Goal: Task Accomplishment & Management: Complete application form

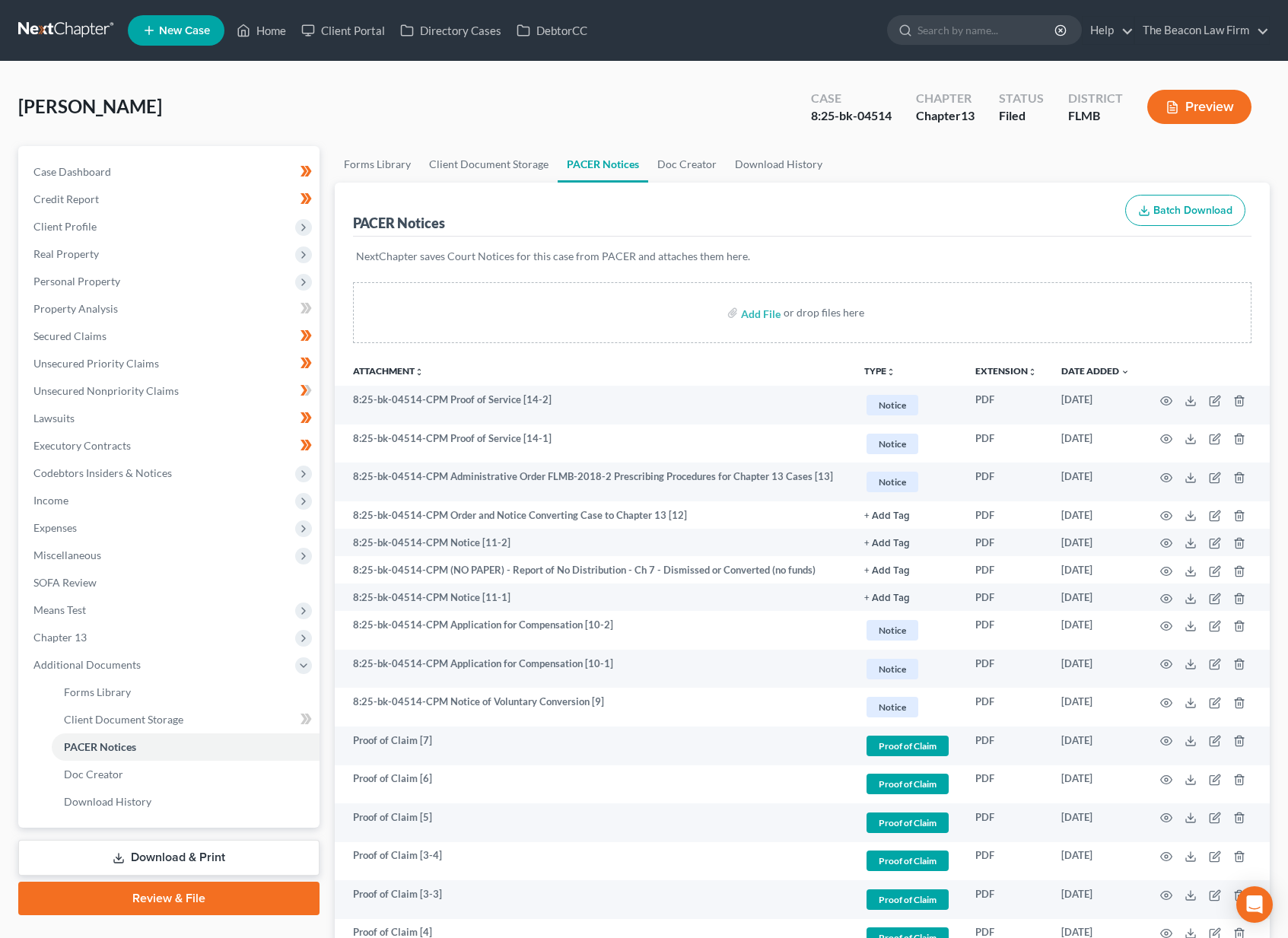
click at [95, 37] on link at bounding box center [66, 31] width 98 height 27
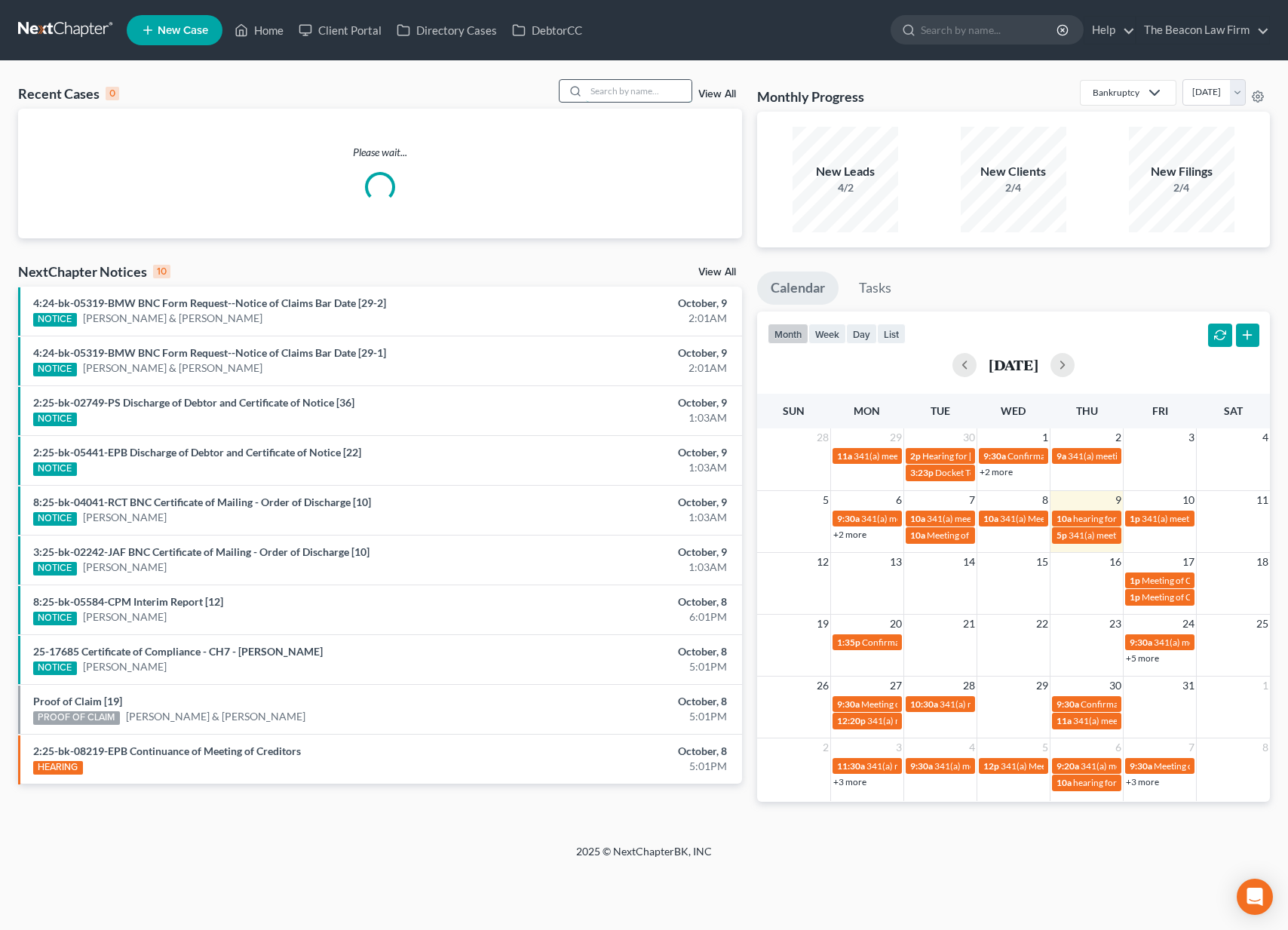
click at [639, 87] on input "search" at bounding box center [639, 91] width 105 height 22
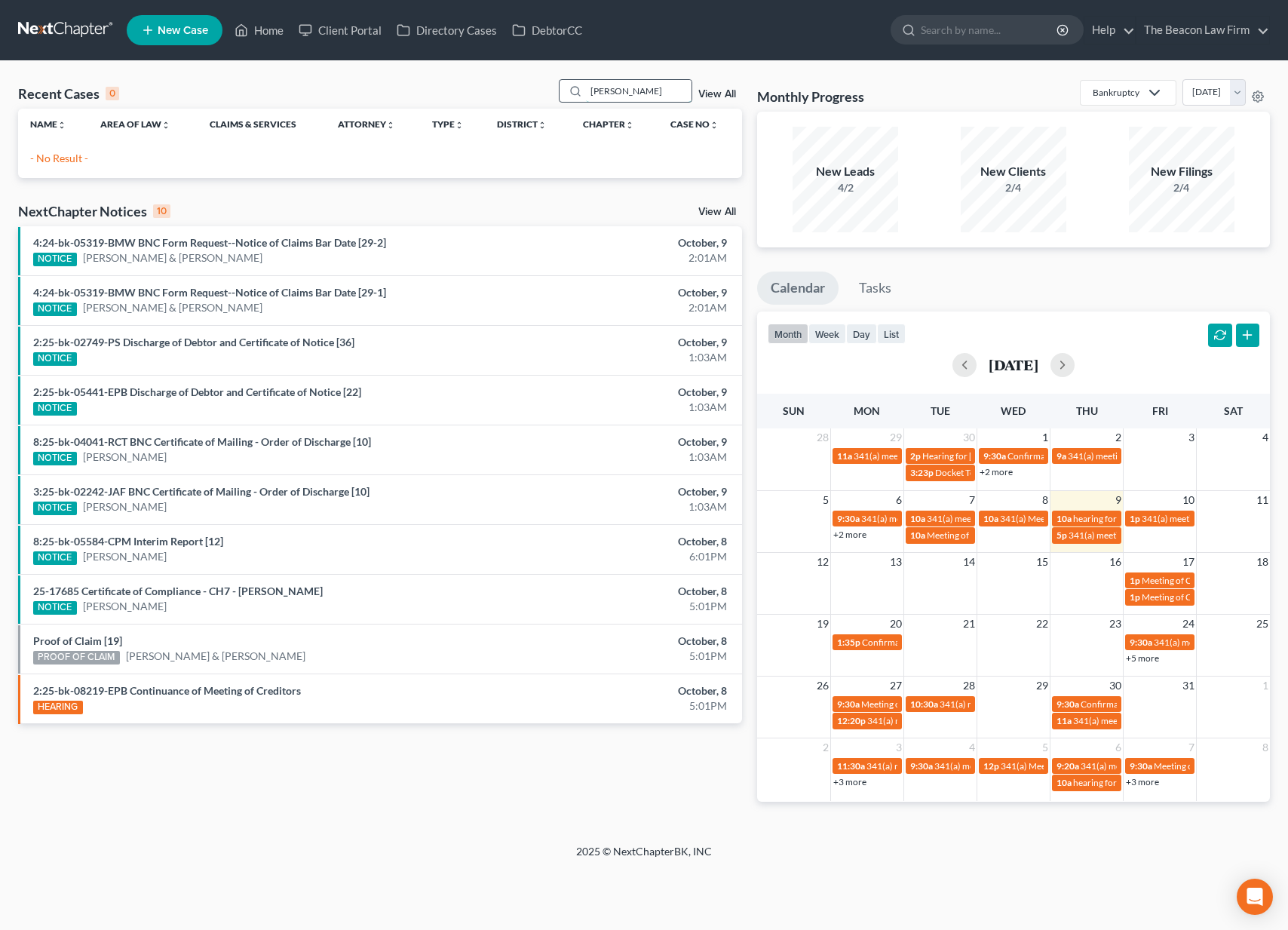
click at [606, 90] on input "[PERSON_NAME]" at bounding box center [639, 91] width 105 height 22
type input "[PERSON_NAME]"
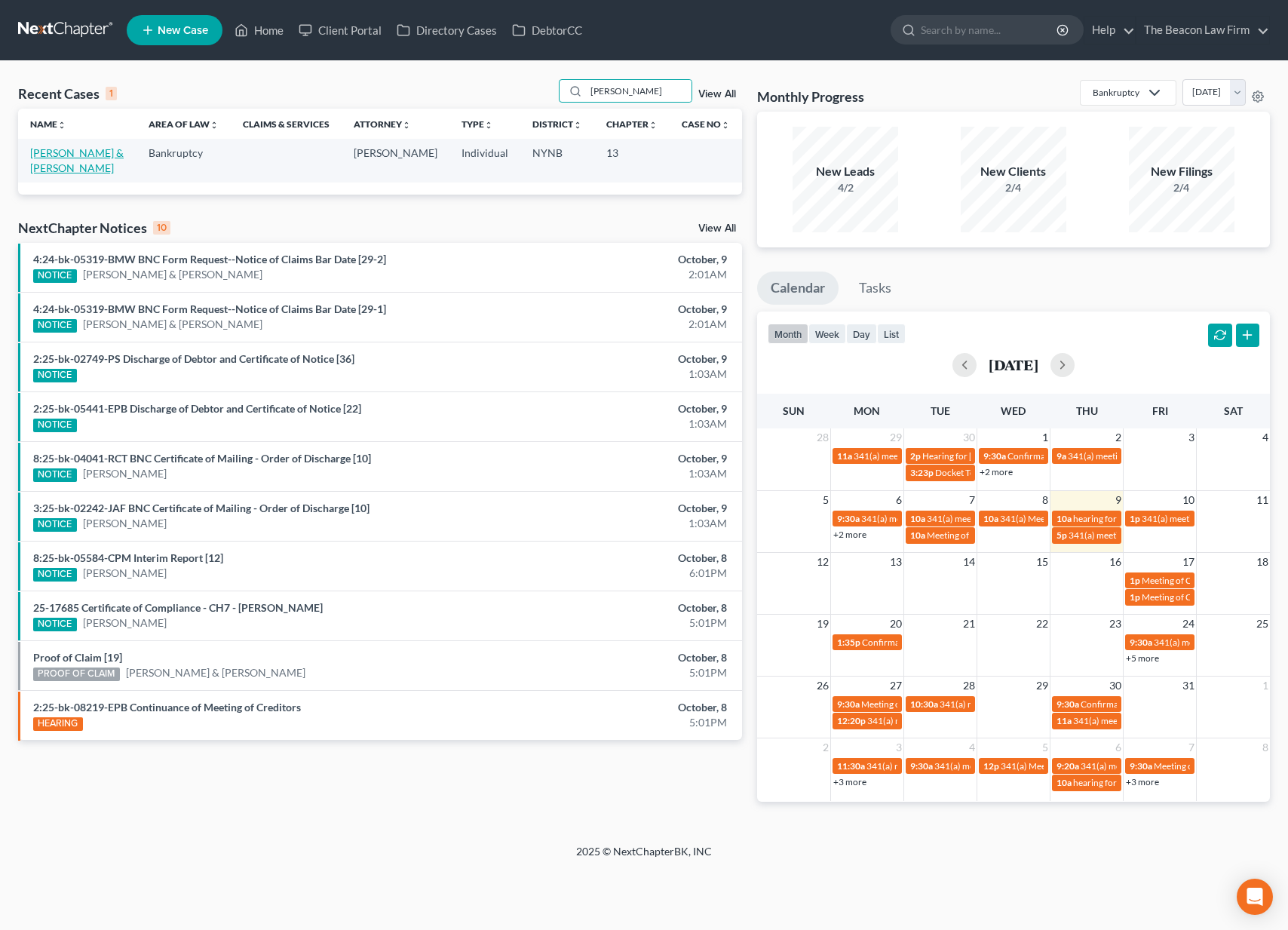
click at [75, 155] on link "[PERSON_NAME] & [PERSON_NAME]" at bounding box center [77, 160] width 94 height 28
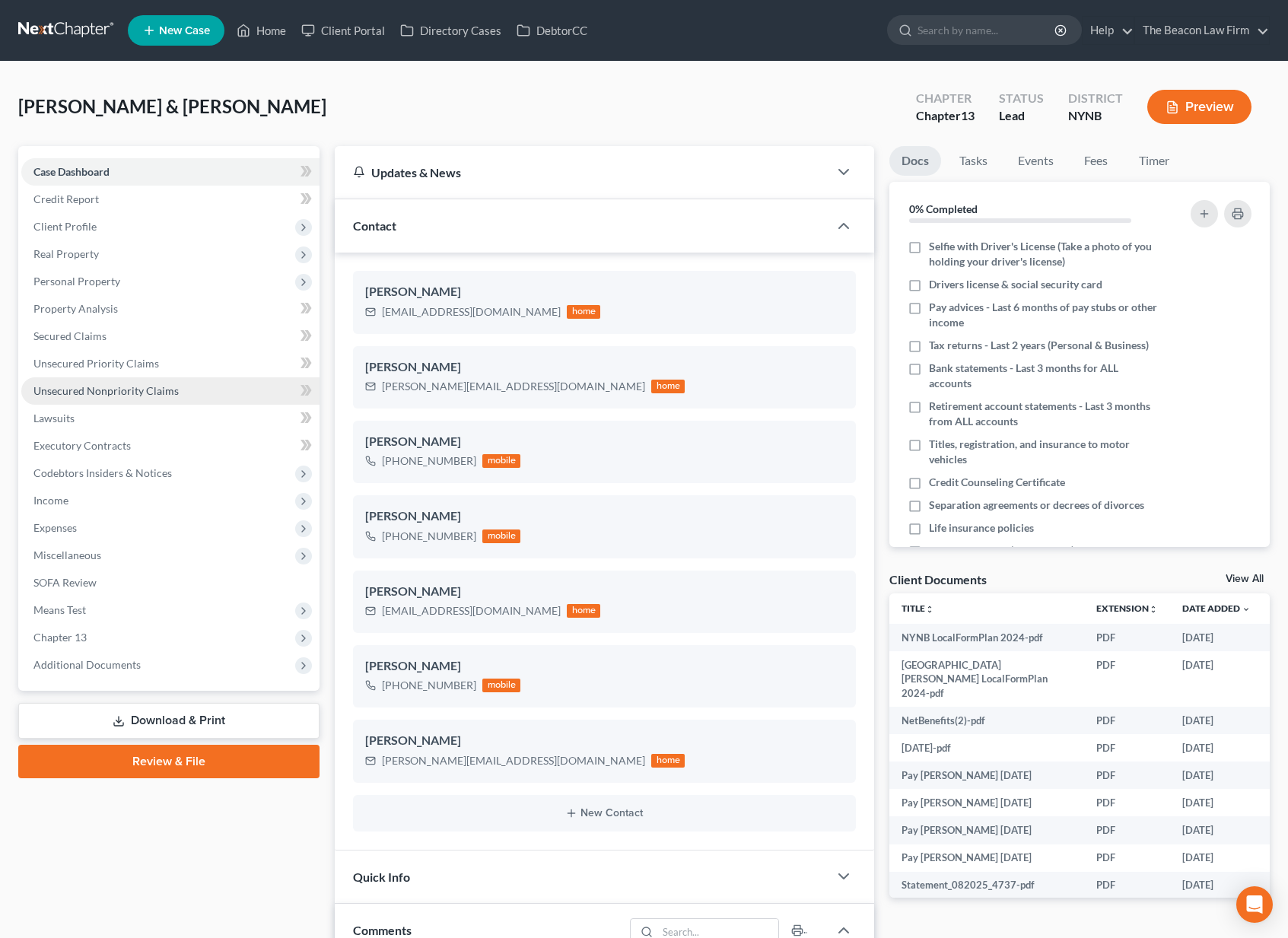
scroll to position [840, 0]
click at [69, 528] on span "Expenses" at bounding box center [54, 527] width 43 height 13
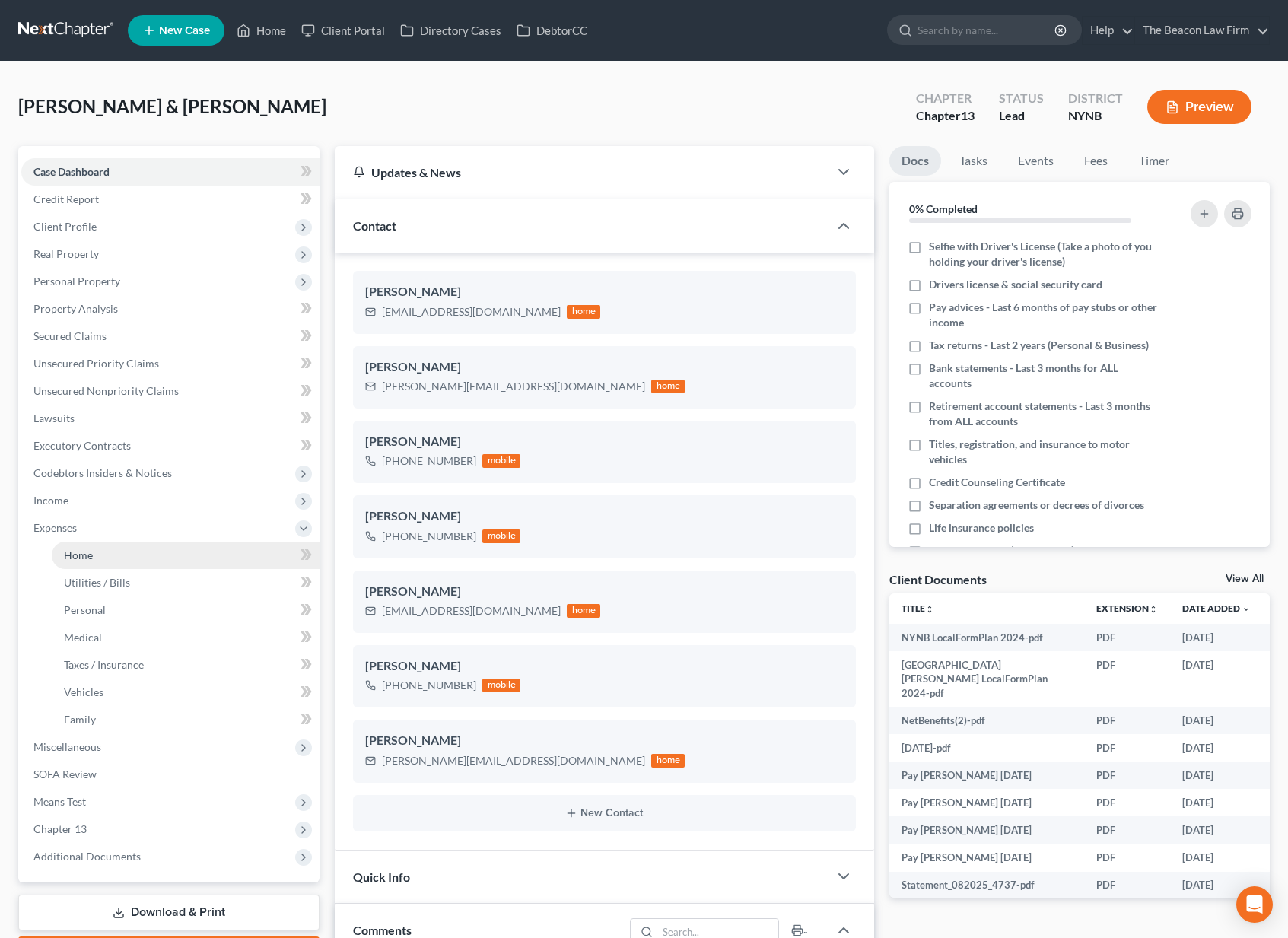
click at [81, 562] on link "Home" at bounding box center [185, 556] width 268 height 27
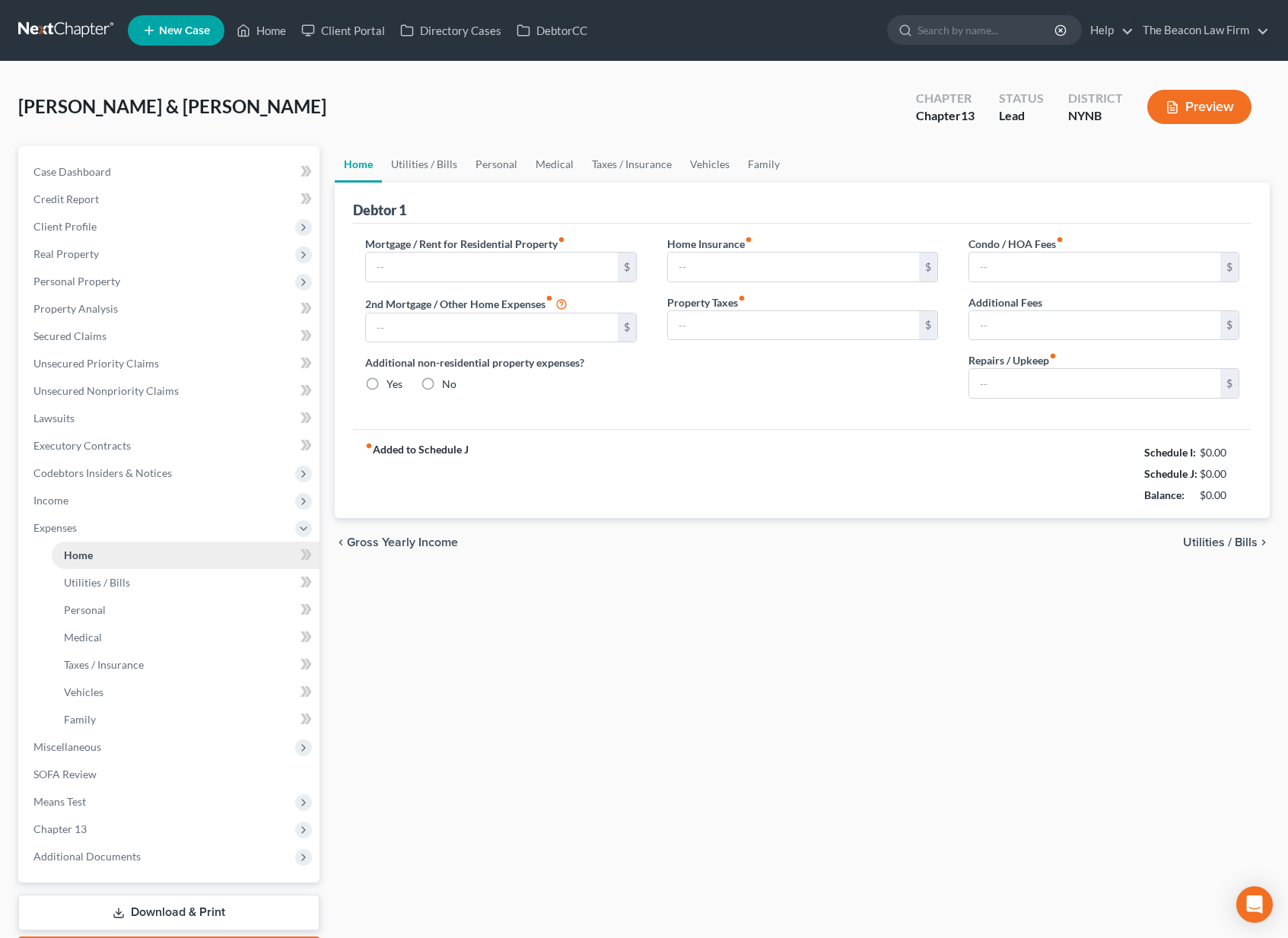
type input "1,604.00"
type input "0.00"
radio input "true"
type input "163.00"
type input "0.00"
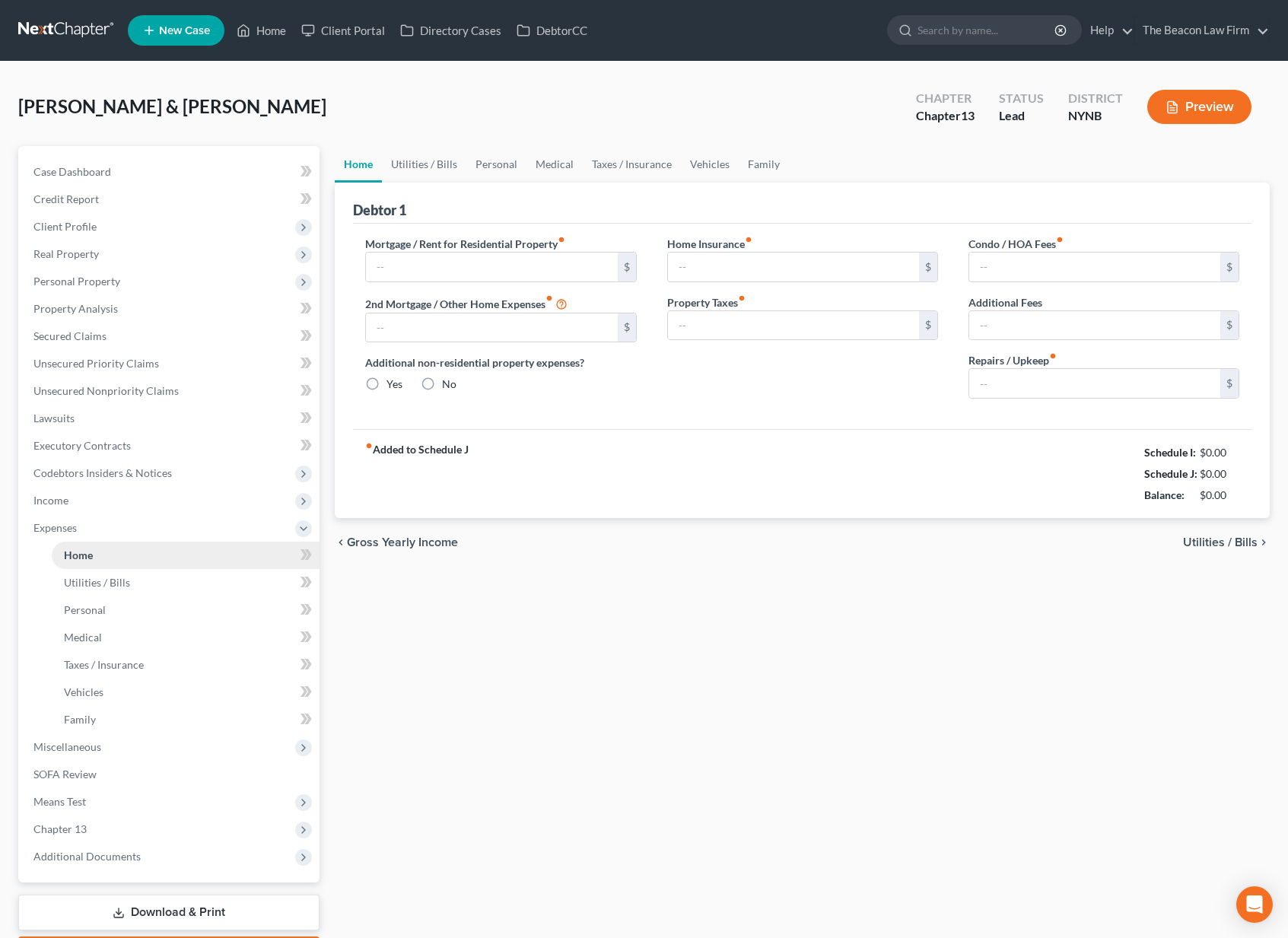
type input "0.00"
type input "300.00"
click at [106, 804] on span "Means Test" at bounding box center [170, 802] width 298 height 27
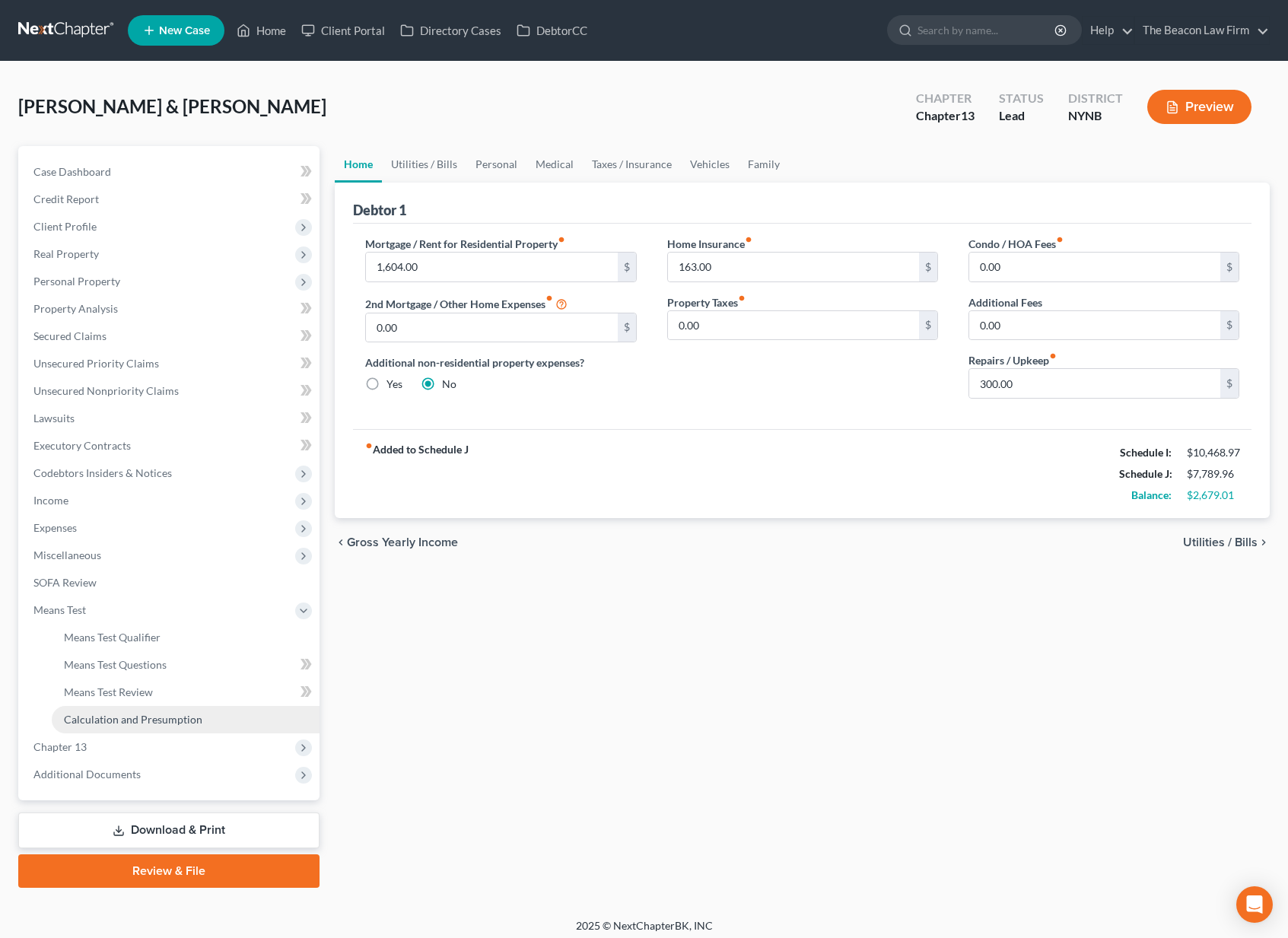
click at [97, 716] on span "Calculation and Presumption" at bounding box center [133, 719] width 138 height 13
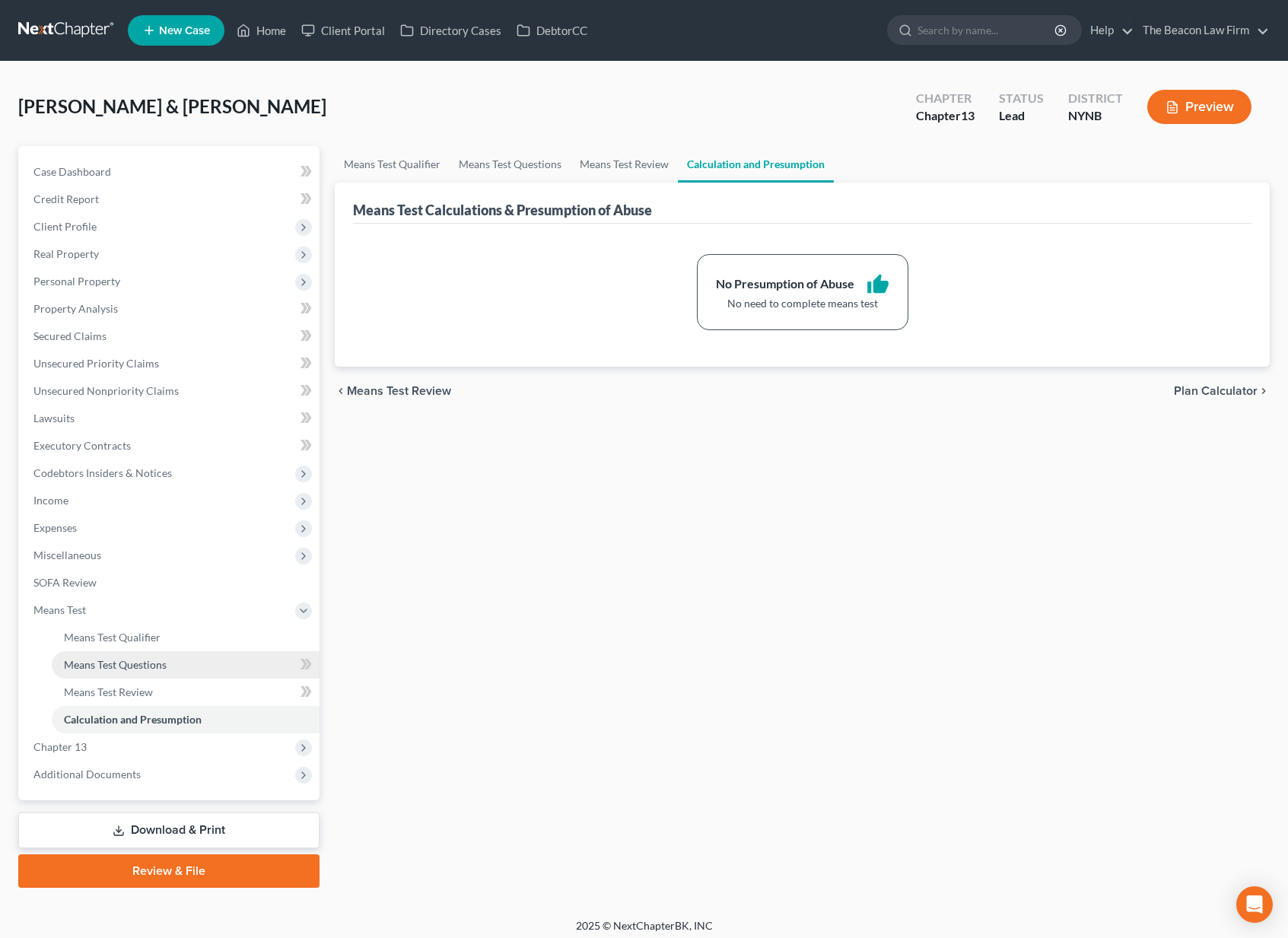
click at [107, 667] on span "Means Test Questions" at bounding box center [115, 664] width 103 height 13
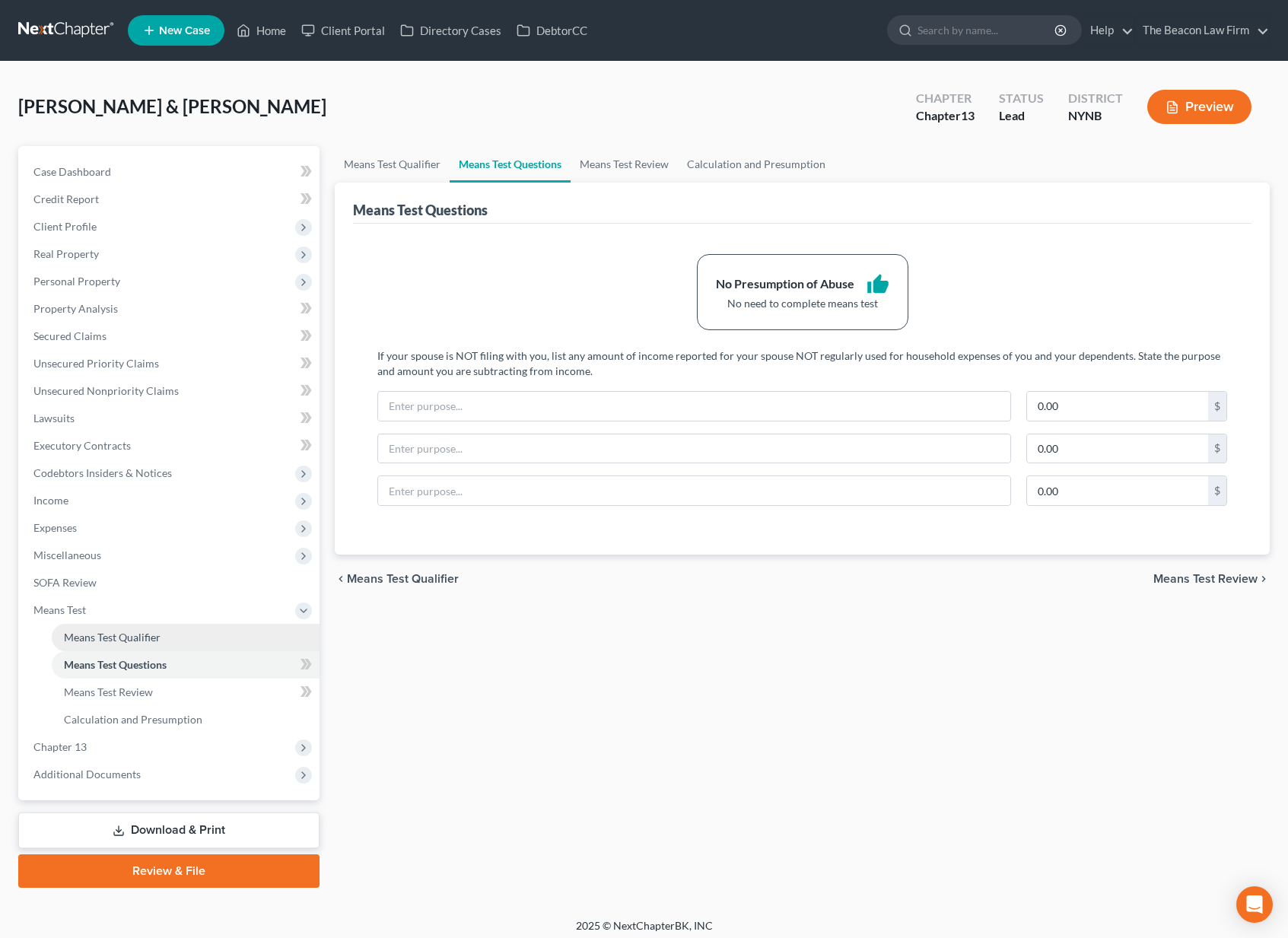
click at [113, 648] on link "Means Test Qualifier" at bounding box center [185, 637] width 268 height 27
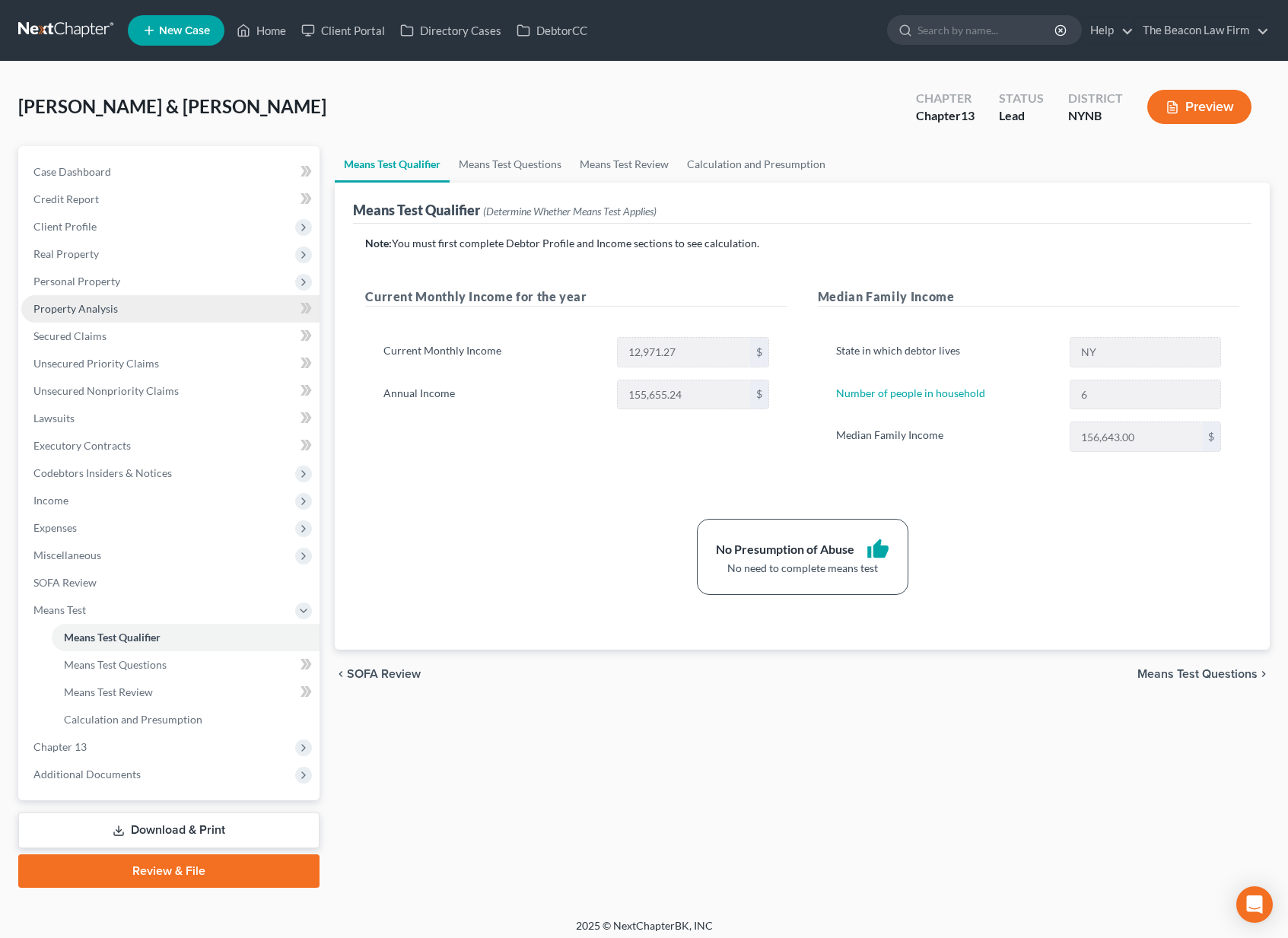
click at [54, 315] on link "Property Analysis" at bounding box center [170, 308] width 298 height 27
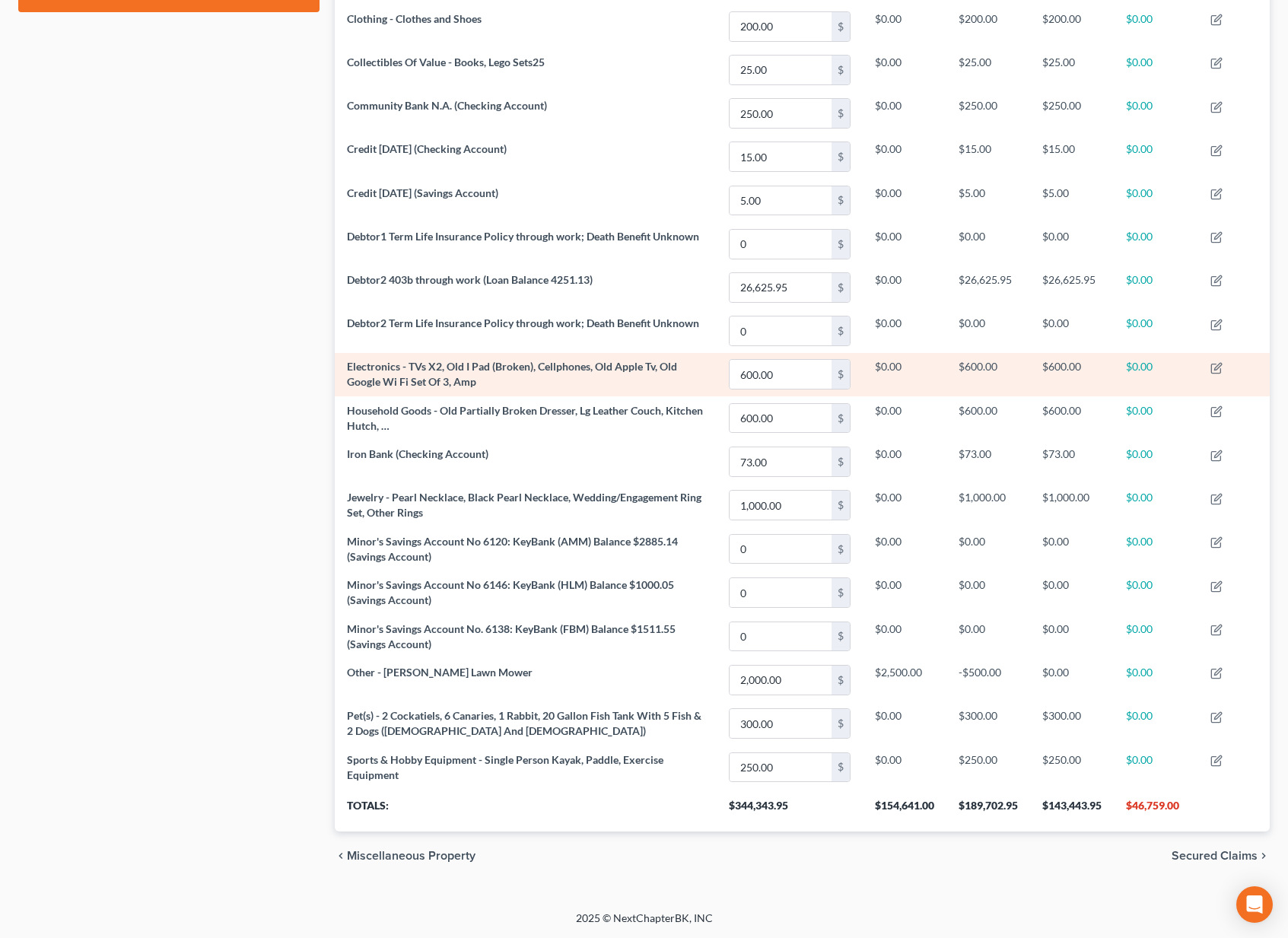
scroll to position [250, 0]
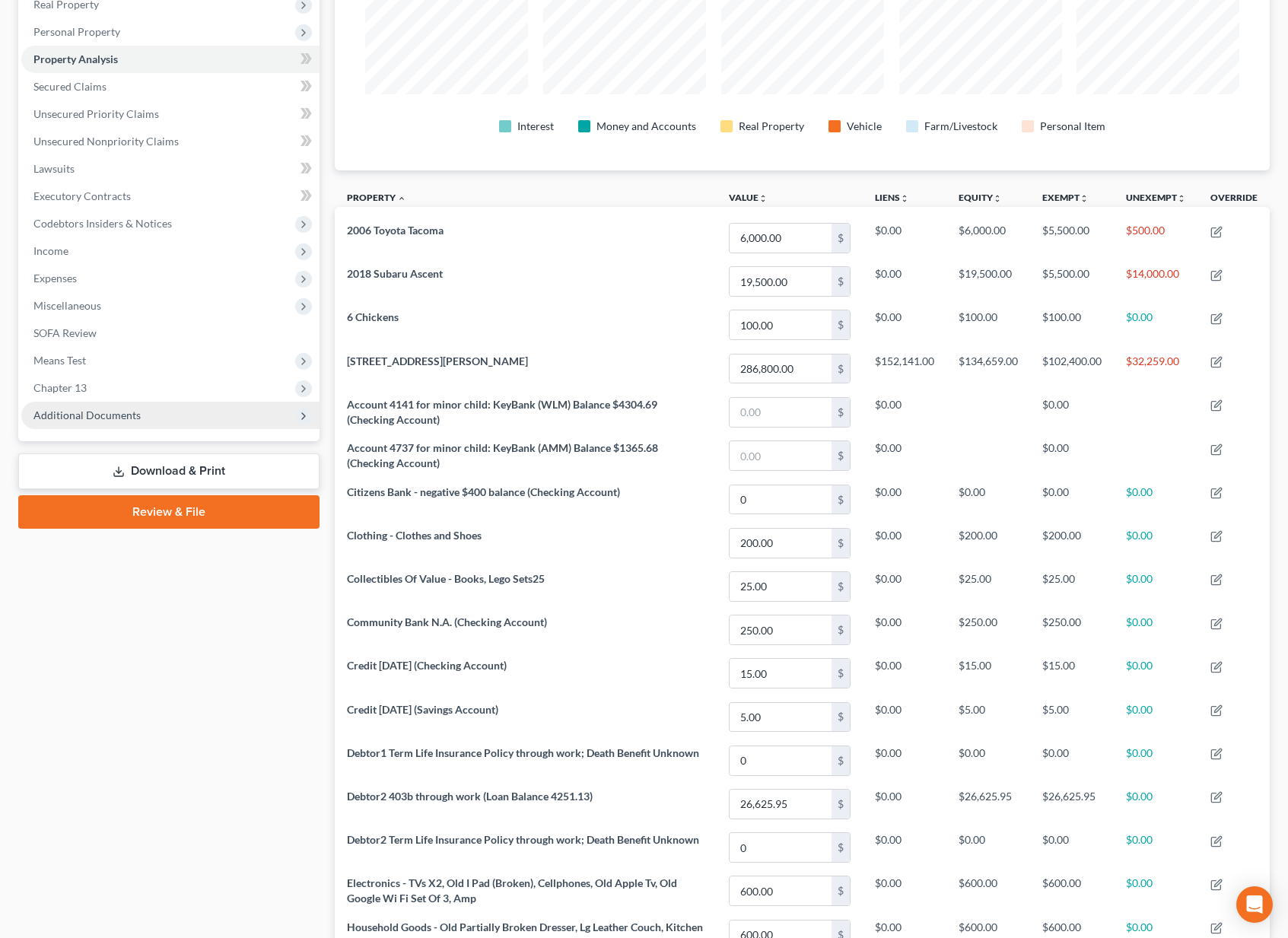
click at [189, 417] on span "Additional Documents" at bounding box center [170, 415] width 298 height 27
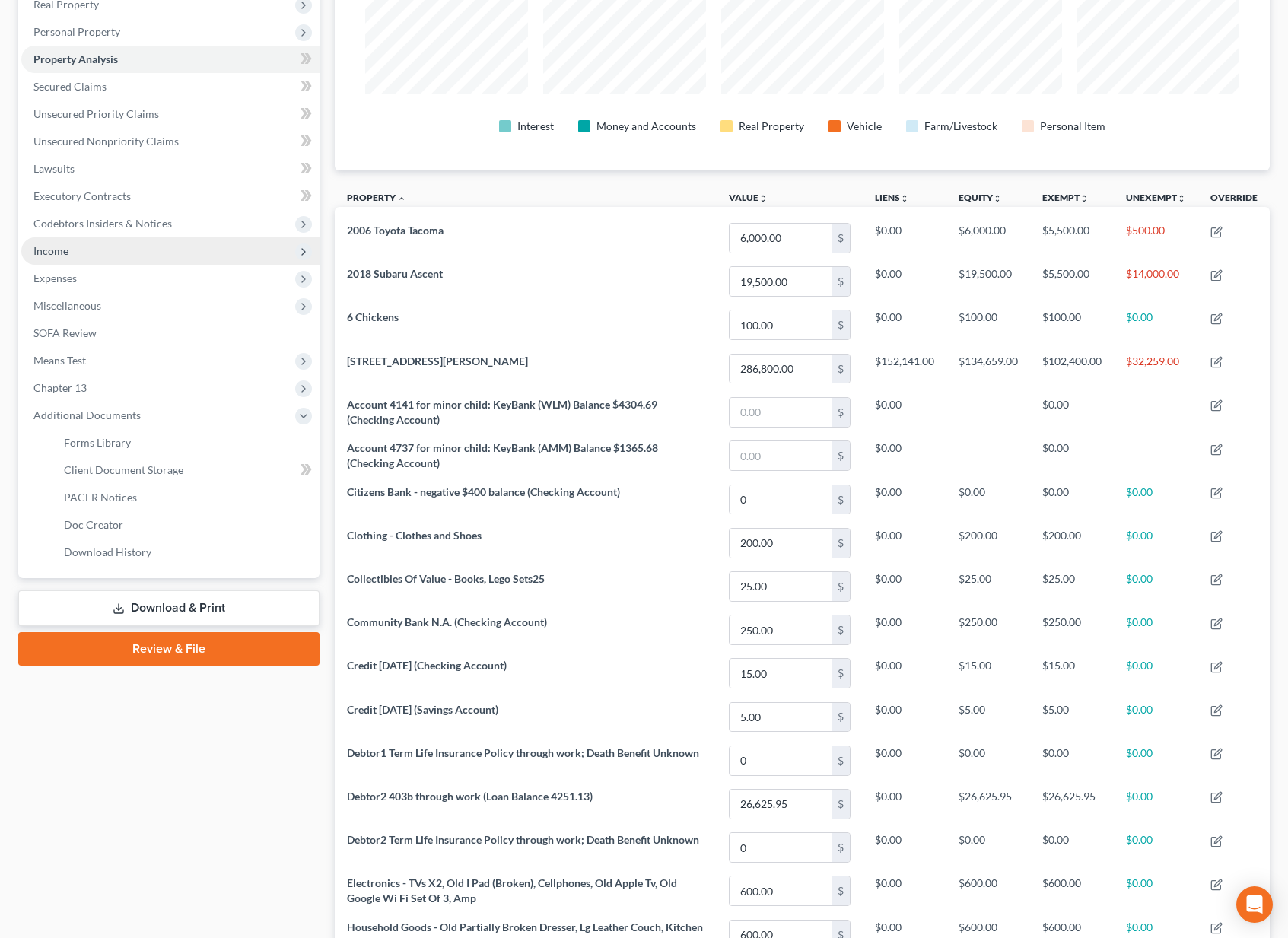
click at [148, 470] on span "Client Document Storage" at bounding box center [123, 469] width 120 height 13
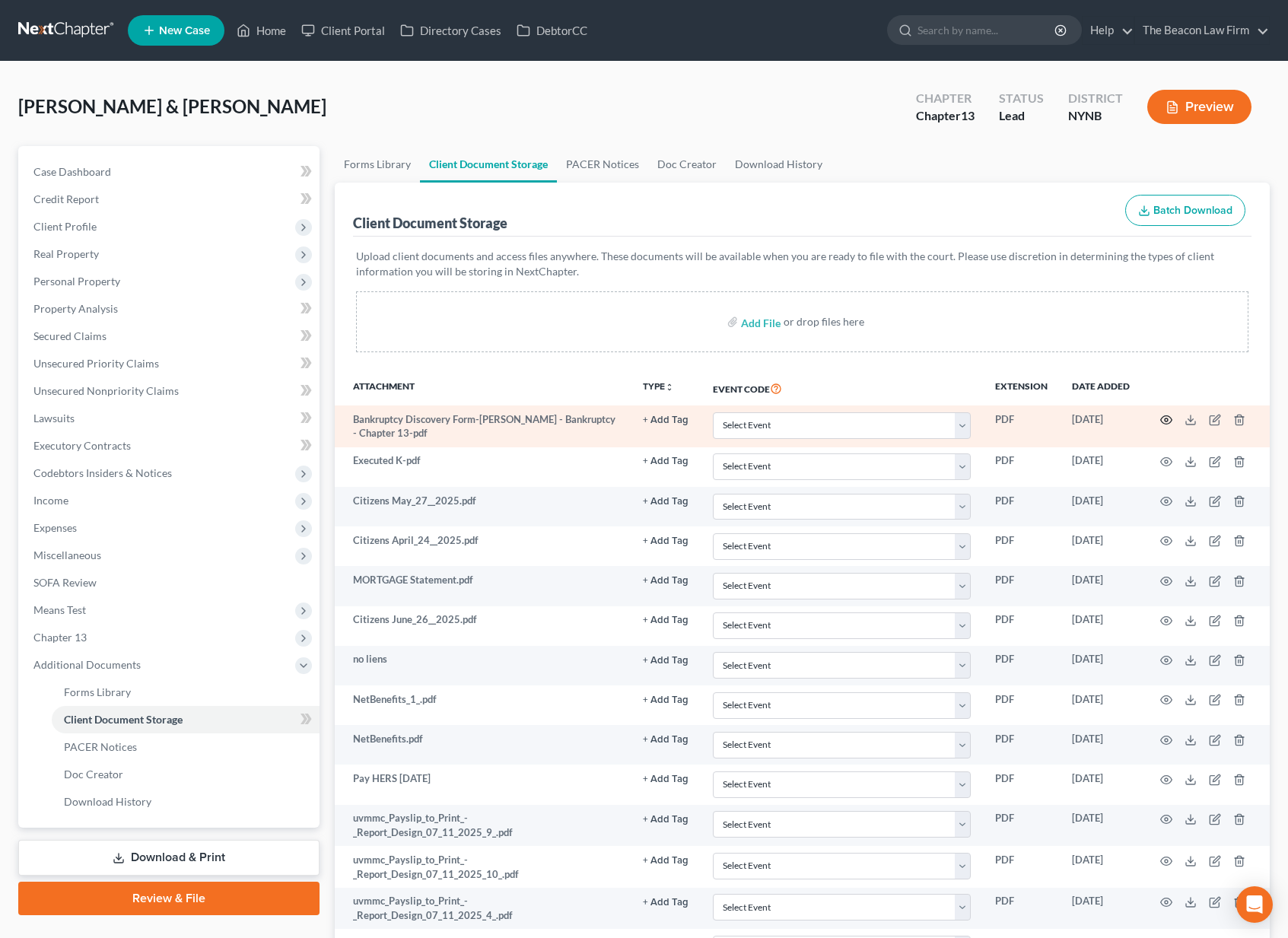
click at [1168, 421] on icon "button" at bounding box center [1167, 420] width 12 height 12
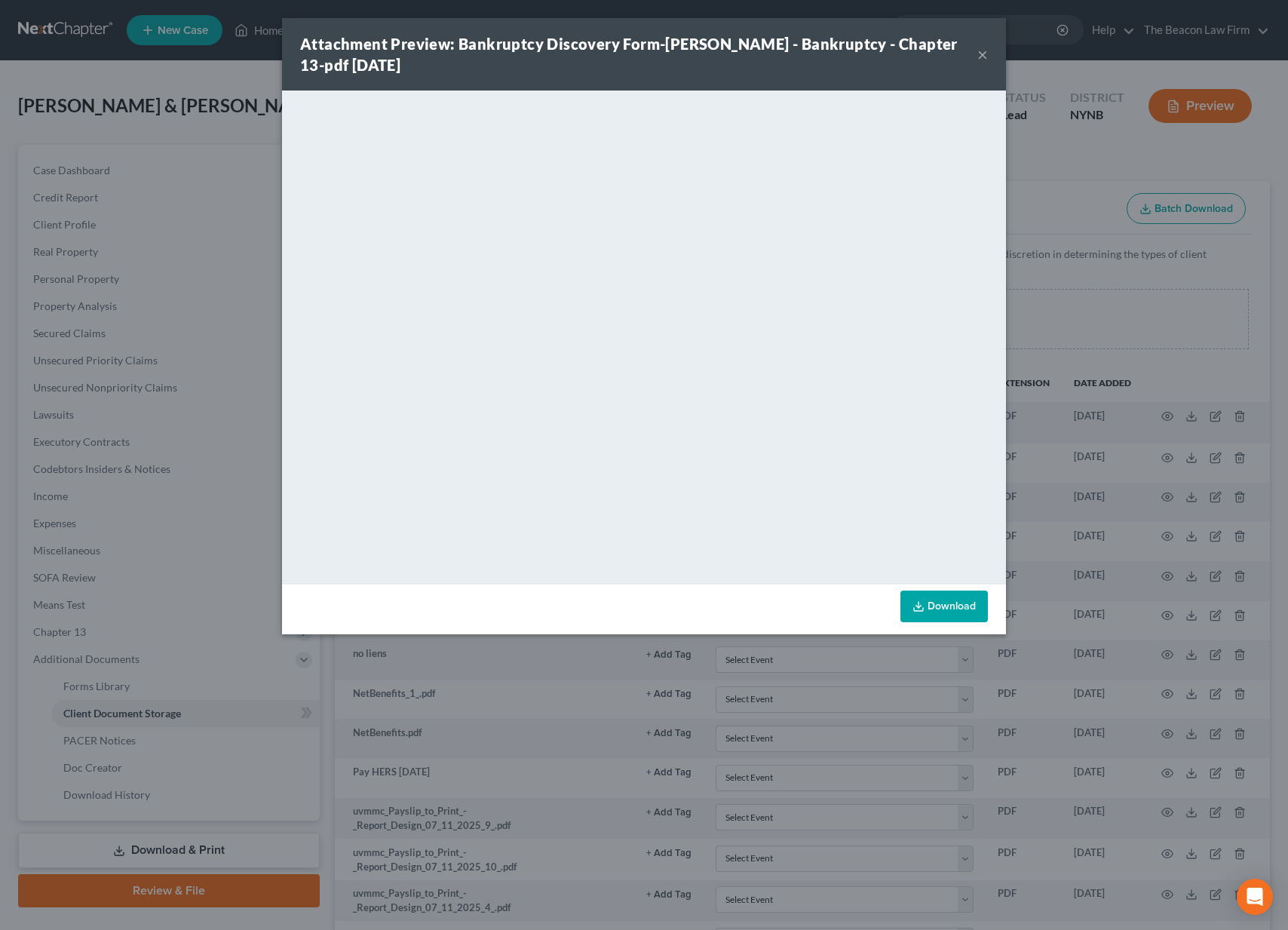
click at [981, 53] on button "×" at bounding box center [982, 54] width 11 height 18
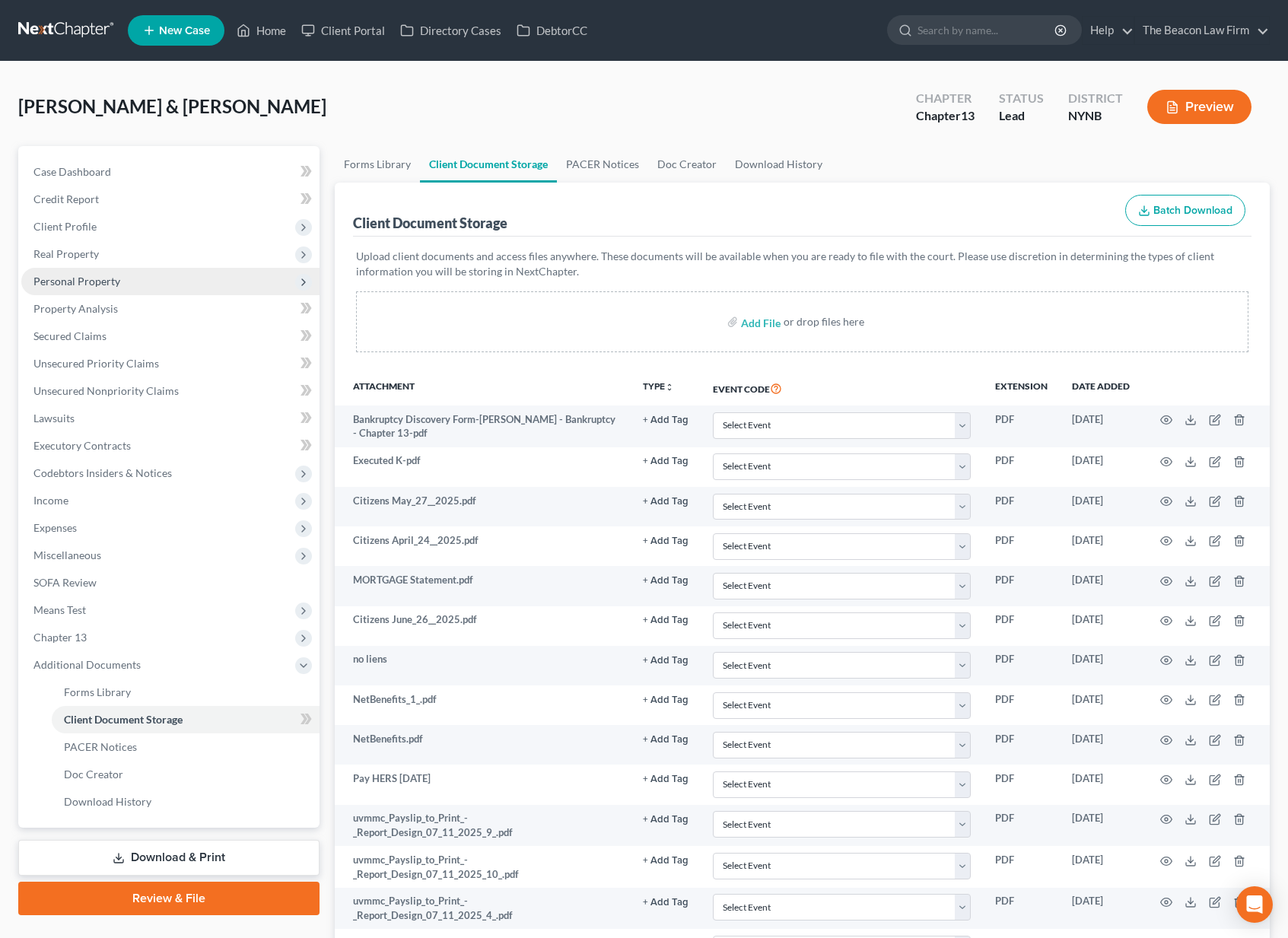
click at [110, 285] on span "Personal Property" at bounding box center [76, 280] width 87 height 13
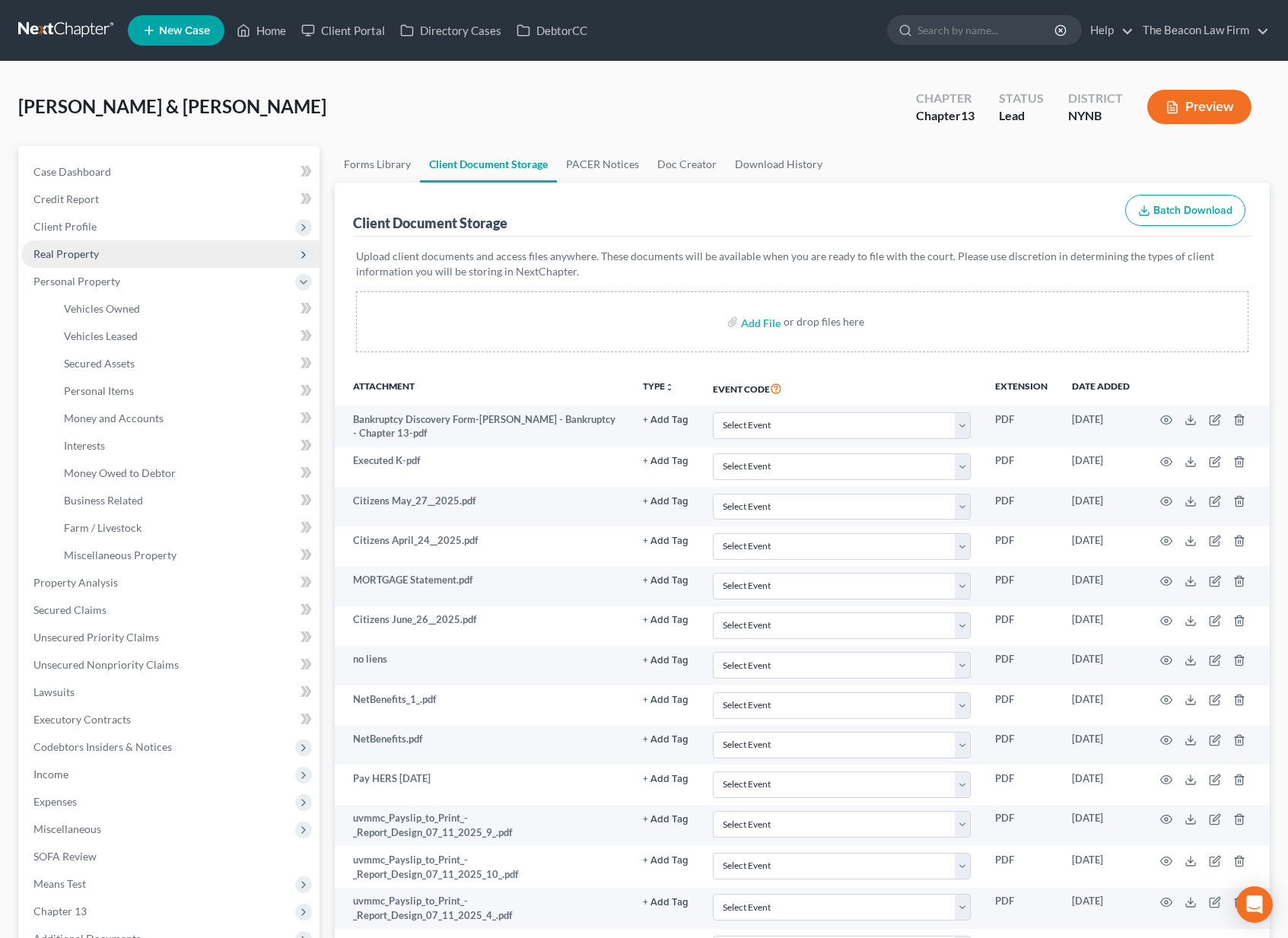
click at [103, 263] on span "Real Property" at bounding box center [170, 254] width 298 height 27
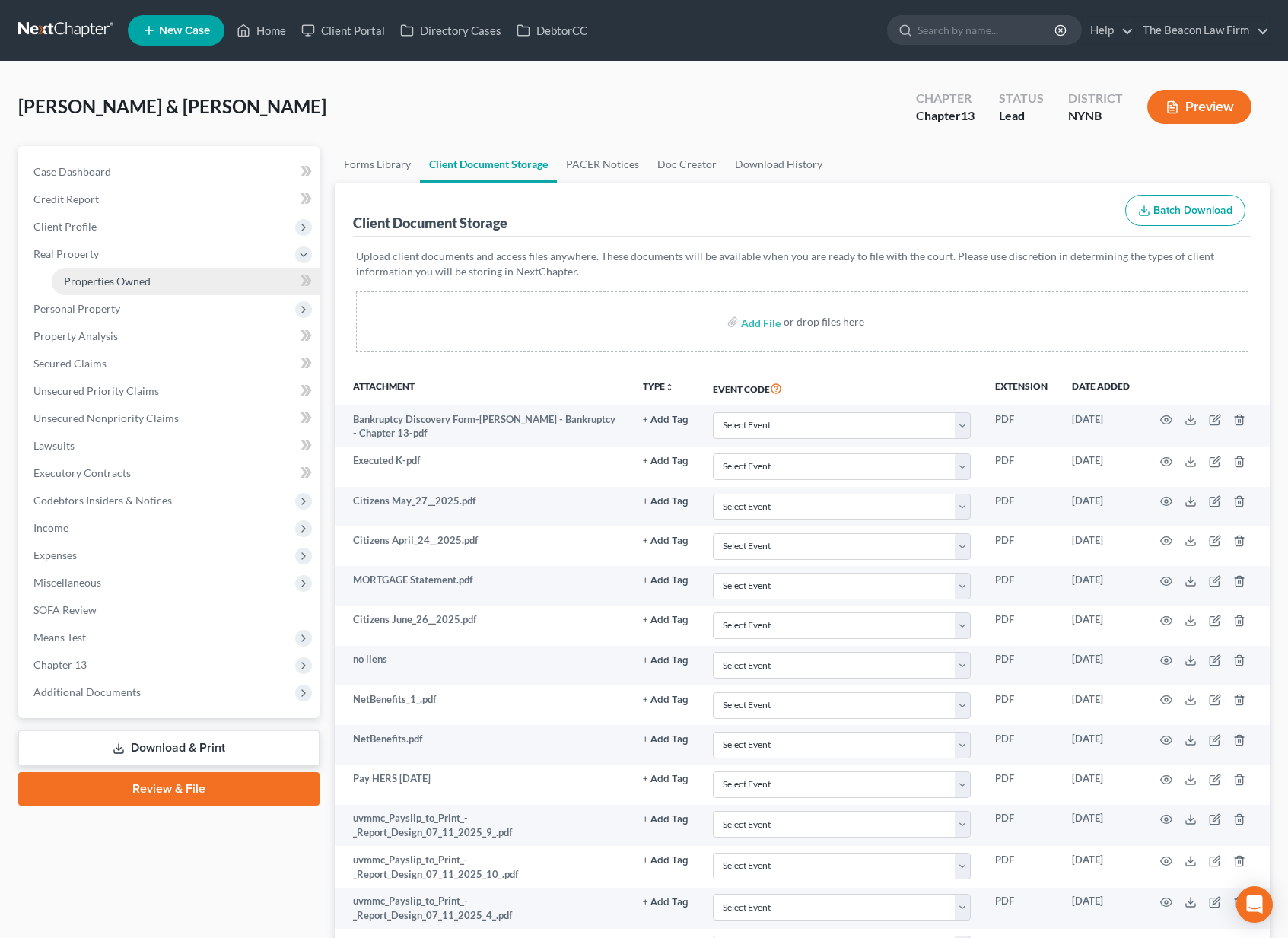
click at [104, 280] on span "Properties Owned" at bounding box center [107, 280] width 87 height 13
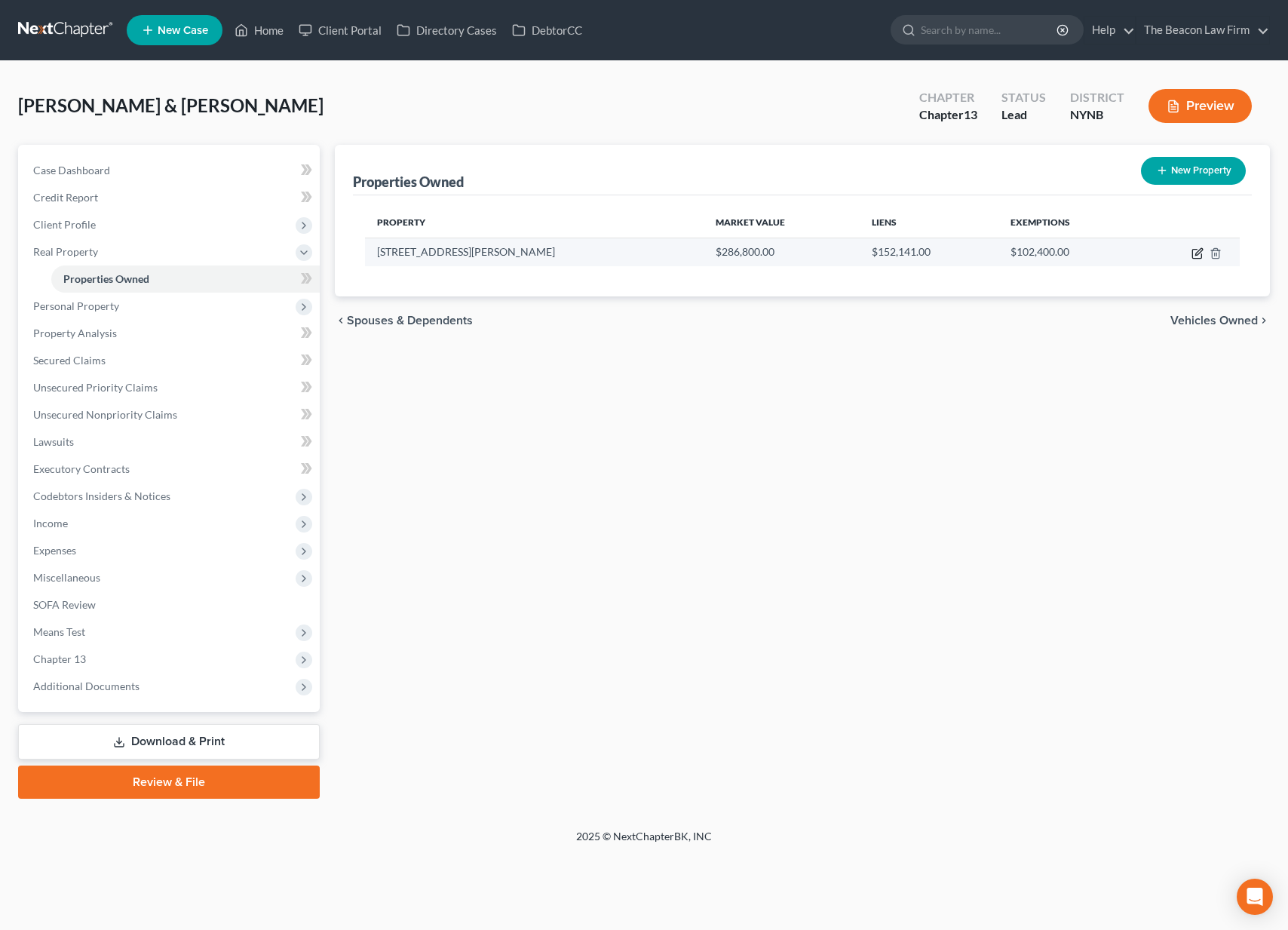
click at [1200, 256] on icon "button" at bounding box center [1198, 254] width 12 height 12
select select "35"
select select "2"
select select "1"
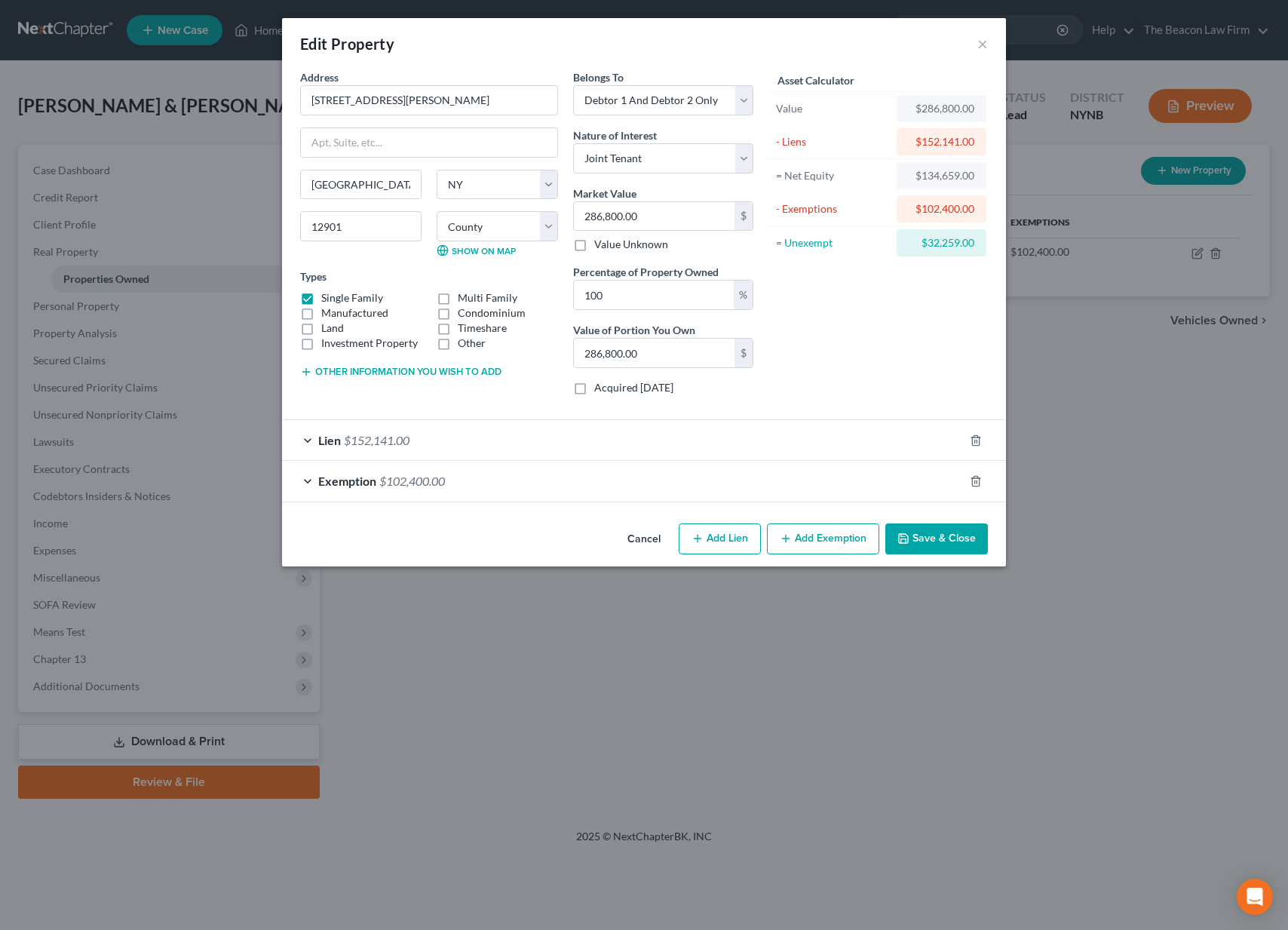
click at [381, 485] on span "$102,400.00" at bounding box center [412, 480] width 66 height 14
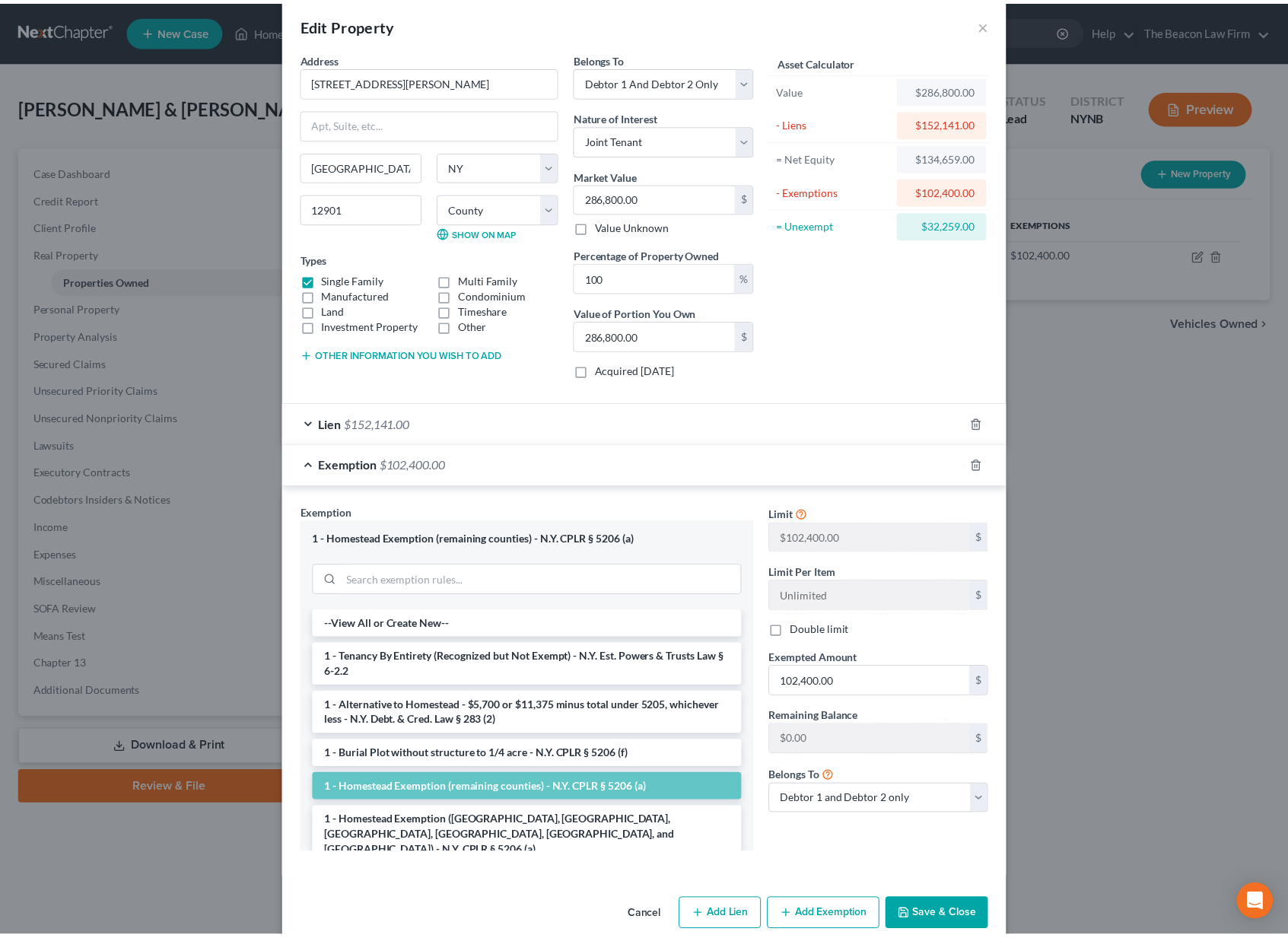
scroll to position [39, 0]
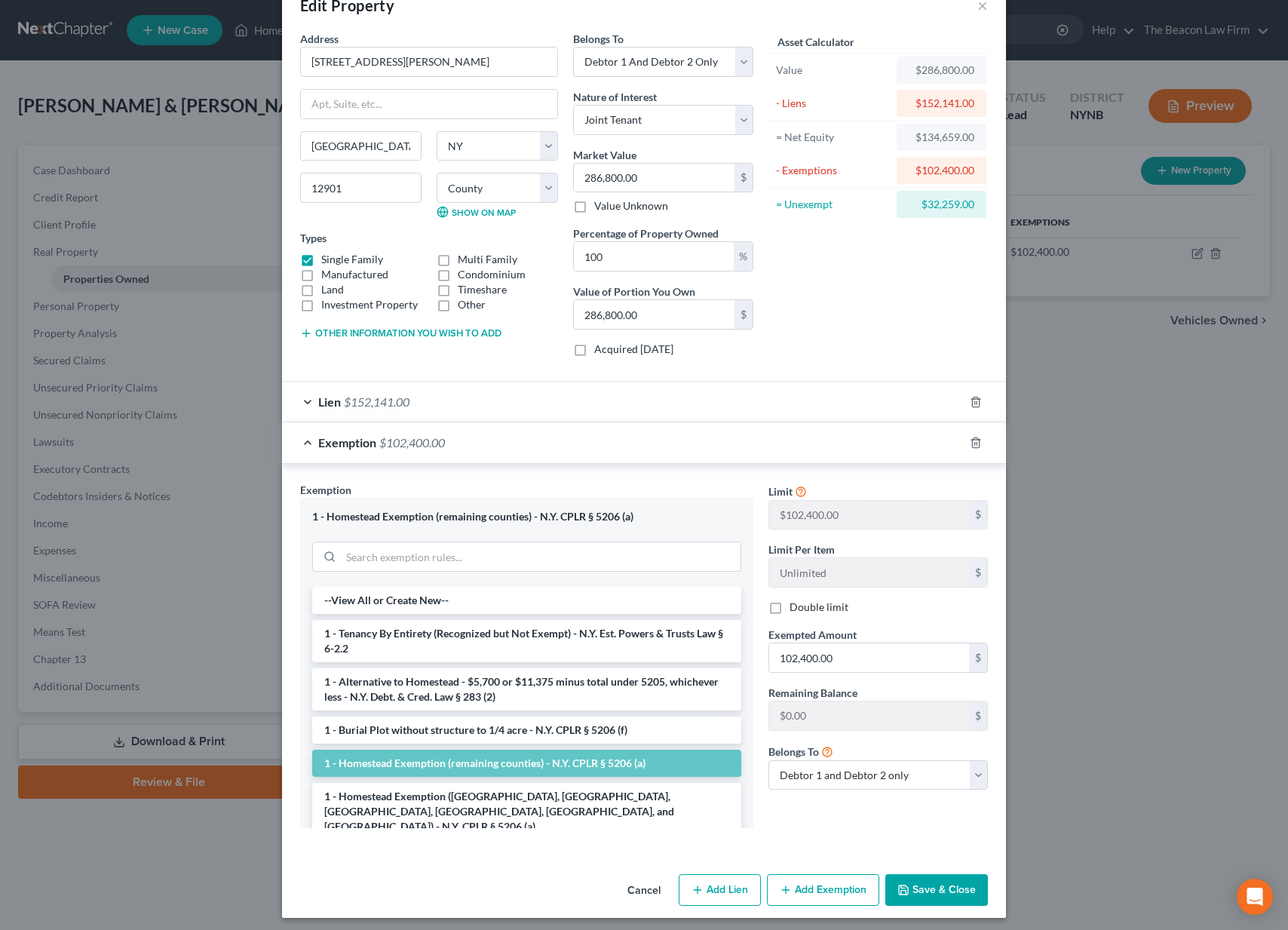
click at [790, 609] on label "Double limit" at bounding box center [820, 607] width 59 height 15
click at [796, 609] on input "Double limit" at bounding box center [801, 605] width 10 height 10
checkbox input "true"
drag, startPoint x: 838, startPoint y: 655, endPoint x: 752, endPoint y: 650, distance: 86.1
click at [752, 650] on div "Exemption Set must be selected for CA. Exemption * 1 - Homestead Exemption (rem…" at bounding box center [644, 661] width 703 height 359
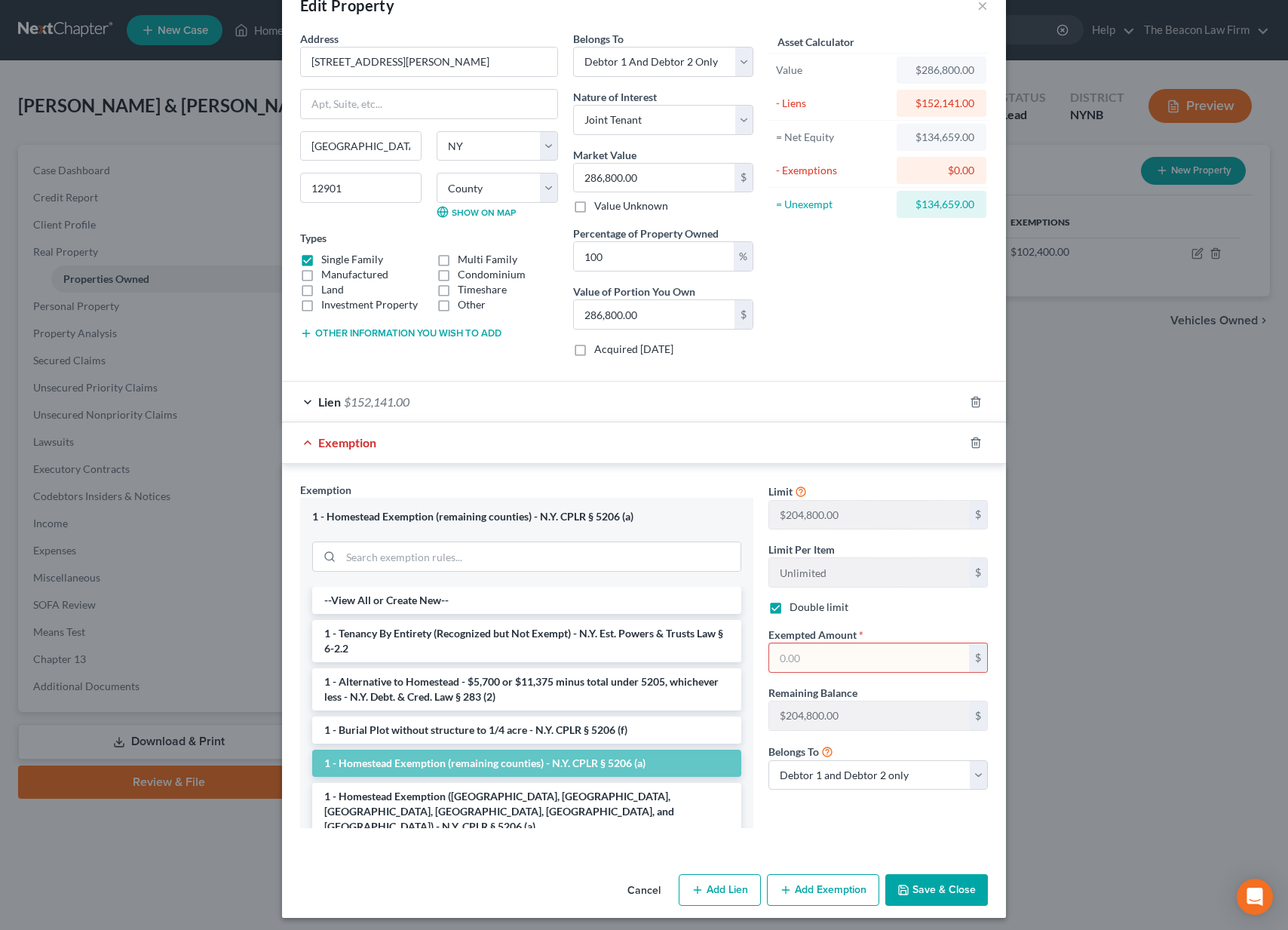
click at [973, 204] on div "$134,659.00" at bounding box center [942, 205] width 90 height 27
drag, startPoint x: 964, startPoint y: 206, endPoint x: 917, endPoint y: 206, distance: 47.0
click at [917, 206] on div "$134,659.00" at bounding box center [942, 205] width 90 height 27
copy div "134,659.00"
click at [879, 662] on input "text" at bounding box center [868, 658] width 200 height 29
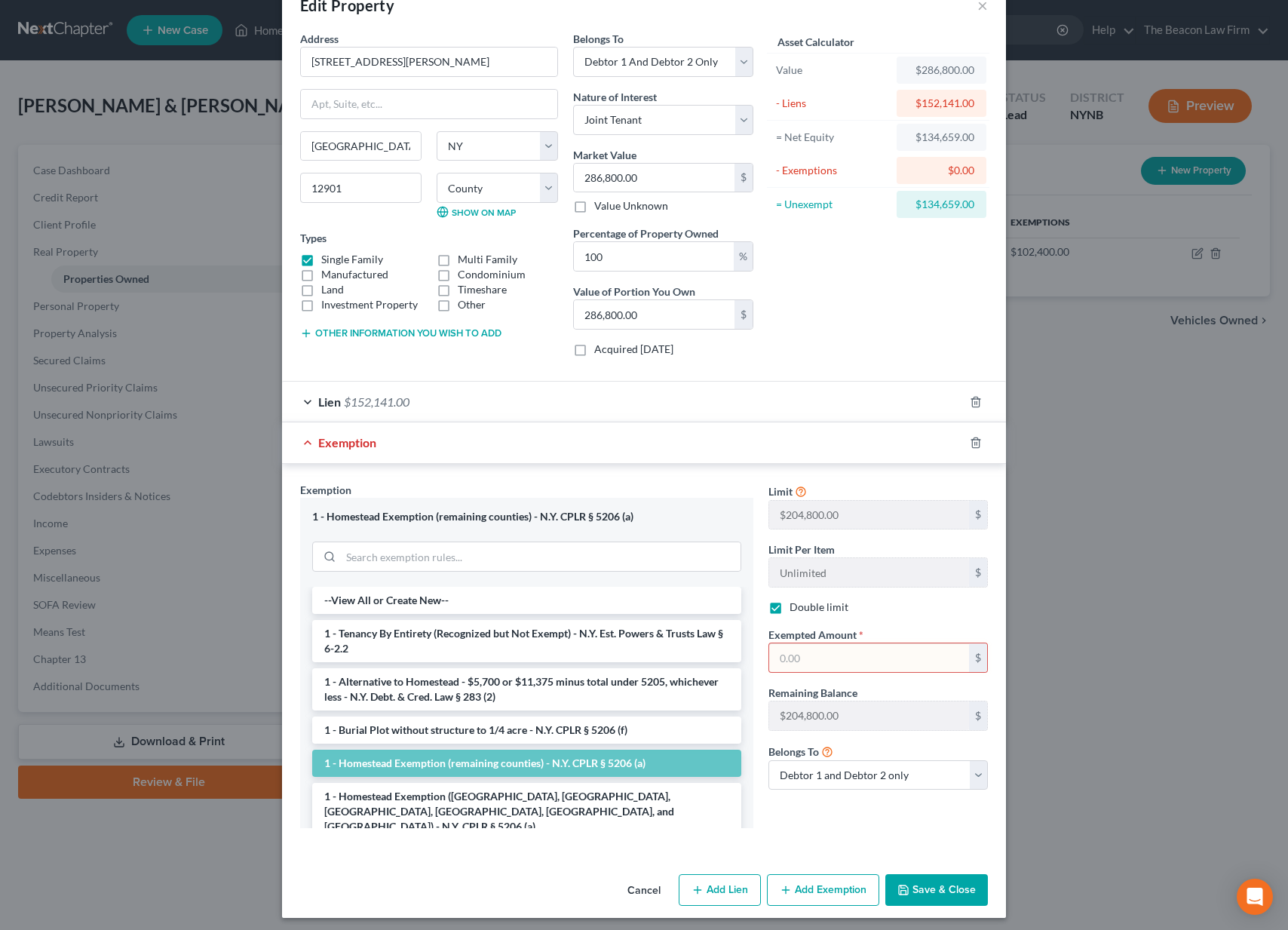
paste input "134,659.00"
type input "134,659.00"
click at [955, 884] on button "Save & Close" at bounding box center [937, 890] width 103 height 32
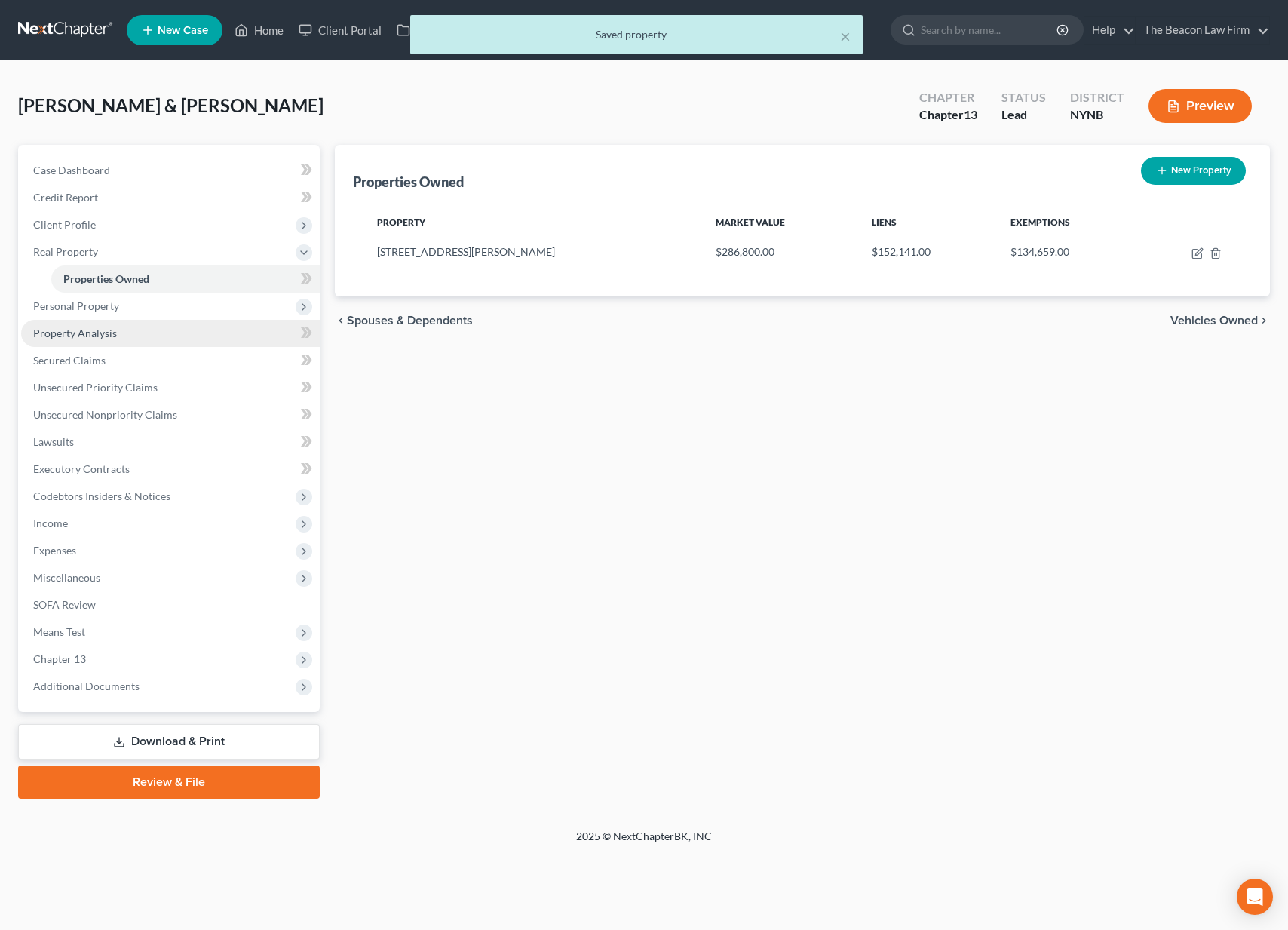
click at [90, 331] on span "Property Analysis" at bounding box center [74, 333] width 83 height 13
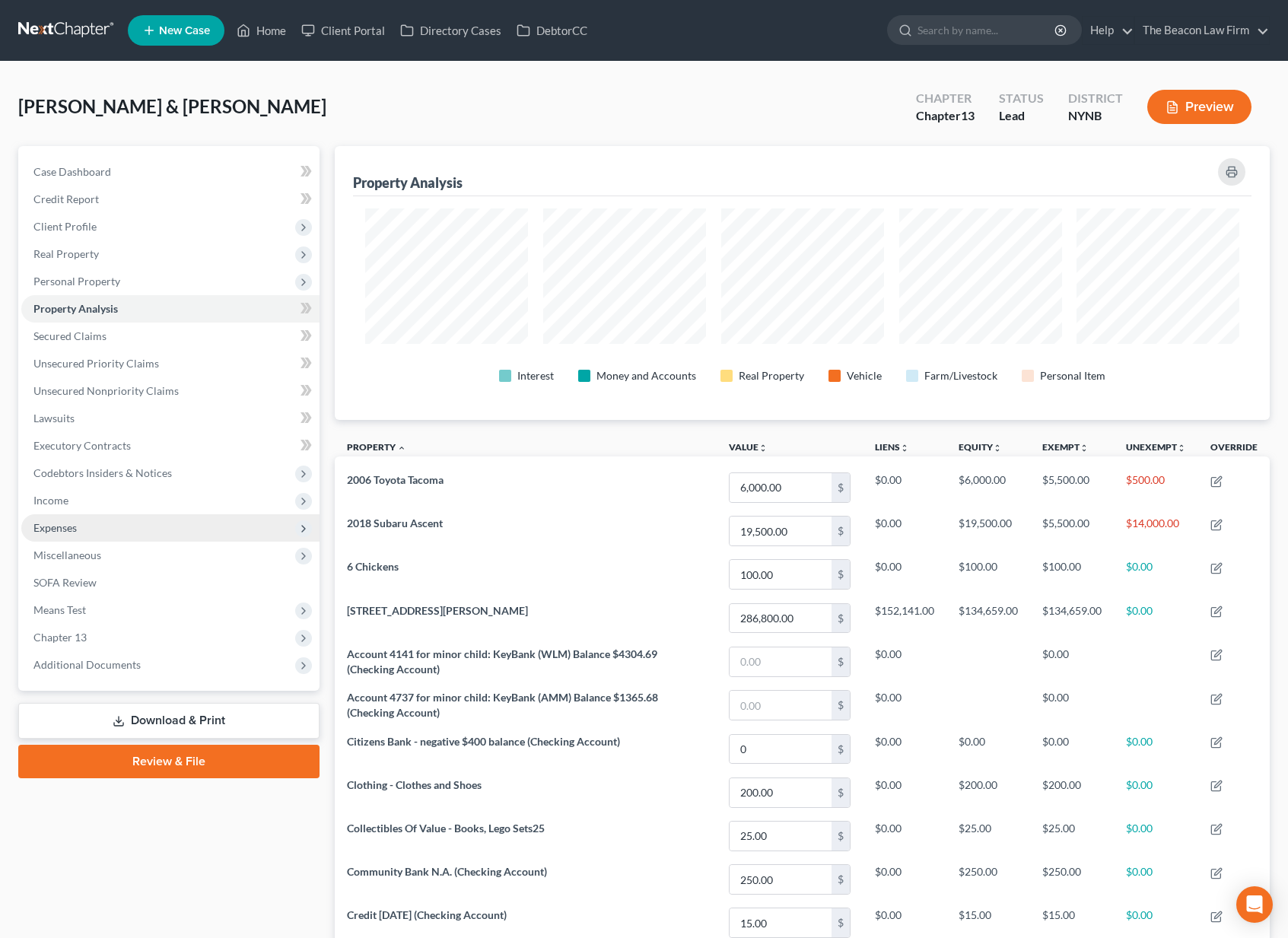
click at [168, 527] on span "Expenses" at bounding box center [170, 528] width 298 height 27
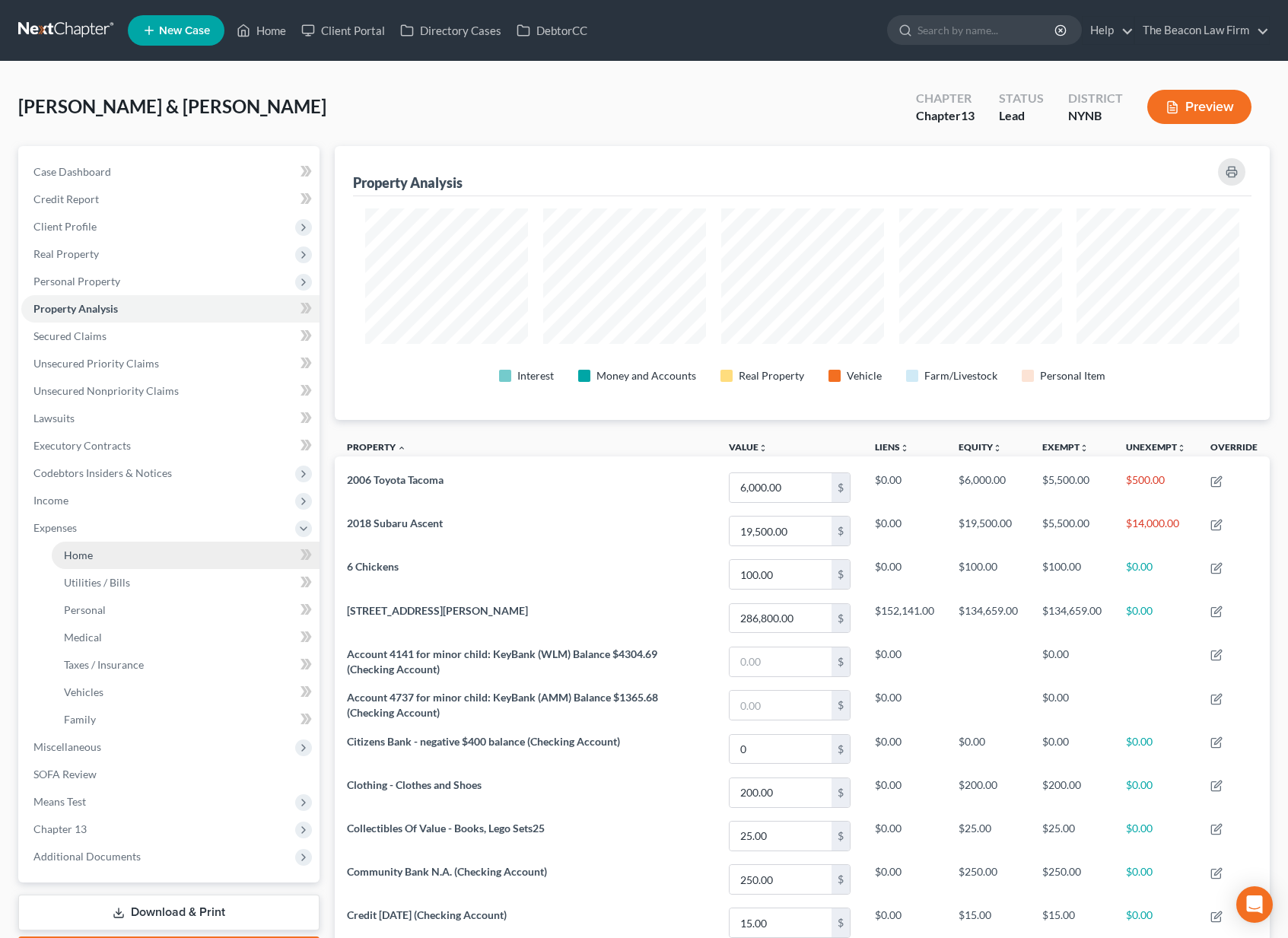
click at [164, 543] on link "Home" at bounding box center [185, 556] width 268 height 27
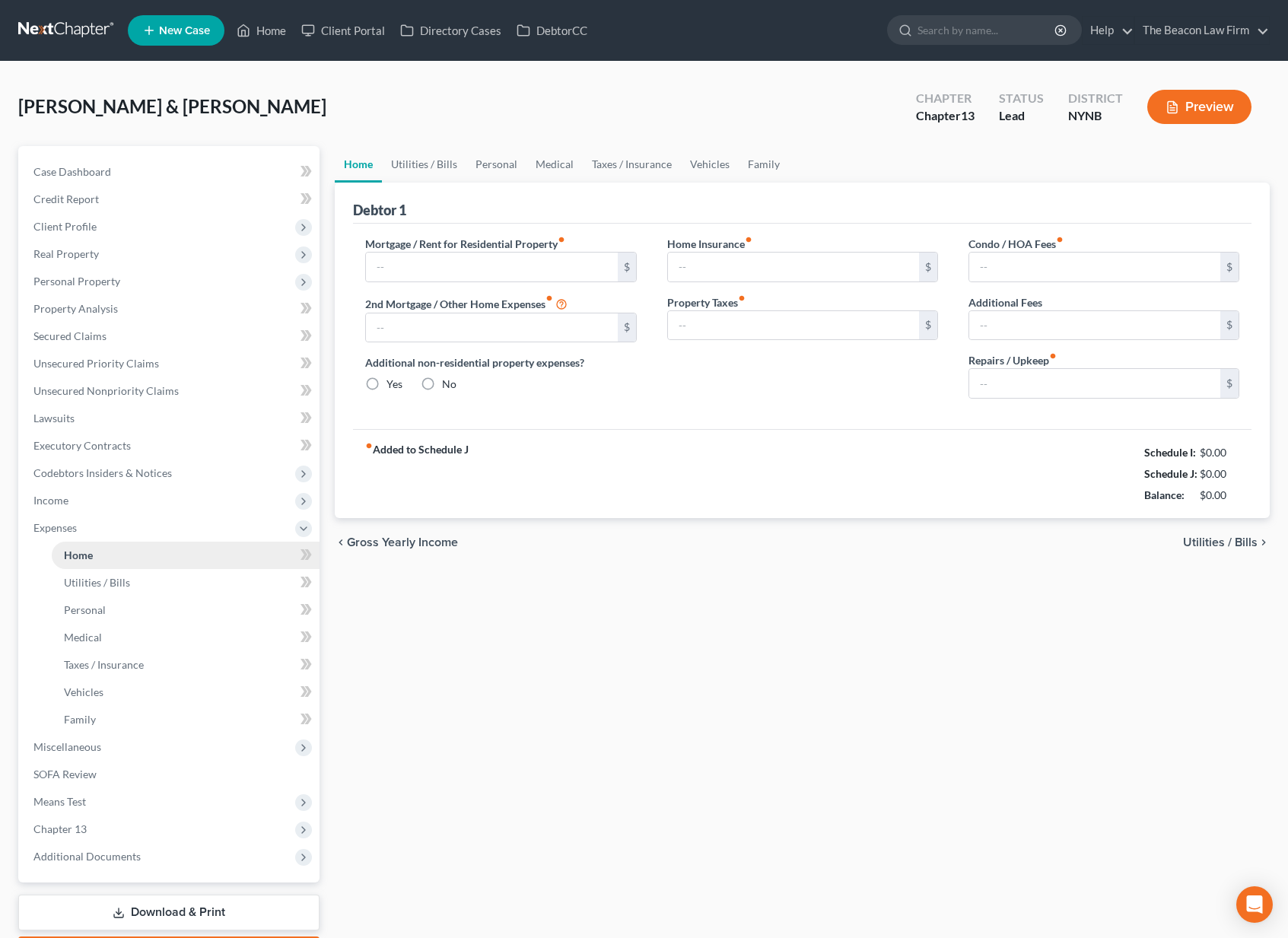
type input "1,604.00"
type input "0.00"
radio input "true"
type input "163.00"
type input "0.00"
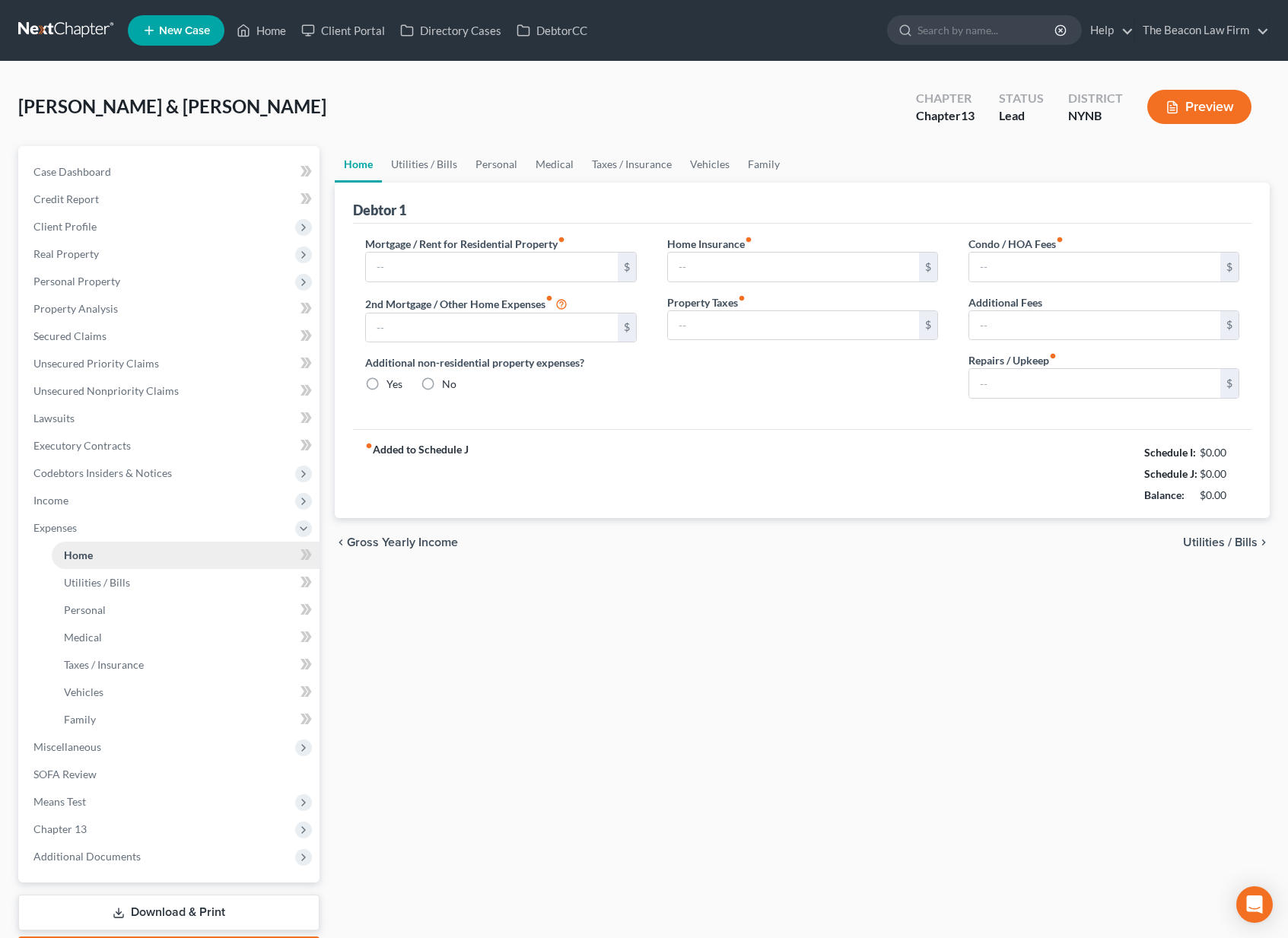
type input "0.00"
type input "300.00"
click at [440, 165] on link "Utilities / Bills" at bounding box center [423, 164] width 84 height 37
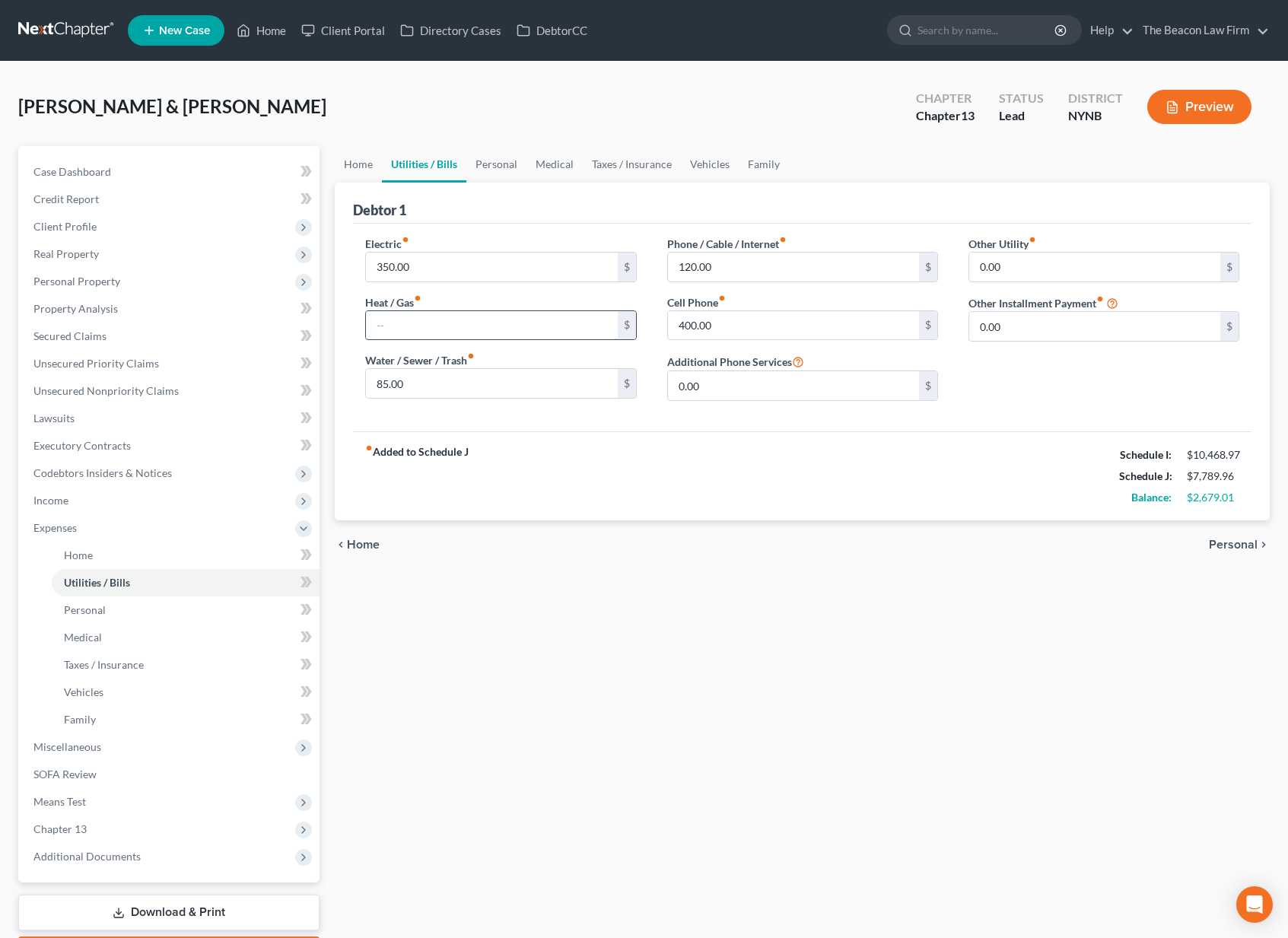
click at [409, 322] on input "text" at bounding box center [491, 325] width 251 height 29
type input "300"
click at [510, 169] on link "Personal" at bounding box center [496, 164] width 60 height 37
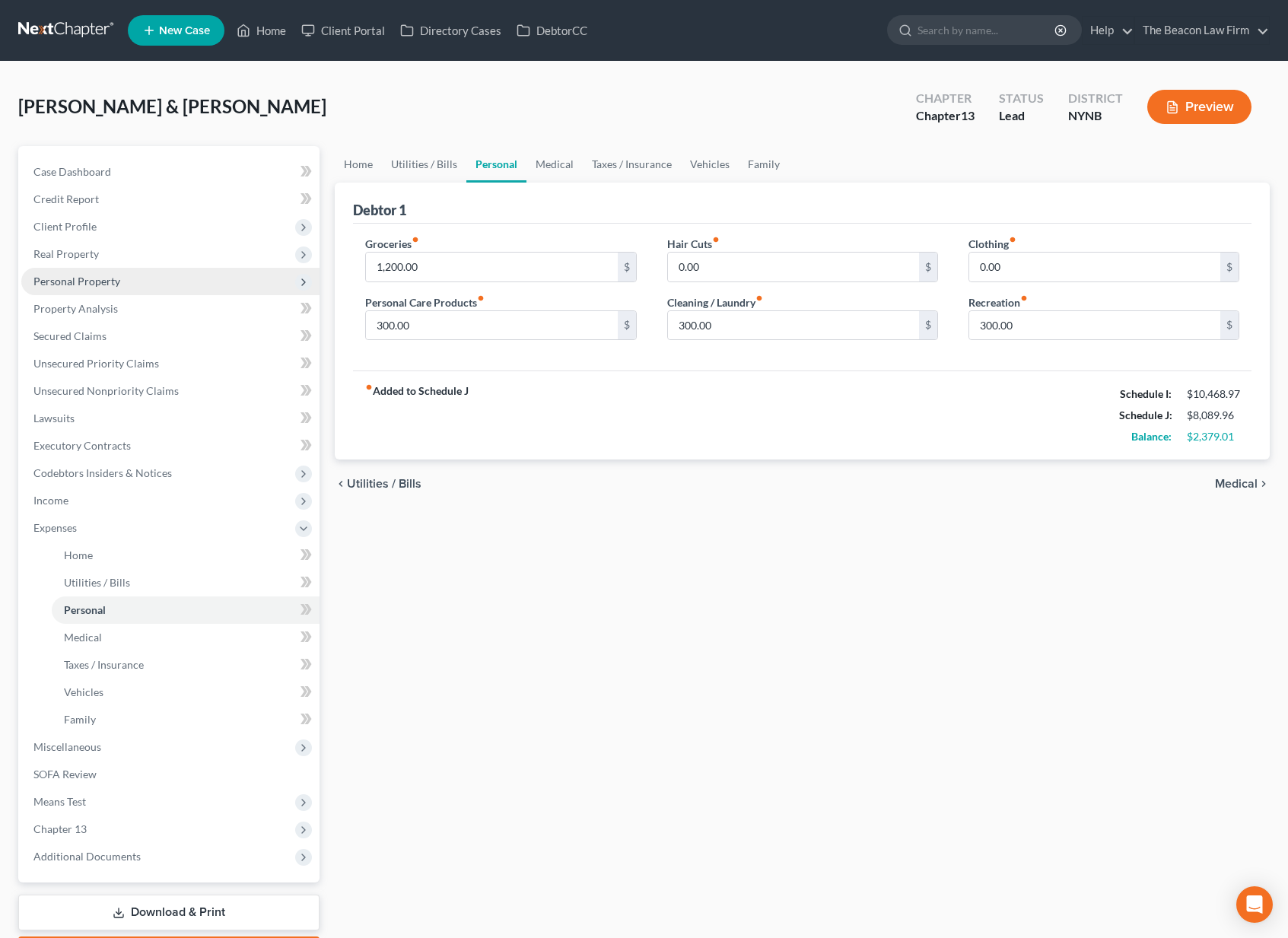
click at [110, 282] on span "Personal Property" at bounding box center [76, 280] width 87 height 13
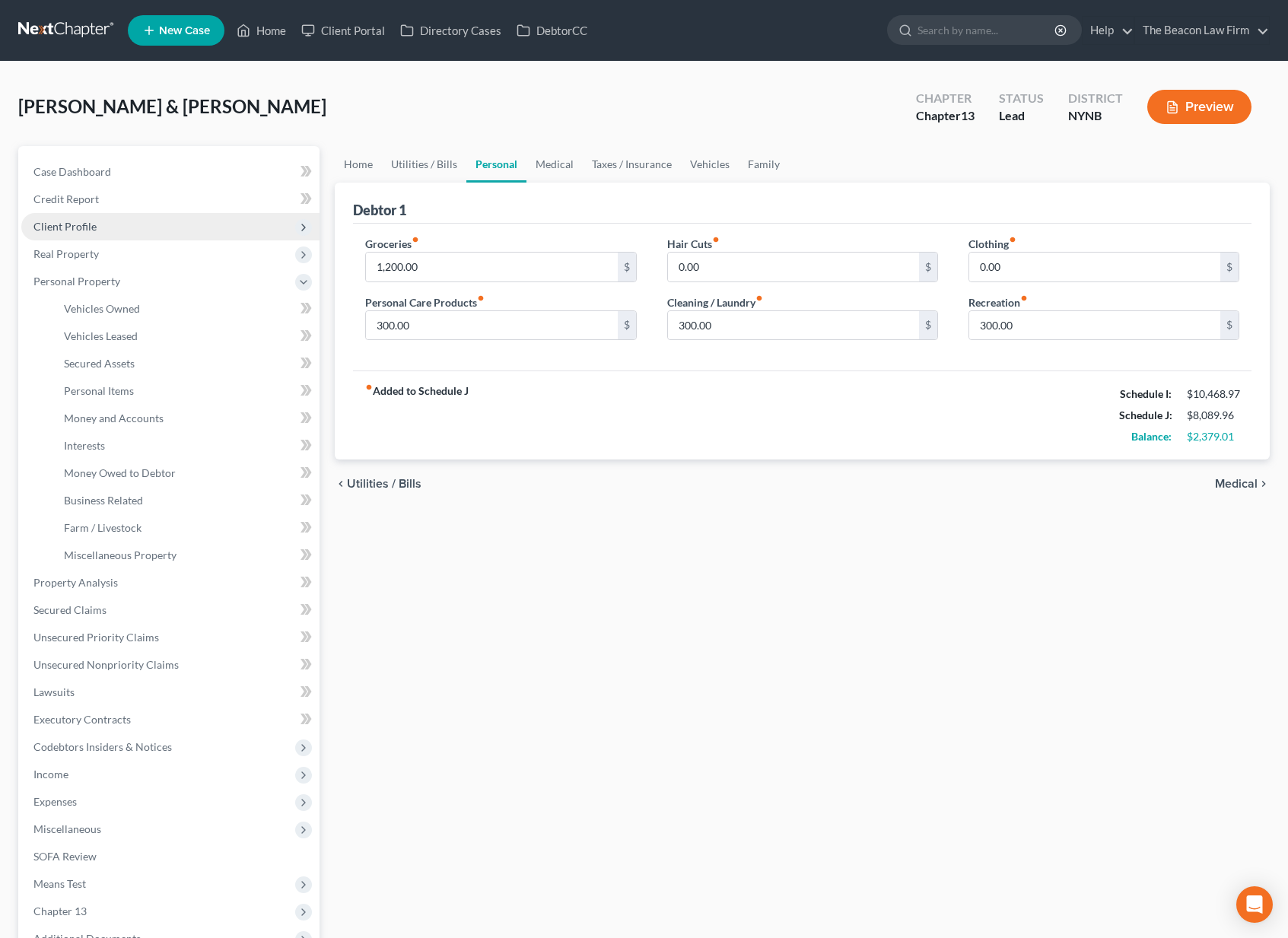
click at [81, 228] on span "Client Profile" at bounding box center [65, 226] width 63 height 13
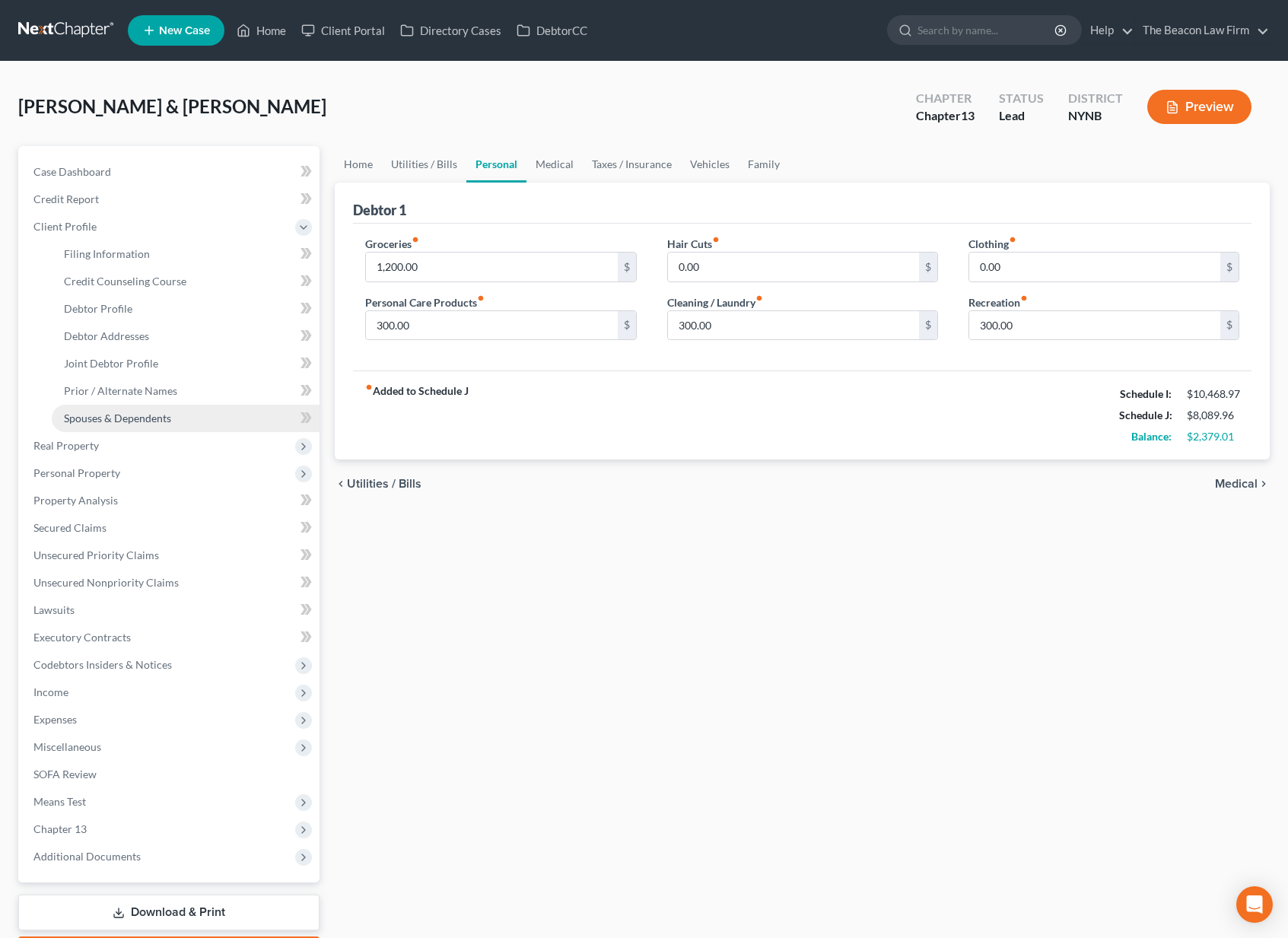
click at [118, 421] on span "Spouses & Dependents" at bounding box center [117, 417] width 107 height 13
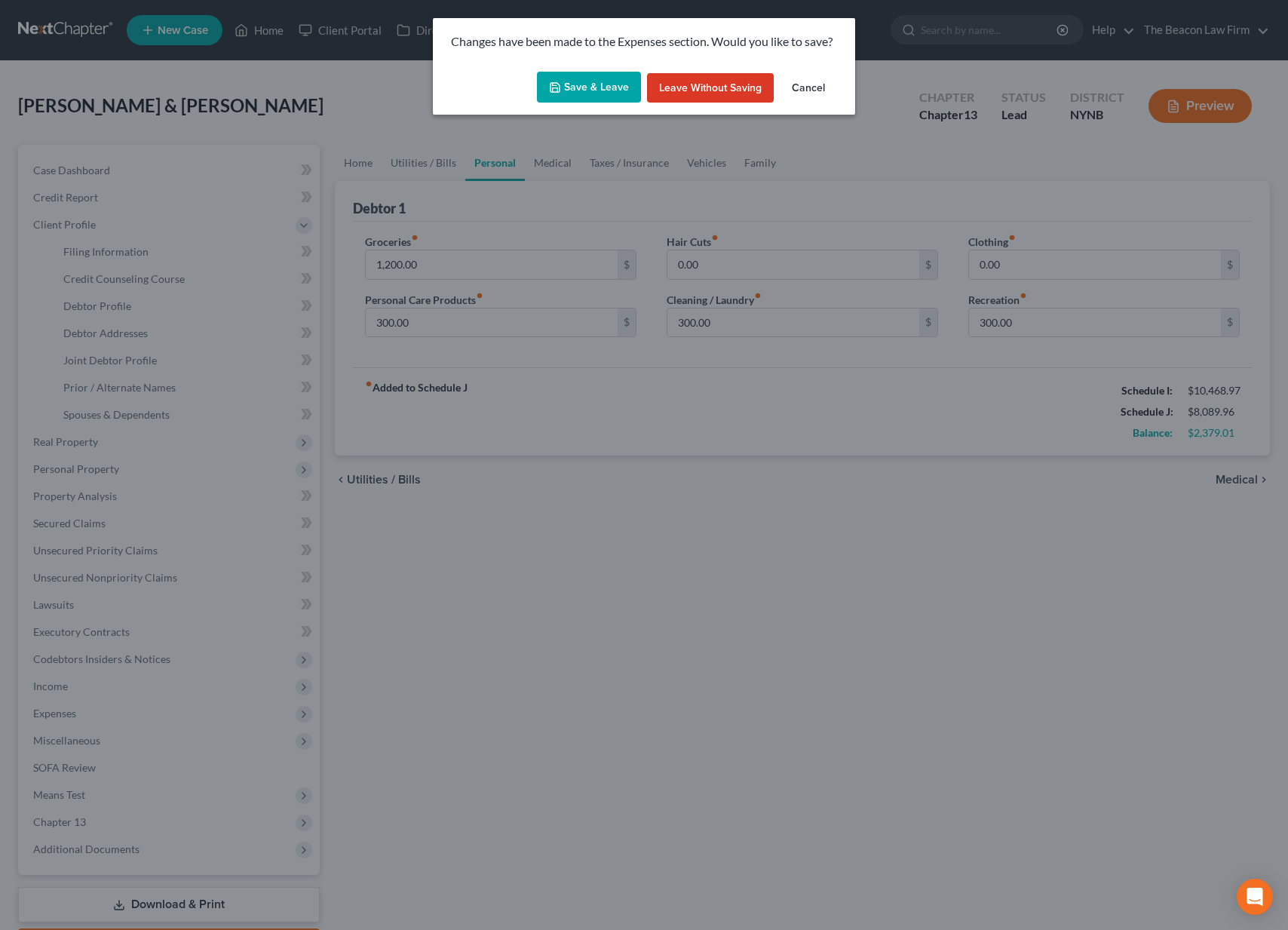
click at [578, 88] on button "Save & Leave" at bounding box center [590, 88] width 104 height 32
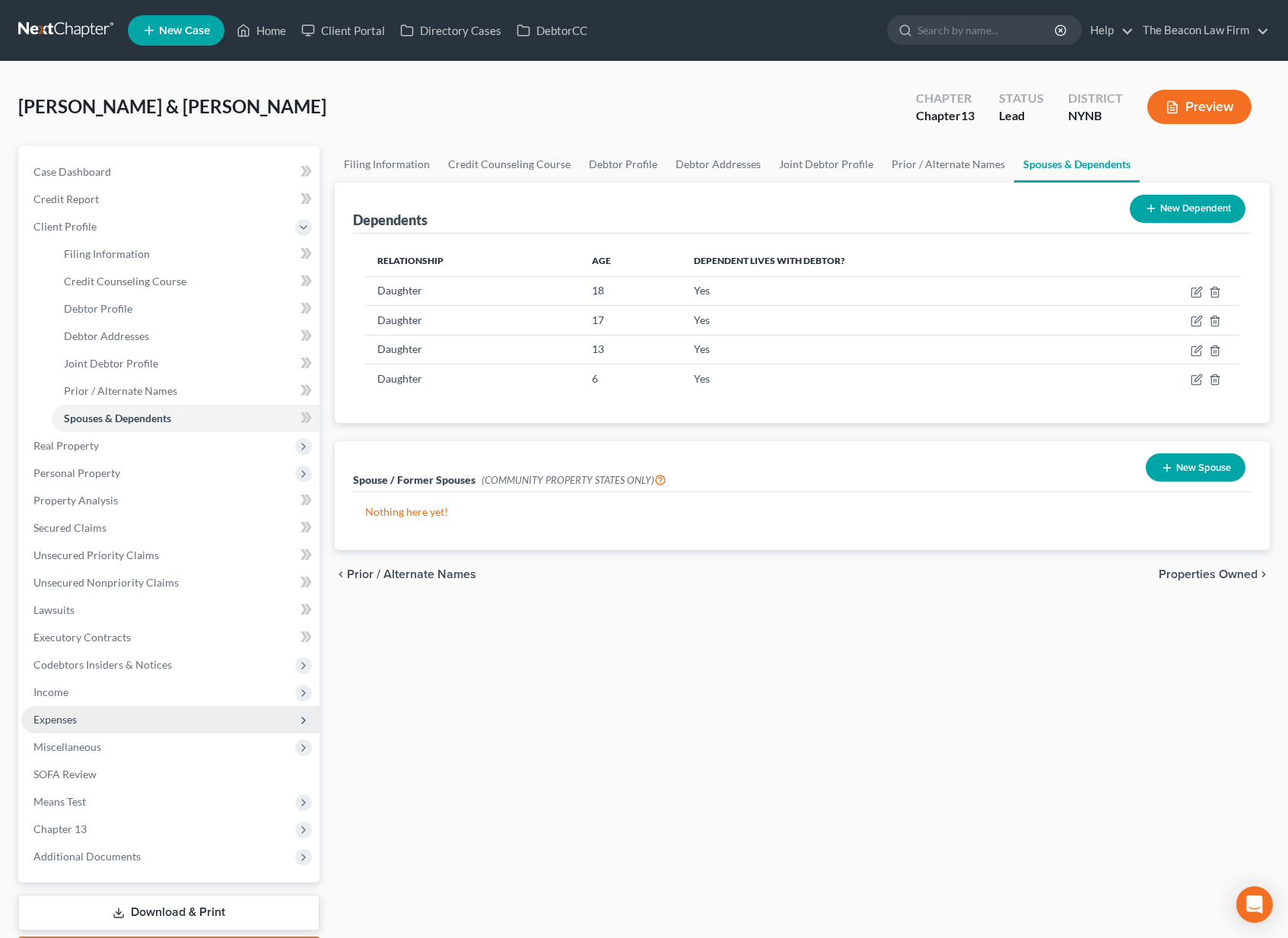
click at [105, 718] on span "Expenses" at bounding box center [170, 720] width 298 height 27
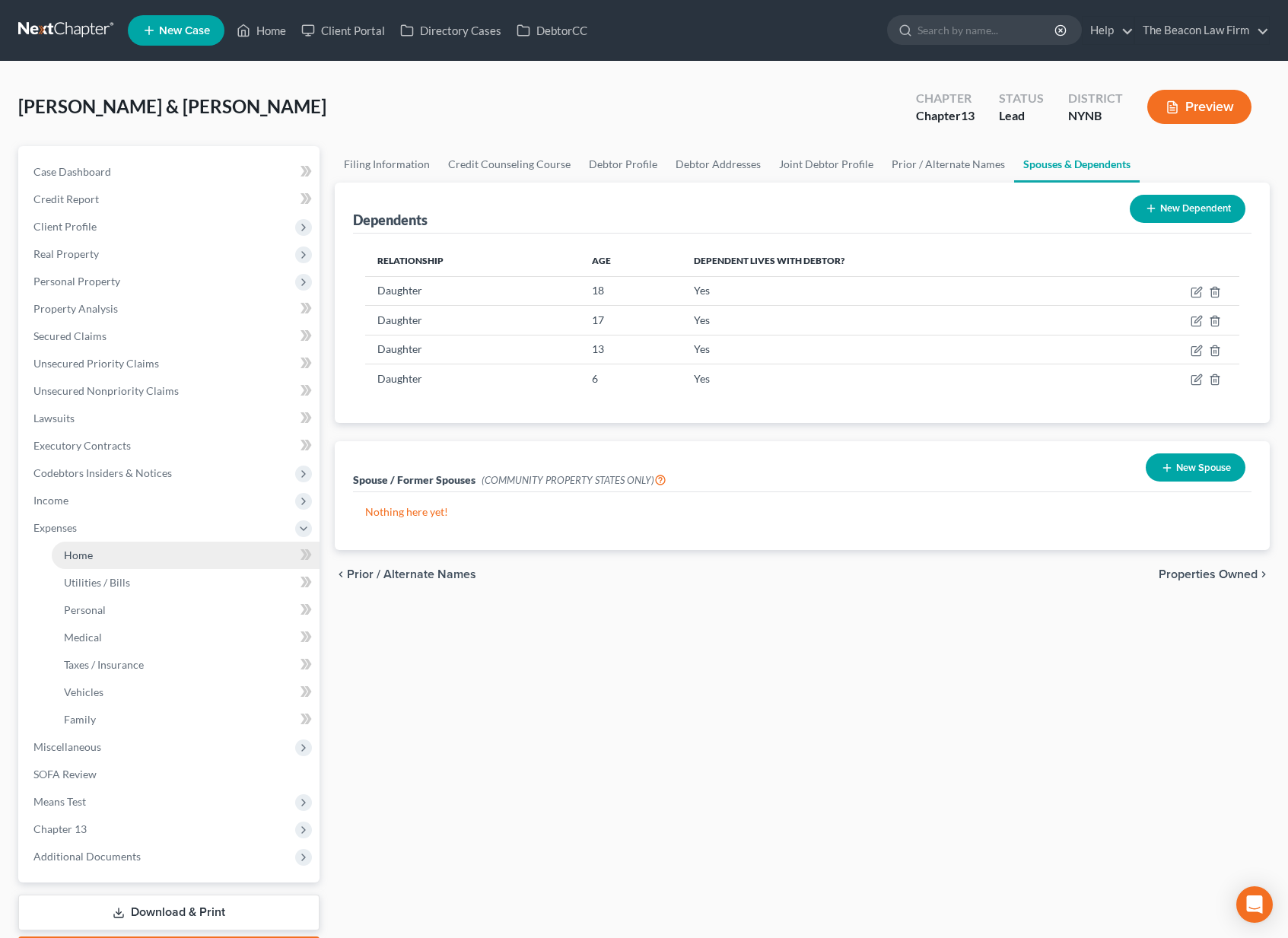
click at [116, 555] on link "Home" at bounding box center [185, 556] width 268 height 27
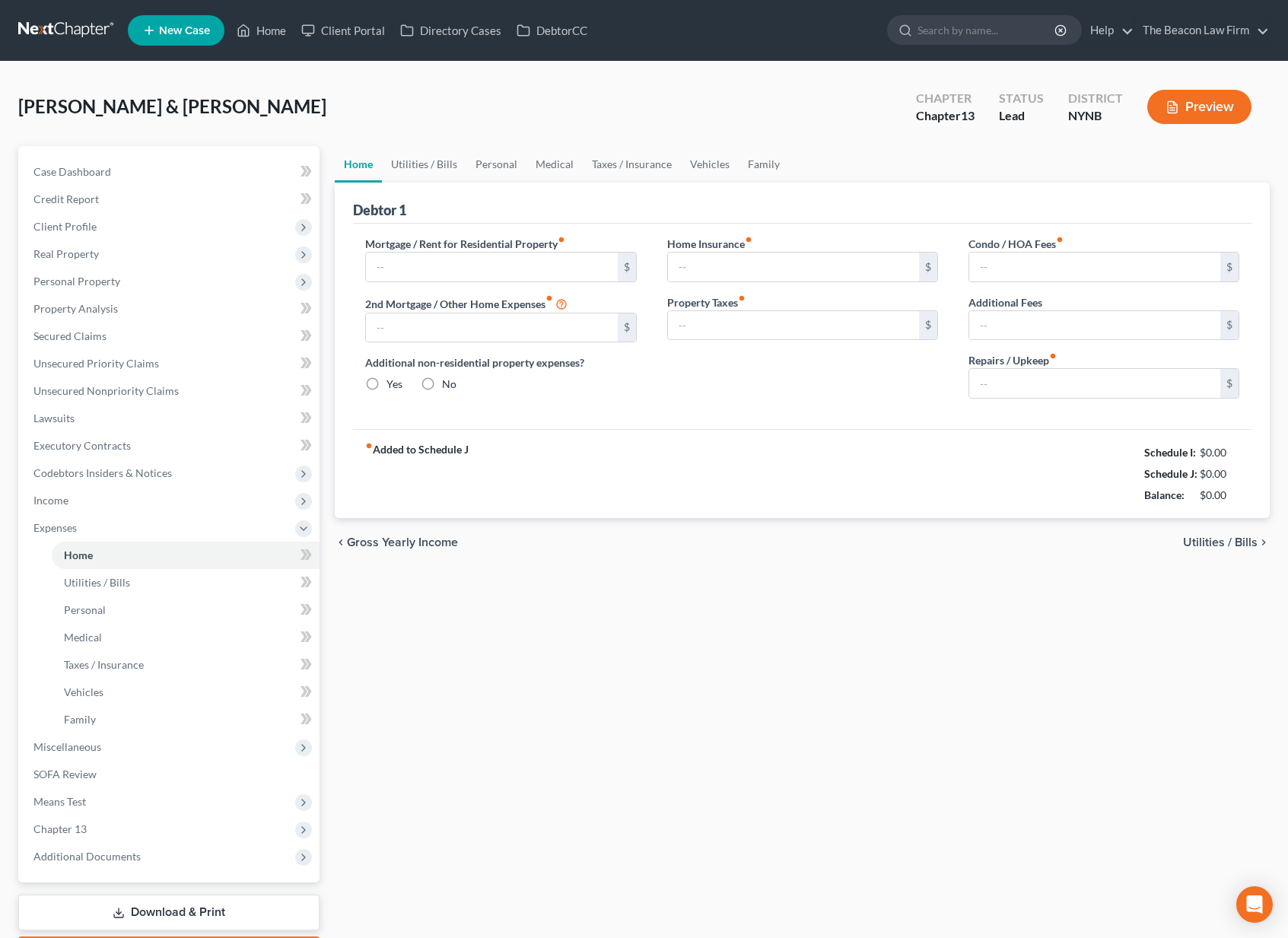
type input "1,604.00"
type input "0.00"
radio input "true"
type input "163.00"
type input "0.00"
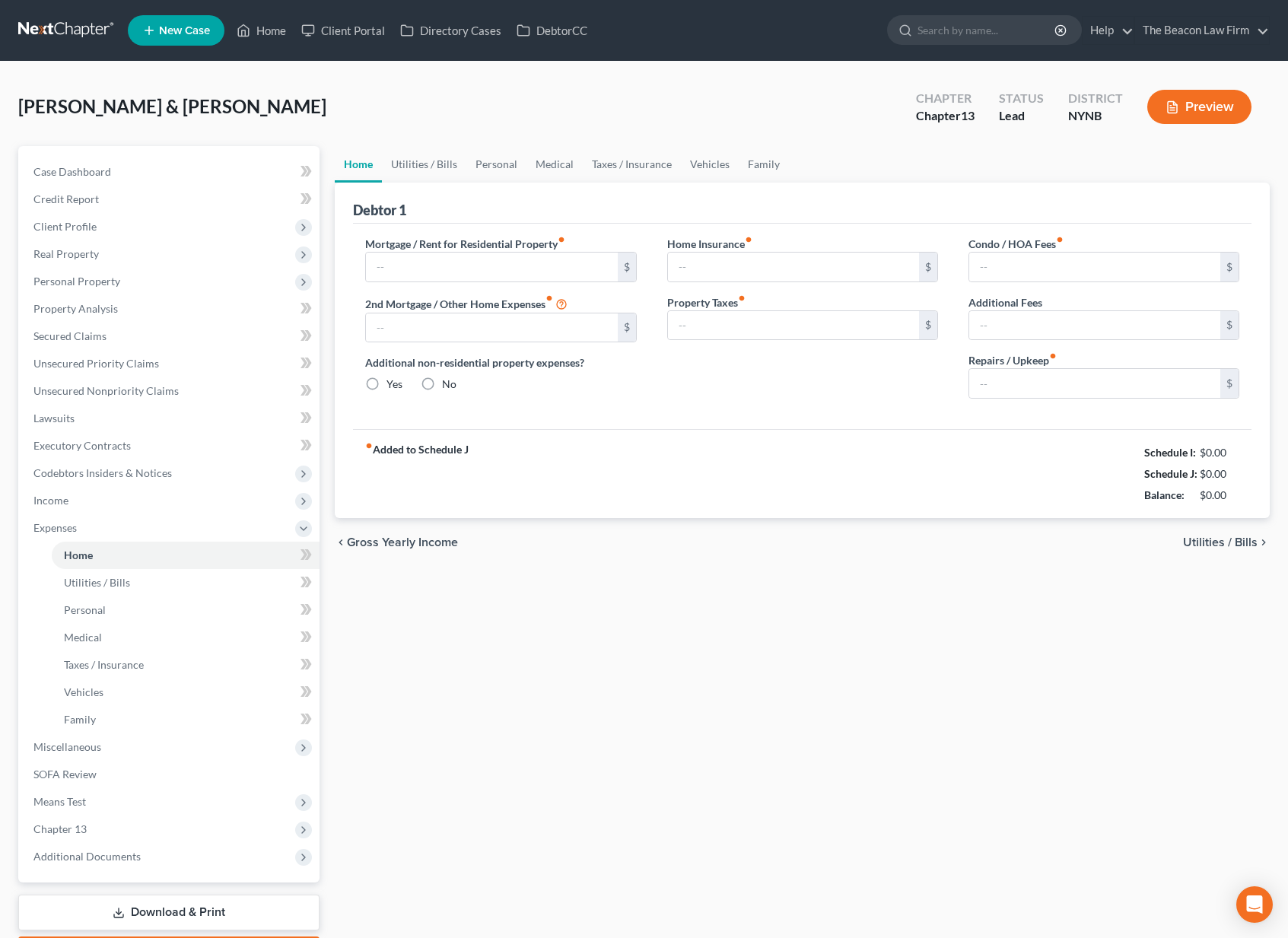
type input "0.00"
type input "300.00"
click at [501, 167] on link "Personal" at bounding box center [496, 164] width 60 height 37
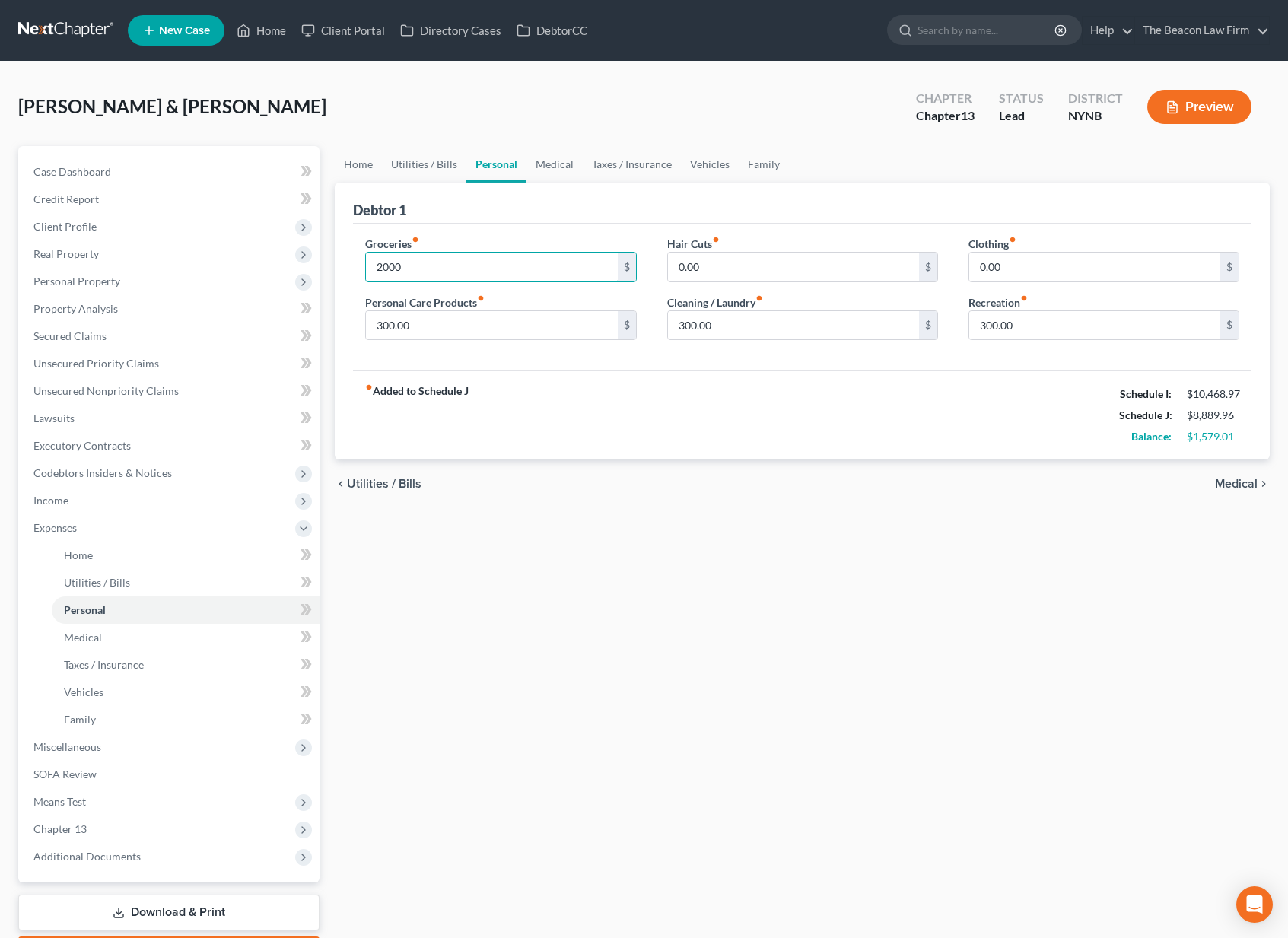
type input "2,000"
drag, startPoint x: 1031, startPoint y: 324, endPoint x: 885, endPoint y: 323, distance: 146.0
click at [963, 323] on div "Clothing fiber_manual_record 0.00 $ Recreation fiber_manual_record 300.00 $" at bounding box center [1104, 295] width 302 height 117
drag, startPoint x: 804, startPoint y: 331, endPoint x: 661, endPoint y: 317, distance: 143.7
click at [668, 318] on input "300.00" at bounding box center [793, 325] width 251 height 29
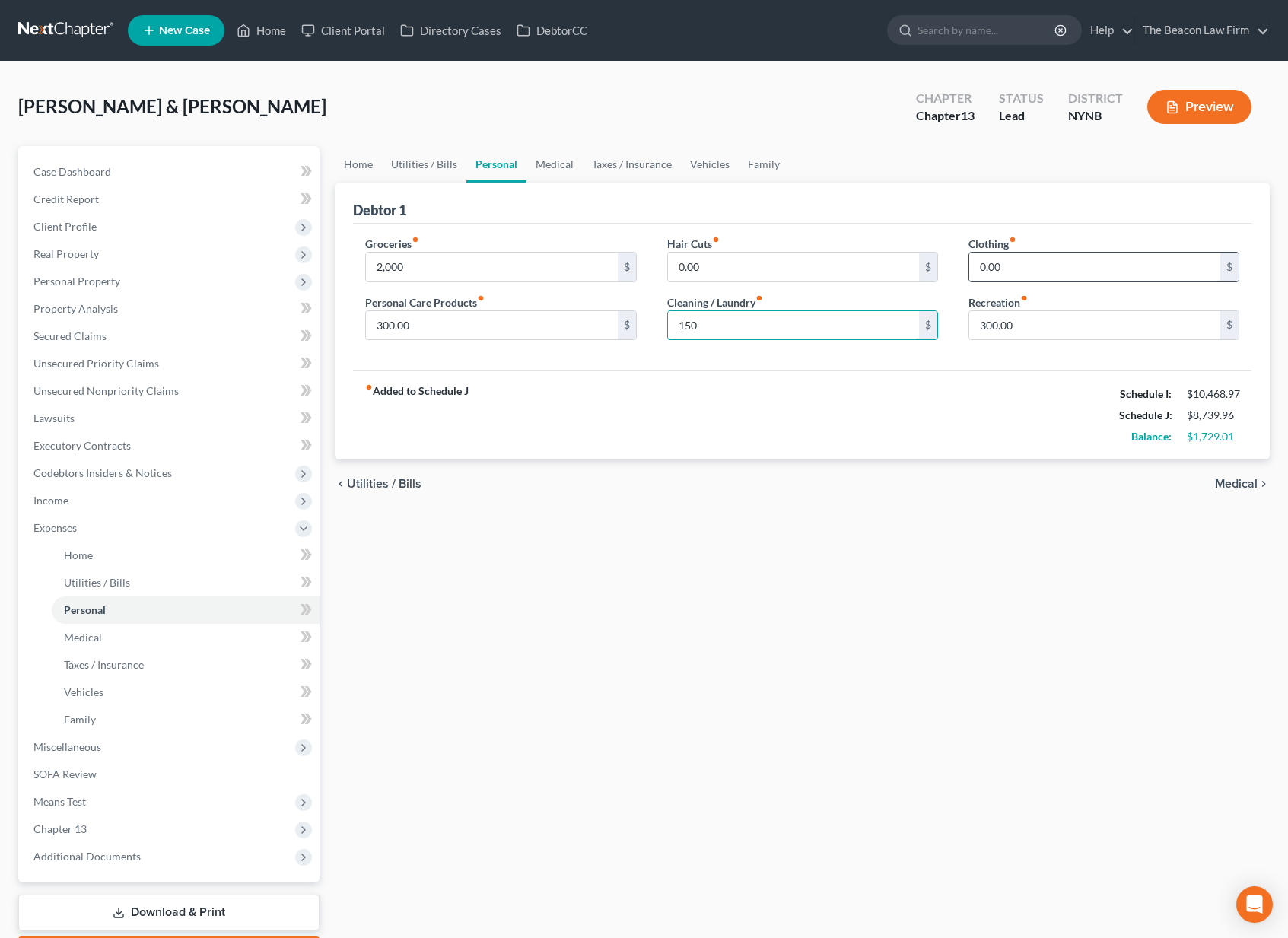
type input "150"
drag, startPoint x: 1032, startPoint y: 266, endPoint x: 961, endPoint y: 257, distance: 71.6
click at [961, 257] on div "Clothing fiber_manual_record 0.00 $ Recreation fiber_manual_record 300.00 $" at bounding box center [1104, 295] width 302 height 117
type input "150"
drag, startPoint x: 741, startPoint y: 320, endPoint x: 600, endPoint y: 317, distance: 141.0
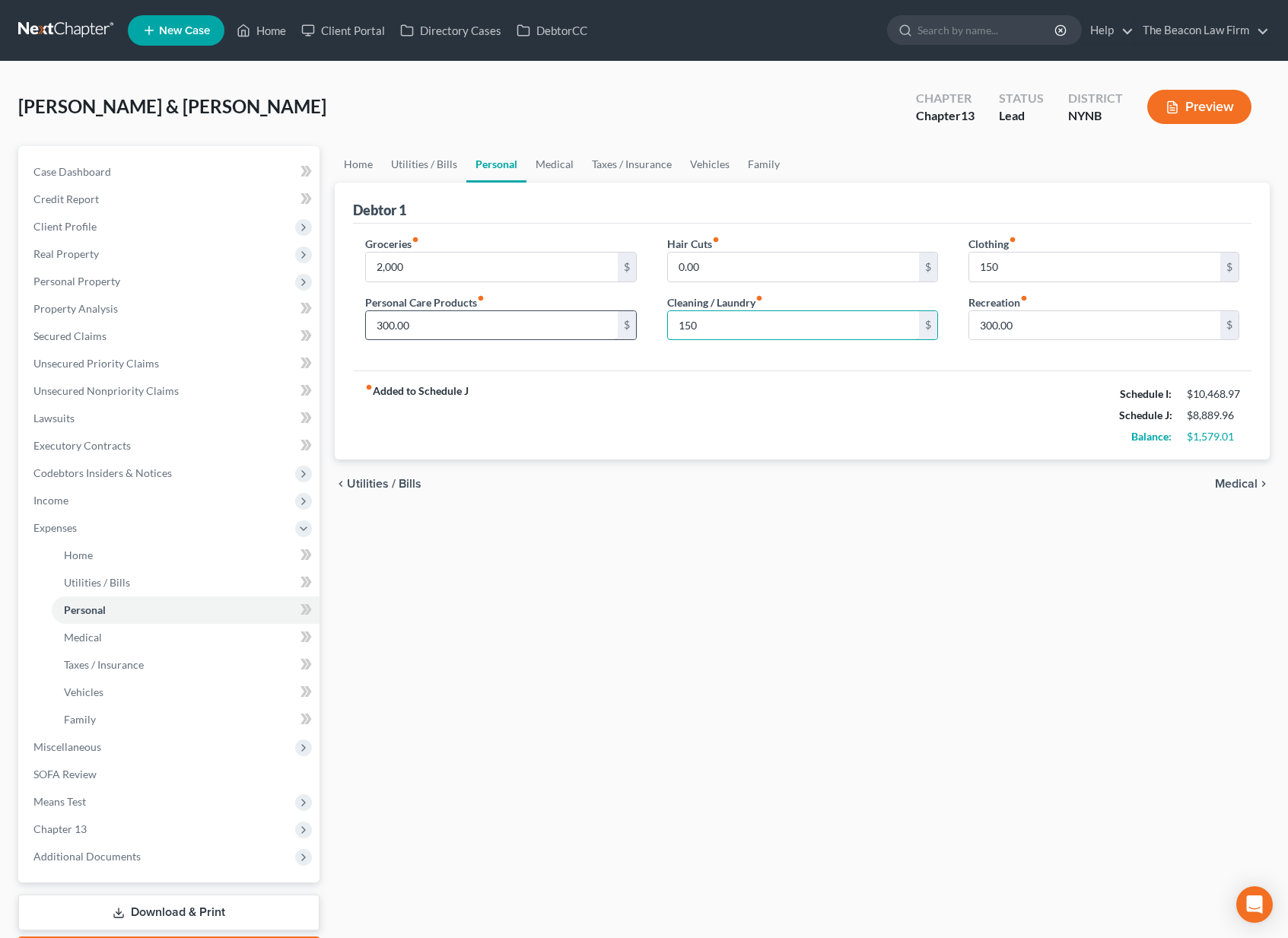
click at [642, 325] on div "Groceries fiber_manual_record 2,000 $ Personal Care Products fiber_manual_recor…" at bounding box center [802, 295] width 905 height 117
type input "50"
drag, startPoint x: 726, startPoint y: 268, endPoint x: 611, endPoint y: 253, distance: 116.0
click at [611, 253] on div "Groceries fiber_manual_record 2,000 $ Personal Care Products fiber_manual_recor…" at bounding box center [802, 295] width 905 height 117
type input "100"
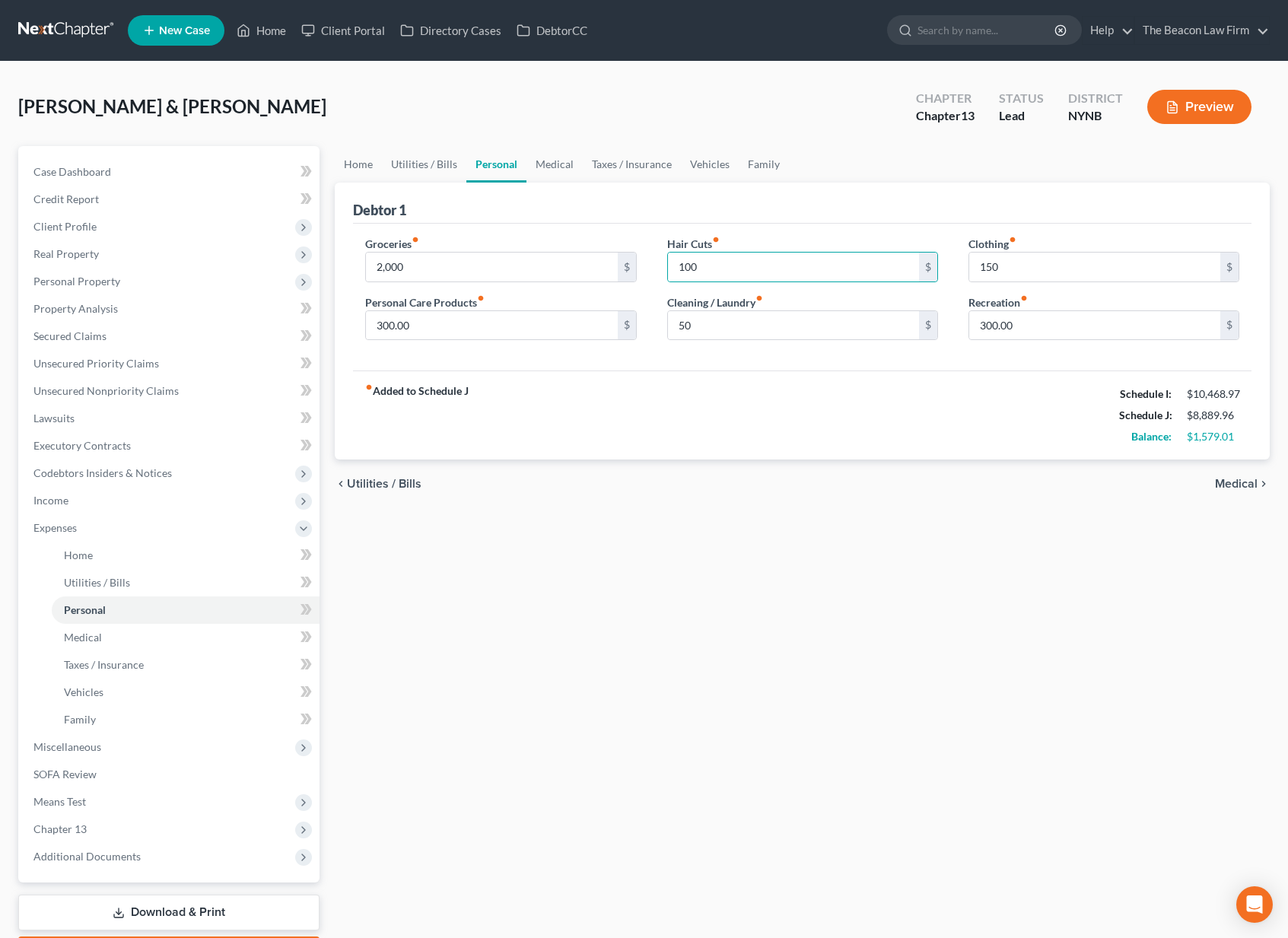
click at [691, 371] on div "fiber_manual_record Added to Schedule J Schedule I: $10,468.97 Schedule J: $8,8…" at bounding box center [801, 415] width 898 height 89
drag, startPoint x: 1015, startPoint y: 272, endPoint x: 960, endPoint y: 265, distance: 55.4
click at [960, 265] on div "Clothing fiber_manual_record 150 $ Recreation fiber_manual_record 300.00 $" at bounding box center [1104, 295] width 302 height 117
type input "200"
click at [553, 164] on link "Medical" at bounding box center [555, 164] width 56 height 37
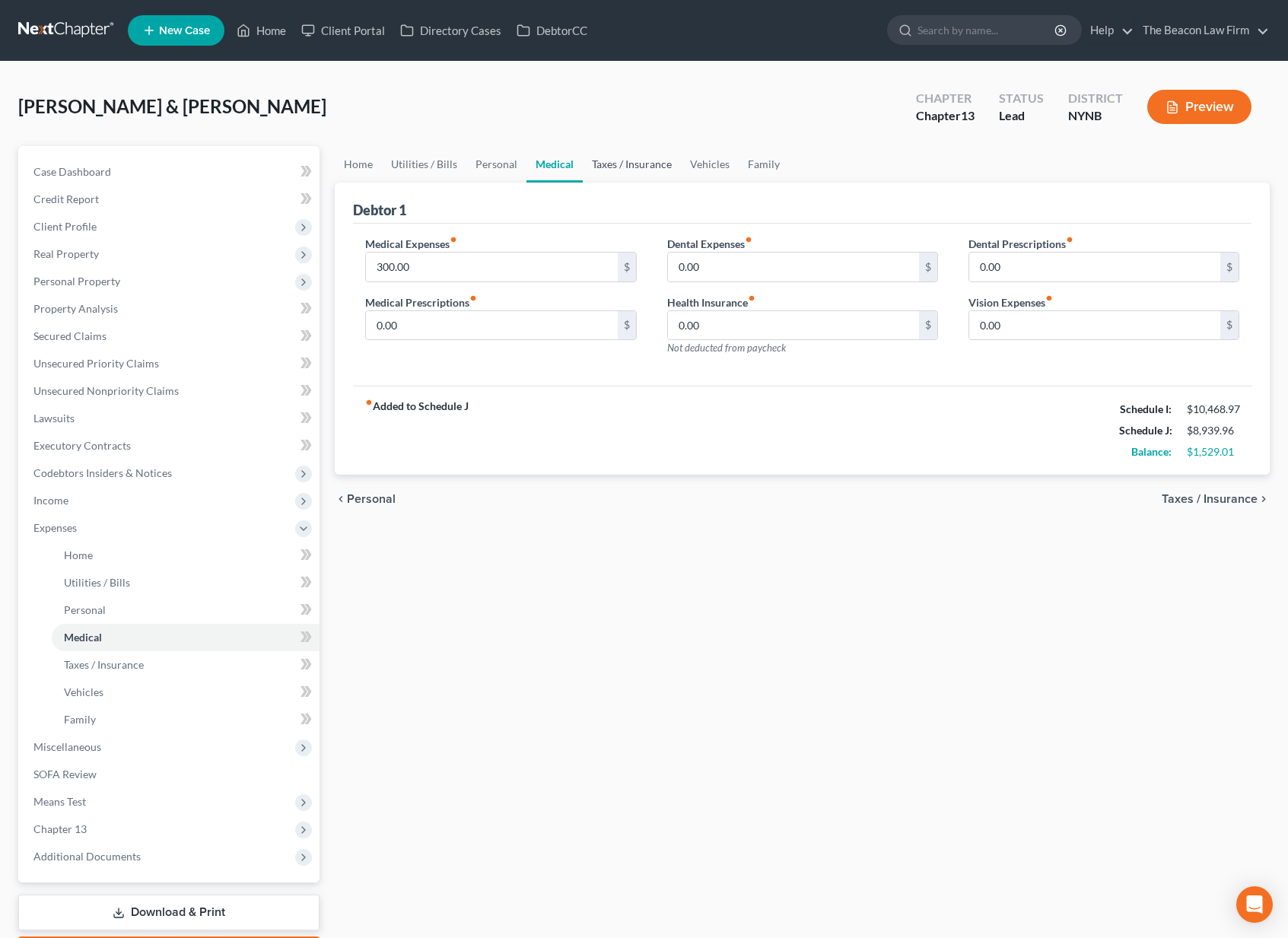
click at [606, 164] on link "Taxes / Insurance" at bounding box center [632, 164] width 99 height 37
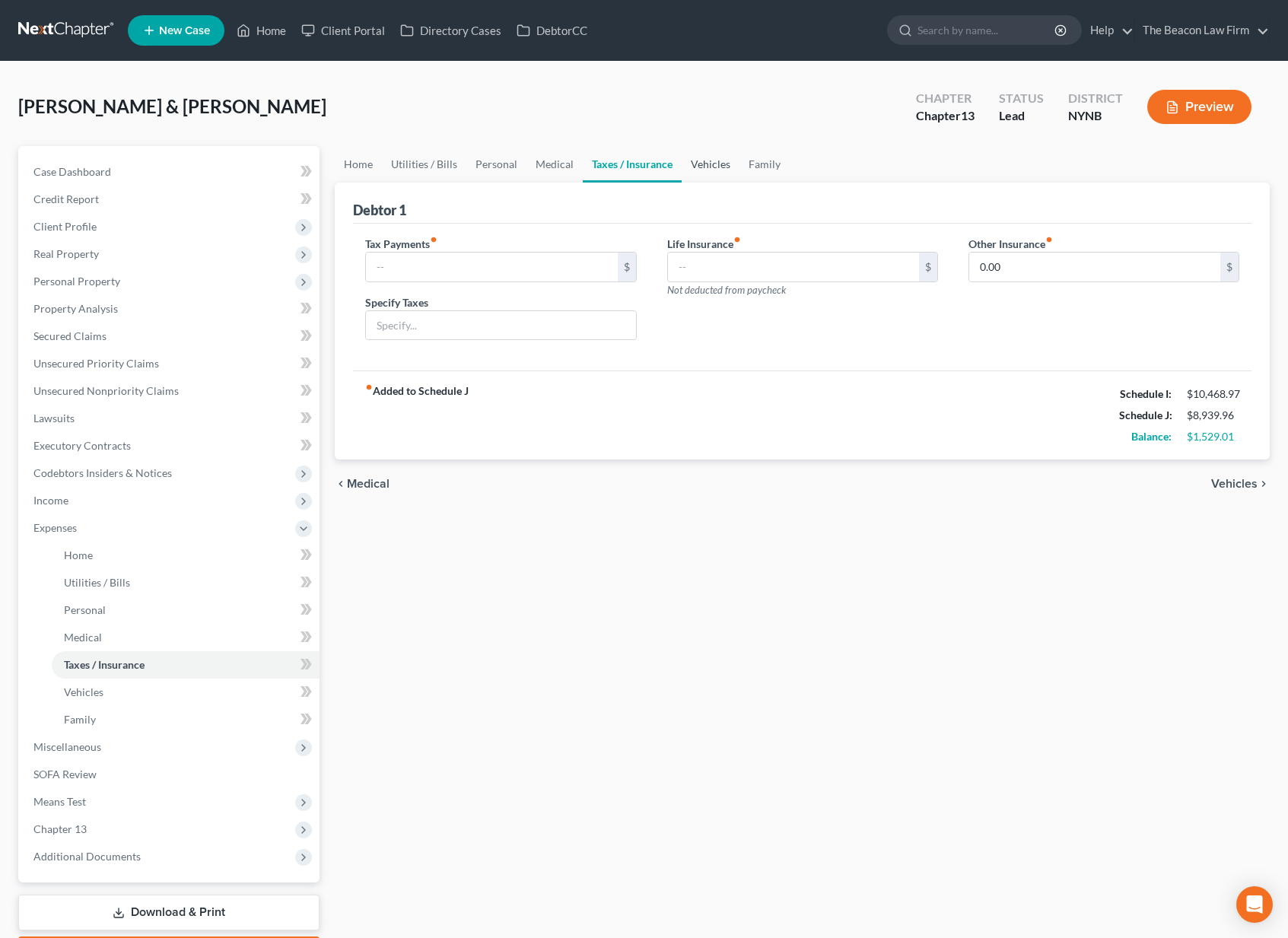
click at [704, 167] on link "Vehicles" at bounding box center [710, 164] width 58 height 37
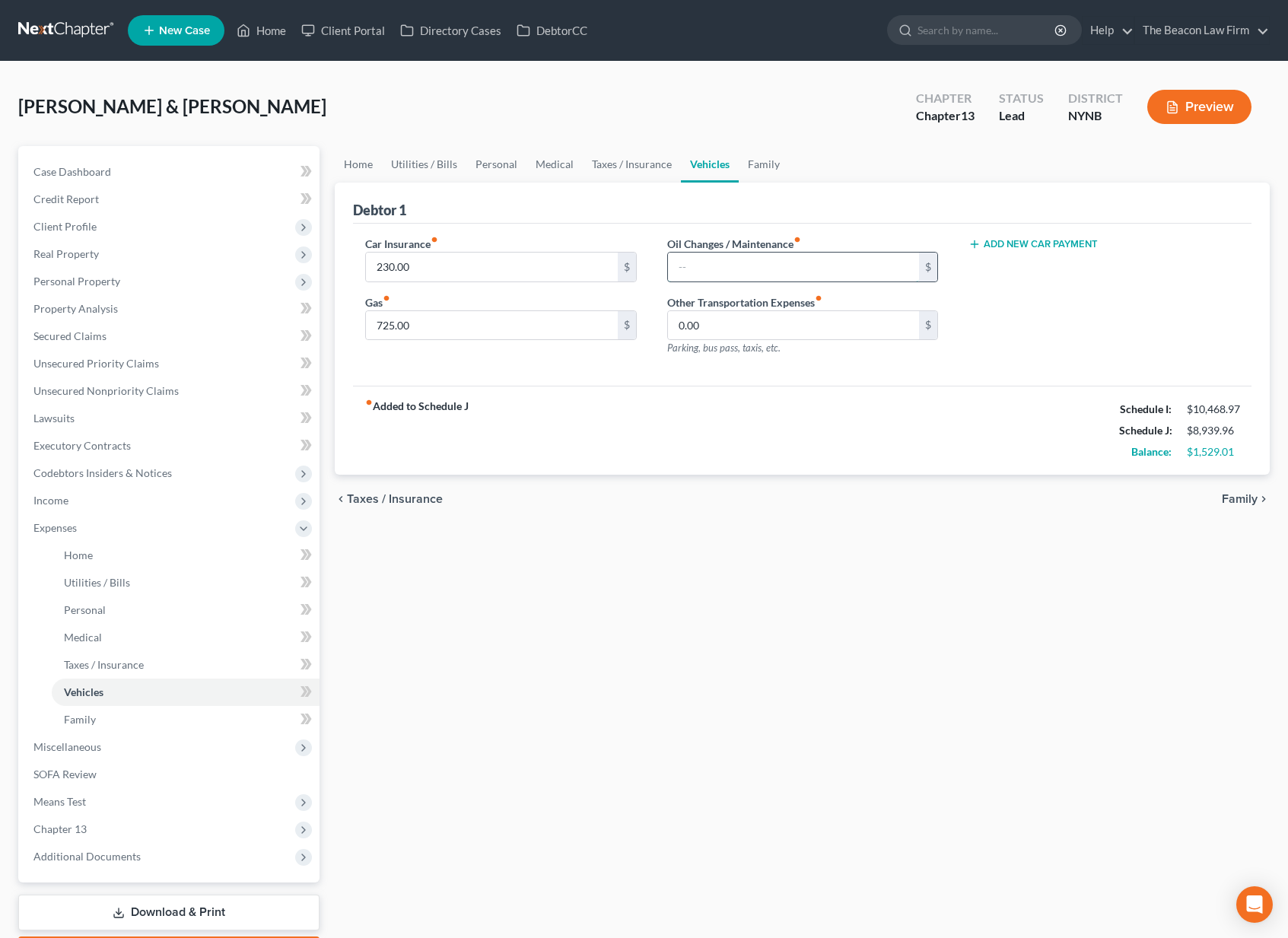
click at [724, 260] on input "text" at bounding box center [793, 267] width 251 height 29
type input "100"
drag, startPoint x: 736, startPoint y: 325, endPoint x: 511, endPoint y: 266, distance: 232.6
click at [511, 266] on div "Car Insurance fiber_manual_record 230.00 $ Gas fiber_manual_record 725.00 $ Oil…" at bounding box center [802, 302] width 905 height 133
type input "50"
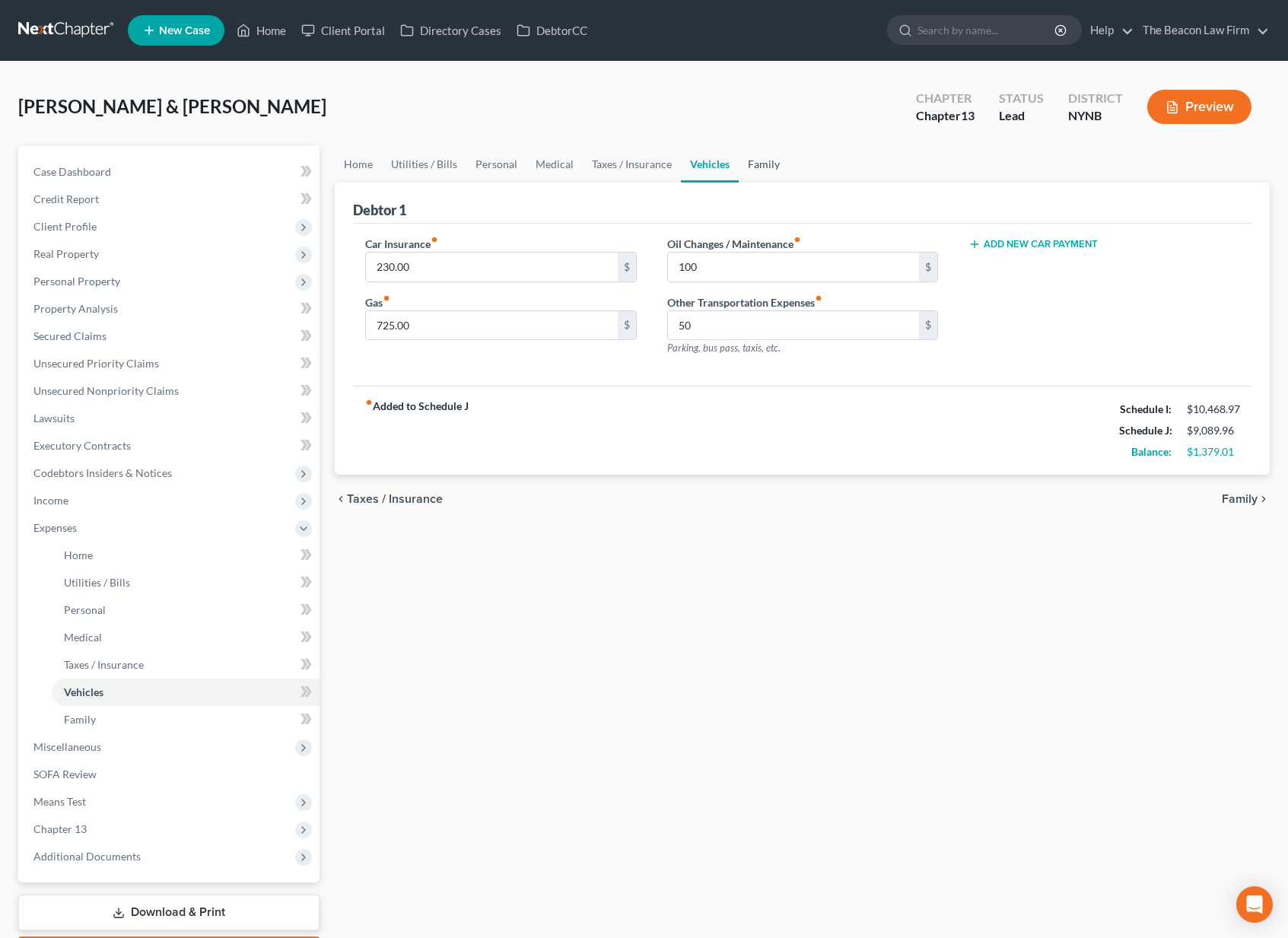
click at [753, 159] on link "Family" at bounding box center [763, 164] width 50 height 37
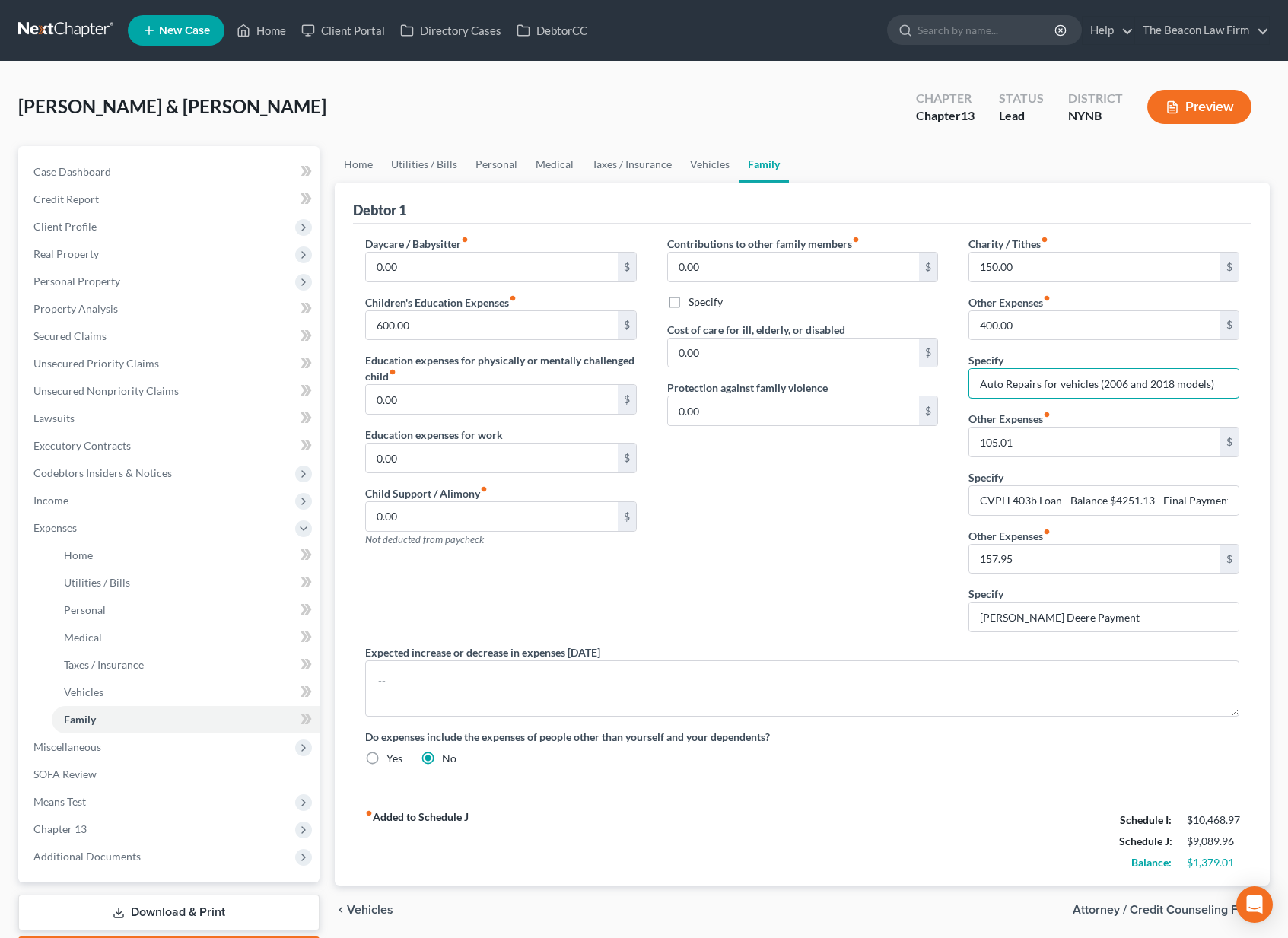
drag, startPoint x: 1220, startPoint y: 389, endPoint x: 910, endPoint y: 370, distance: 310.6
click at [910, 370] on div "Daycare / Babysitter fiber_manual_record 0.00 $ Children's Education Expenses f…" at bounding box center [802, 507] width 905 height 542
drag, startPoint x: 1227, startPoint y: 503, endPoint x: 900, endPoint y: 484, distance: 327.6
click at [900, 484] on div "Daycare / Babysitter fiber_manual_record 0.00 $ Children's Education Expenses f…" at bounding box center [802, 507] width 905 height 542
type input "[DATE]"
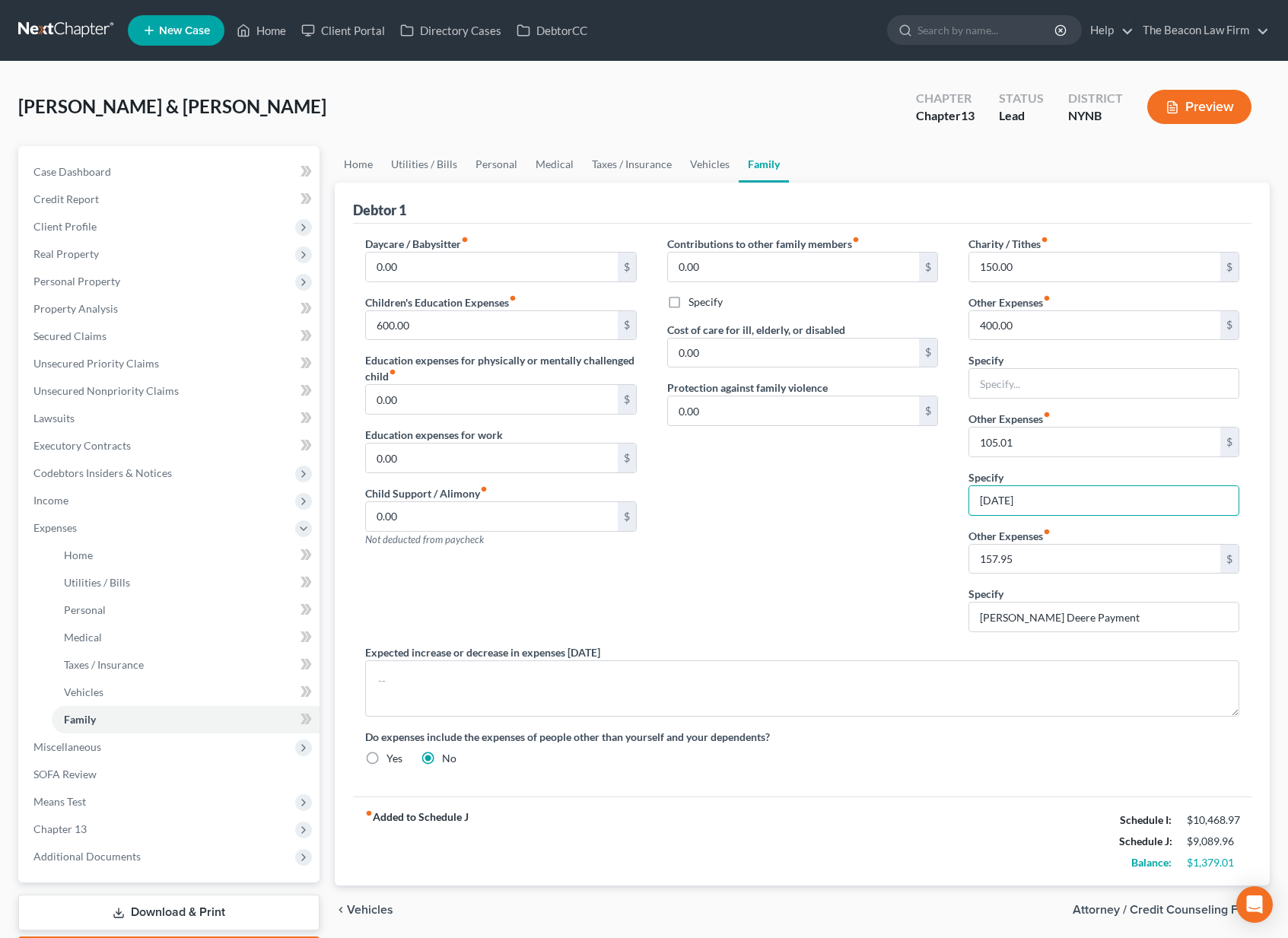
drag, startPoint x: 1032, startPoint y: 504, endPoint x: 932, endPoint y: 493, distance: 100.6
click at [932, 493] on div "Daycare / Babysitter fiber_manual_record 0.00 $ Children's Education Expenses f…" at bounding box center [802, 507] width 905 height 542
drag, startPoint x: 1047, startPoint y: 444, endPoint x: 930, endPoint y: 427, distance: 118.2
click at [930, 427] on div "Daycare / Babysitter fiber_manual_record 0.00 $ Children's Education Expenses f…" at bounding box center [802, 507] width 905 height 542
drag, startPoint x: 1025, startPoint y: 325, endPoint x: 915, endPoint y: 319, distance: 110.2
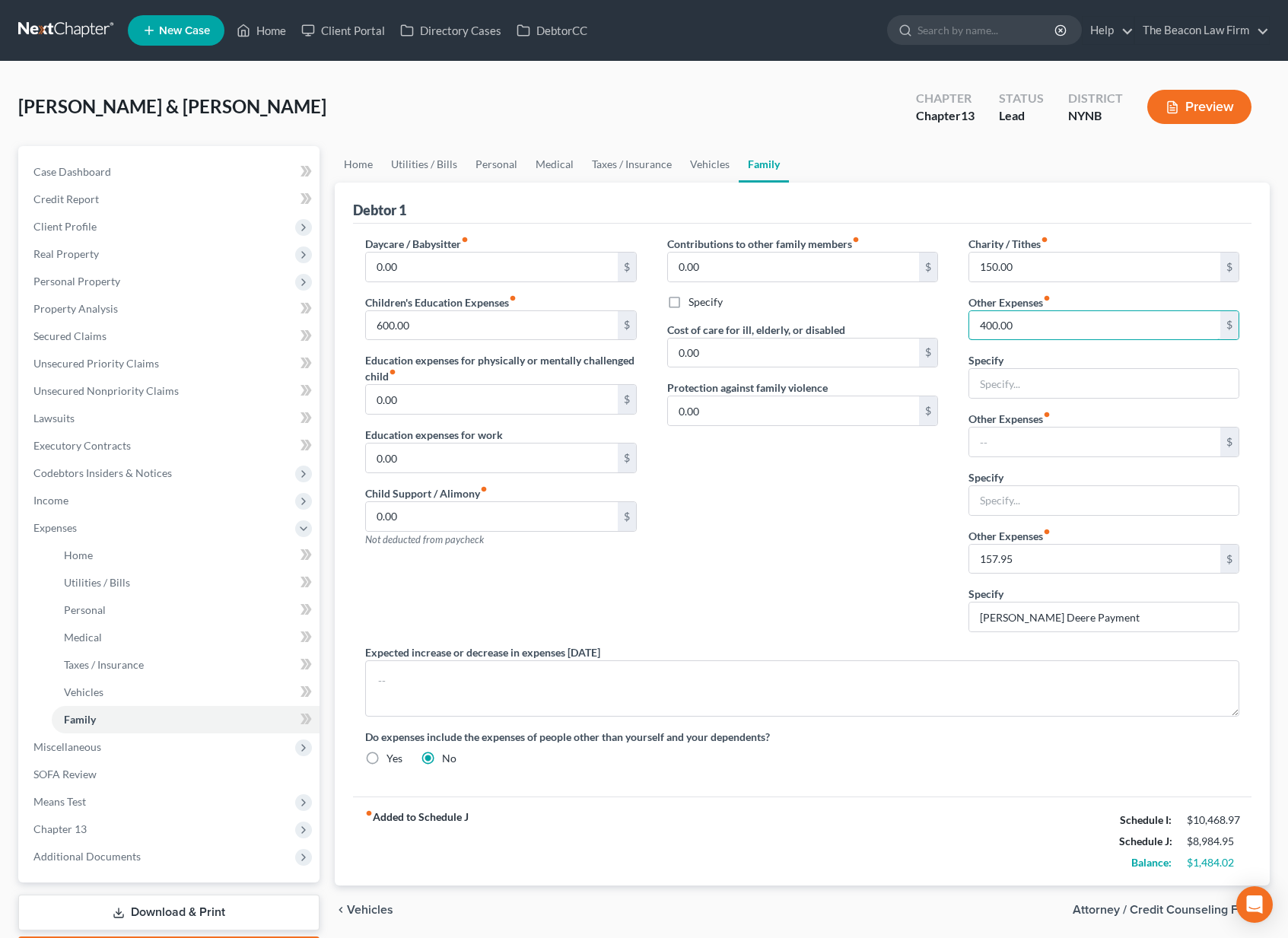
click at [915, 319] on div "Daycare / Babysitter fiber_manual_record 0.00 $ Children's Education Expenses f…" at bounding box center [802, 507] width 905 height 542
click at [696, 161] on link "Vehicles" at bounding box center [709, 164] width 58 height 37
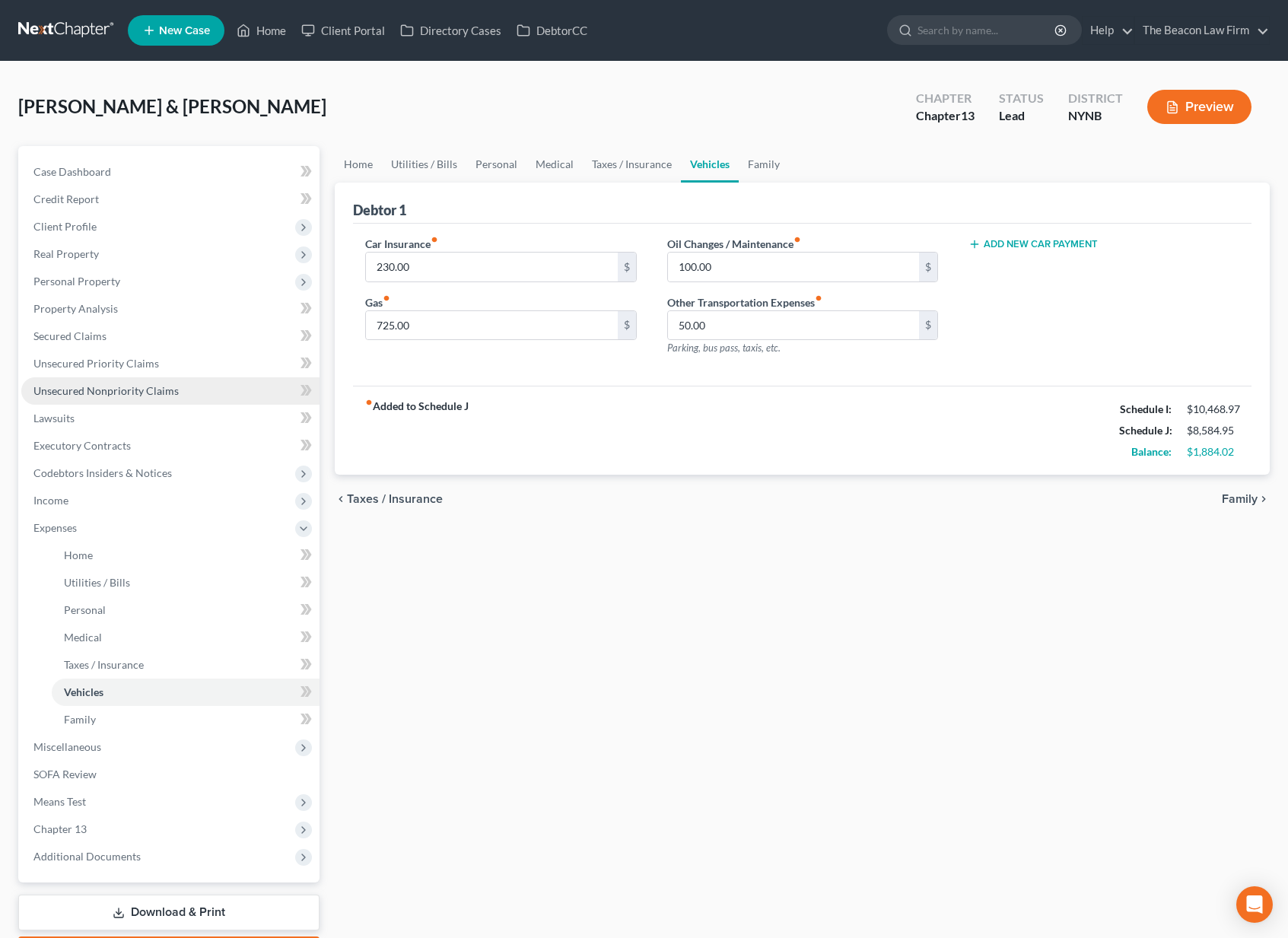
click at [128, 398] on link "Unsecured Nonpriority Claims" at bounding box center [170, 391] width 298 height 27
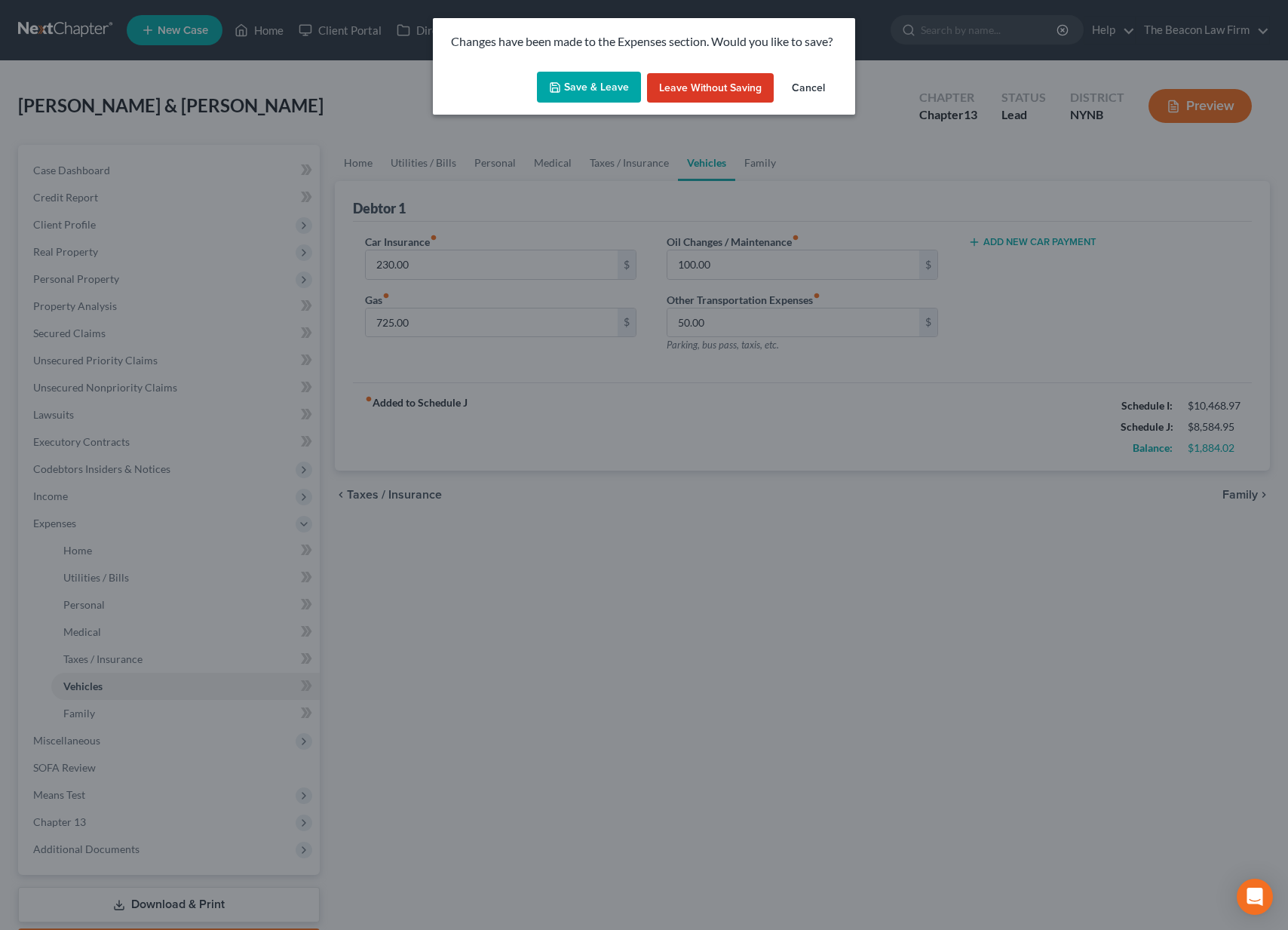
click at [569, 93] on button "Save & Leave" at bounding box center [590, 88] width 104 height 32
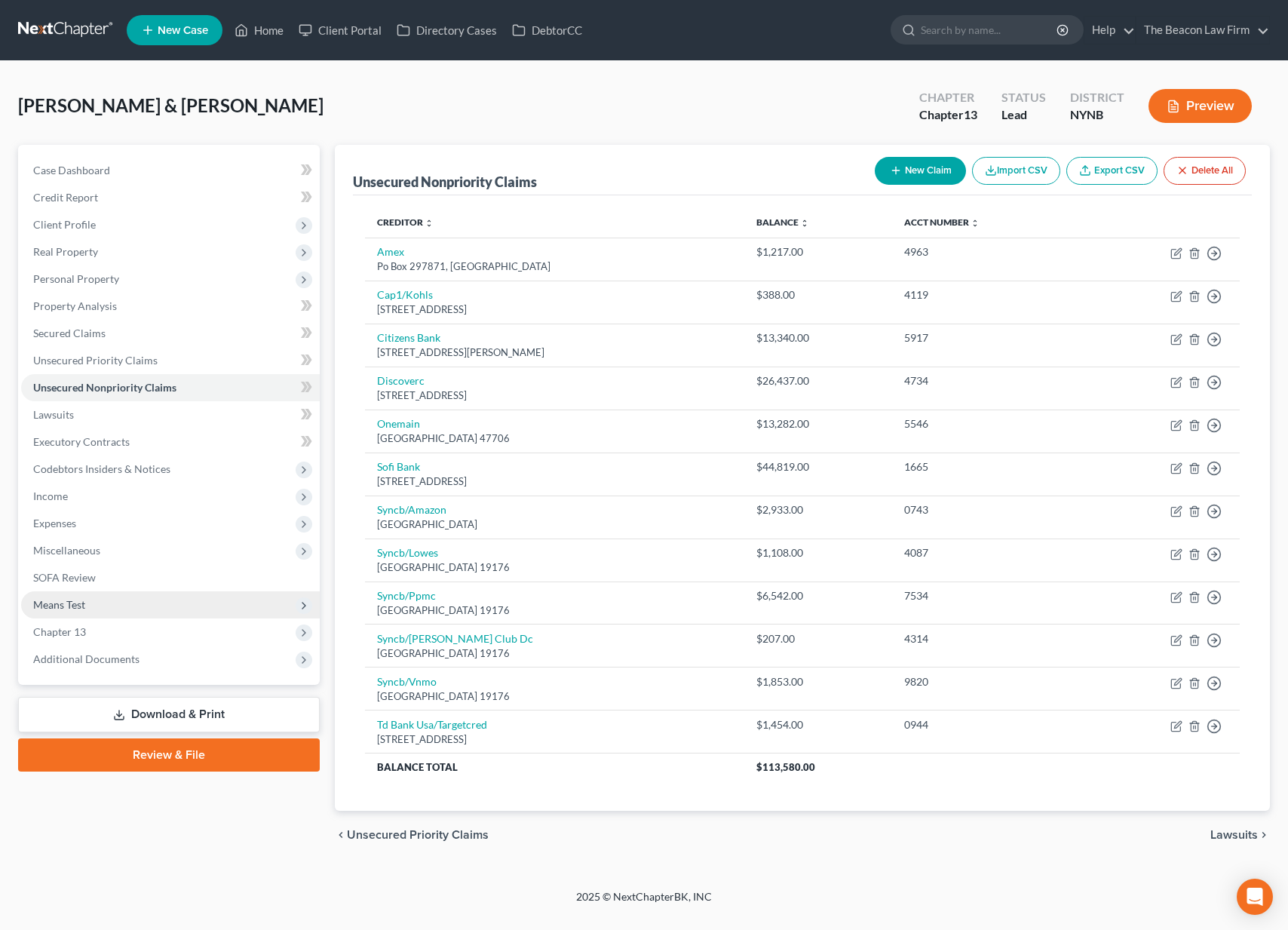
click at [148, 599] on span "Means Test" at bounding box center [170, 605] width 299 height 27
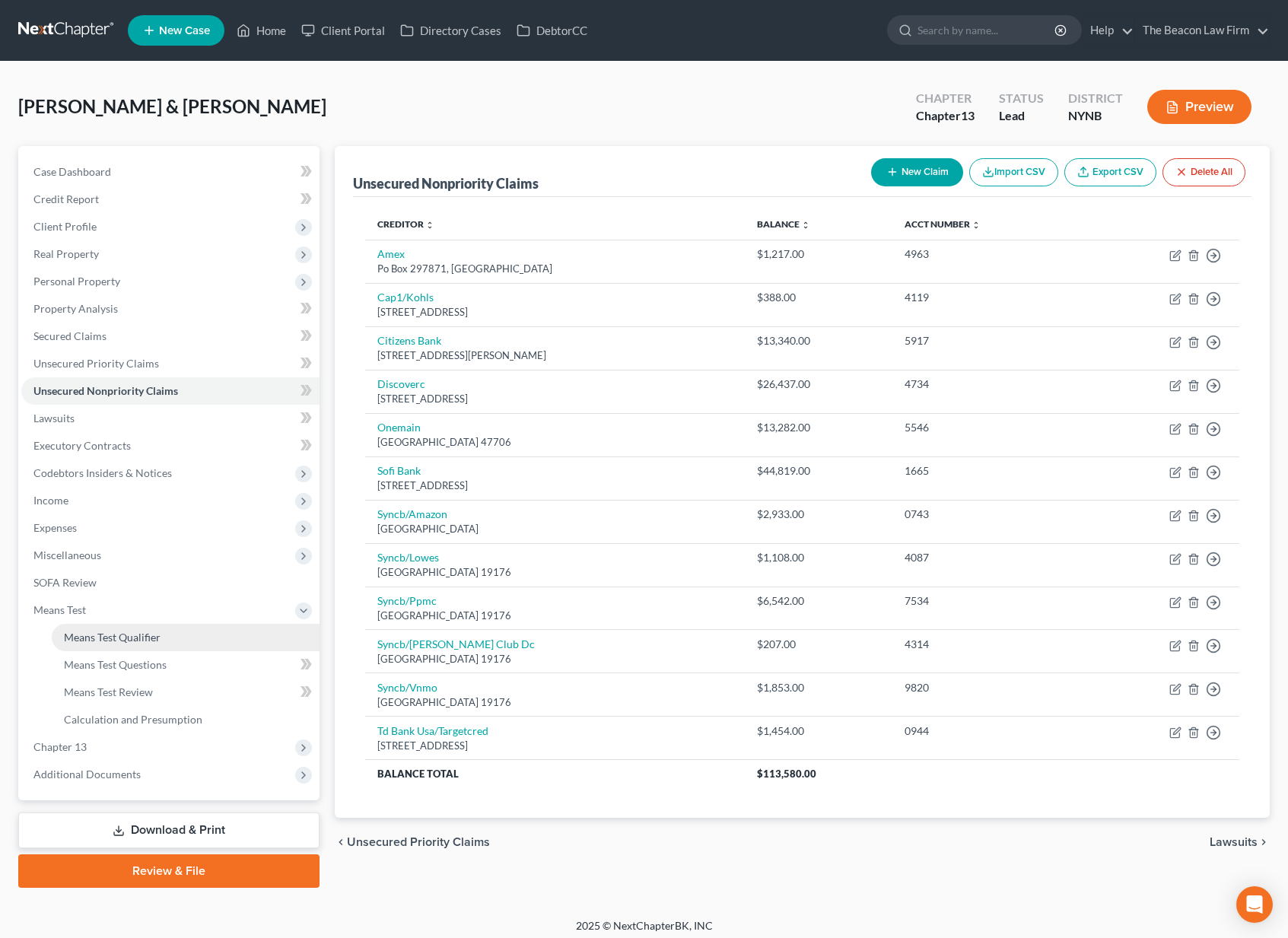
click at [139, 636] on span "Means Test Qualifier" at bounding box center [112, 636] width 97 height 13
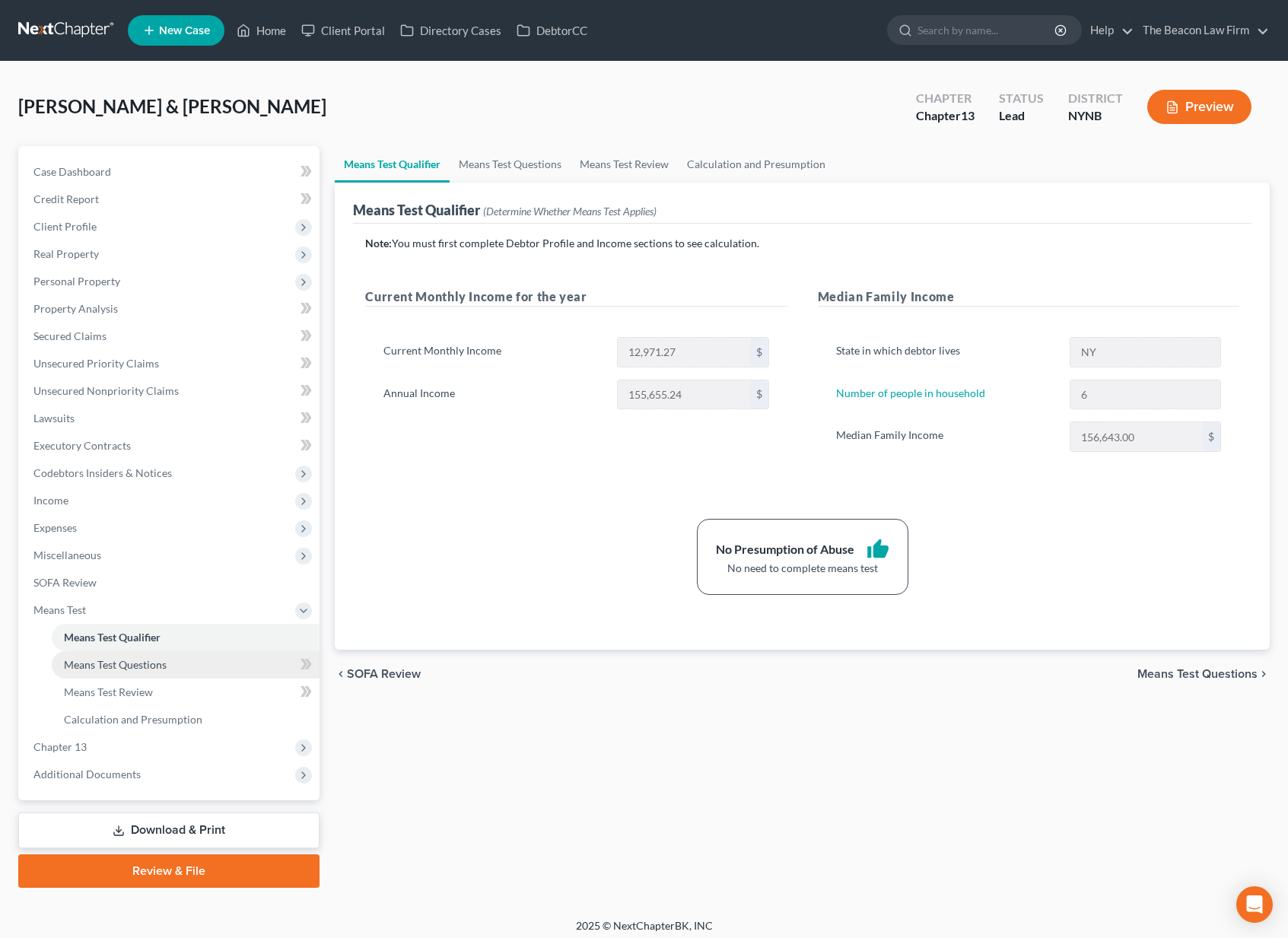
click at [168, 669] on link "Means Test Questions" at bounding box center [185, 664] width 268 height 27
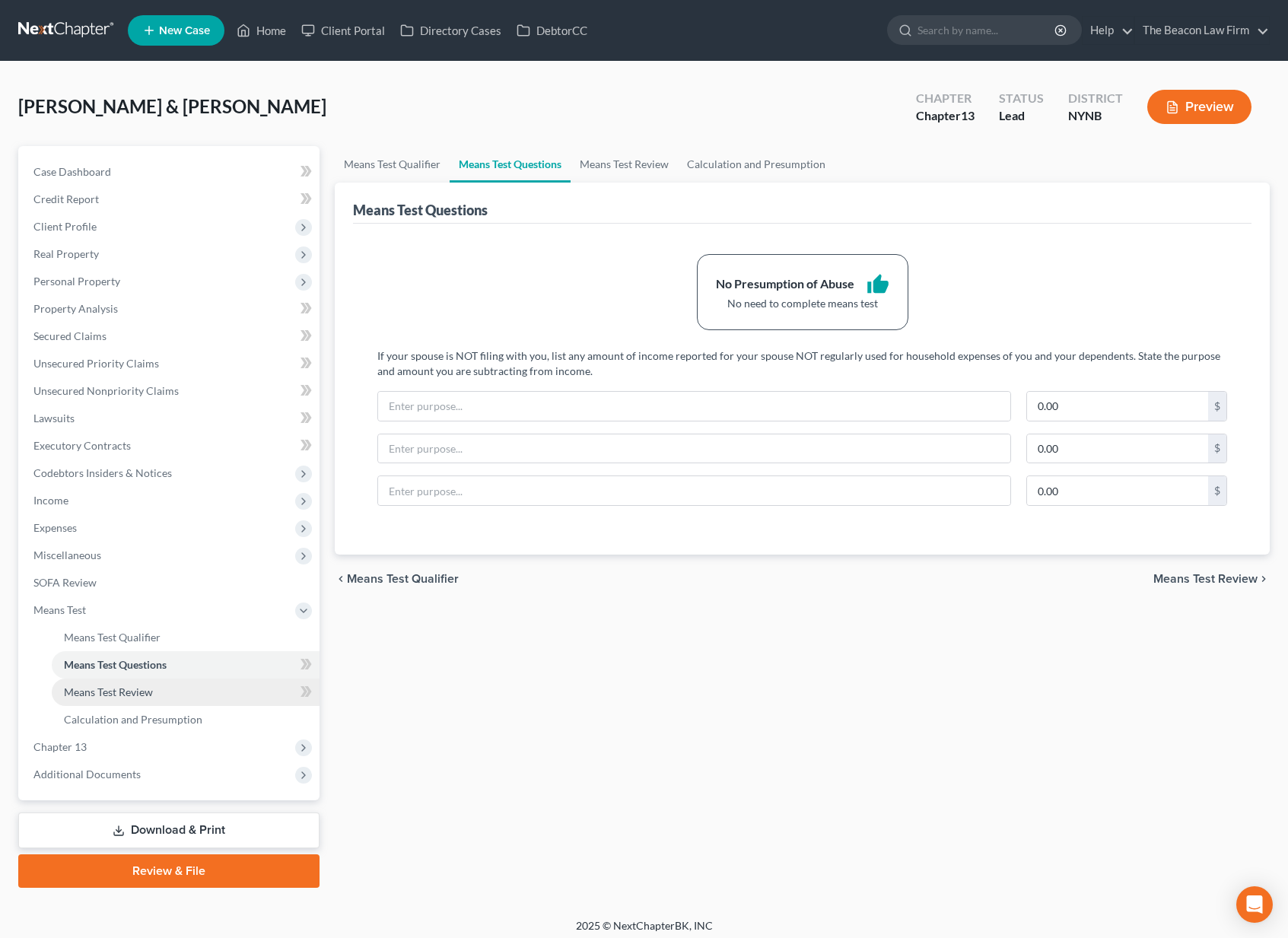
click at [153, 695] on link "Means Test Review" at bounding box center [185, 692] width 268 height 27
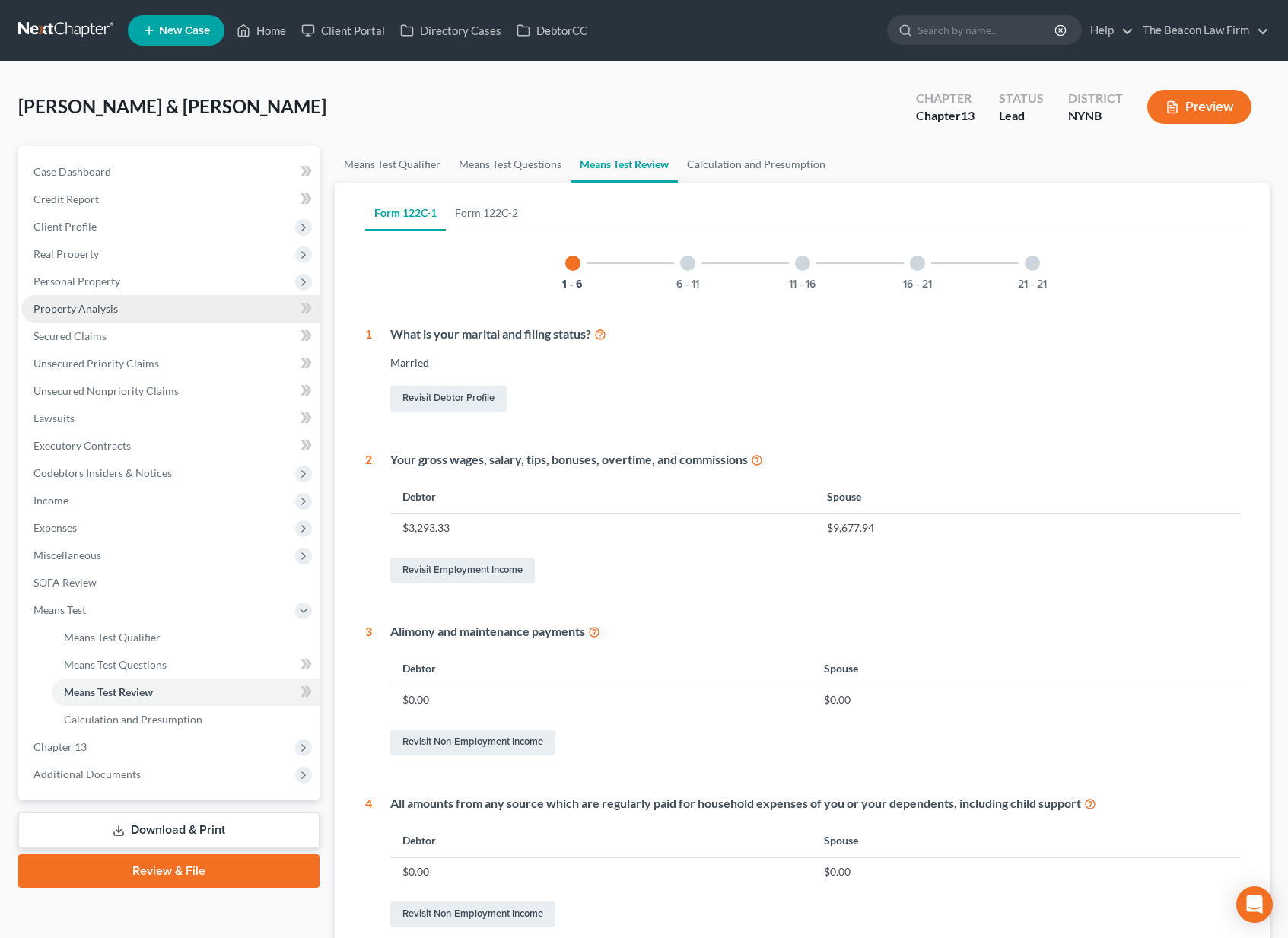
click at [80, 312] on span "Property Analysis" at bounding box center [75, 308] width 84 height 13
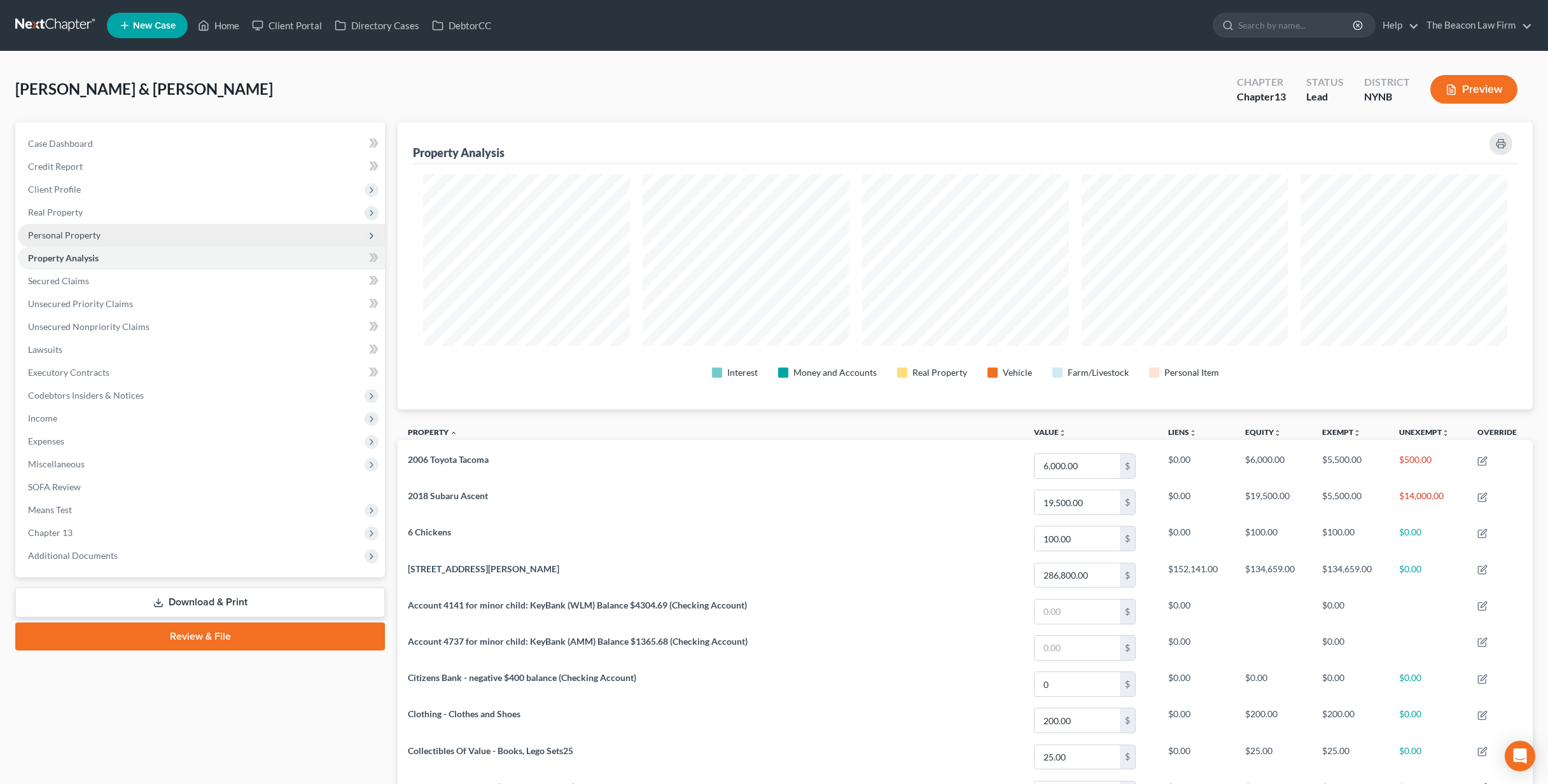
click at [166, 236] on span "Personal Property" at bounding box center [201, 235] width 367 height 23
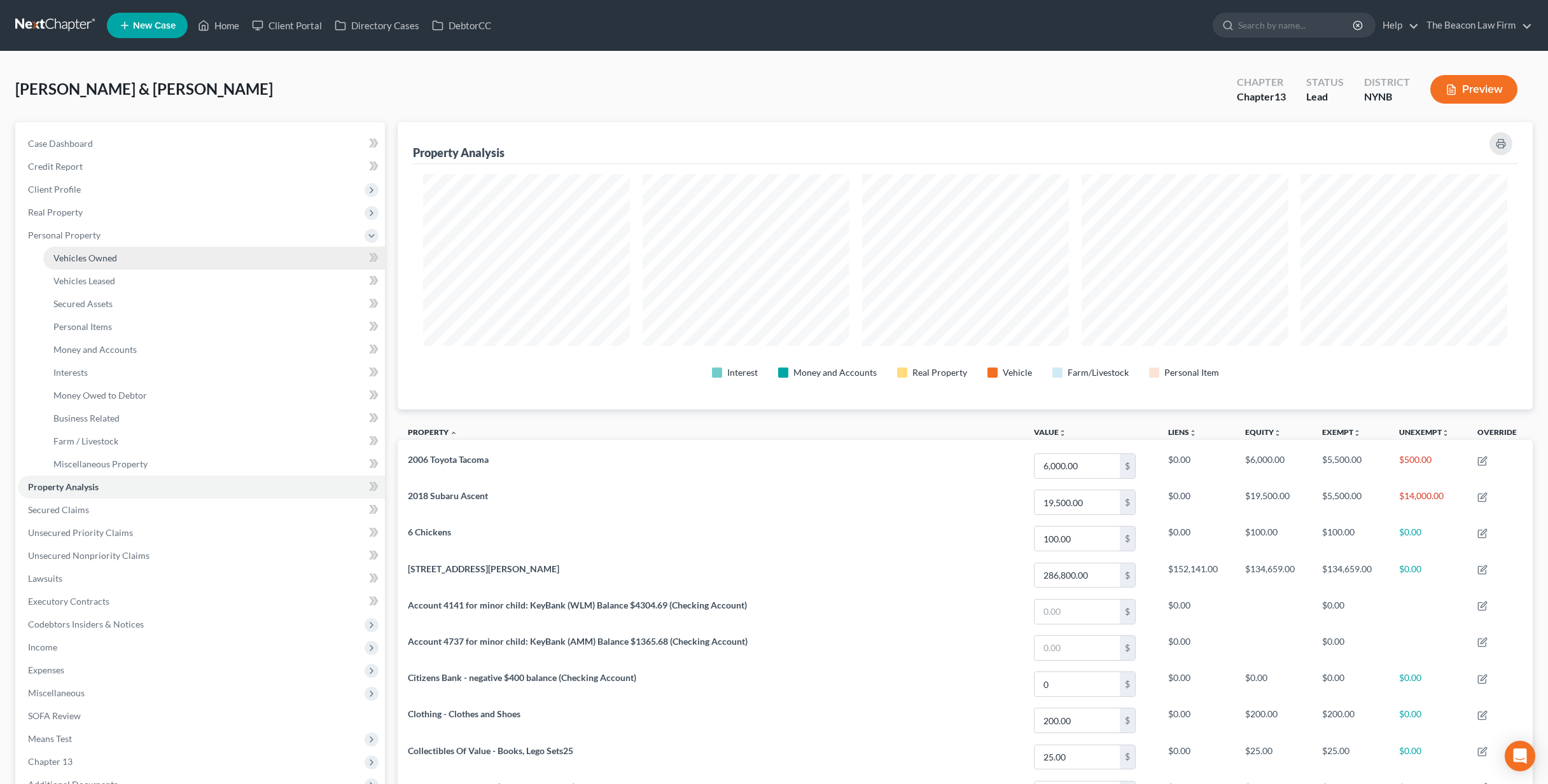
click at [159, 256] on link "Vehicles Owned" at bounding box center [214, 258] width 342 height 23
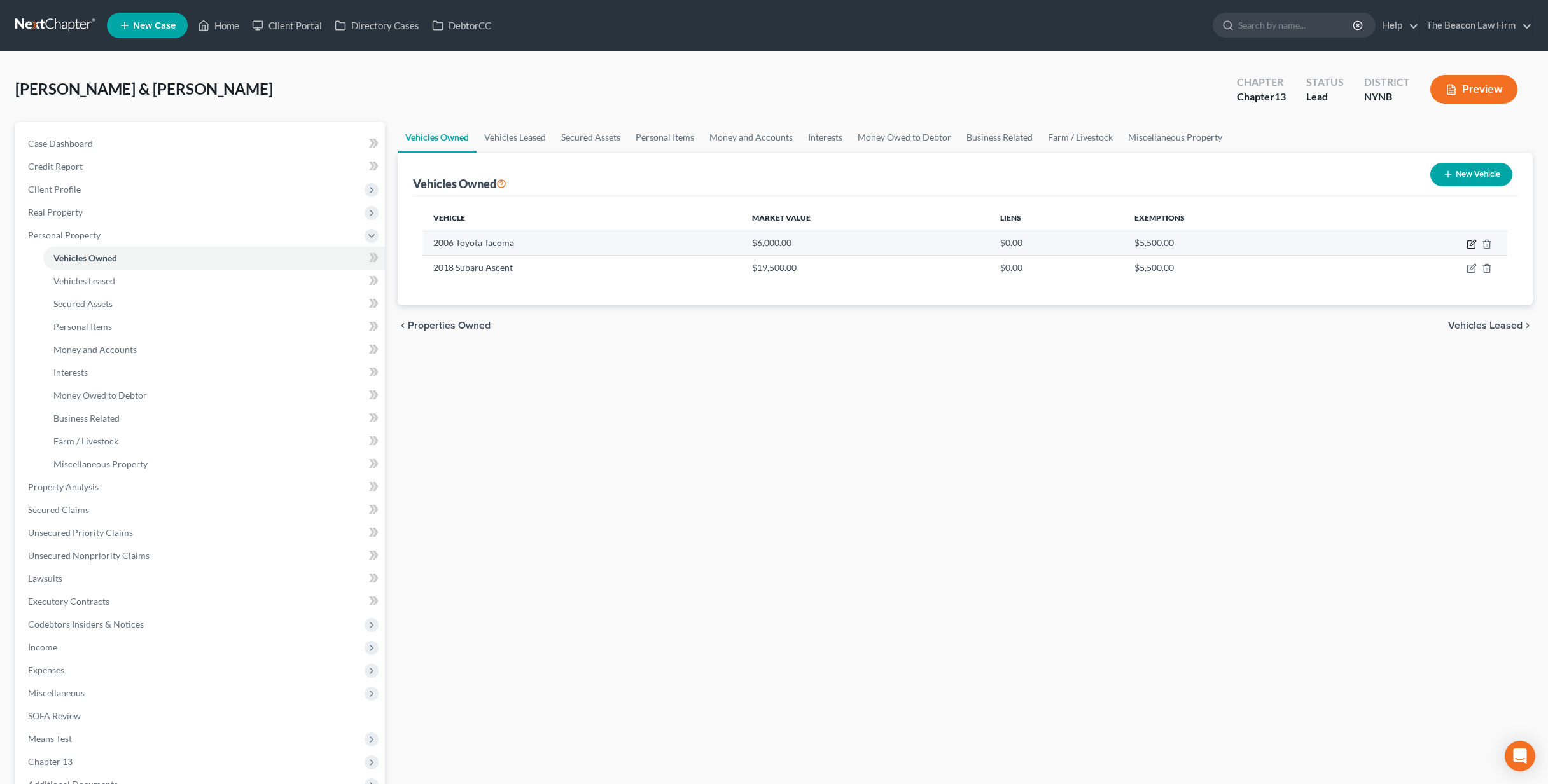
click at [1086, 246] on icon "button" at bounding box center [1471, 244] width 8 height 8
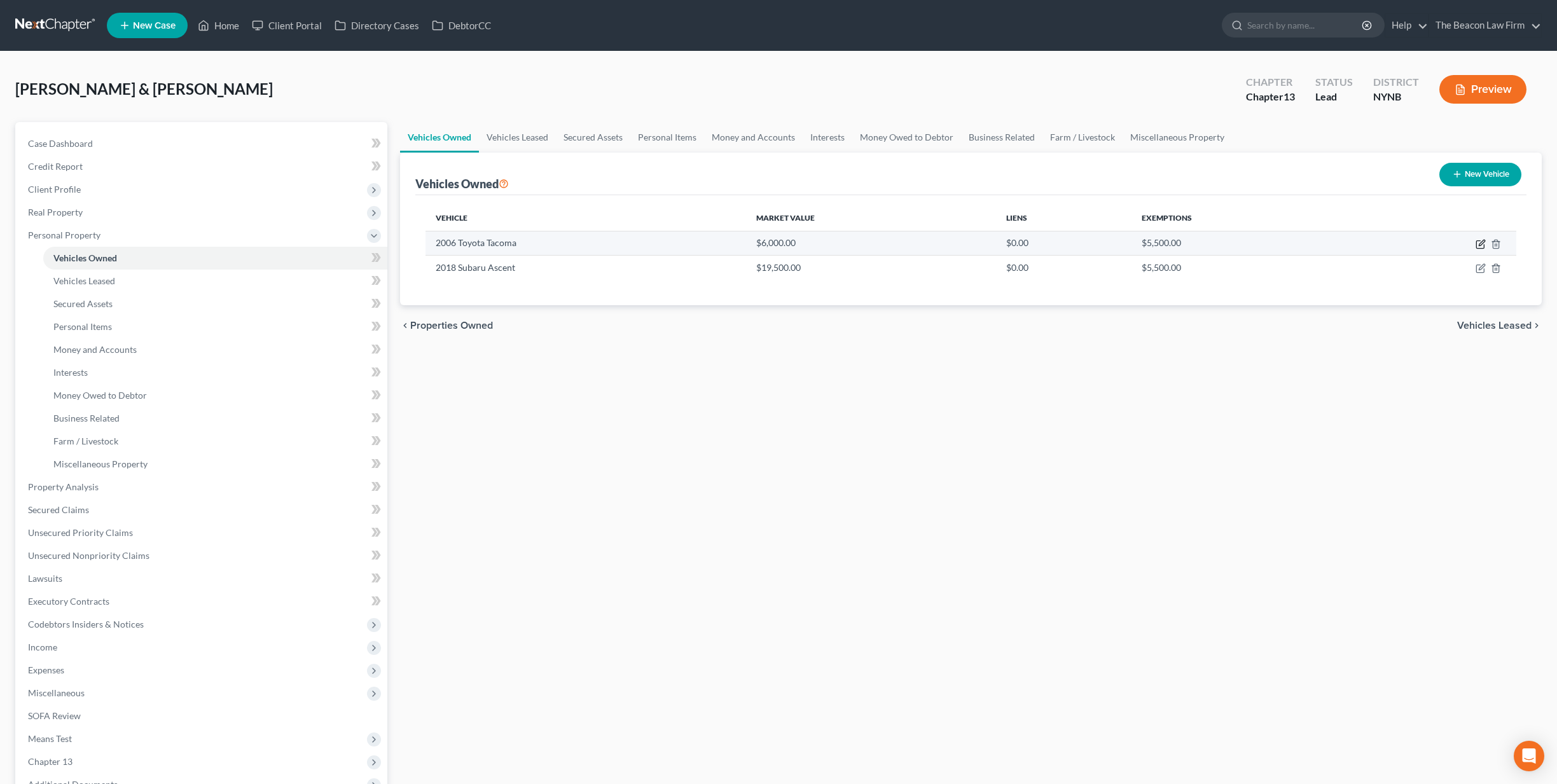
select select "0"
select select "20"
select select "3"
select select "2"
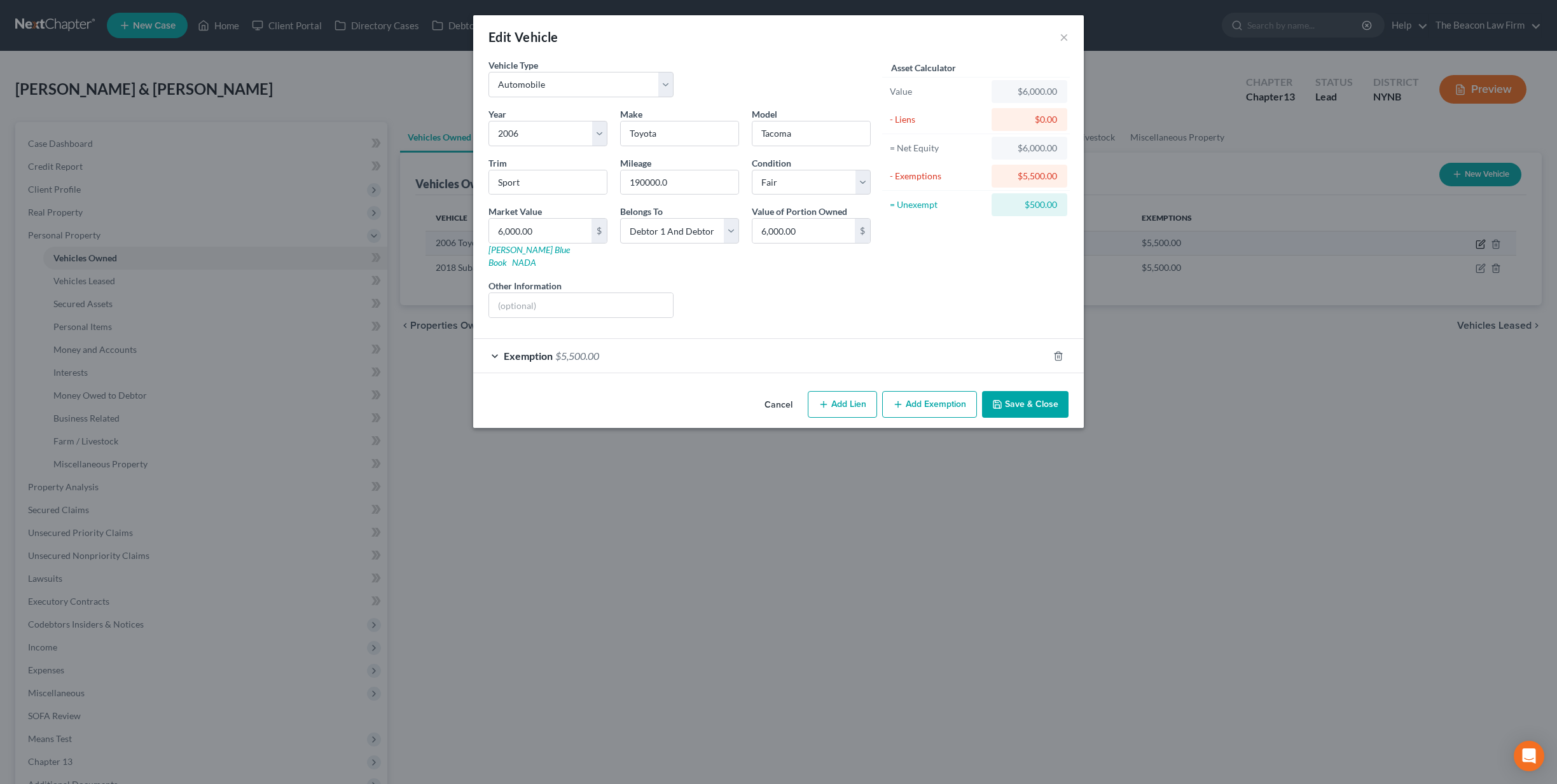
checkbox input "true"
click at [580, 349] on span "$5,500.00" at bounding box center [577, 355] width 44 height 12
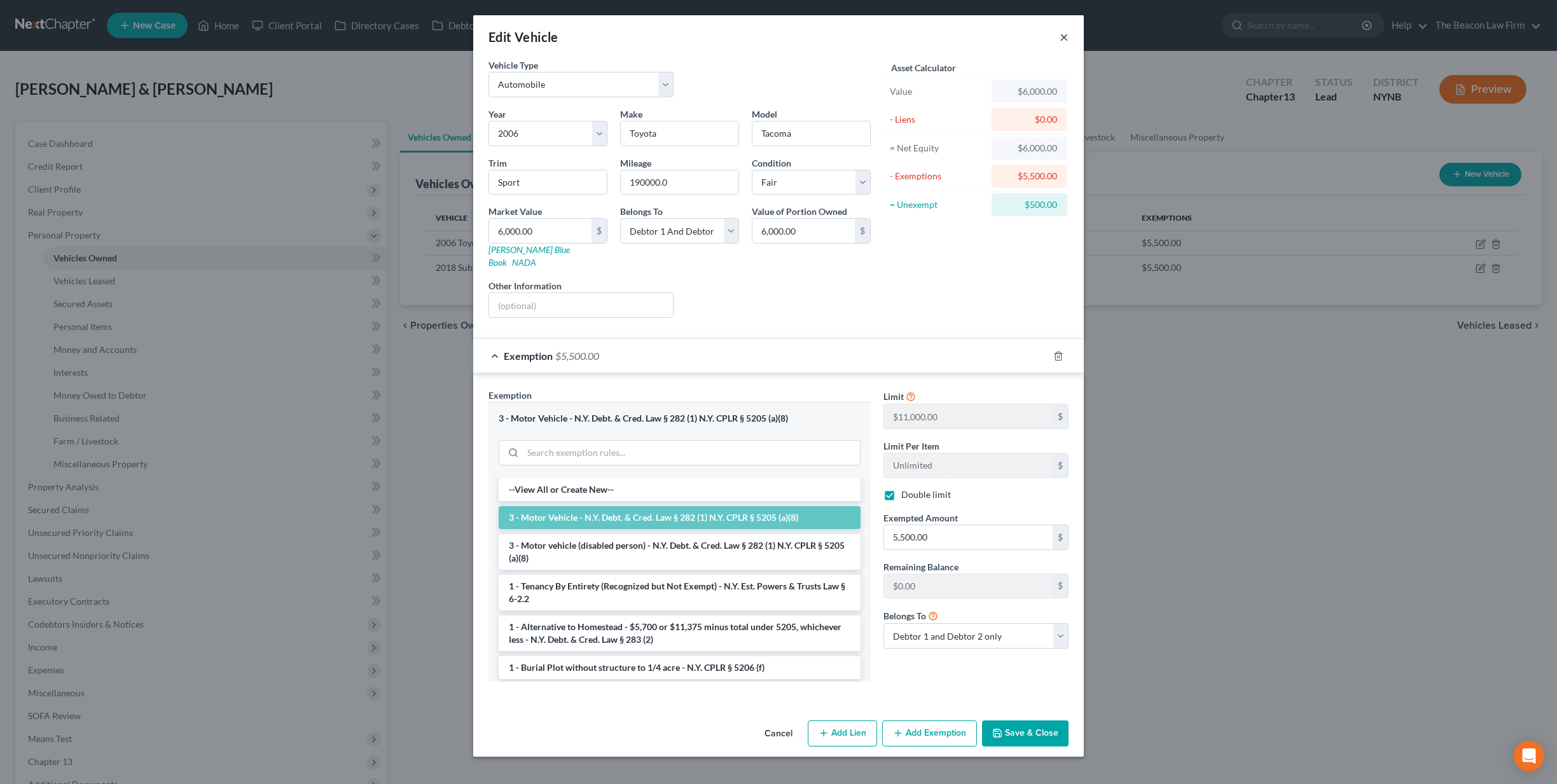
click at [1064, 37] on button "×" at bounding box center [1064, 36] width 9 height 15
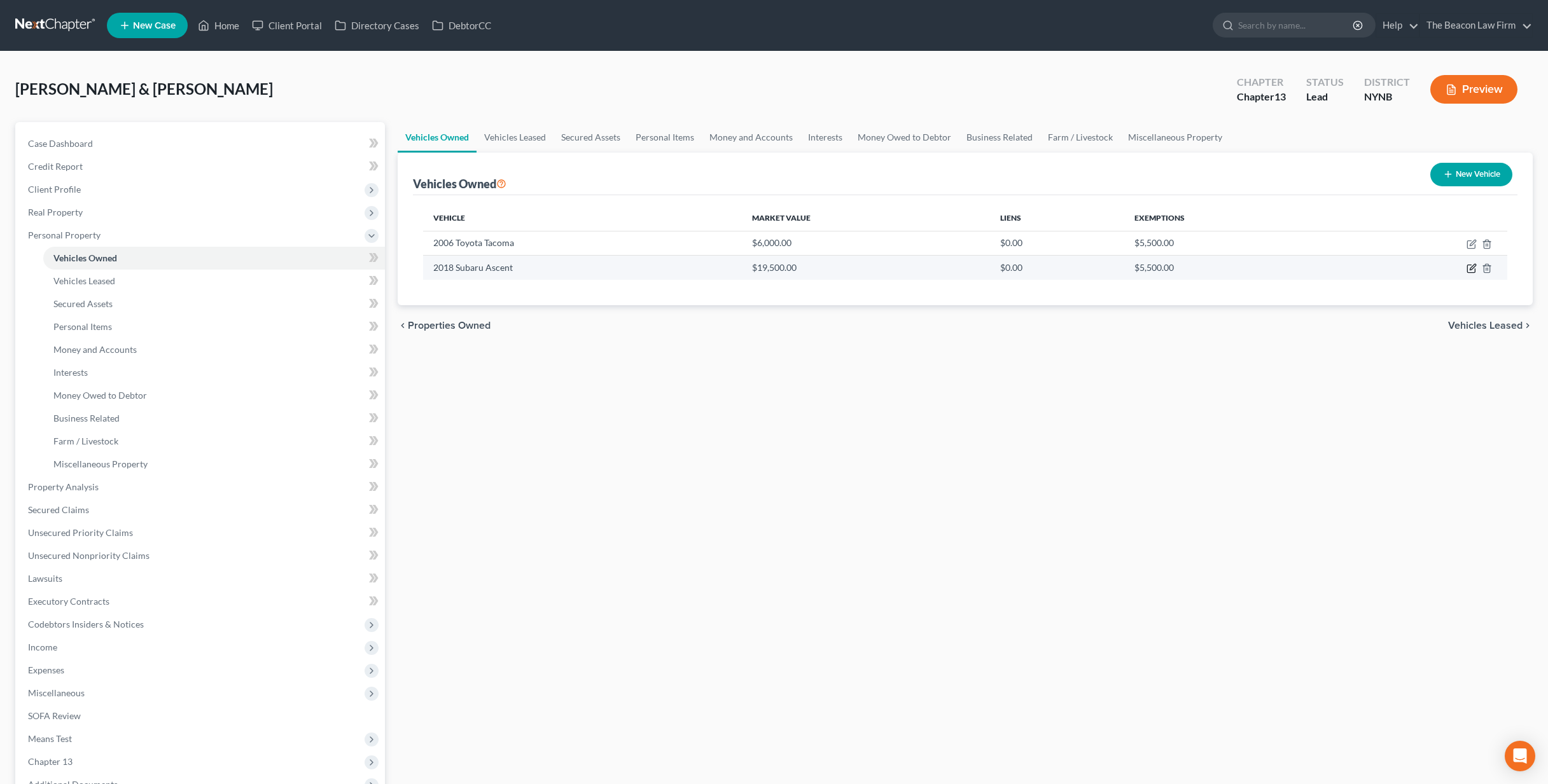
click at [1086, 270] on icon "button" at bounding box center [1471, 268] width 8 height 8
select select "0"
select select "8"
select select "3"
select select "2"
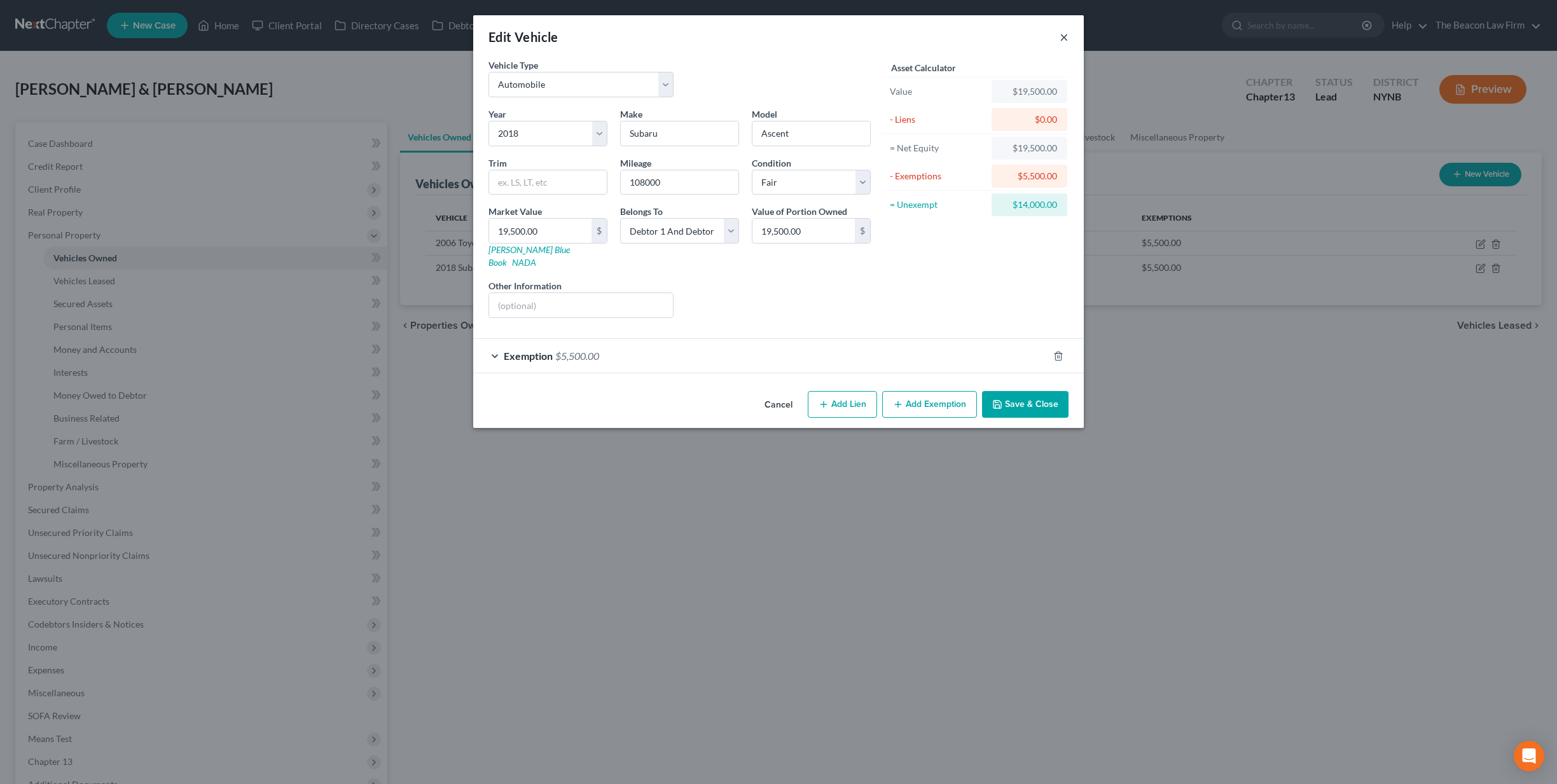
click at [1067, 40] on button "×" at bounding box center [1064, 36] width 9 height 15
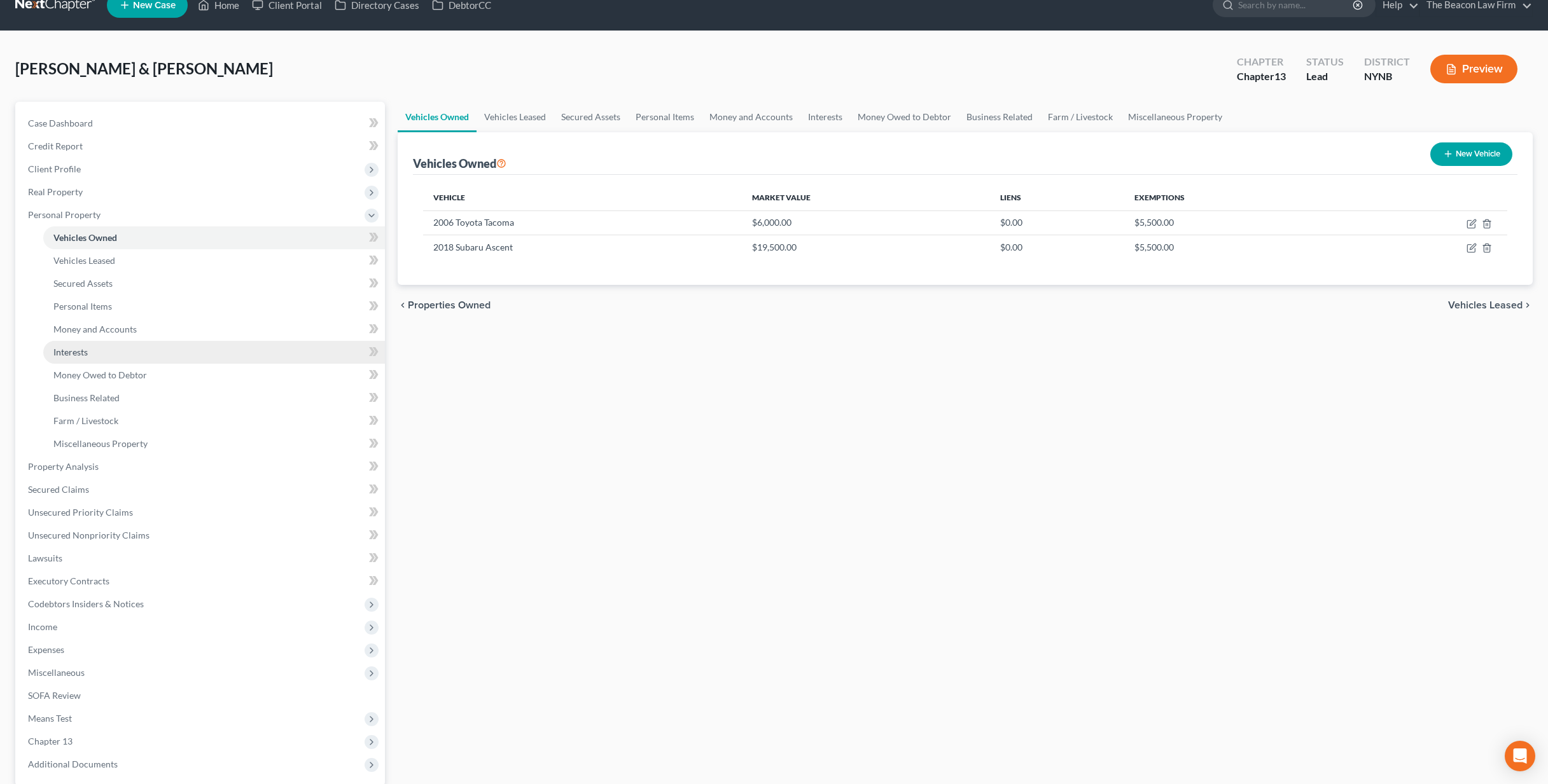
scroll to position [143, 0]
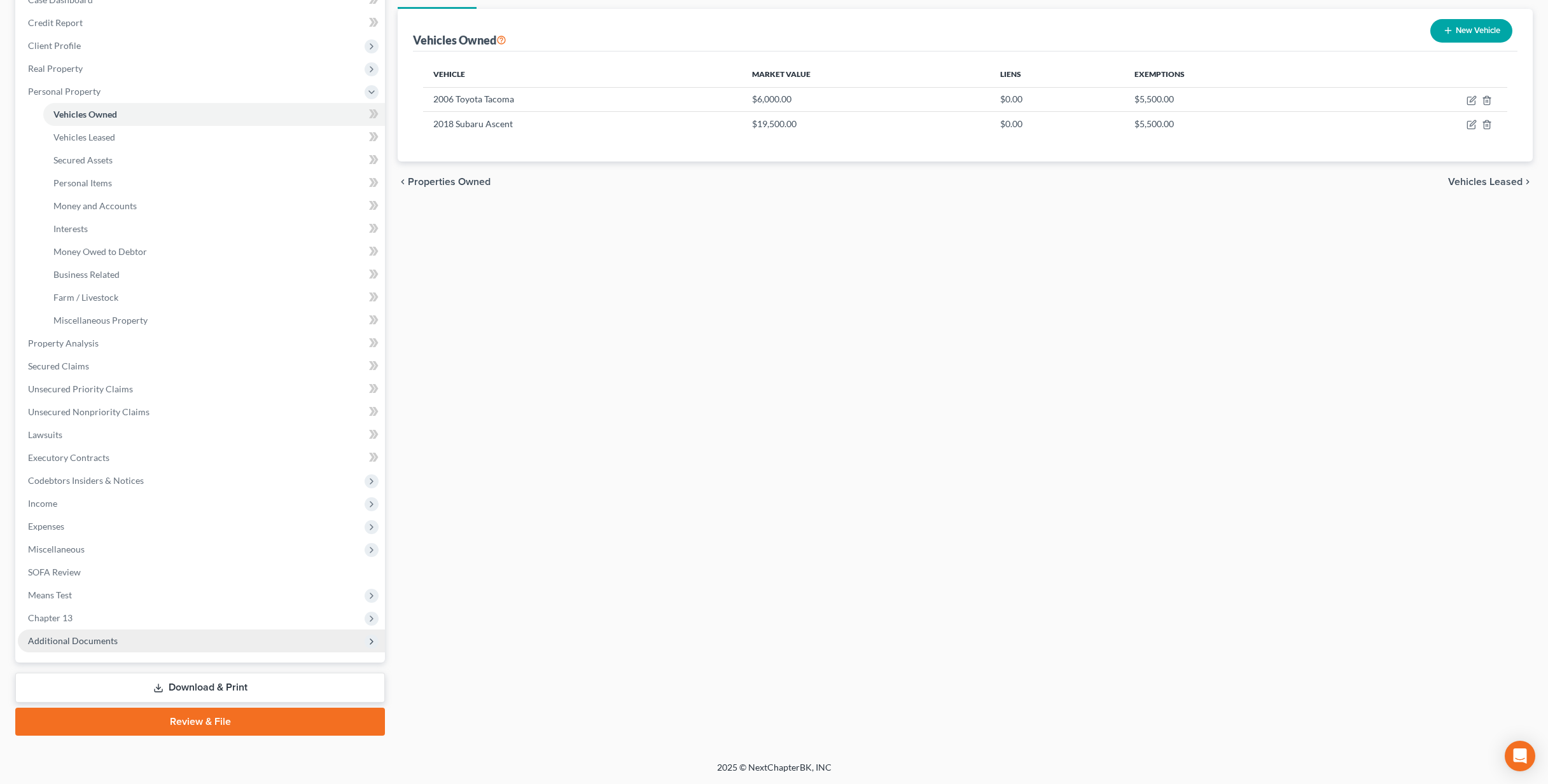
drag, startPoint x: 277, startPoint y: 646, endPoint x: 301, endPoint y: 642, distance: 24.3
click at [277, 646] on span "Additional Documents" at bounding box center [201, 641] width 367 height 23
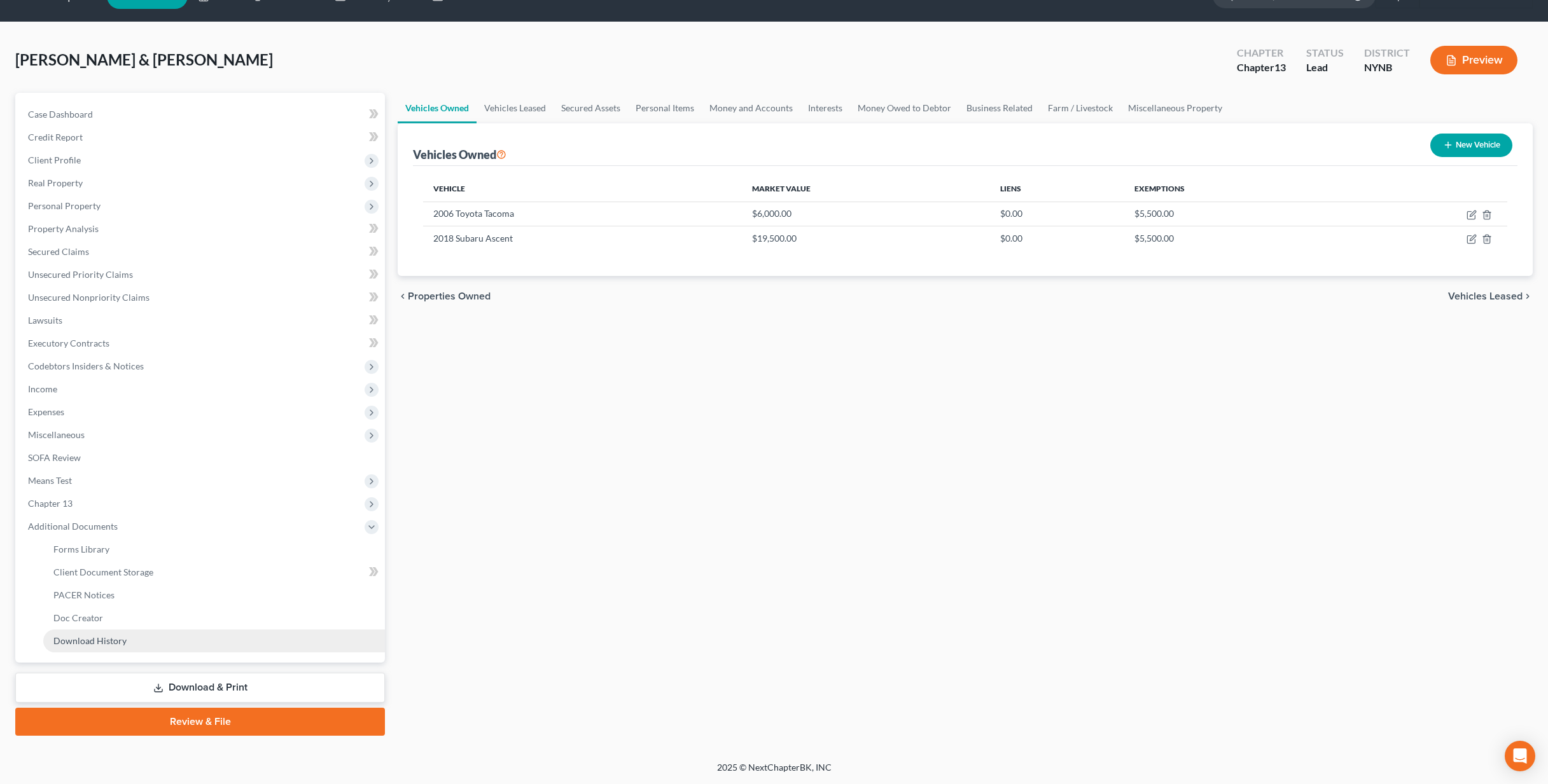
scroll to position [29, 0]
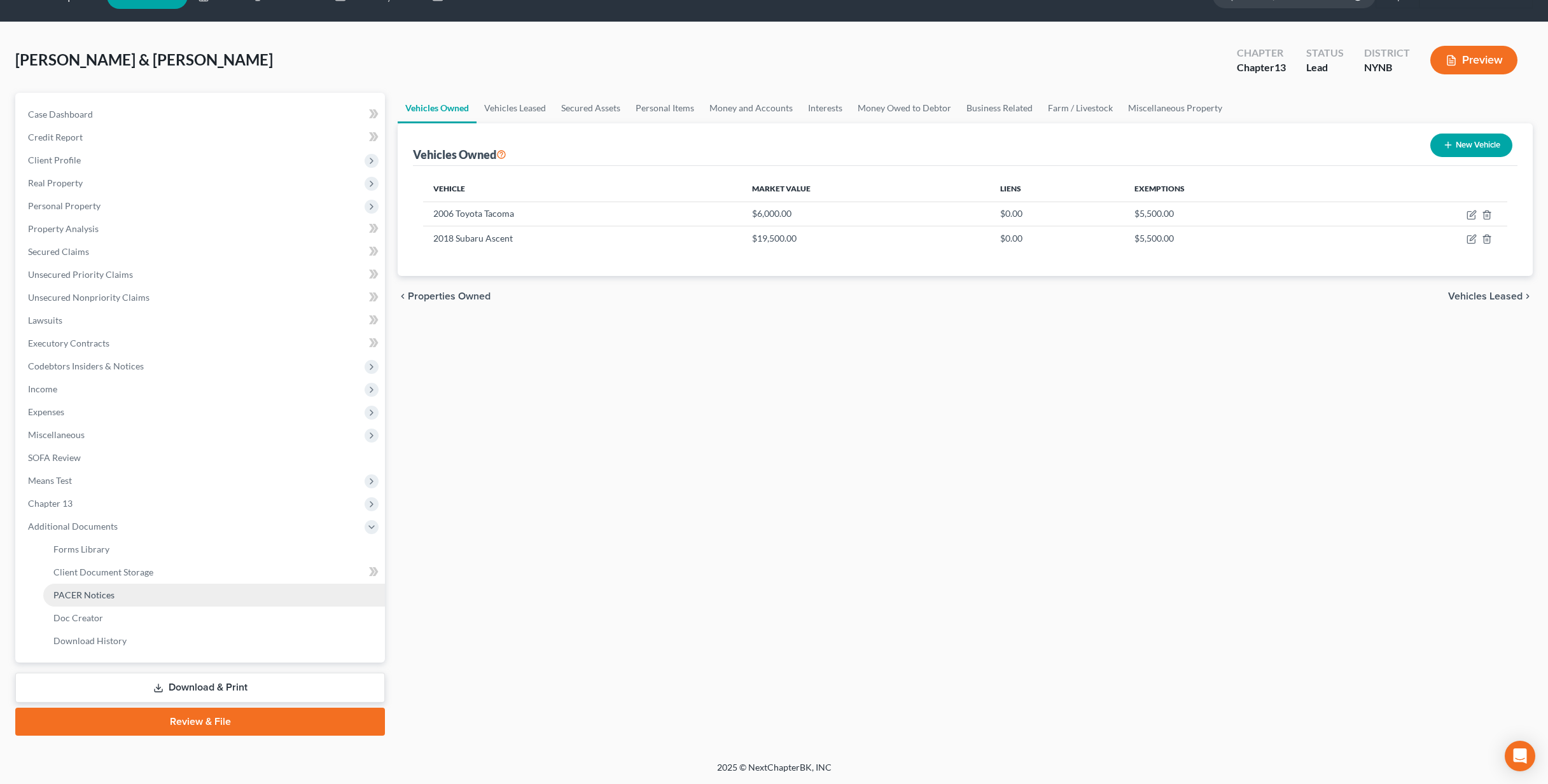
click at [171, 598] on link "PACER Notices" at bounding box center [214, 595] width 342 height 23
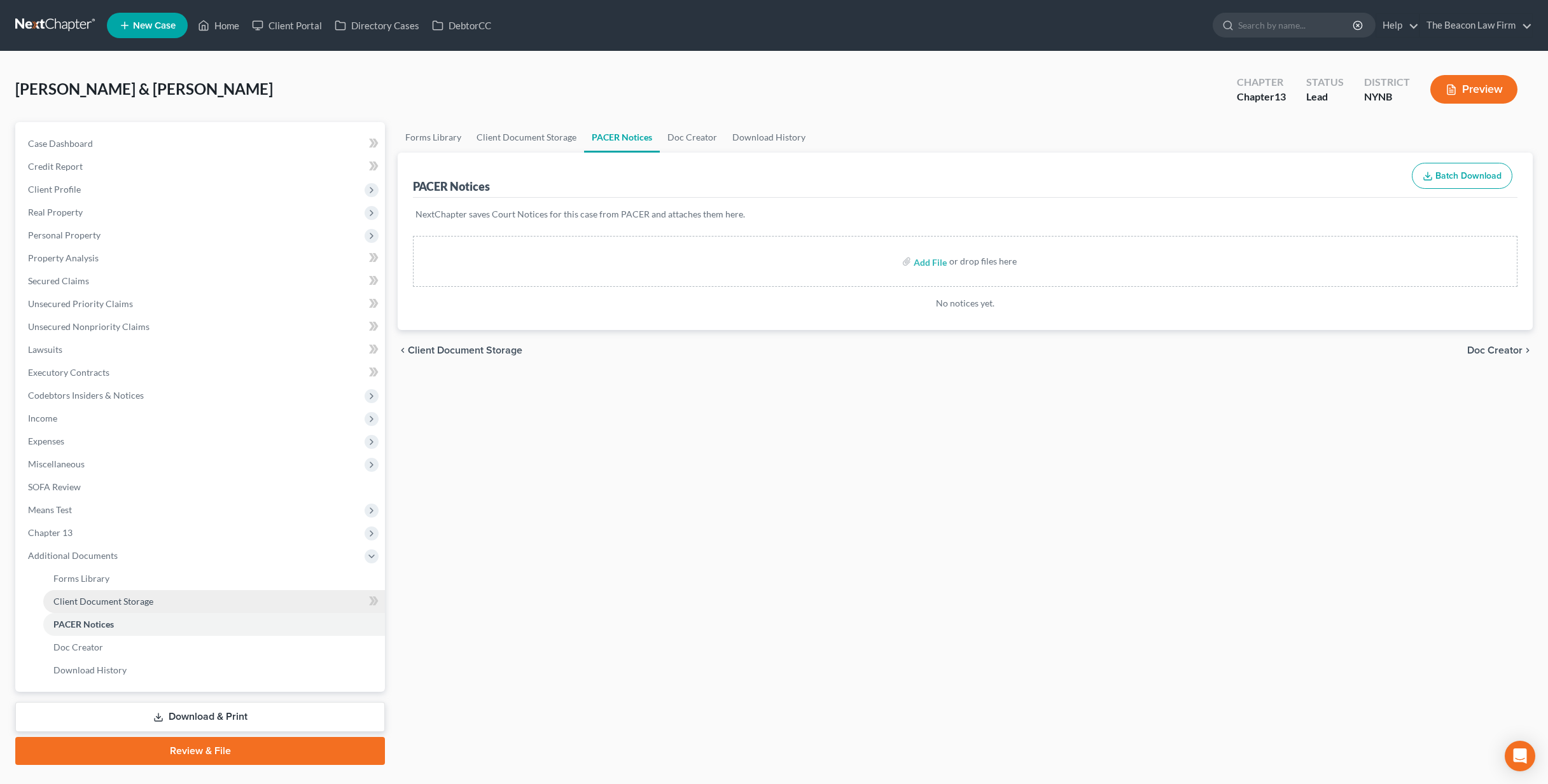
click at [155, 601] on link "Client Document Storage" at bounding box center [214, 601] width 342 height 23
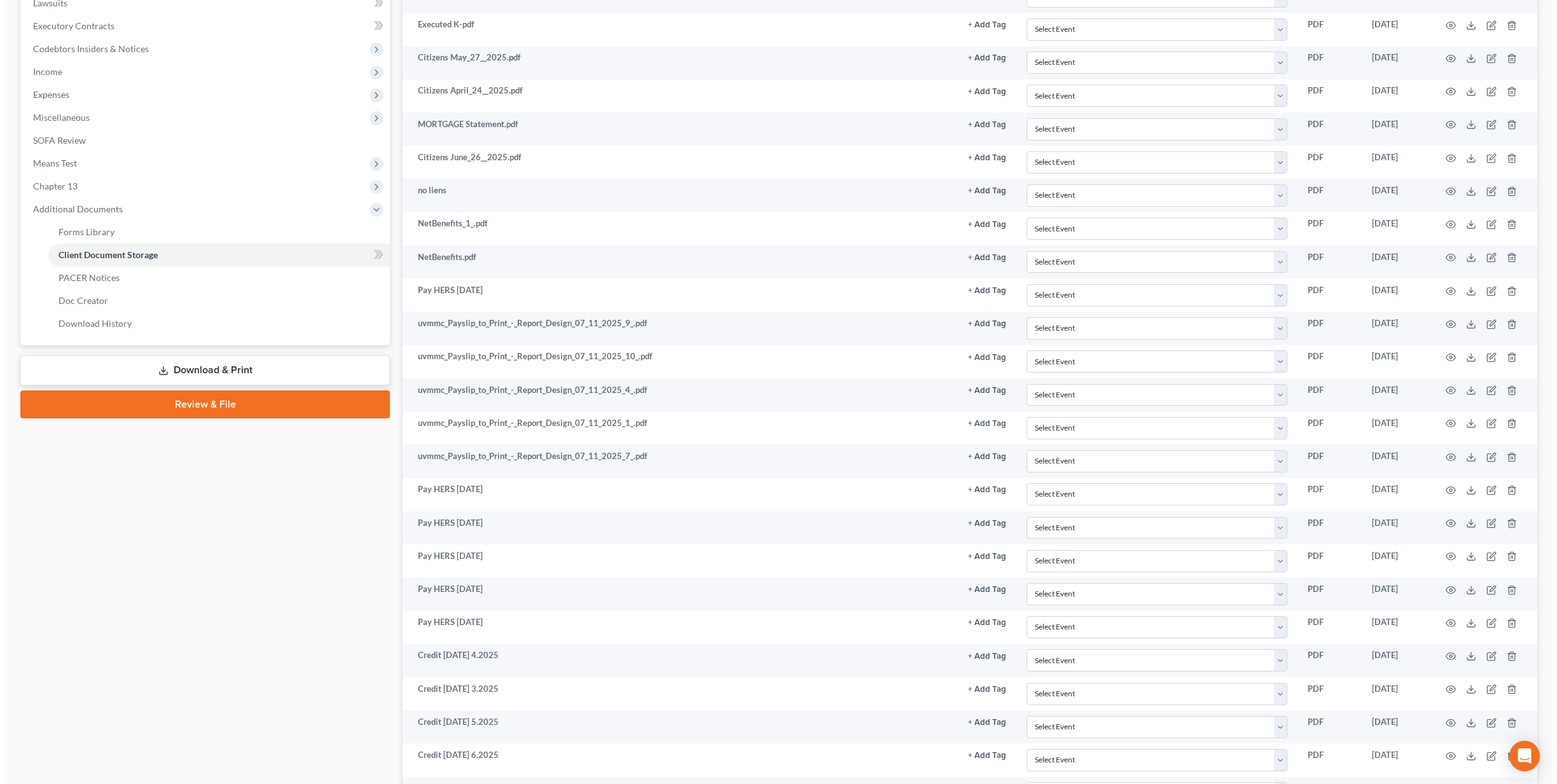
scroll to position [957, 0]
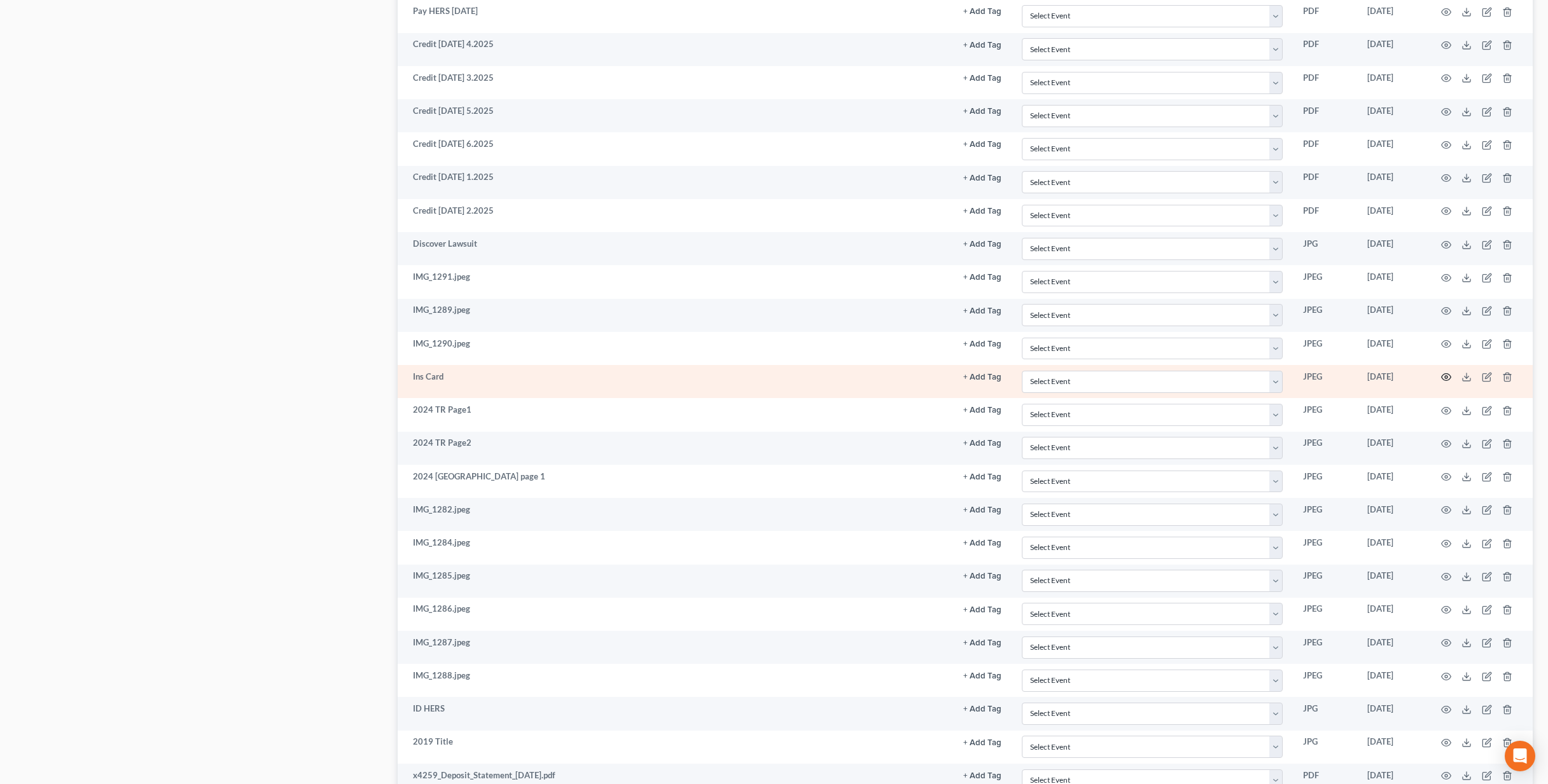
click at [1086, 378] on icon "button" at bounding box center [1446, 377] width 10 height 10
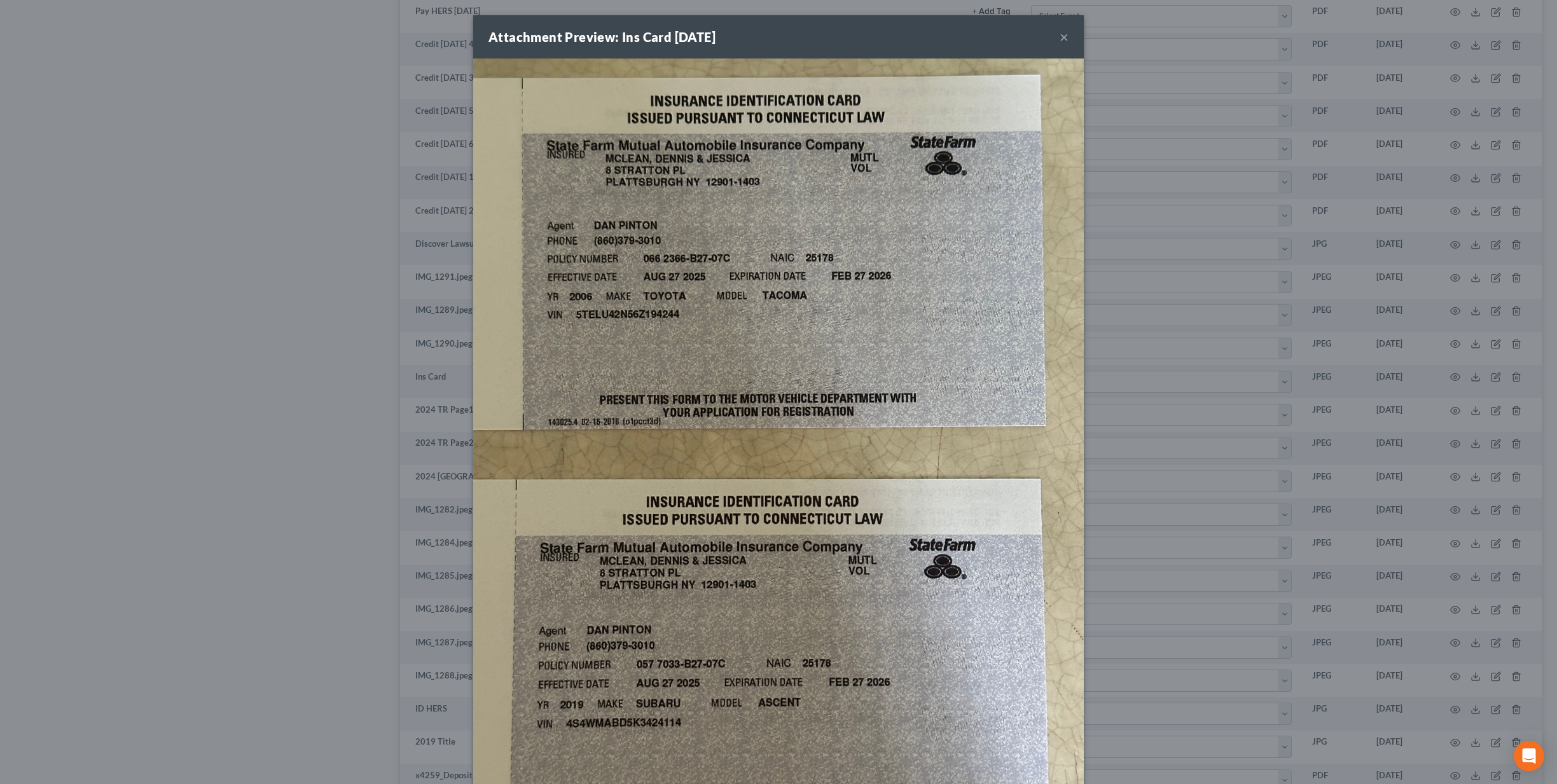
scroll to position [83, 0]
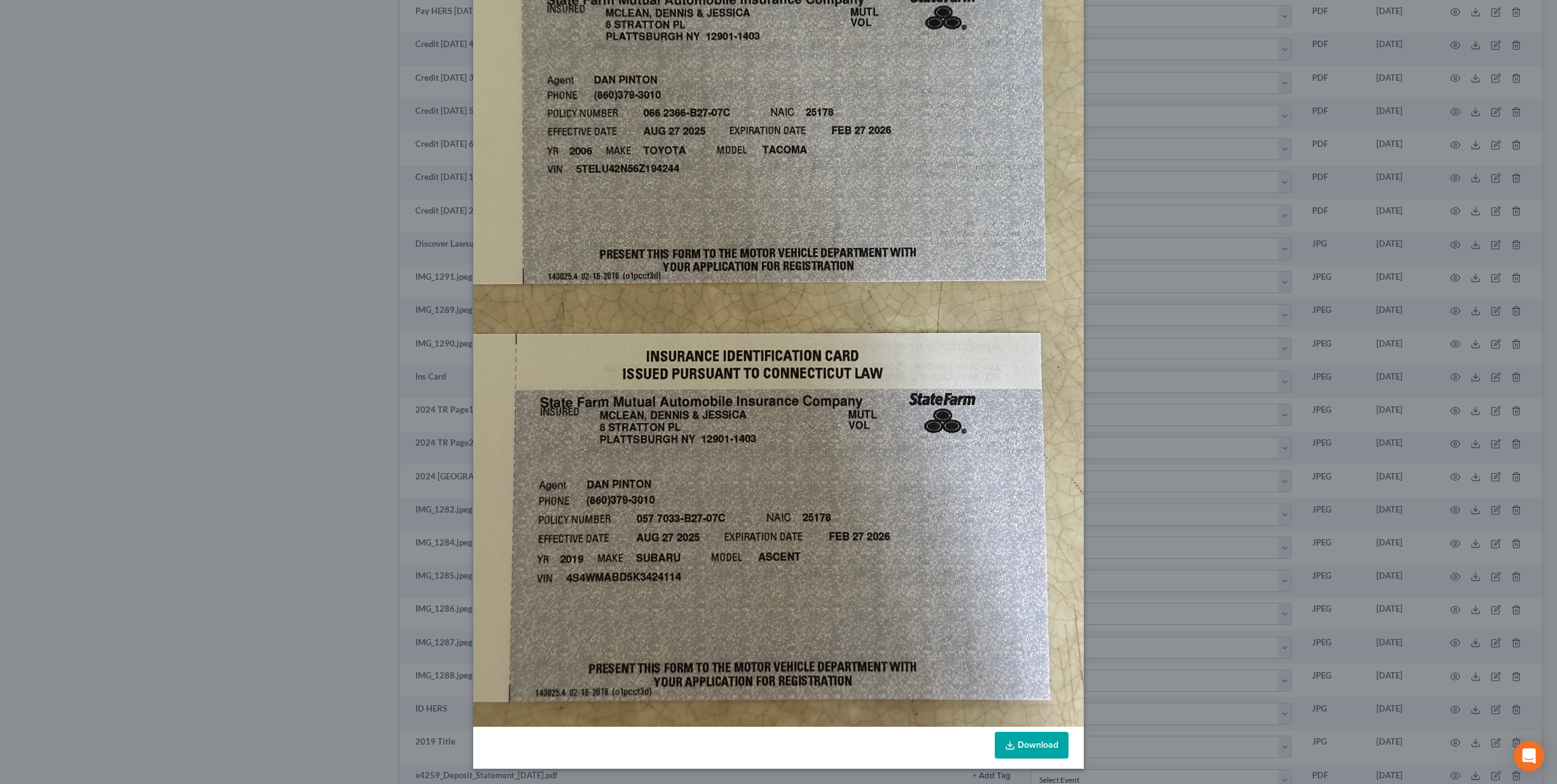
click at [247, 263] on div "Attachment Preview: Ins Card [DATE] × Download" at bounding box center [778, 392] width 1557 height 784
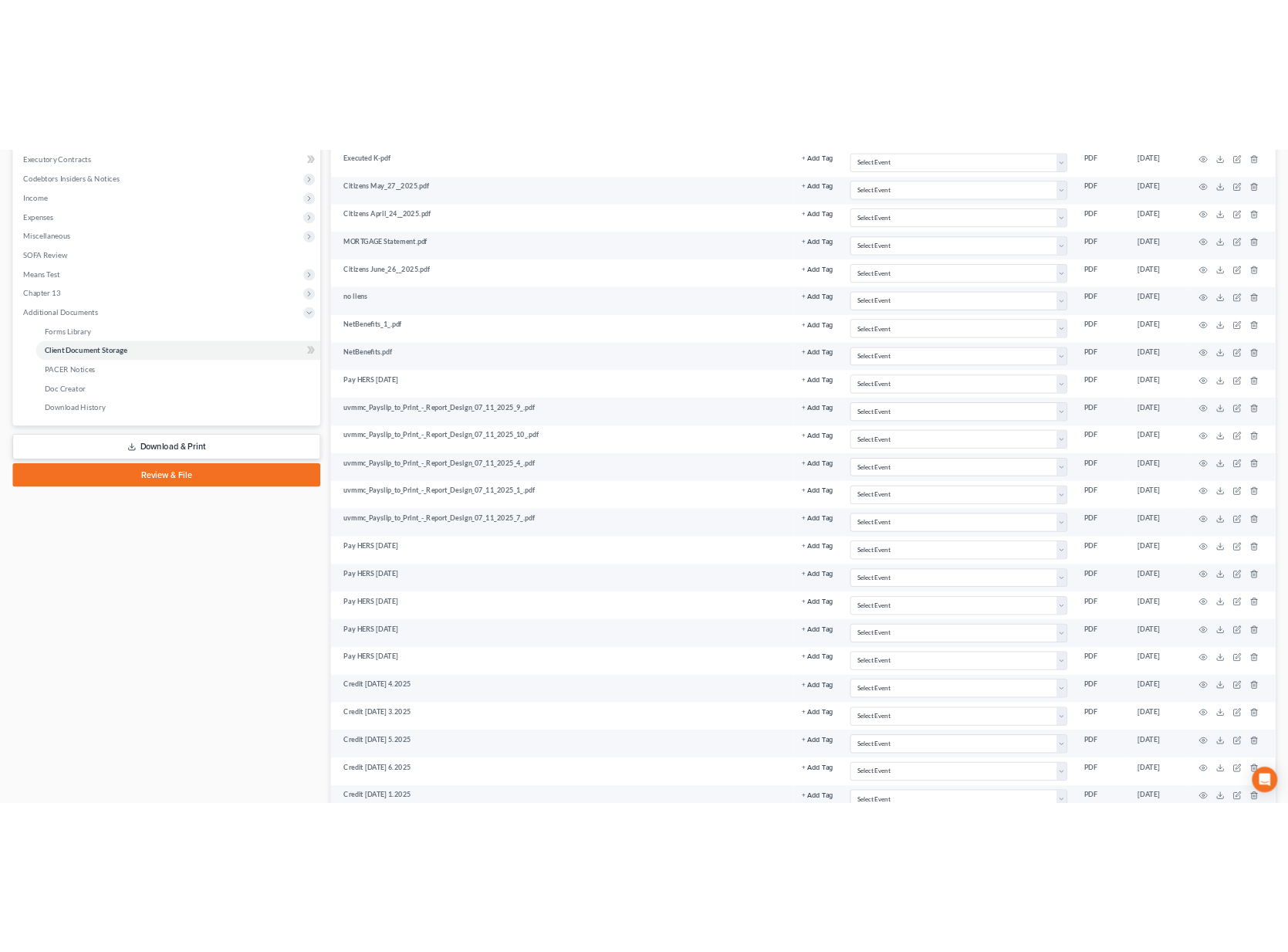
scroll to position [0, 0]
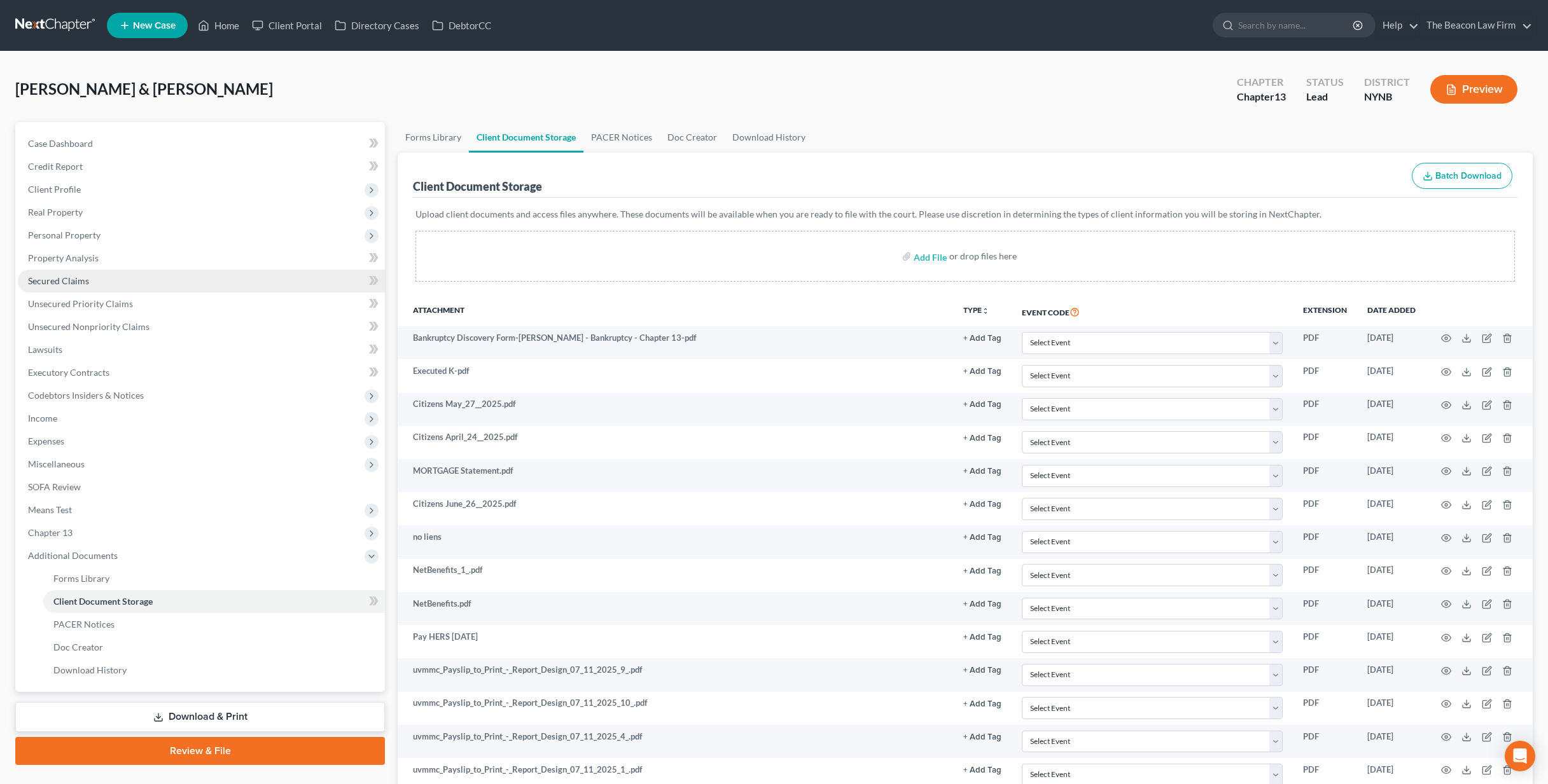
click at [59, 279] on span "Secured Claims" at bounding box center [58, 281] width 61 height 11
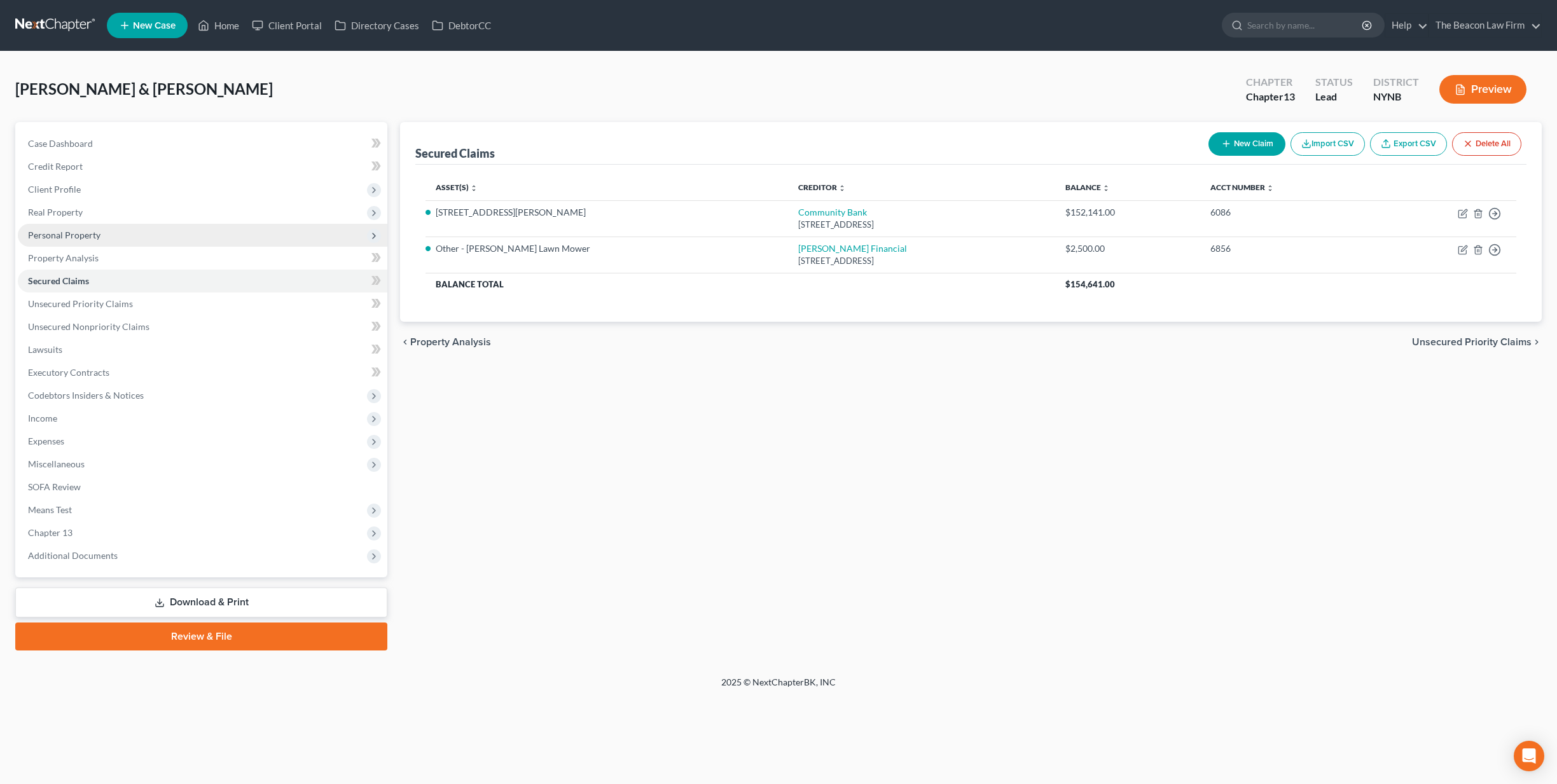
click at [58, 234] on span "Personal Property" at bounding box center [64, 234] width 72 height 11
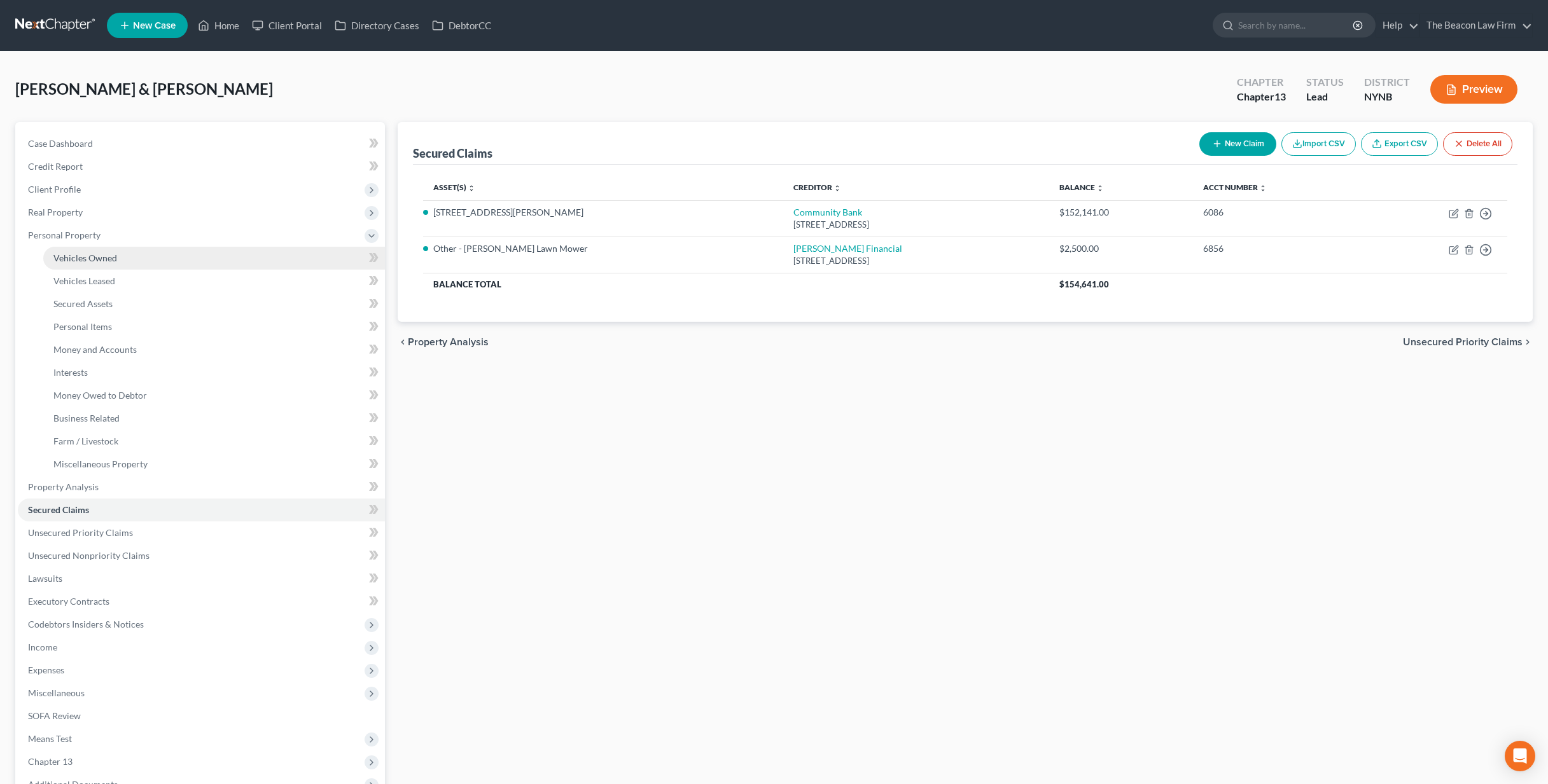
click at [80, 258] on span "Vehicles Owned" at bounding box center [85, 257] width 64 height 11
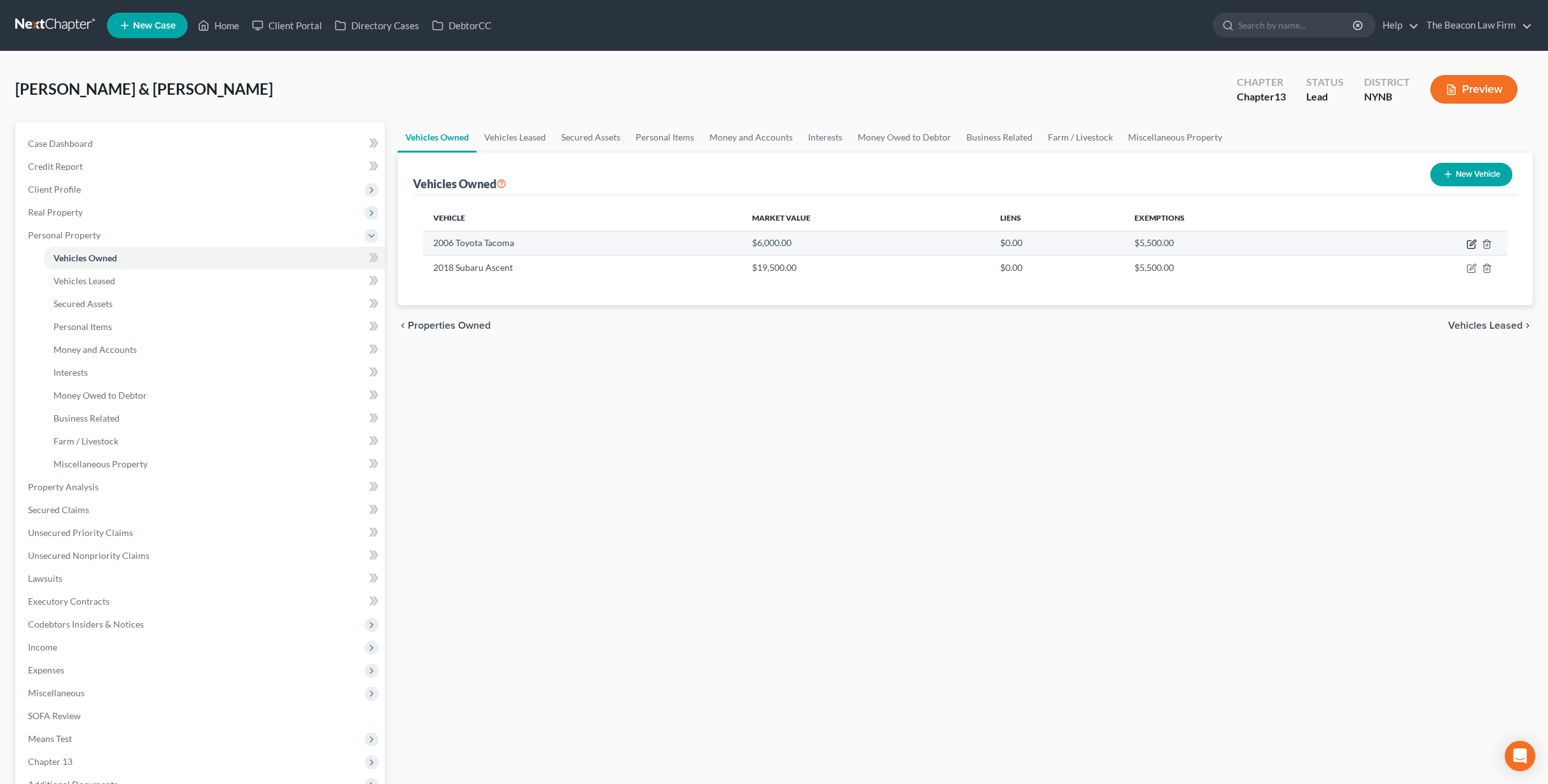
click at [1086, 246] on icon "button" at bounding box center [1472, 243] width 6 height 6
select select "0"
select select "20"
select select "3"
select select "2"
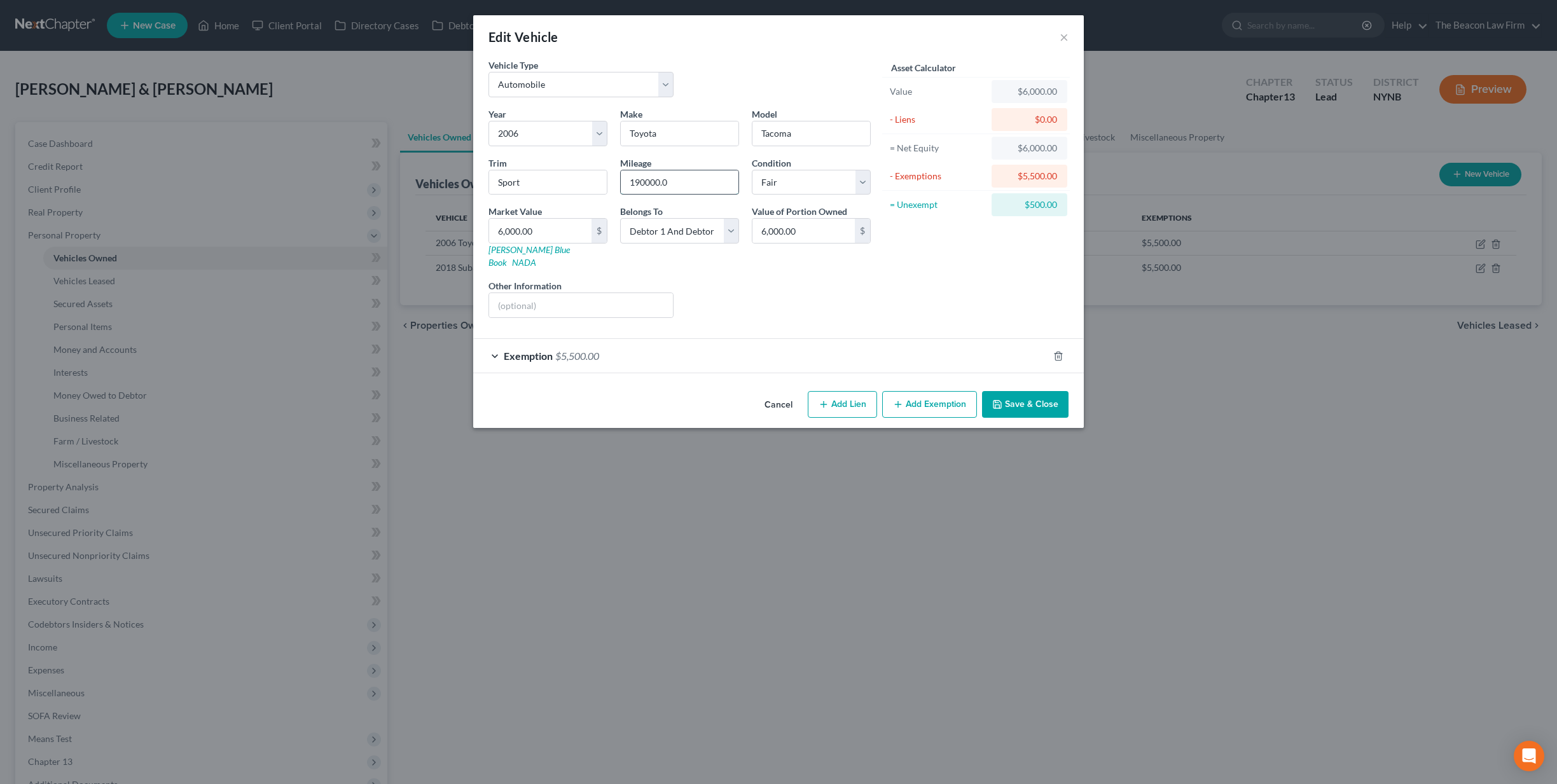
click at [683, 184] on input "190000.0" at bounding box center [680, 183] width 118 height 24
drag, startPoint x: 695, startPoint y: 188, endPoint x: 575, endPoint y: 180, distance: 120.3
click at [575, 180] on div "Year Select 2026 2025 2024 2023 2022 2021 2020 2019 2018 2017 2016 2015 2014 20…" at bounding box center [680, 217] width 395 height 221
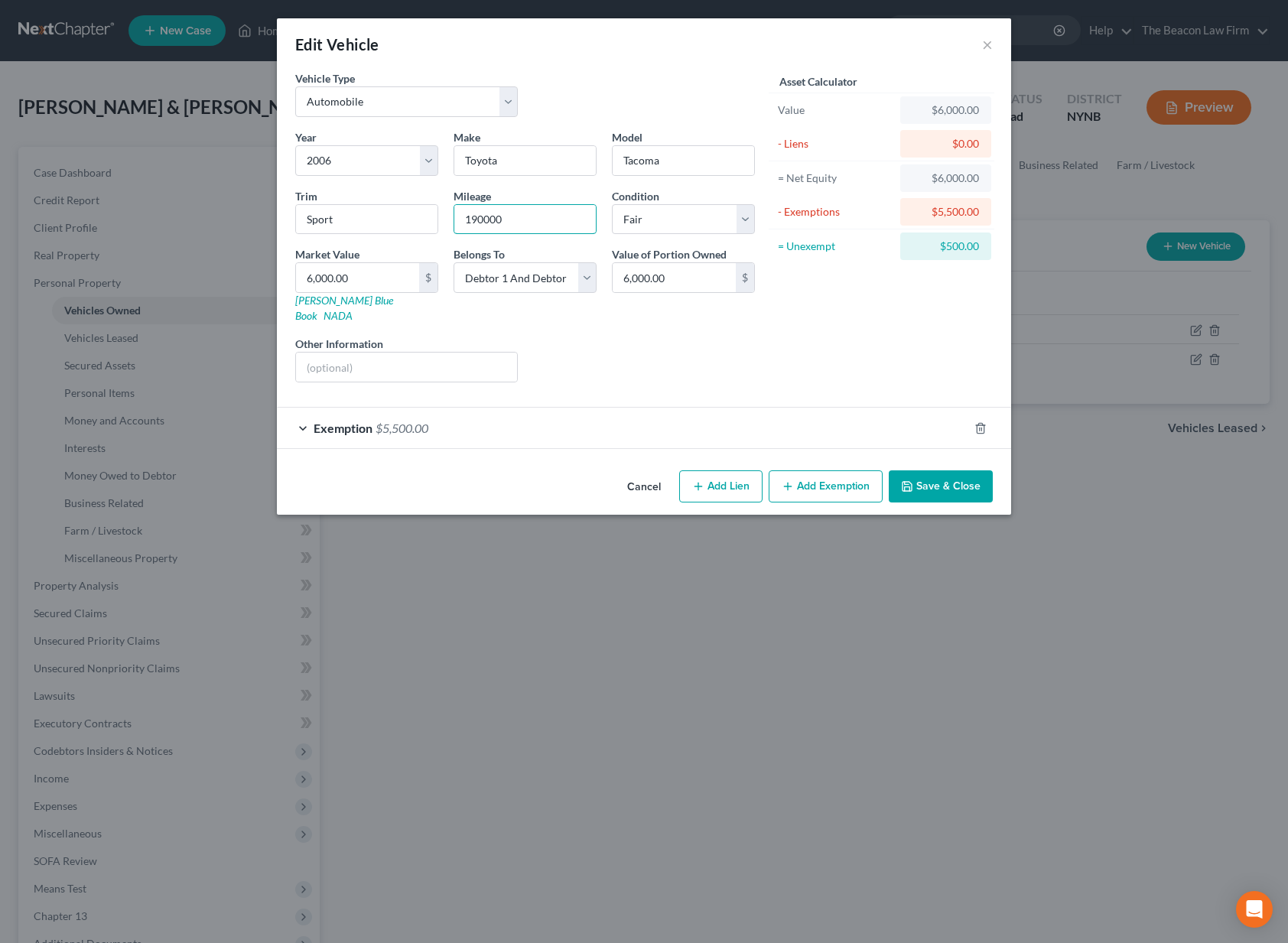
type input "190000"
click at [952, 471] on button "Save & Close" at bounding box center [940, 487] width 104 height 32
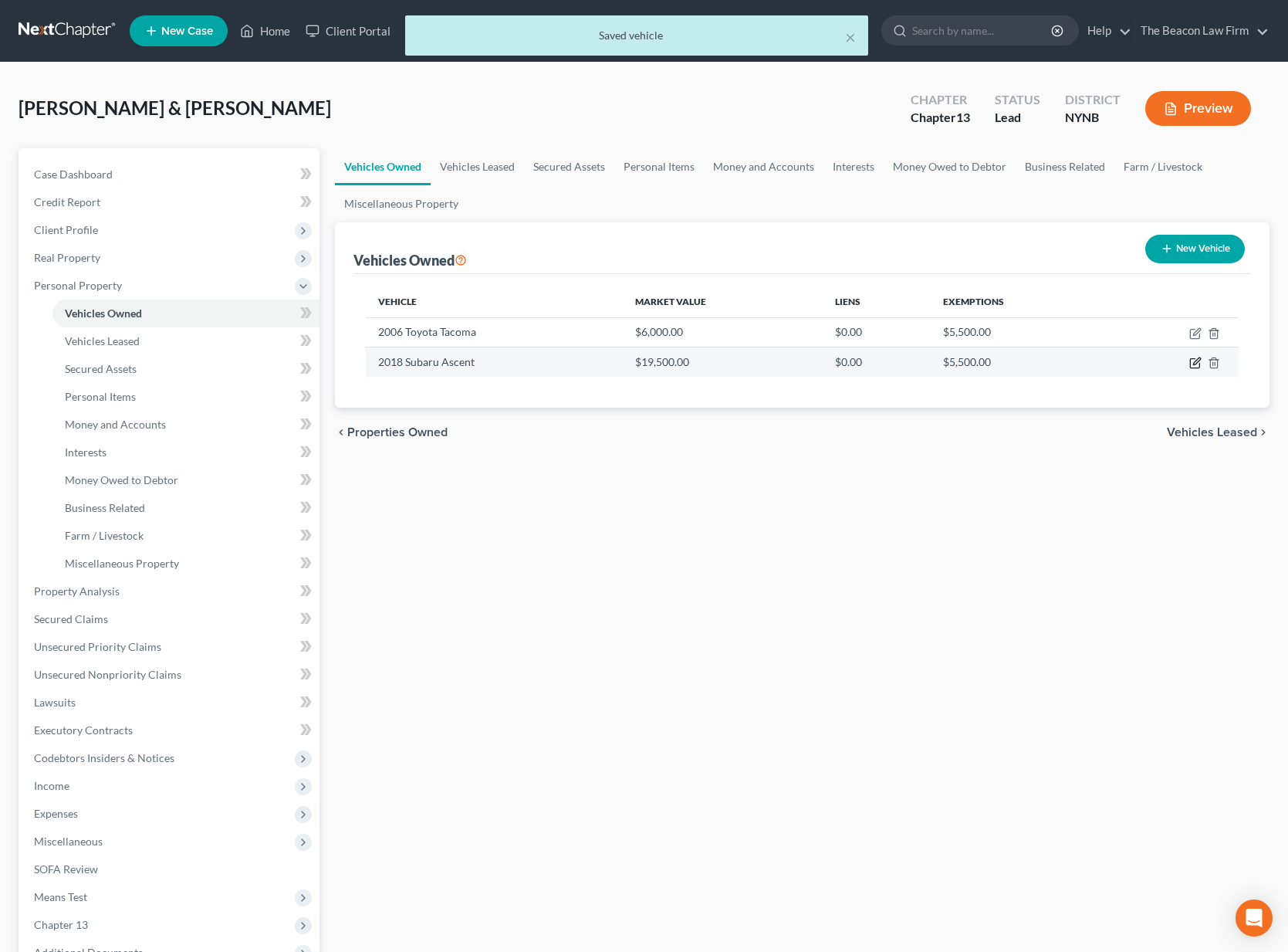
click at [1196, 366] on icon "button" at bounding box center [1196, 363] width 12 height 12
select select "0"
select select "8"
select select "3"
select select "2"
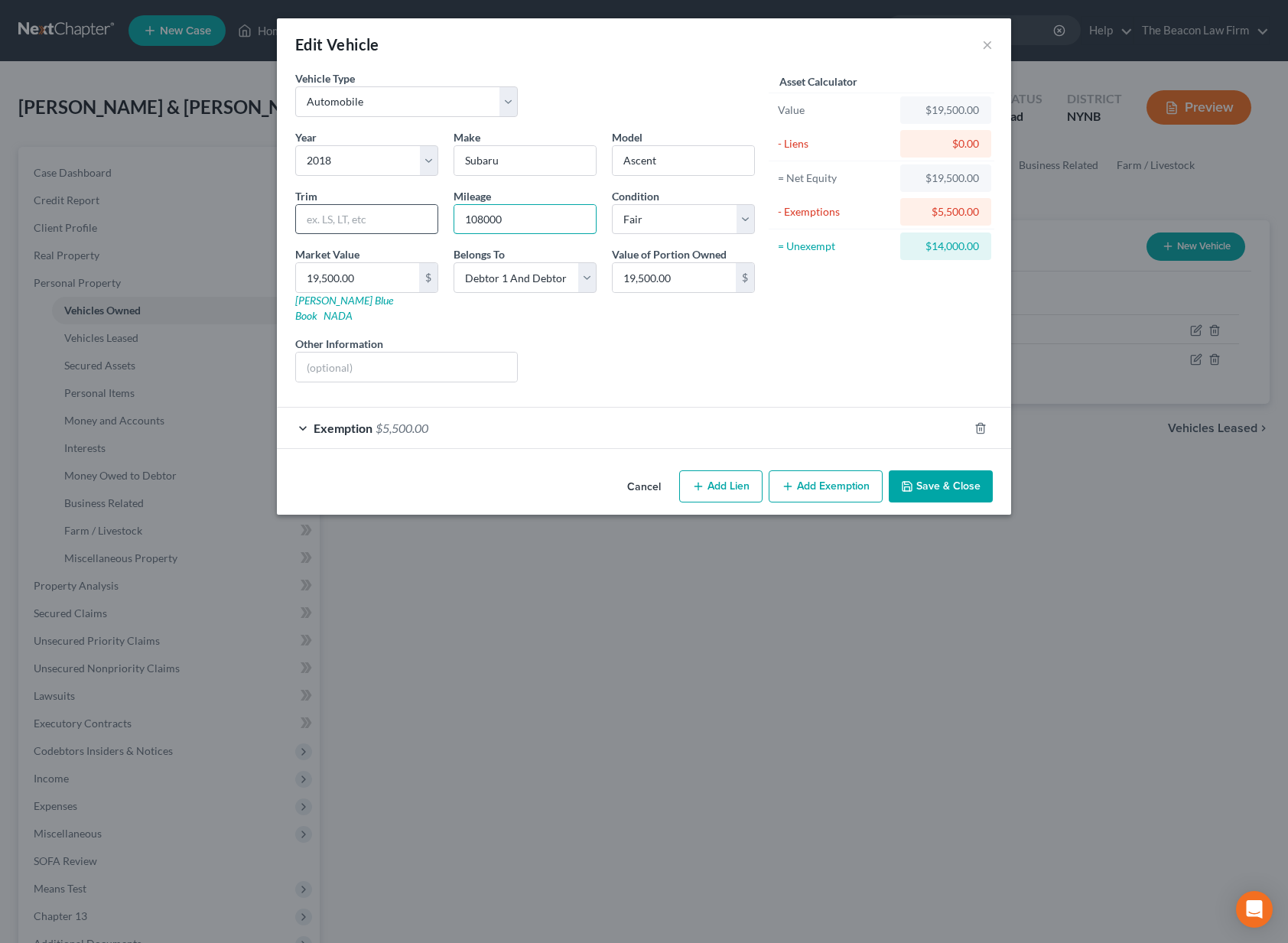
drag, startPoint x: 513, startPoint y: 218, endPoint x: 417, endPoint y: 217, distance: 96.0
click at [417, 217] on div "Year Select 2026 2025 2024 2023 2022 2021 2020 2019 2018 2017 2016 2015 2014 20…" at bounding box center [525, 261] width 475 height 266
drag, startPoint x: 697, startPoint y: 283, endPoint x: 583, endPoint y: 278, distance: 114.1
click at [583, 278] on div "Year Select 2026 2025 2024 2023 2022 2021 2020 2019 2018 2017 2016 2015 2014 20…" at bounding box center [525, 261] width 475 height 266
type input "10,000"
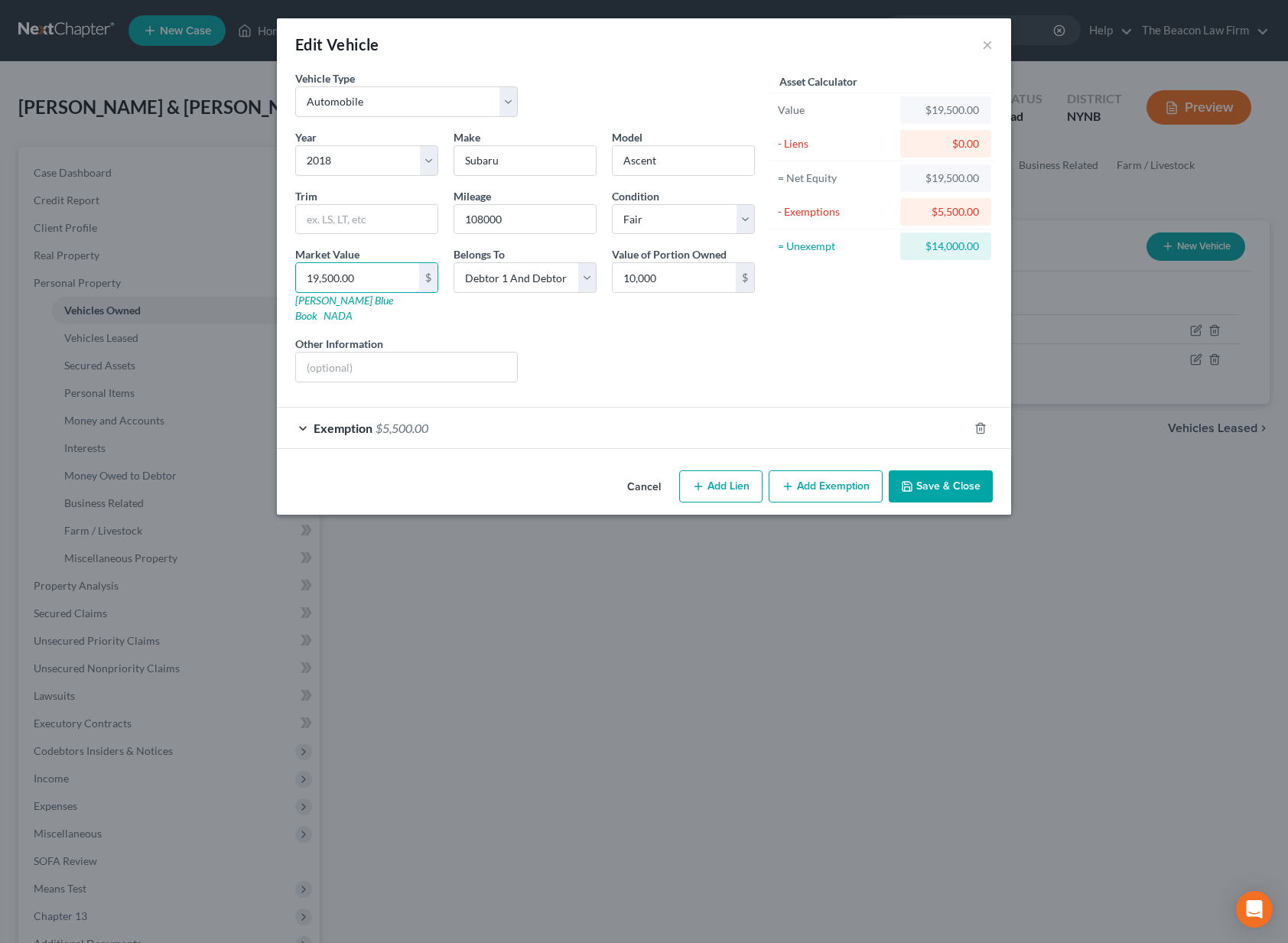
drag, startPoint x: 381, startPoint y: 280, endPoint x: 219, endPoint y: 244, distance: 166.0
click at [219, 244] on div "Edit Vehicle × Vehicle Type Select Automobile Truck Trailer Watercraft Aircraft…" at bounding box center [644, 472] width 1288 height 943
type input "1"
type input "1.00"
type input "10"
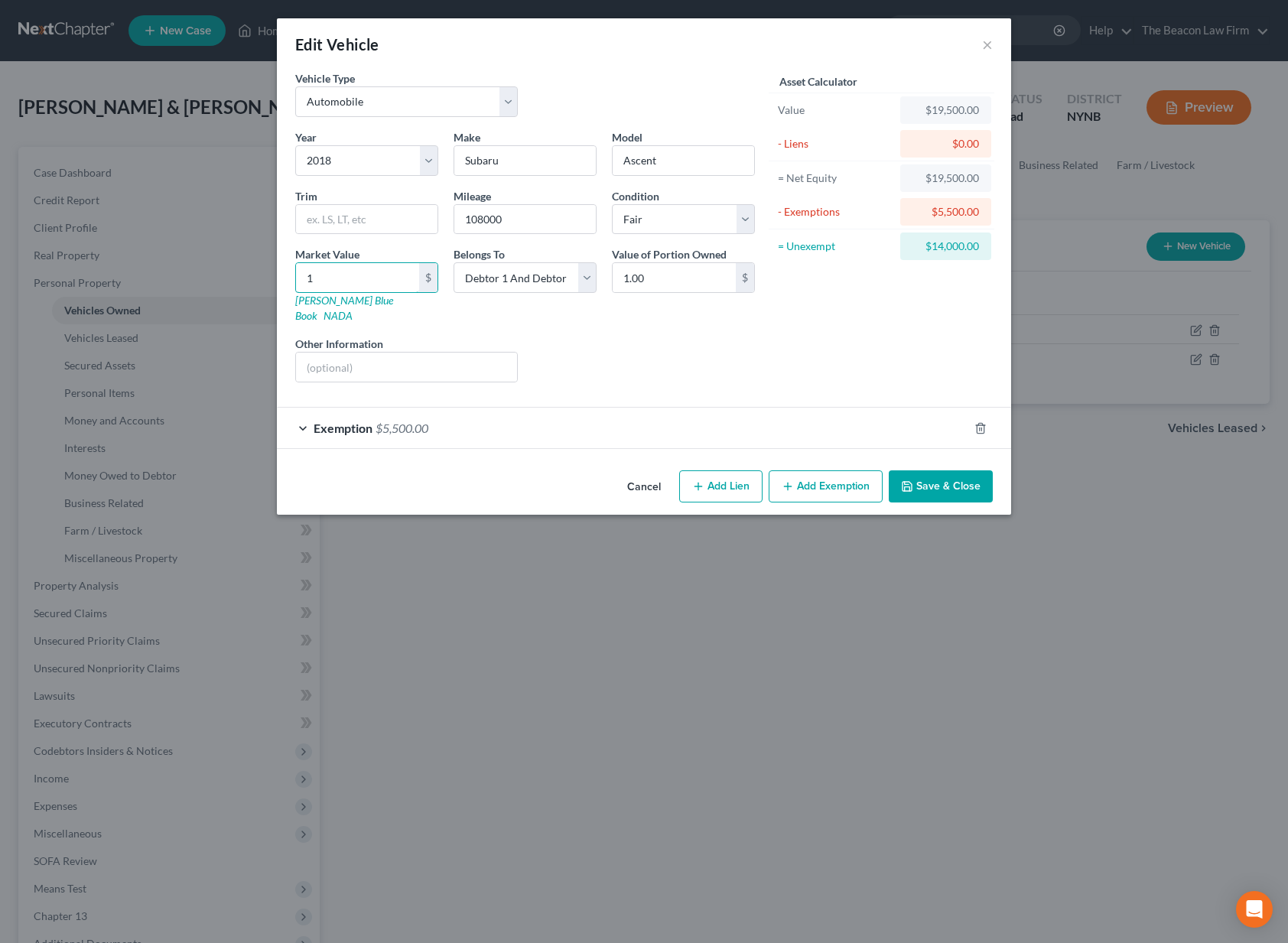
type input "10.00"
type input "100"
type input "100.00"
type input "1000"
type input "1,000.00"
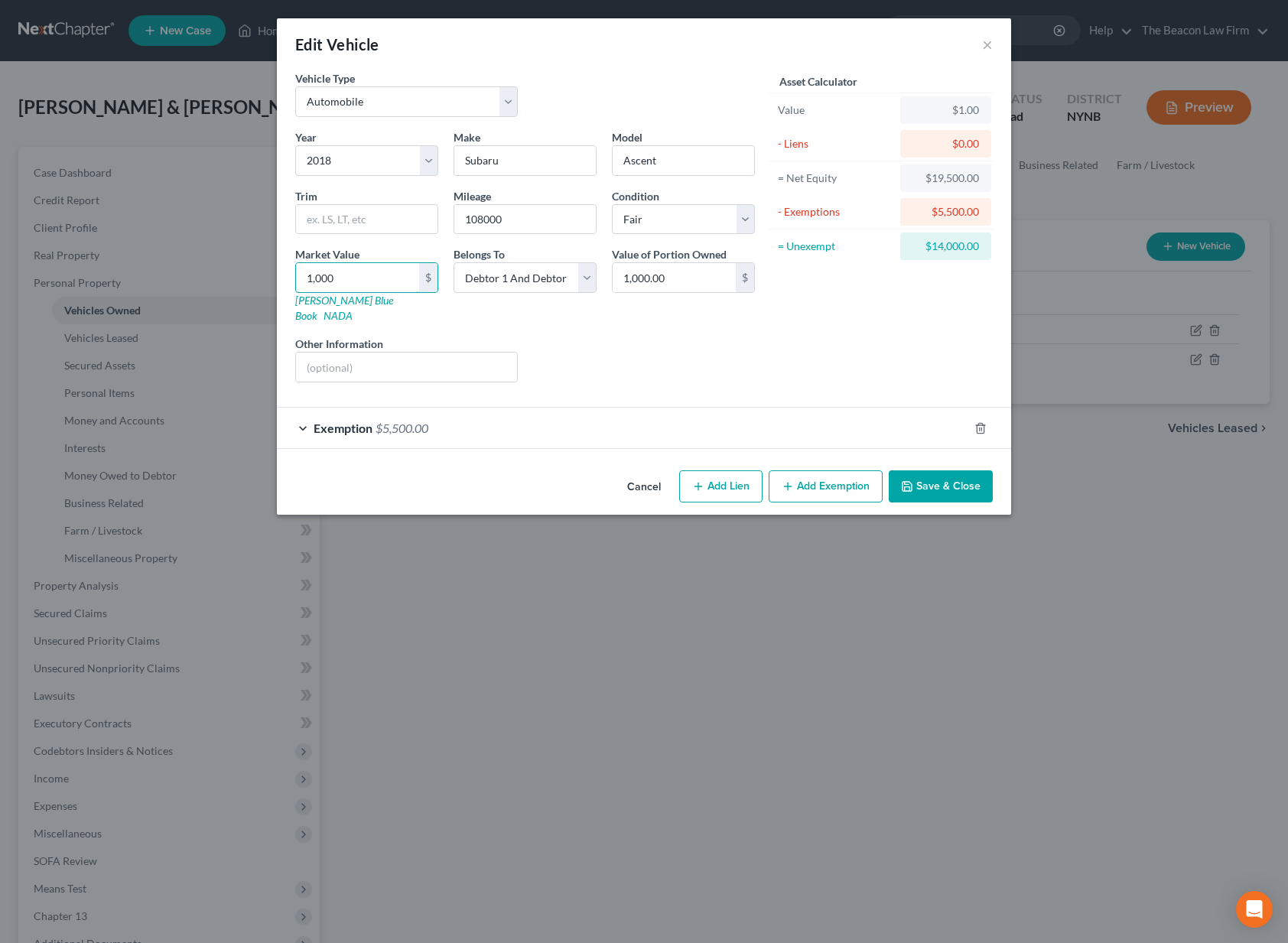
type input "1,0000"
type input "10,000.00"
type input "10,000"
click at [934, 475] on button "Save & Close" at bounding box center [940, 487] width 104 height 32
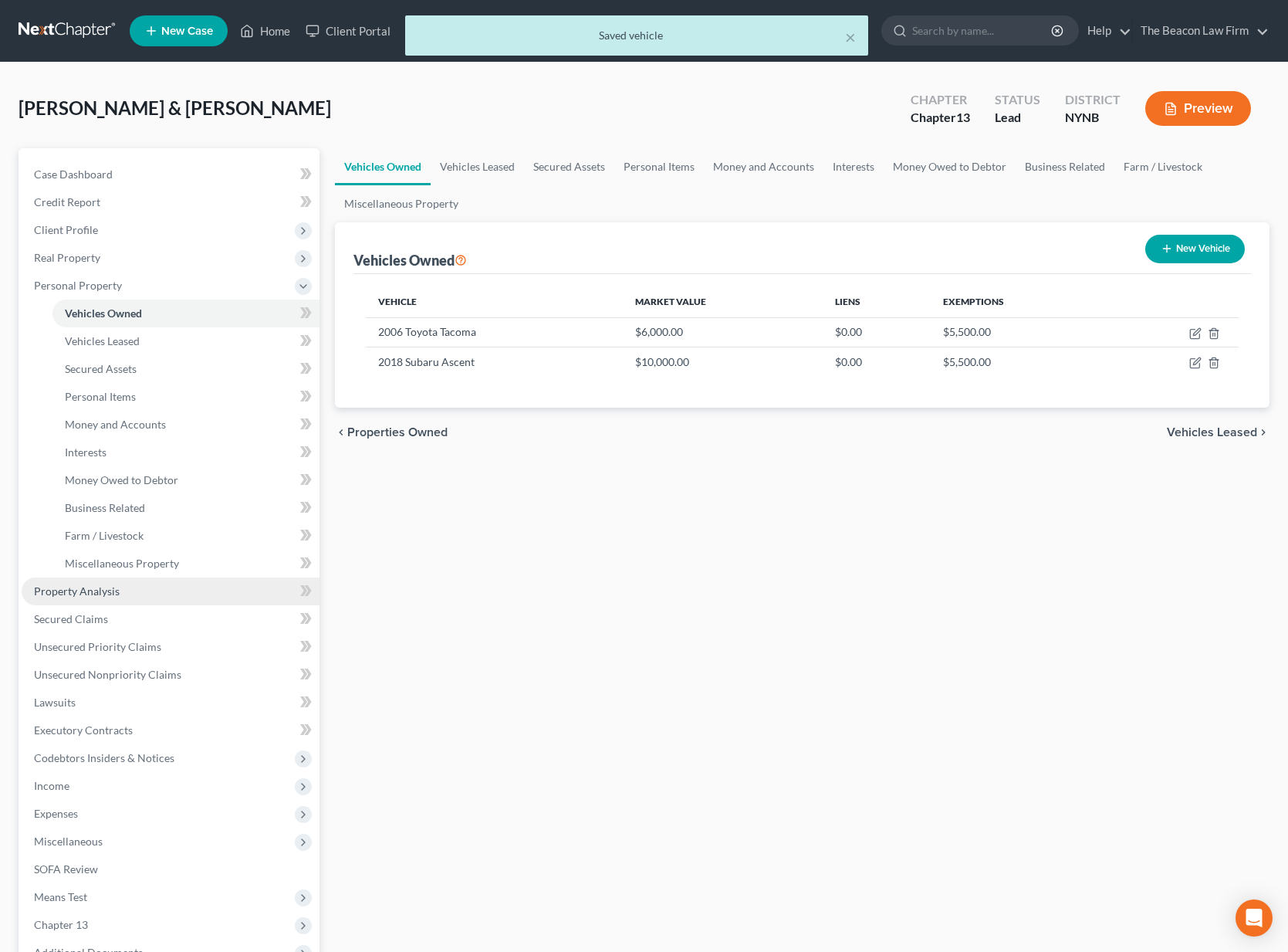
click at [118, 583] on link "Property Analysis" at bounding box center [171, 592] width 298 height 28
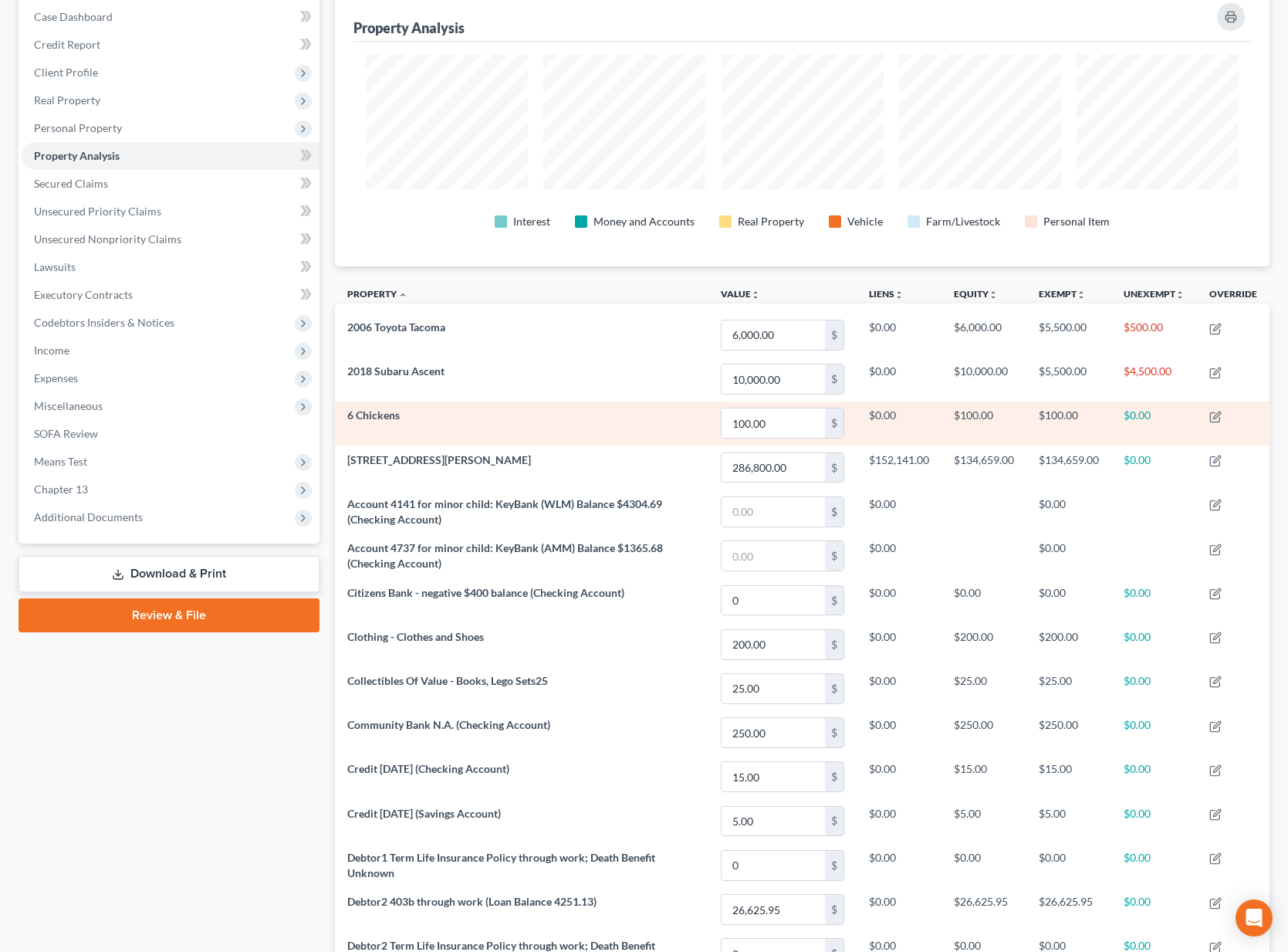
scroll to position [21, 0]
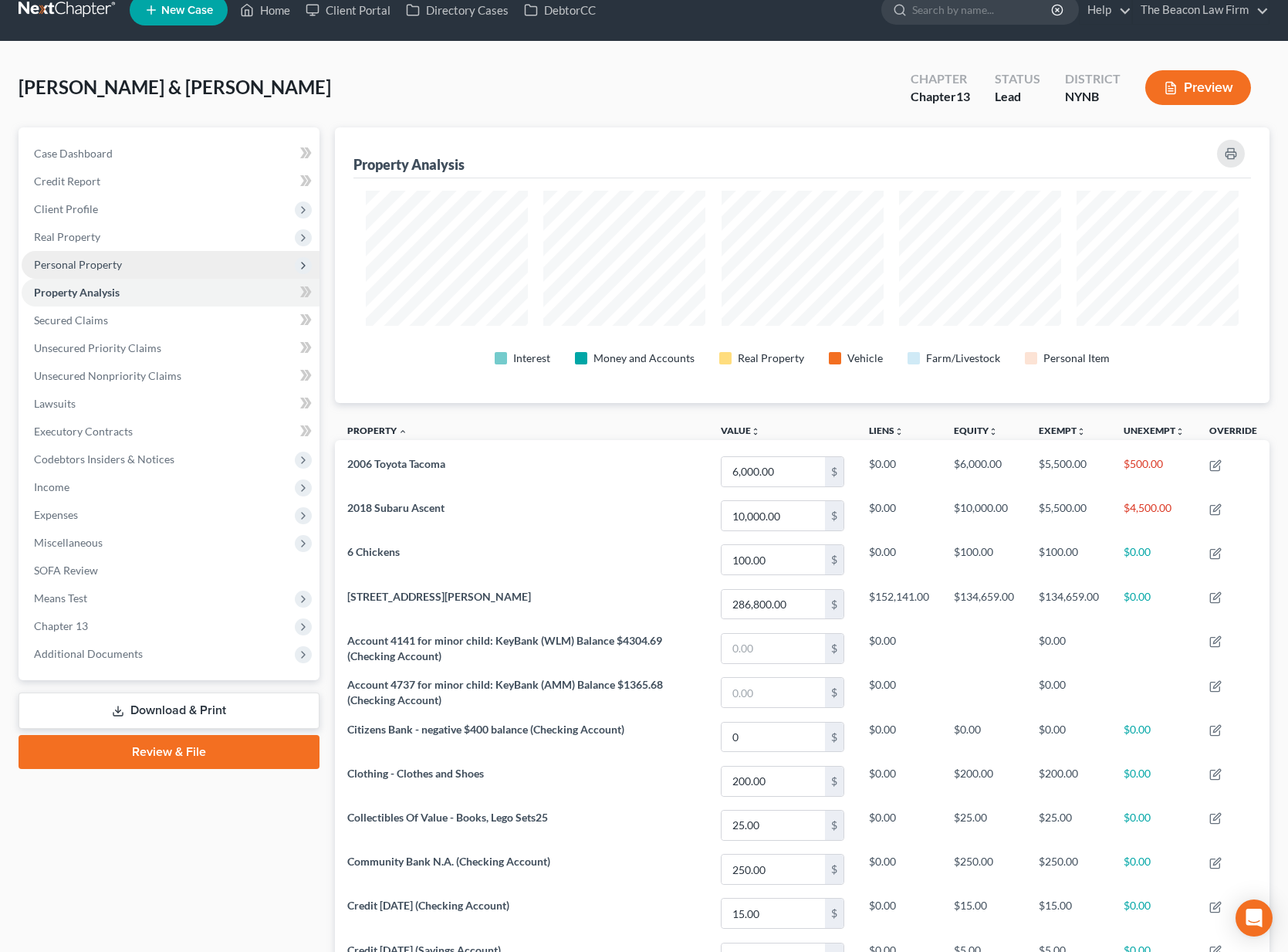
click at [153, 266] on span "Personal Property" at bounding box center [171, 265] width 298 height 28
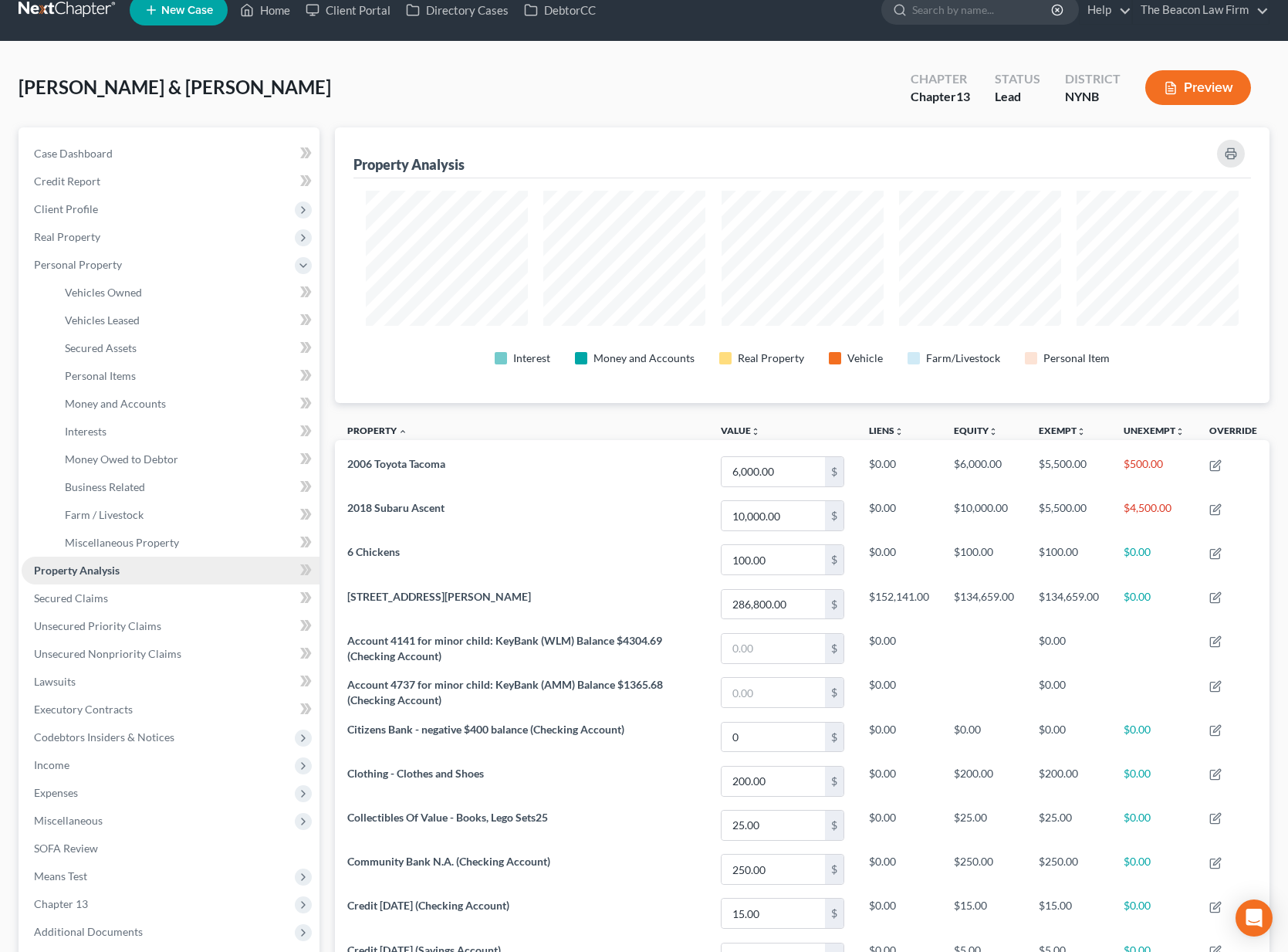
click at [129, 565] on link "Property Analysis" at bounding box center [171, 571] width 298 height 28
click at [141, 291] on link "Vehicles Owned" at bounding box center [186, 292] width 267 height 28
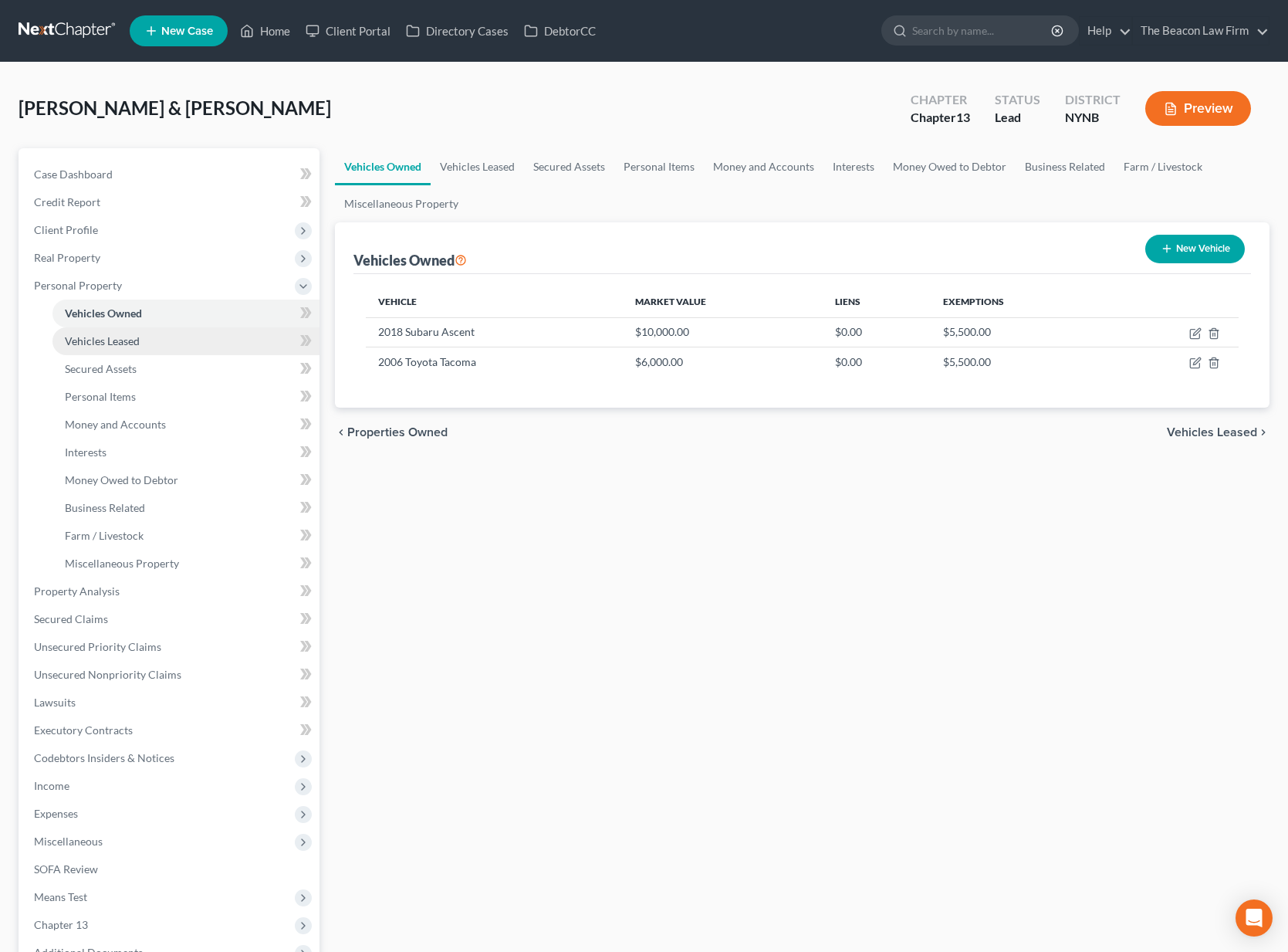
click at [136, 345] on span "Vehicles Leased" at bounding box center [102, 341] width 75 height 13
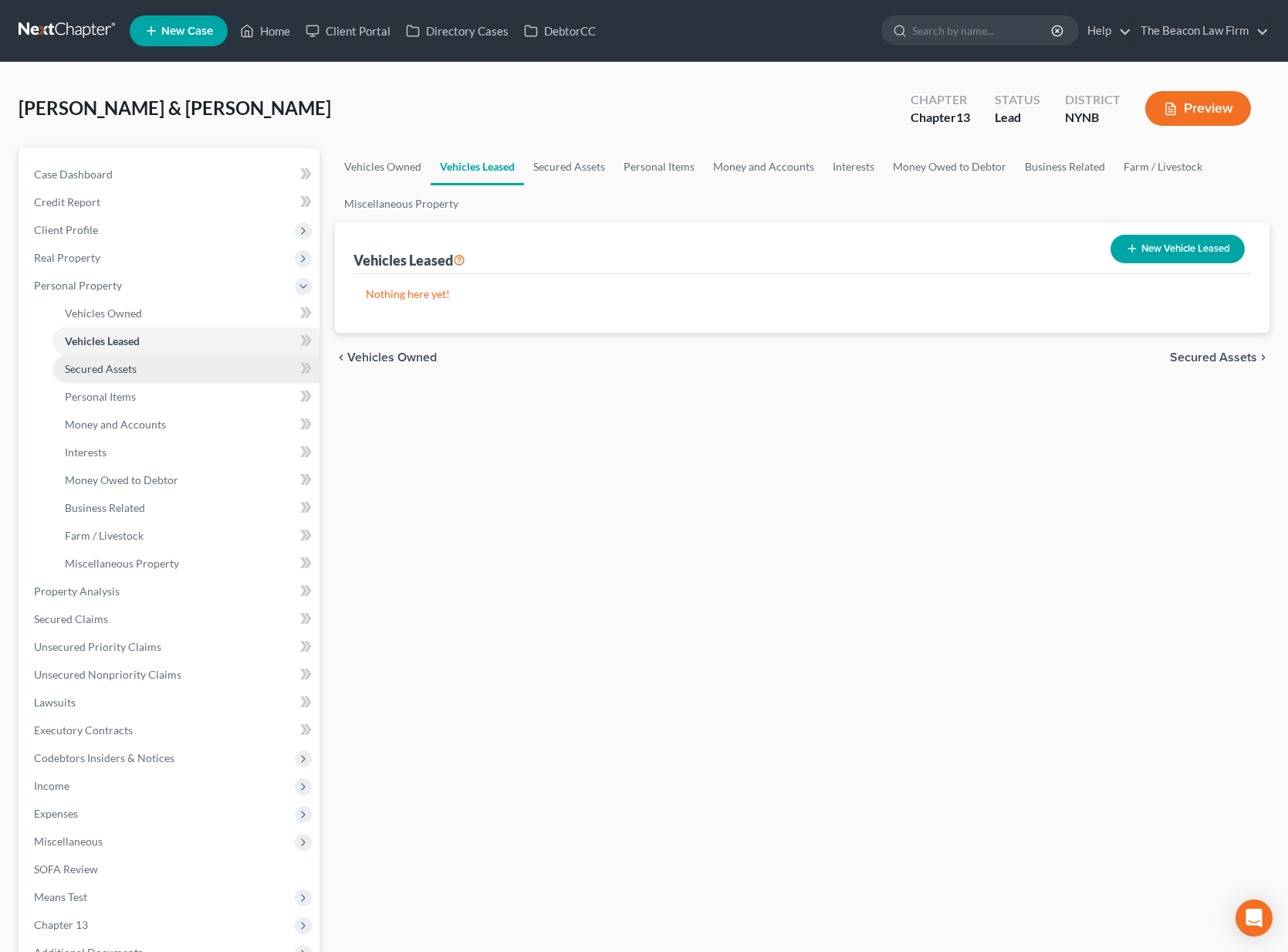
click at [127, 366] on span "Secured Assets" at bounding box center [100, 368] width 72 height 13
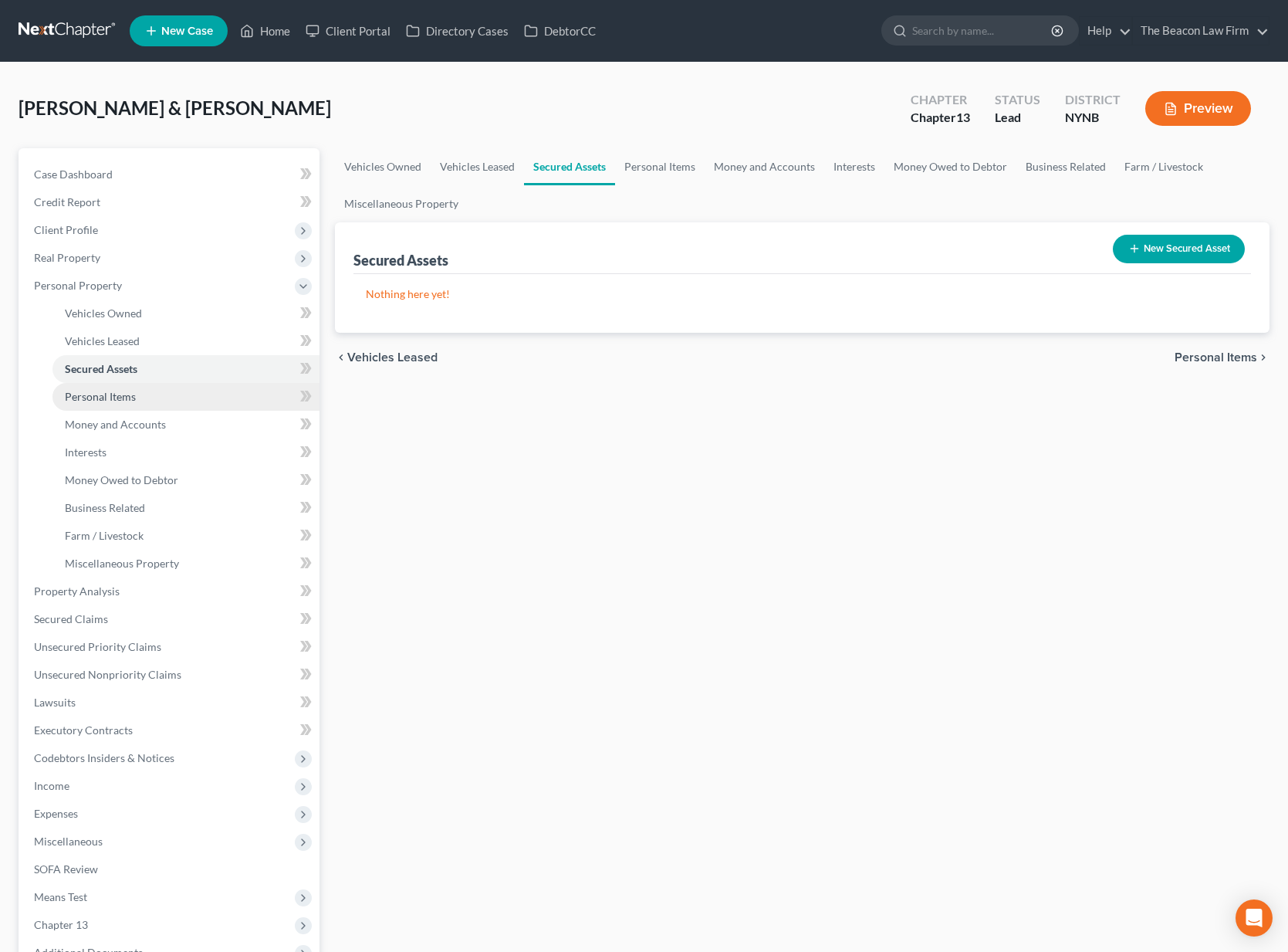
click at [122, 396] on span "Personal Items" at bounding box center [100, 396] width 71 height 13
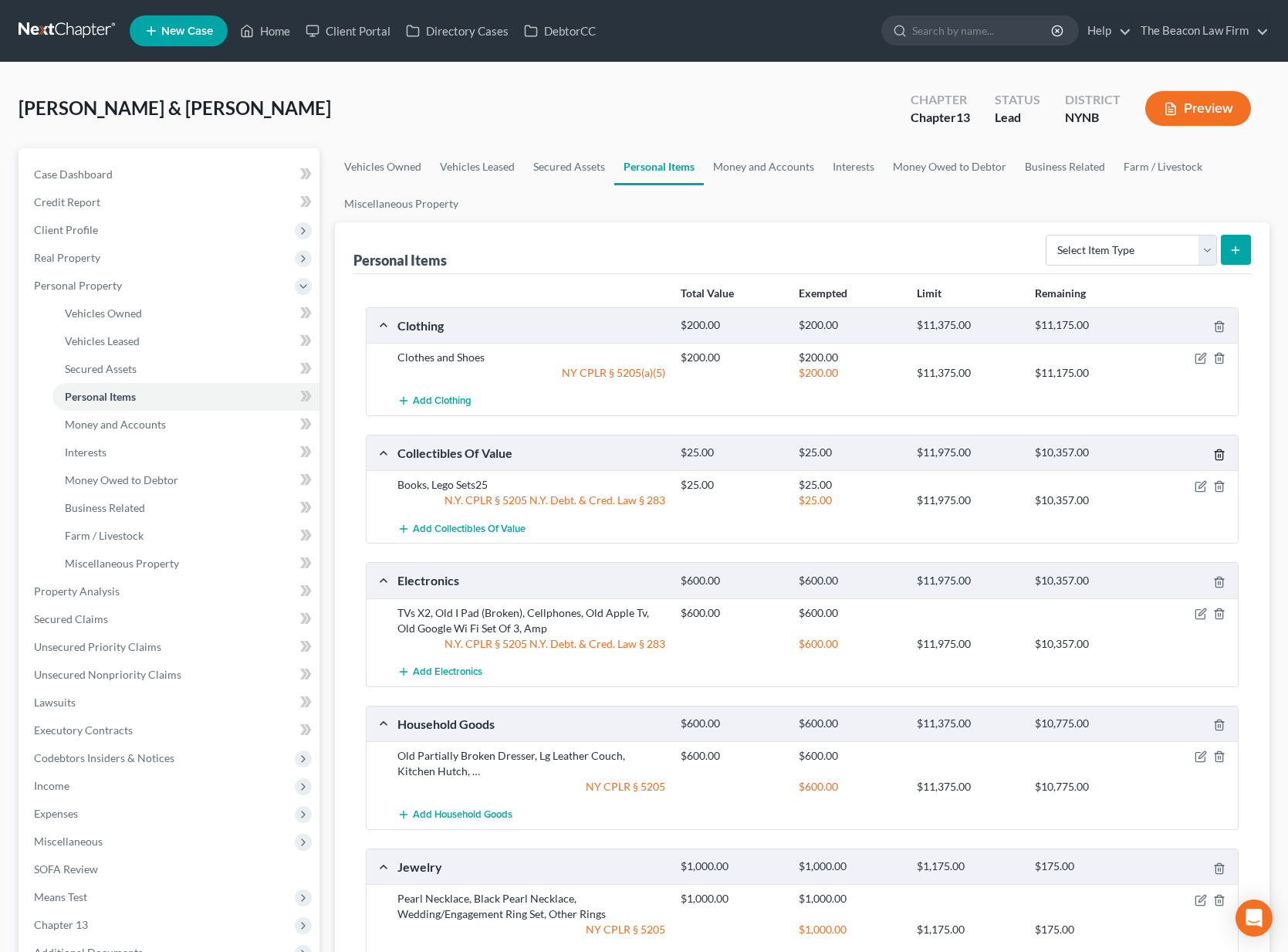
click at [1220, 452] on polyline "button" at bounding box center [1219, 452] width 9 height 0
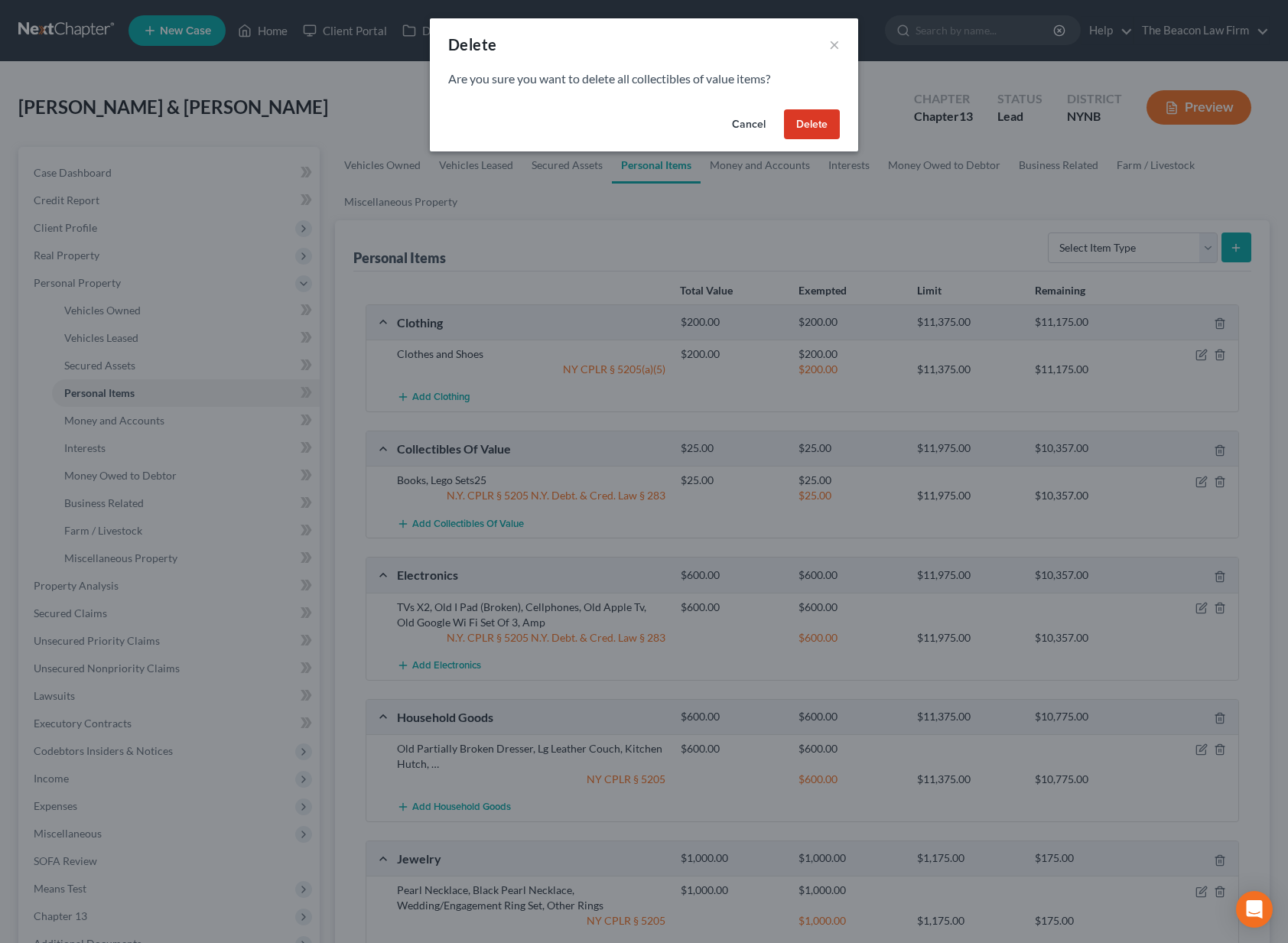
click at [834, 122] on button "Delete" at bounding box center [811, 125] width 56 height 31
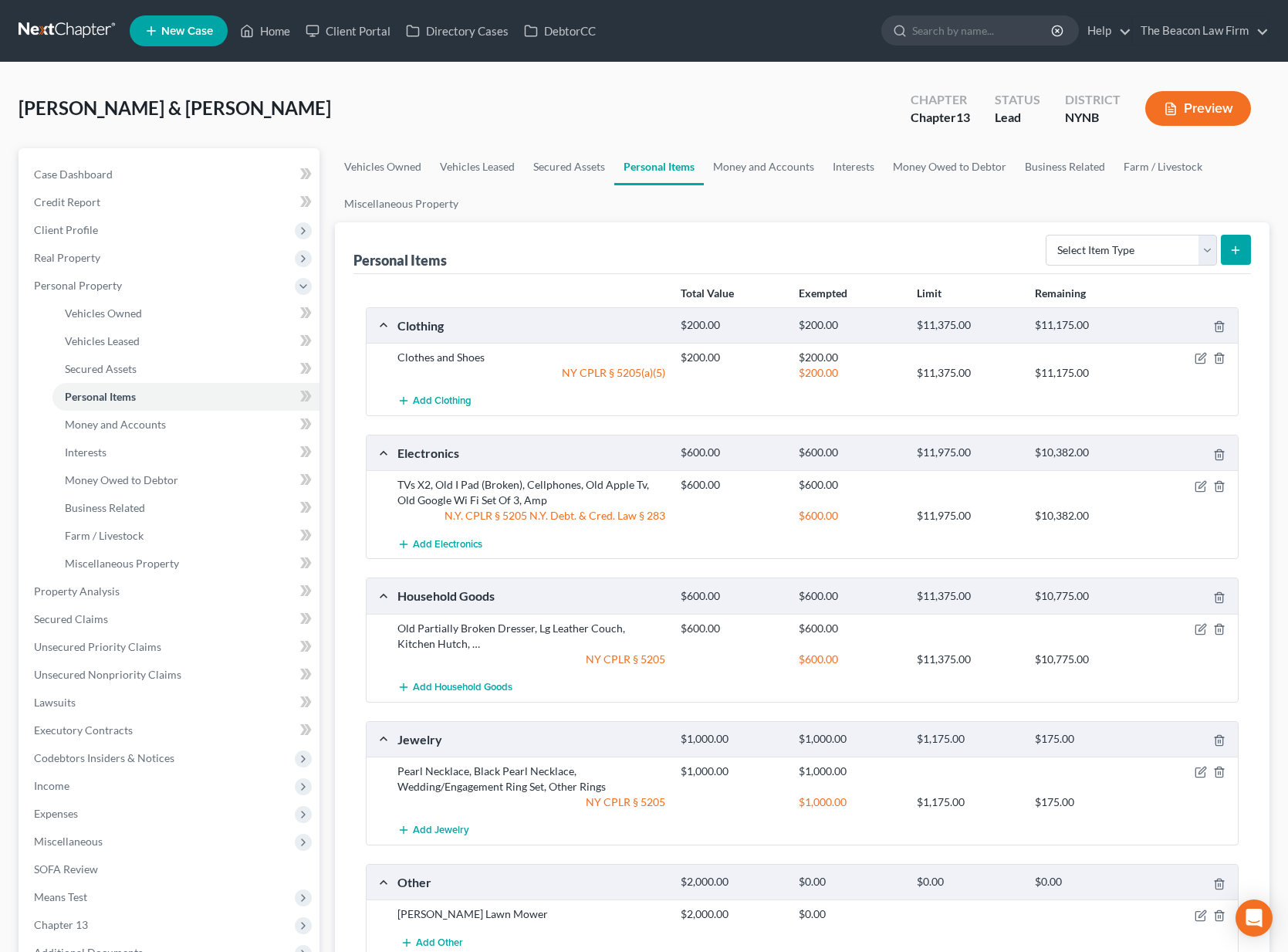
scroll to position [204, 0]
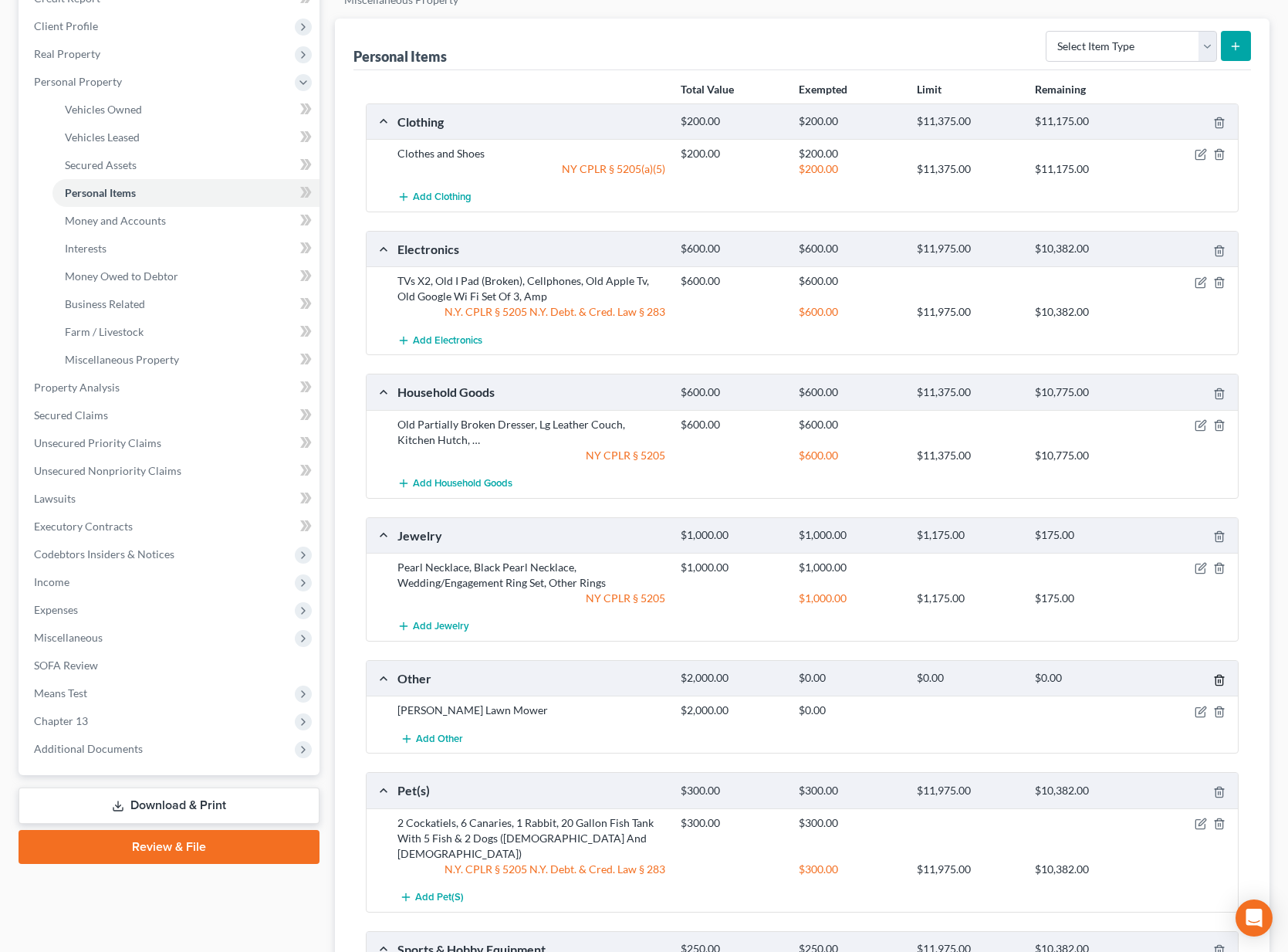
click at [1222, 677] on icon "button" at bounding box center [1219, 680] width 7 height 10
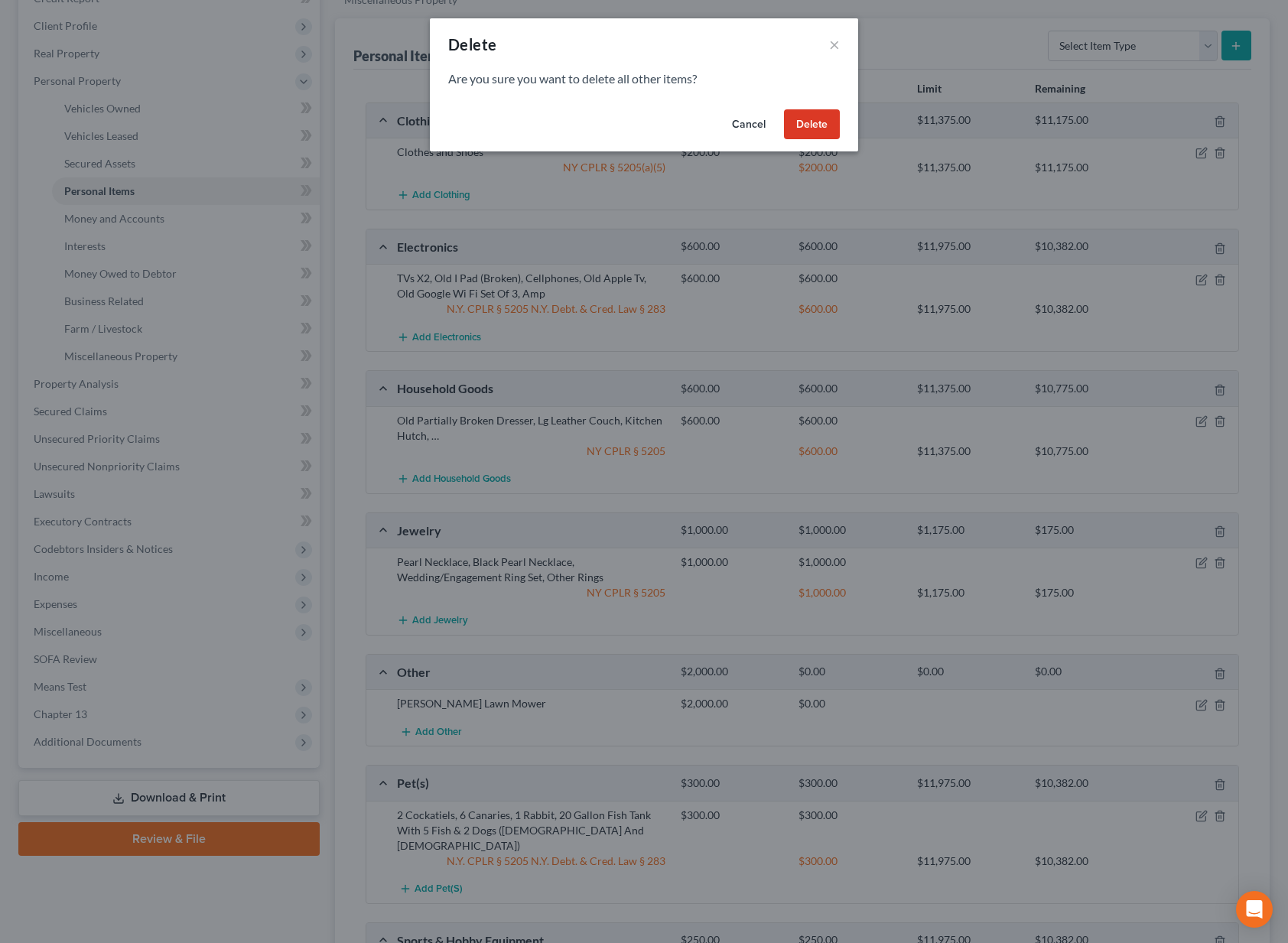
click at [812, 121] on button "Delete" at bounding box center [811, 125] width 56 height 31
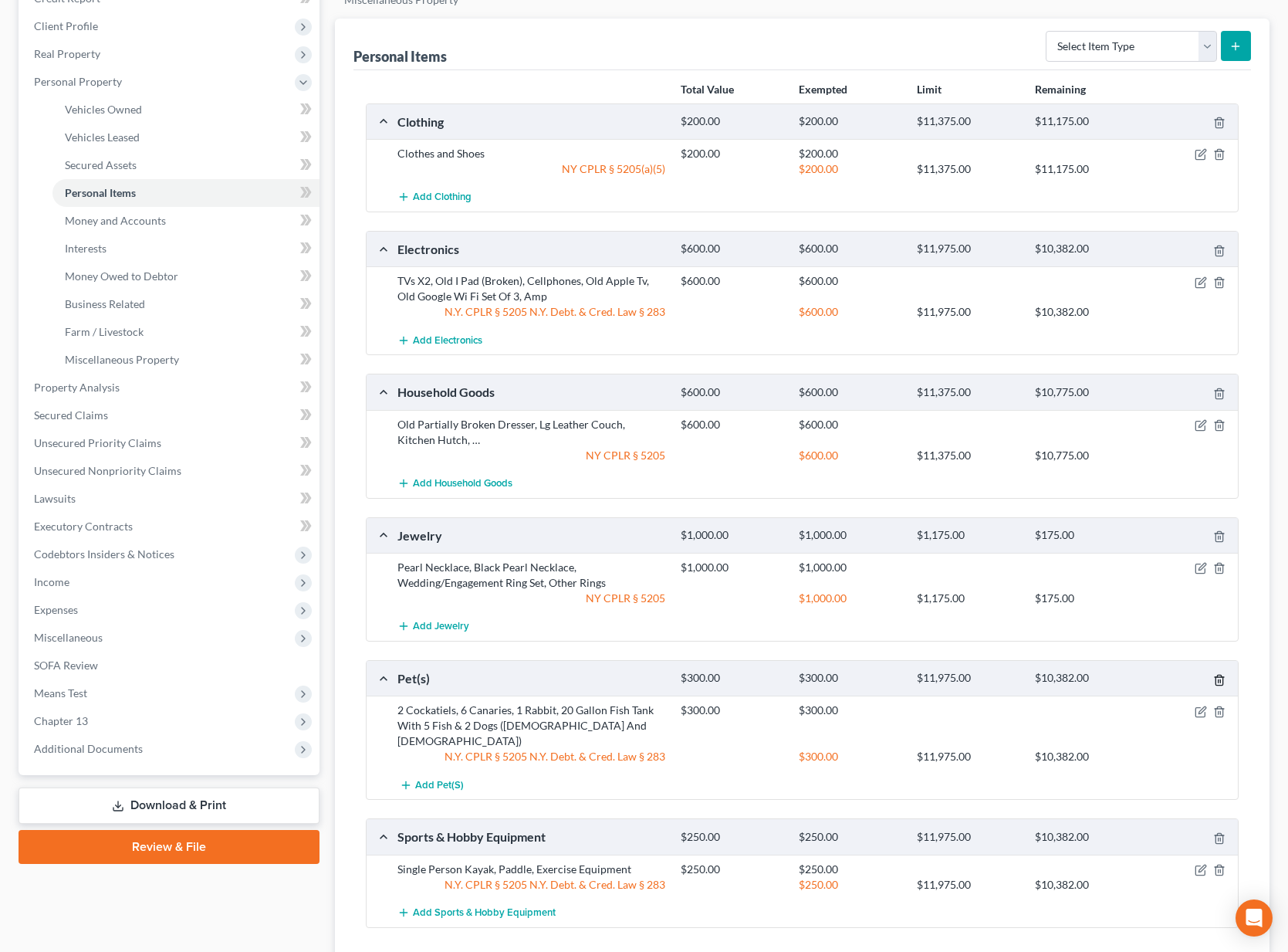
scroll to position [236, 0]
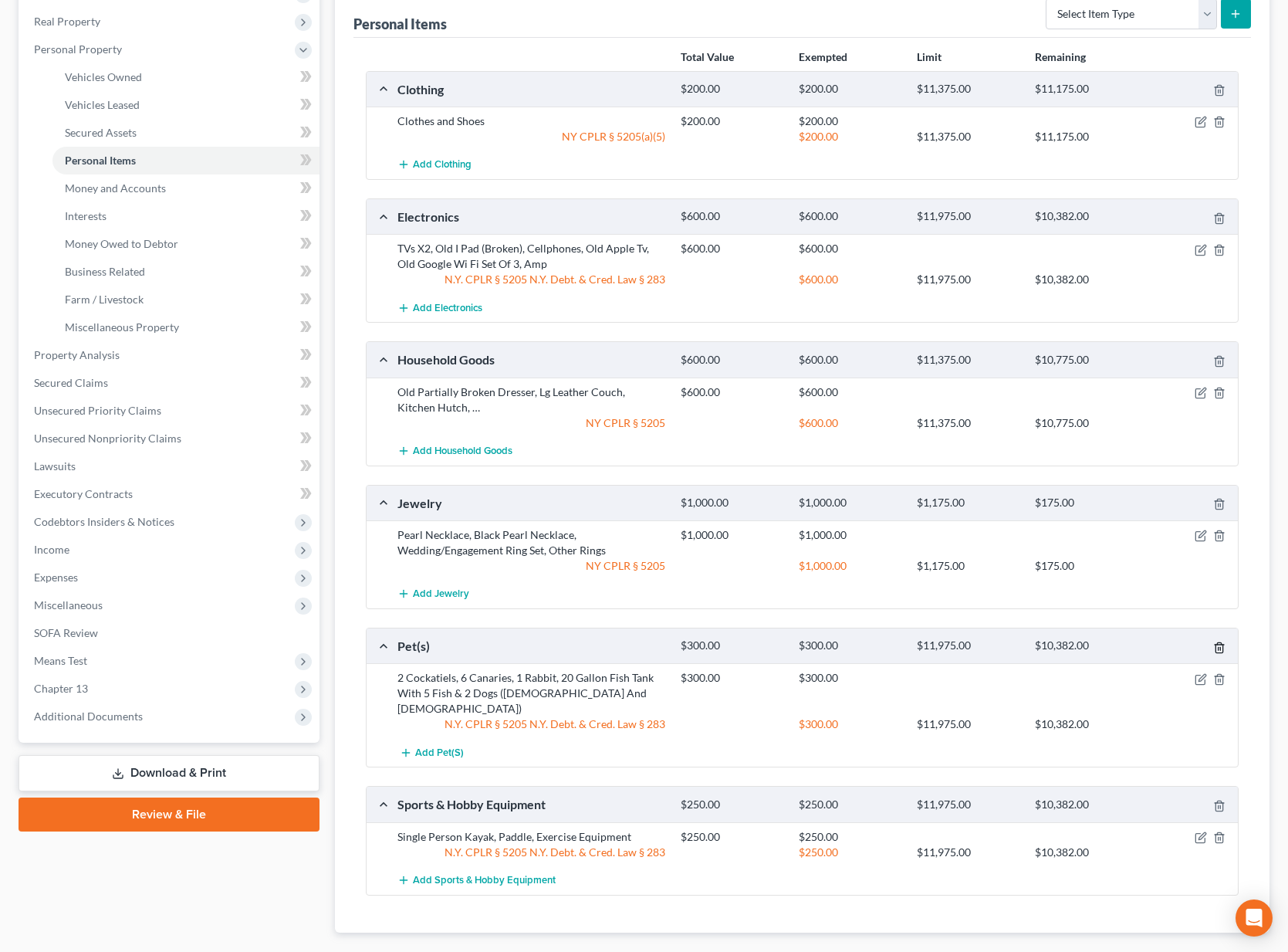
click at [1221, 646] on icon "button" at bounding box center [1220, 648] width 12 height 12
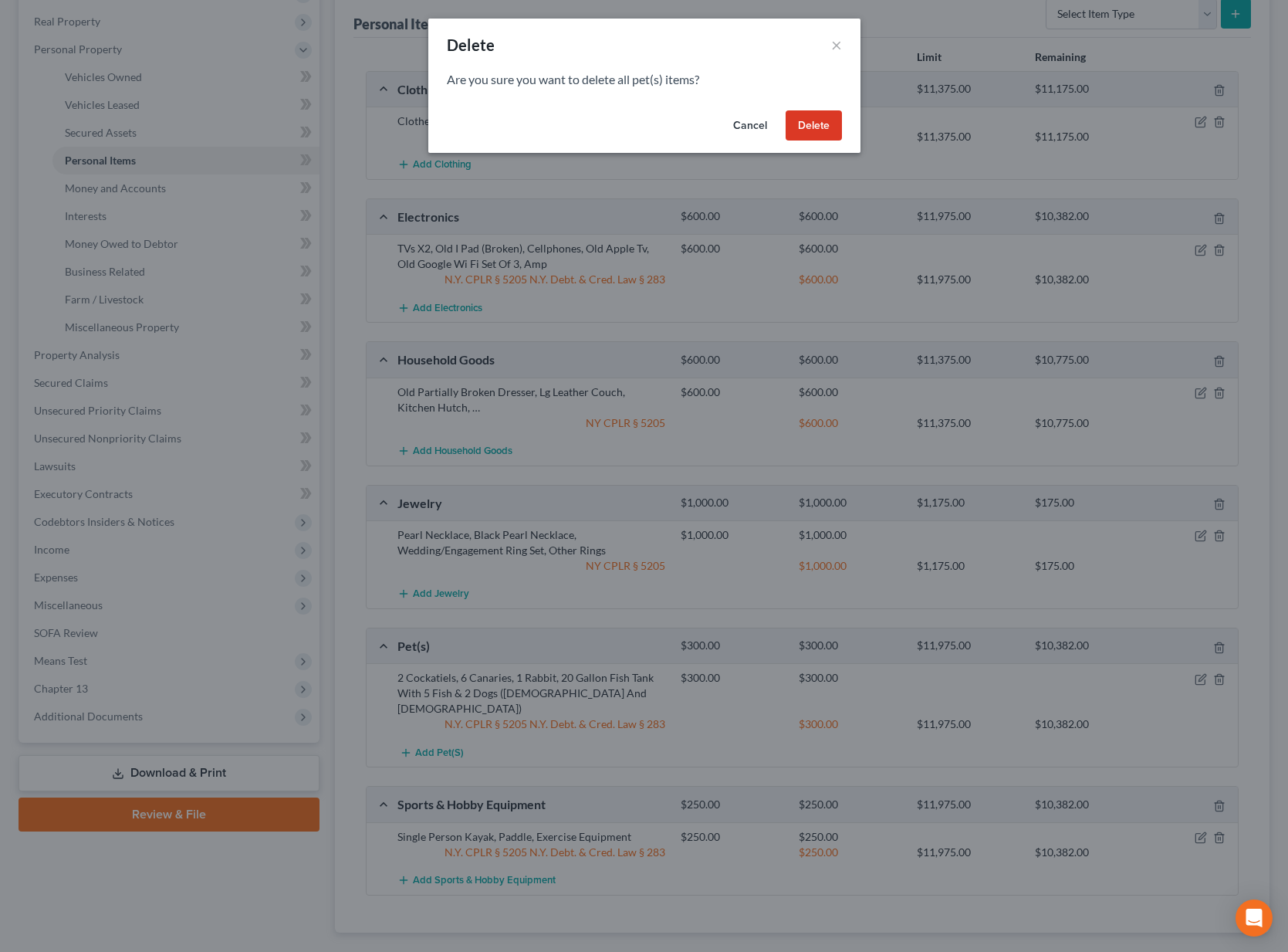
click at [822, 122] on button "Delete" at bounding box center [814, 126] width 56 height 31
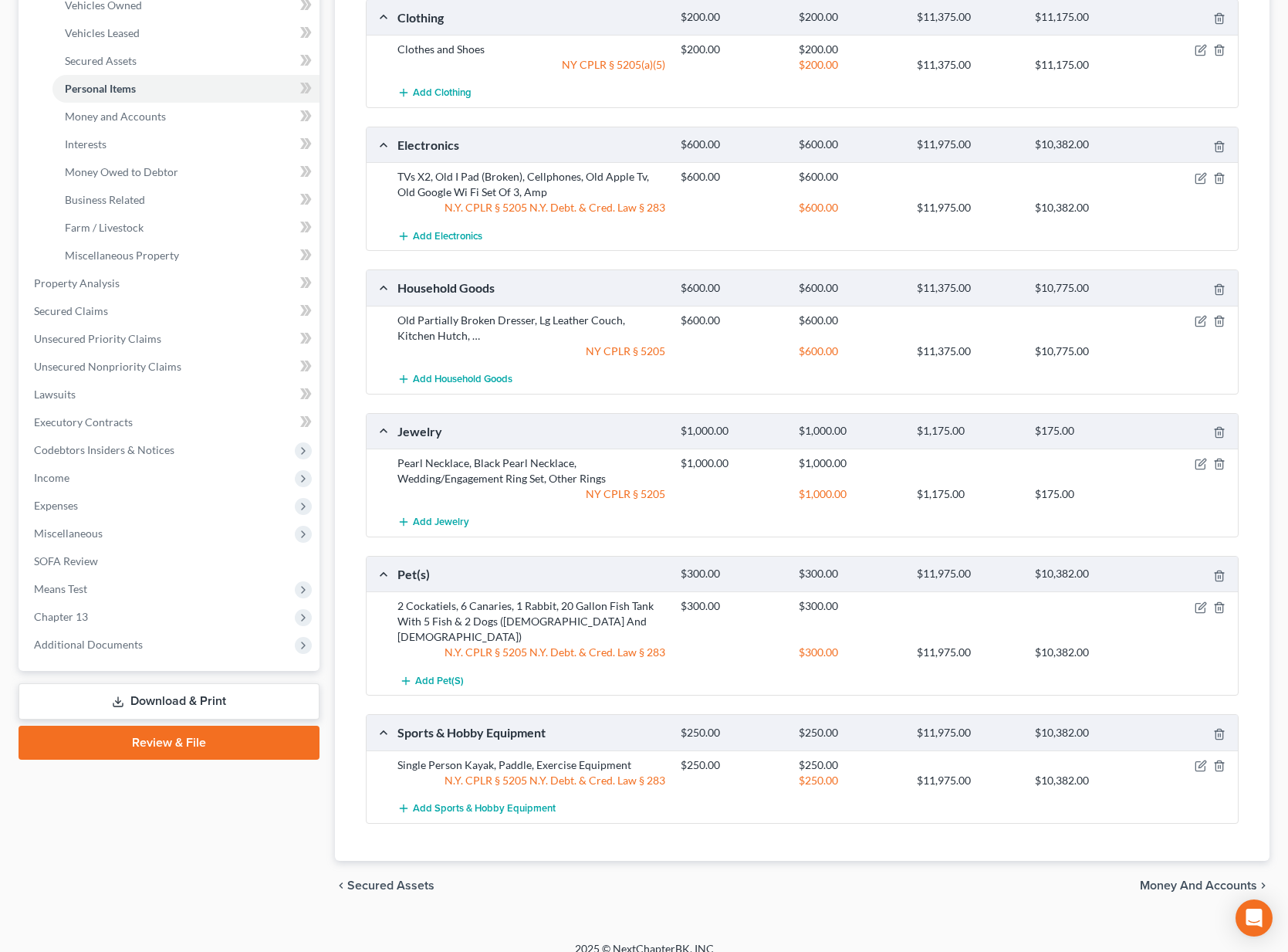
scroll to position [174, 0]
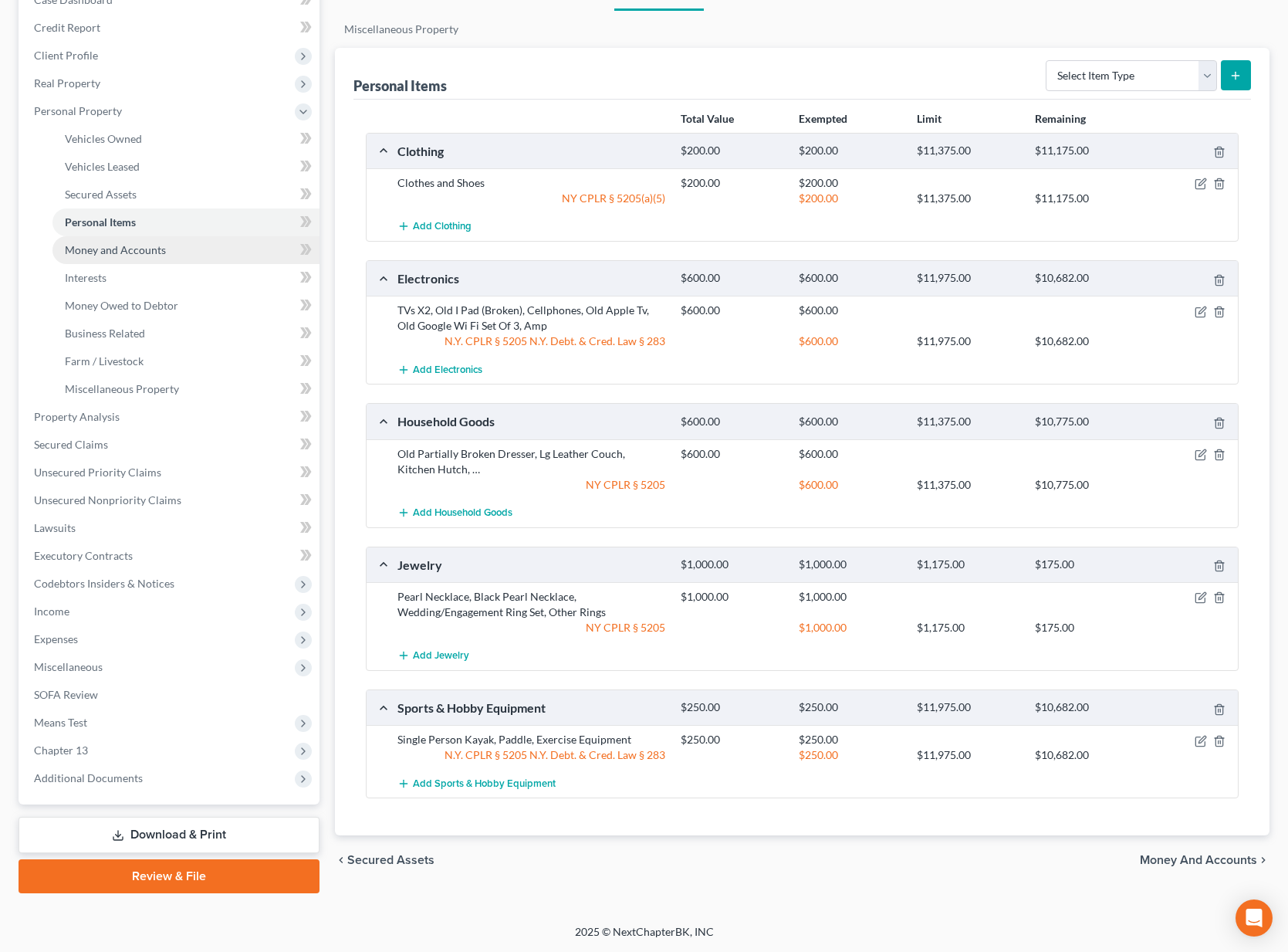
click at [109, 248] on span "Money and Accounts" at bounding box center [115, 249] width 101 height 13
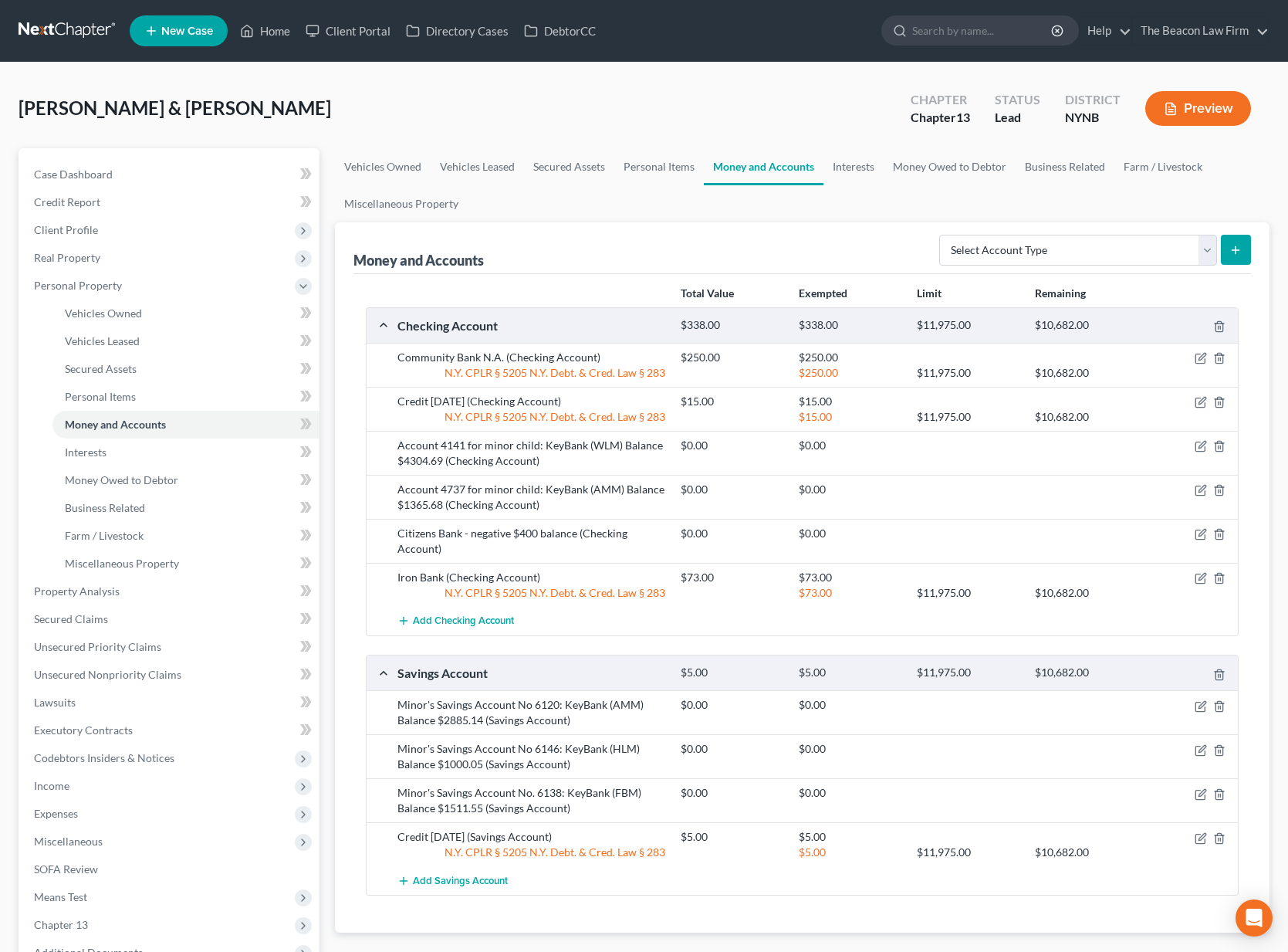
scroll to position [174, 0]
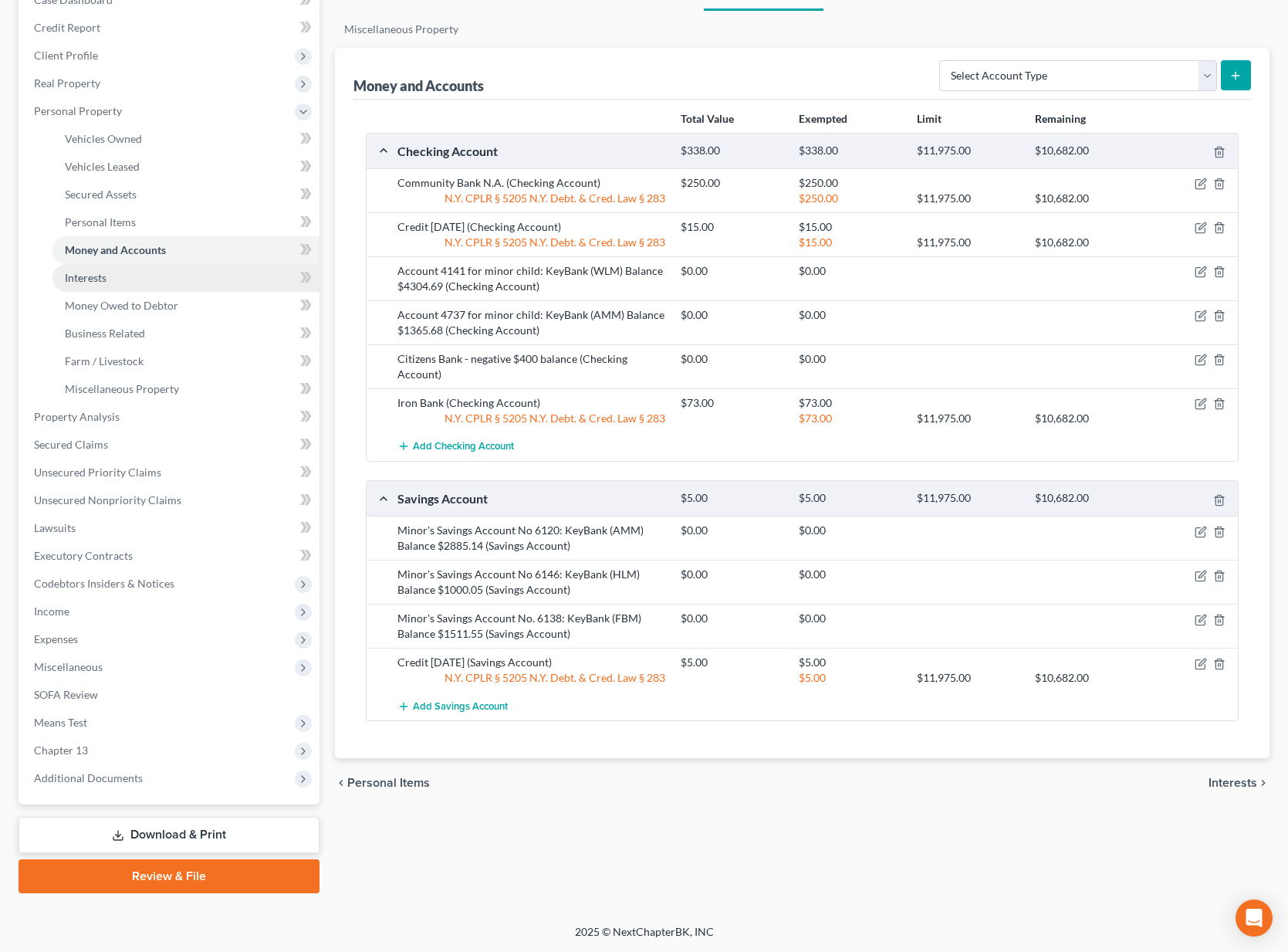
click at [129, 277] on link "Interests" at bounding box center [186, 278] width 267 height 28
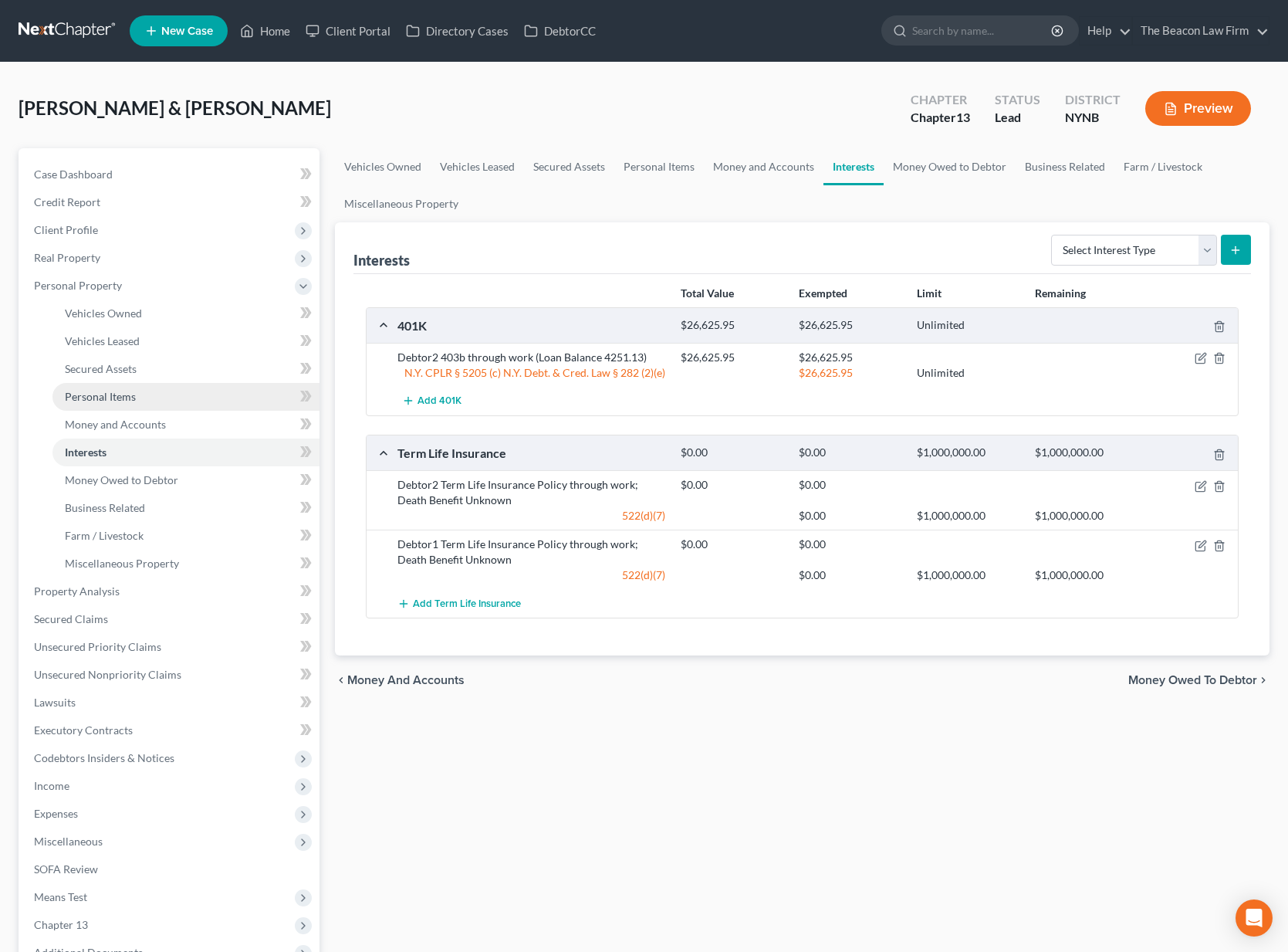
click at [114, 395] on span "Personal Items" at bounding box center [100, 396] width 71 height 13
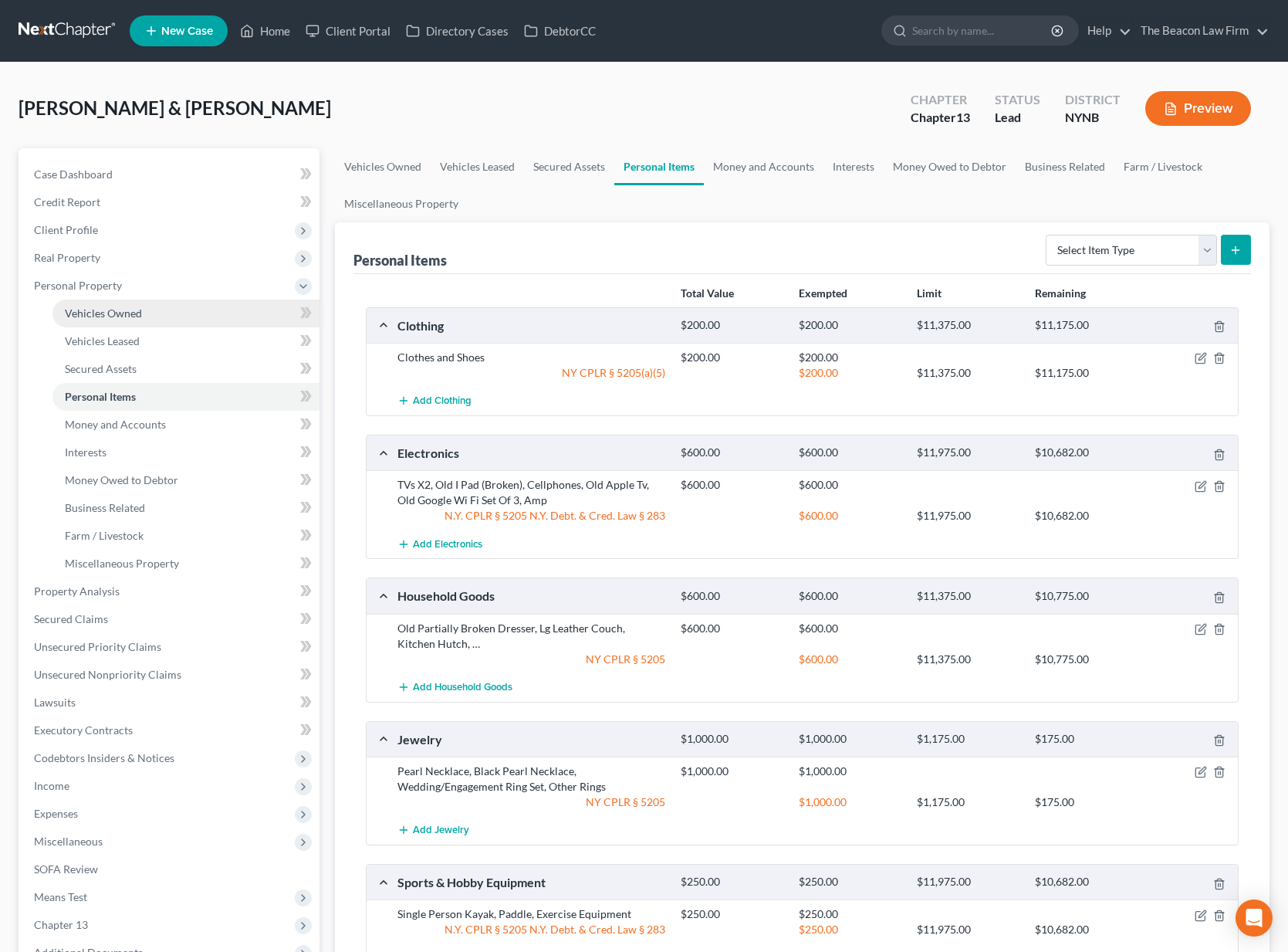
click at [91, 307] on span "Vehicles Owned" at bounding box center [103, 312] width 78 height 13
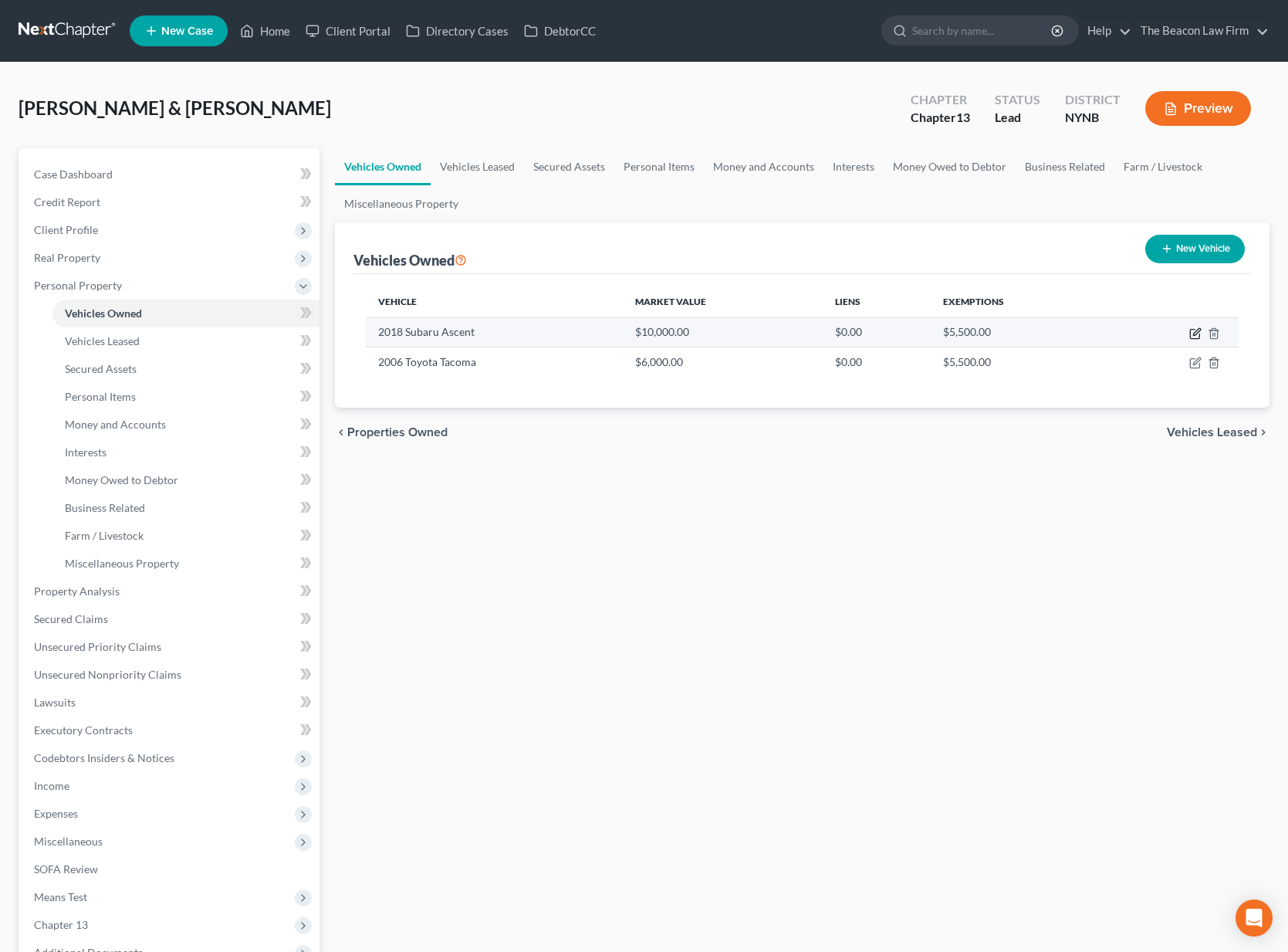
click at [1191, 329] on icon "button" at bounding box center [1195, 334] width 9 height 9
select select "0"
select select "8"
select select "3"
select select "2"
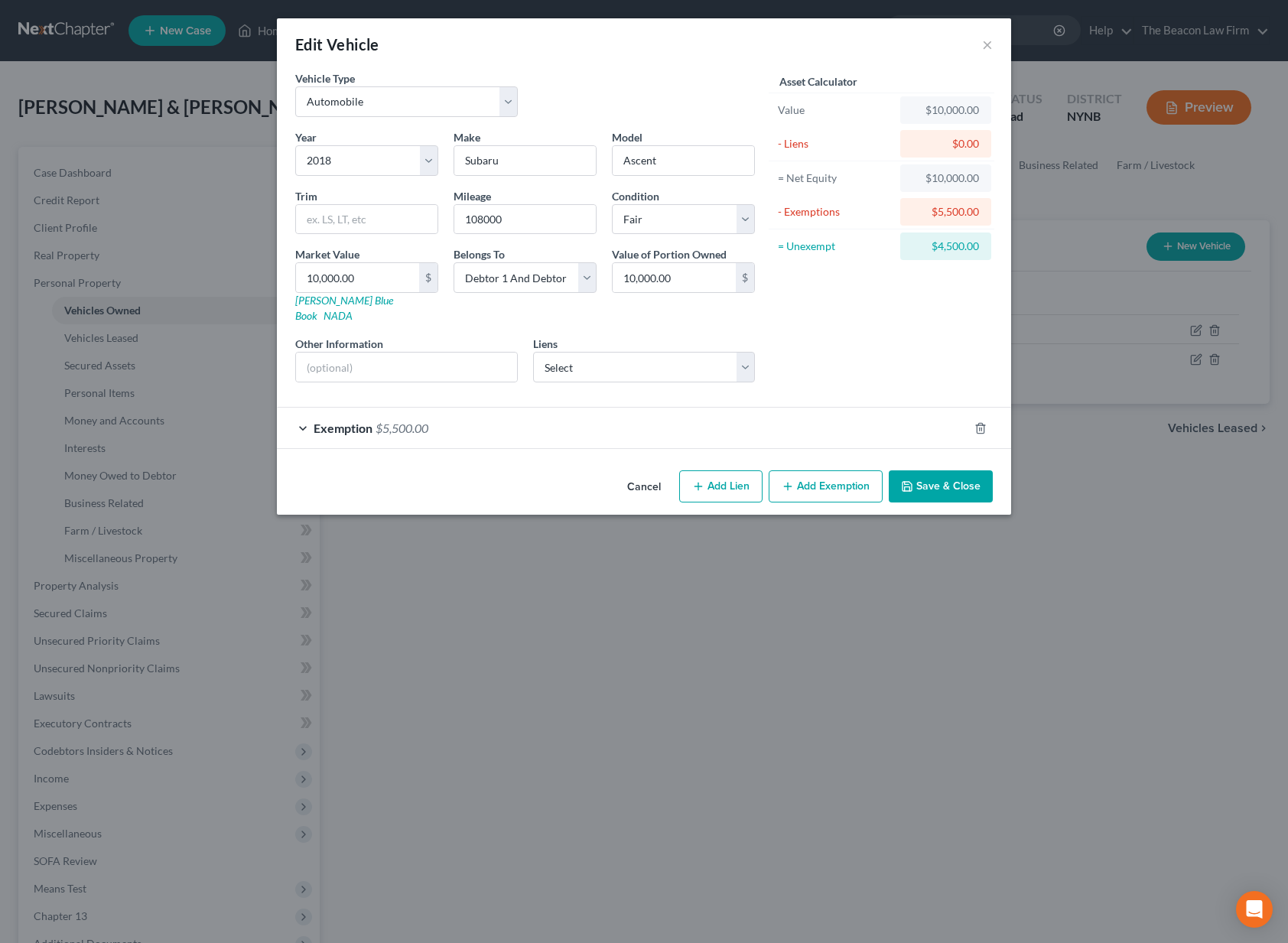
click at [793, 480] on icon "button" at bounding box center [787, 486] width 12 height 12
select select "2"
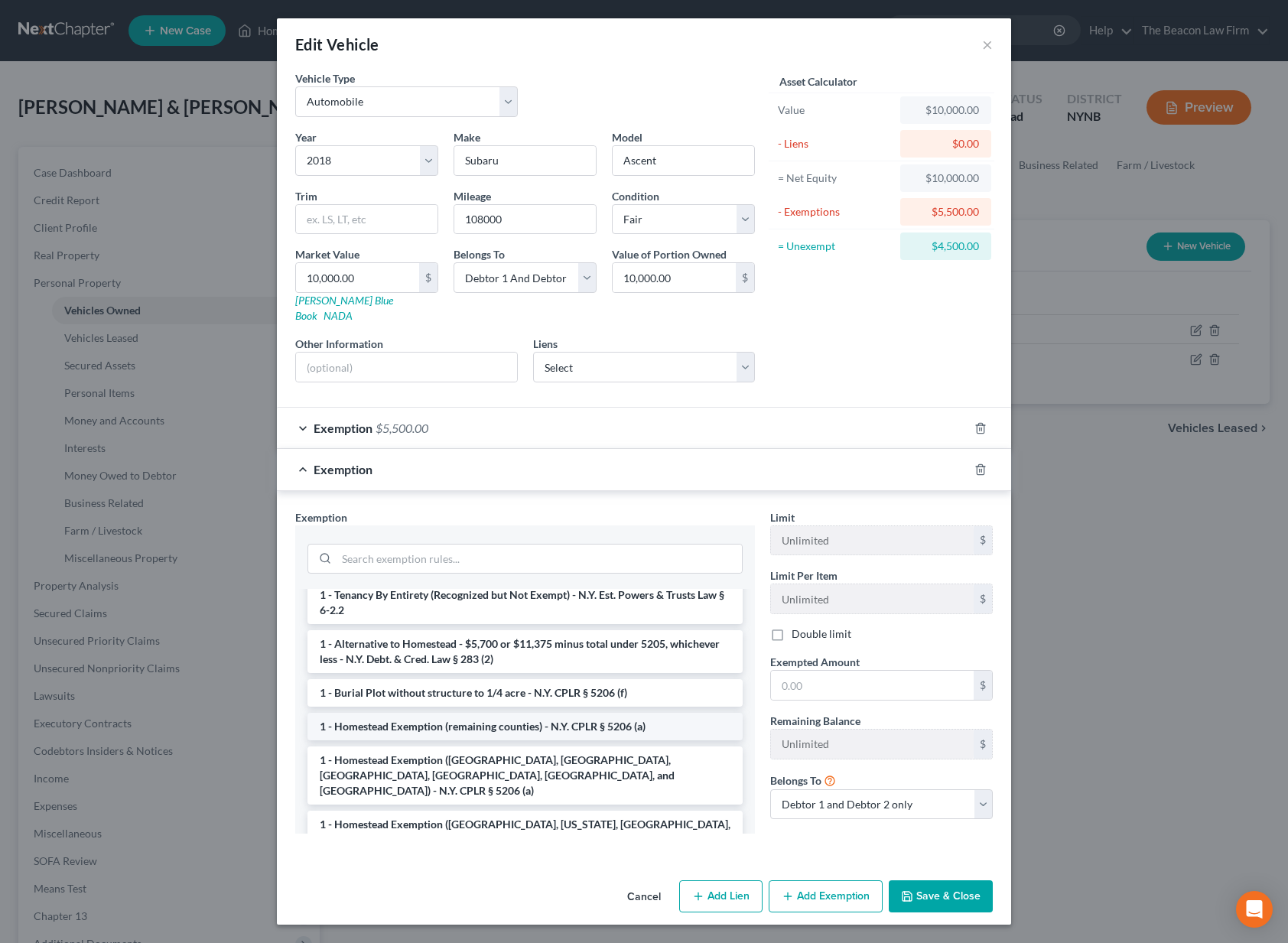
scroll to position [243, 0]
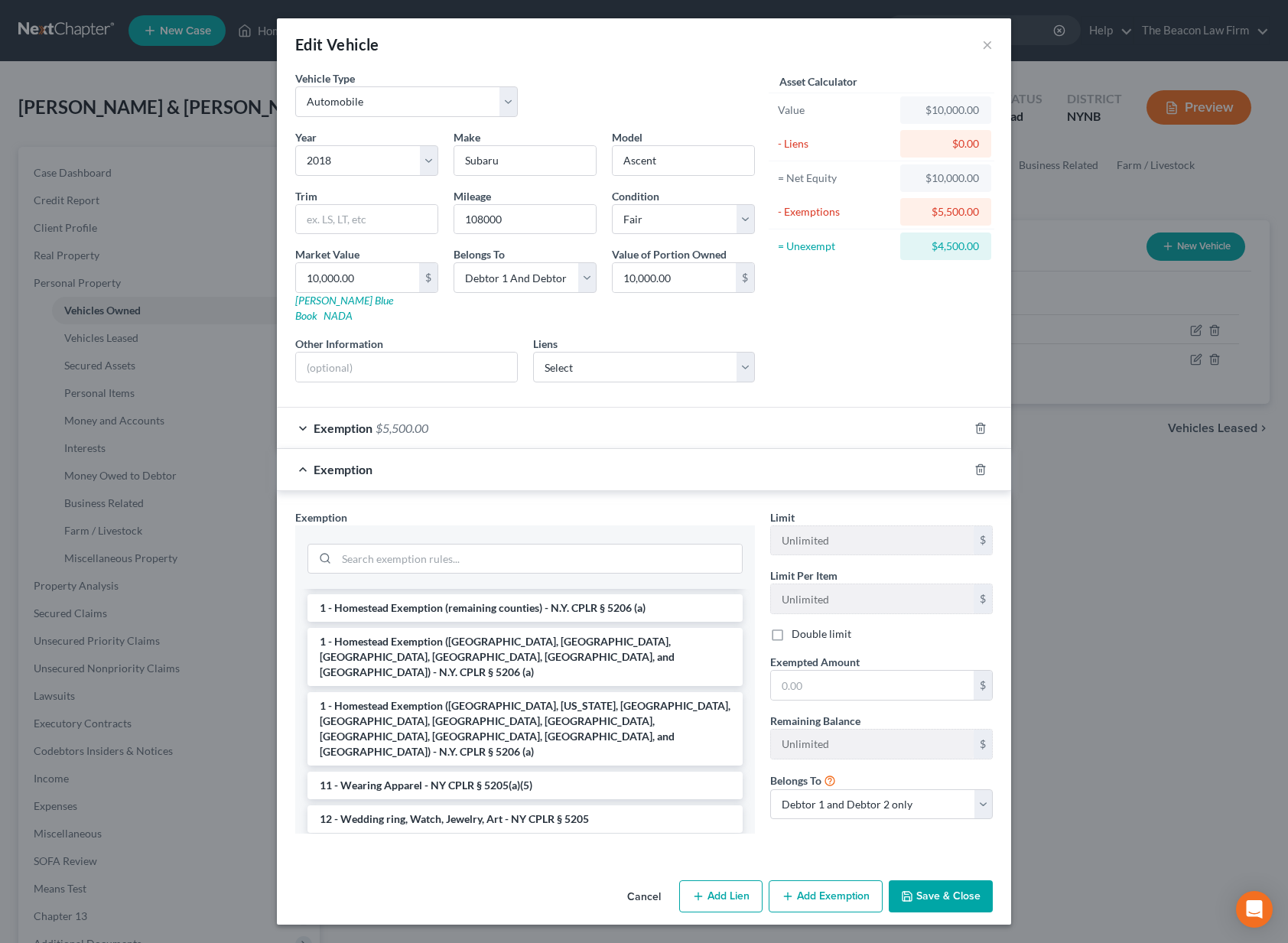
click at [524, 839] on li "14 - Wildcard Exemption - in lieu of homestead - N.Y. CPLR § 5205 (a)(9)" at bounding box center [524, 852] width 435 height 27
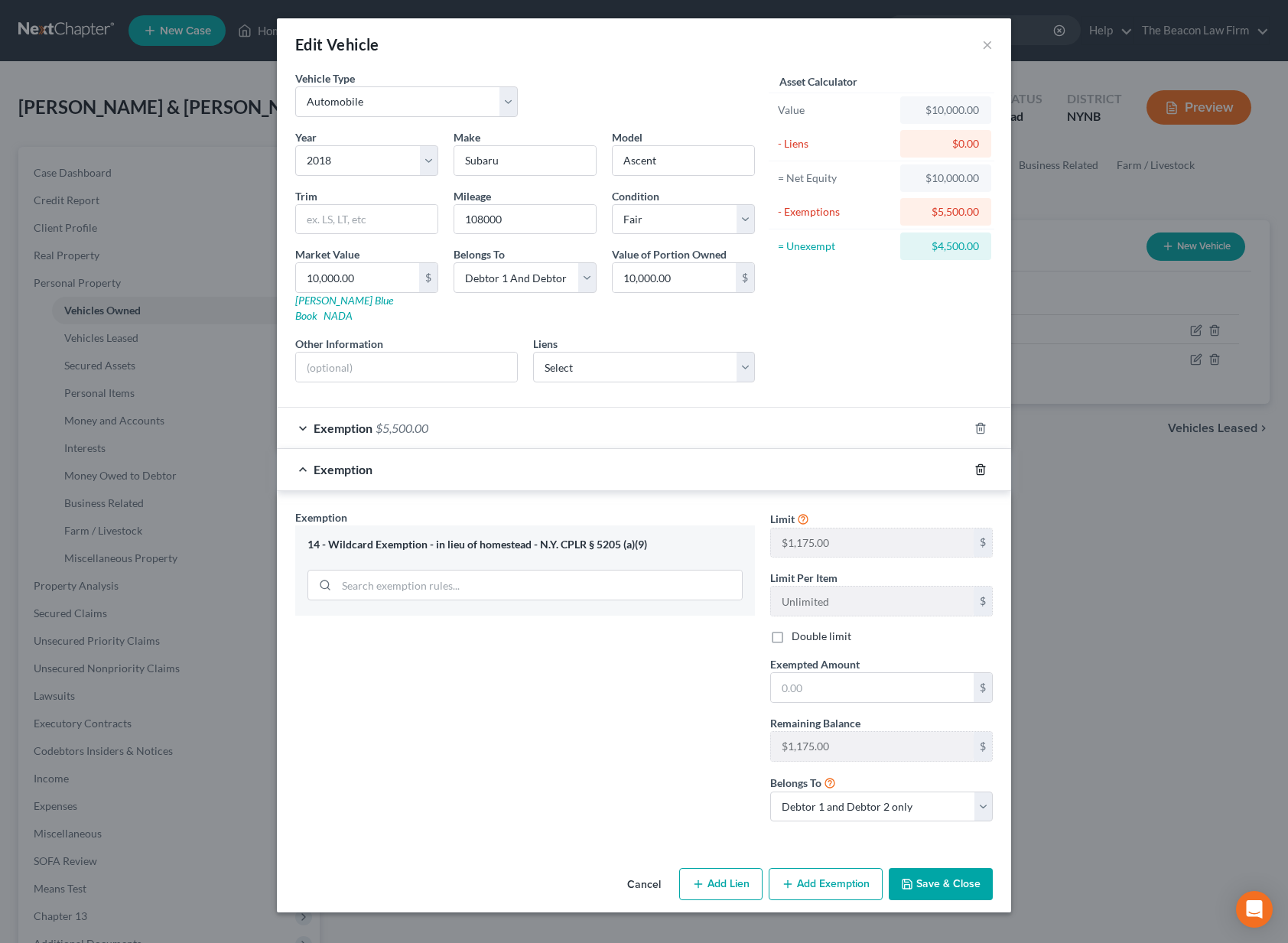
click at [978, 464] on icon "button" at bounding box center [981, 470] width 12 height 12
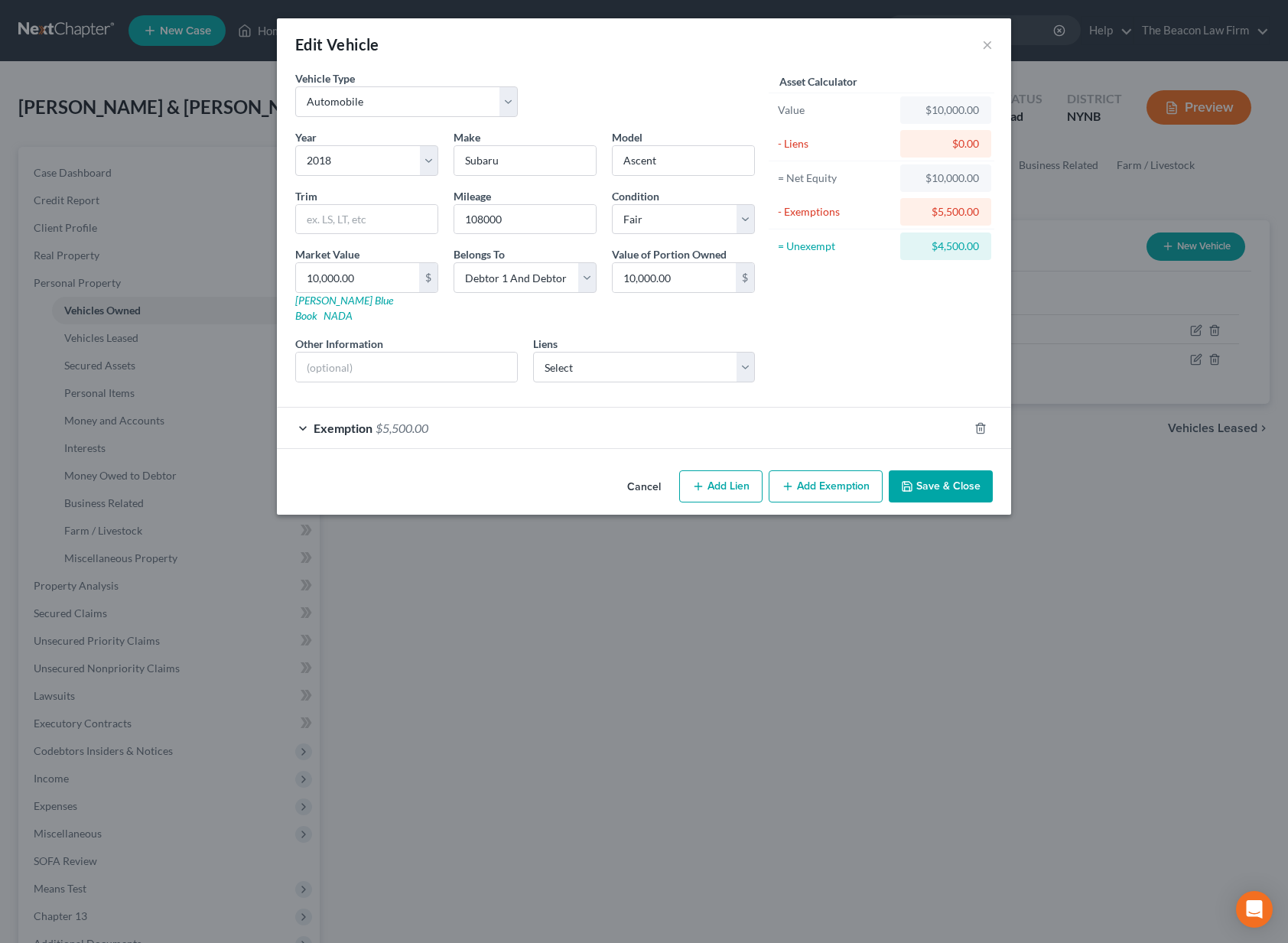
click at [805, 471] on button "Add Exemption" at bounding box center [825, 487] width 114 height 32
select select "2"
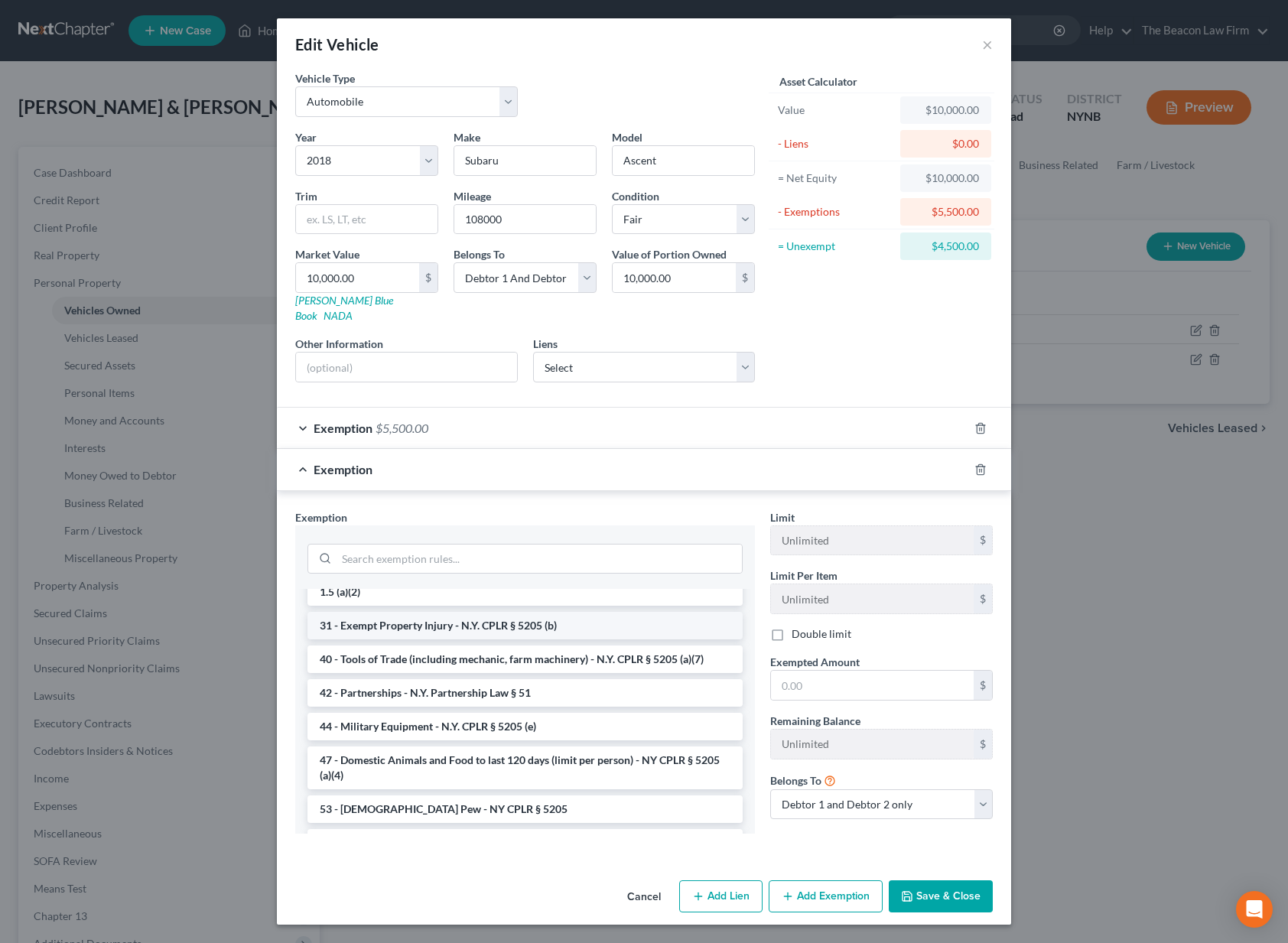
scroll to position [1964, 0]
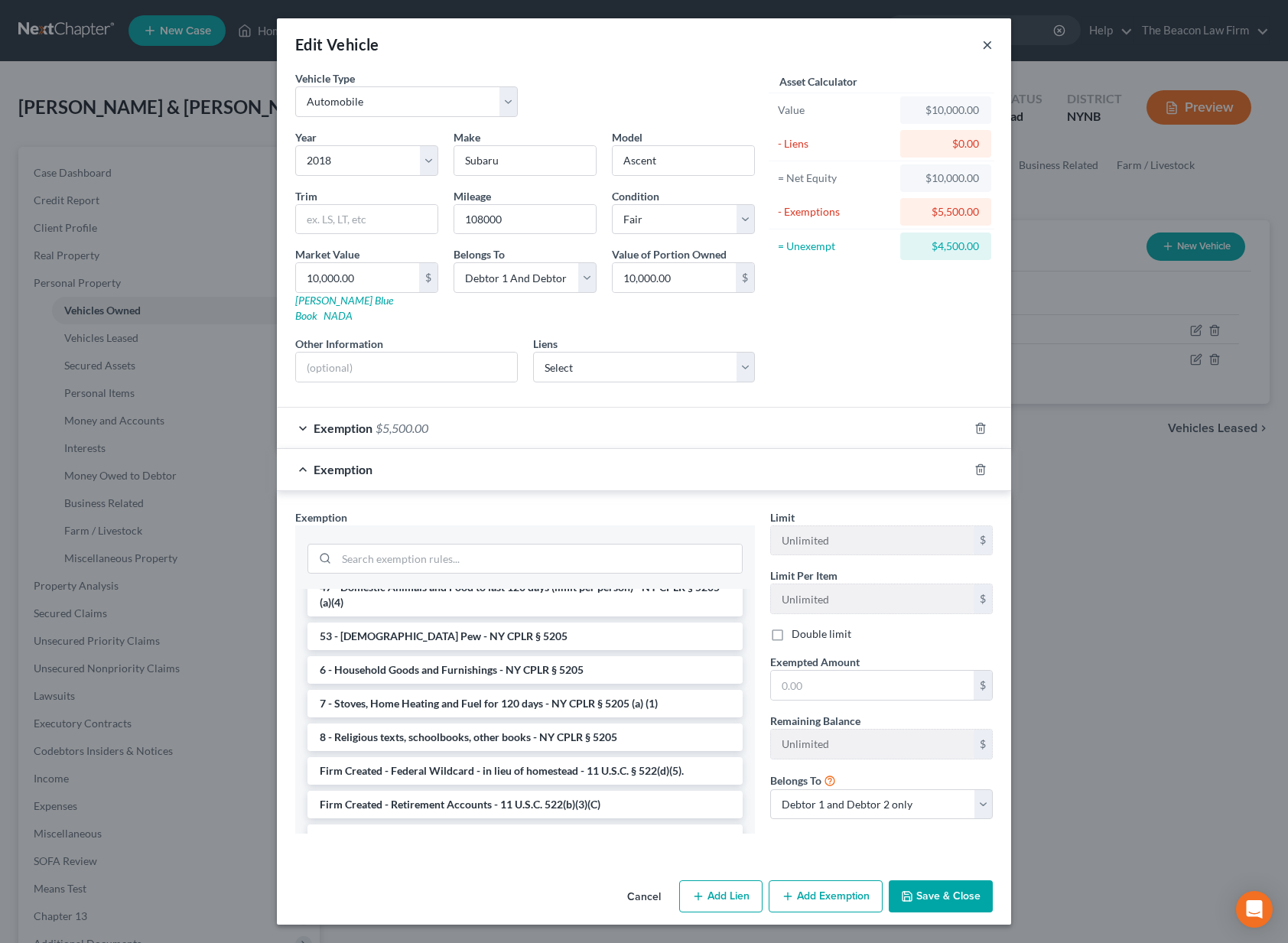
click at [991, 52] on button "×" at bounding box center [987, 44] width 11 height 18
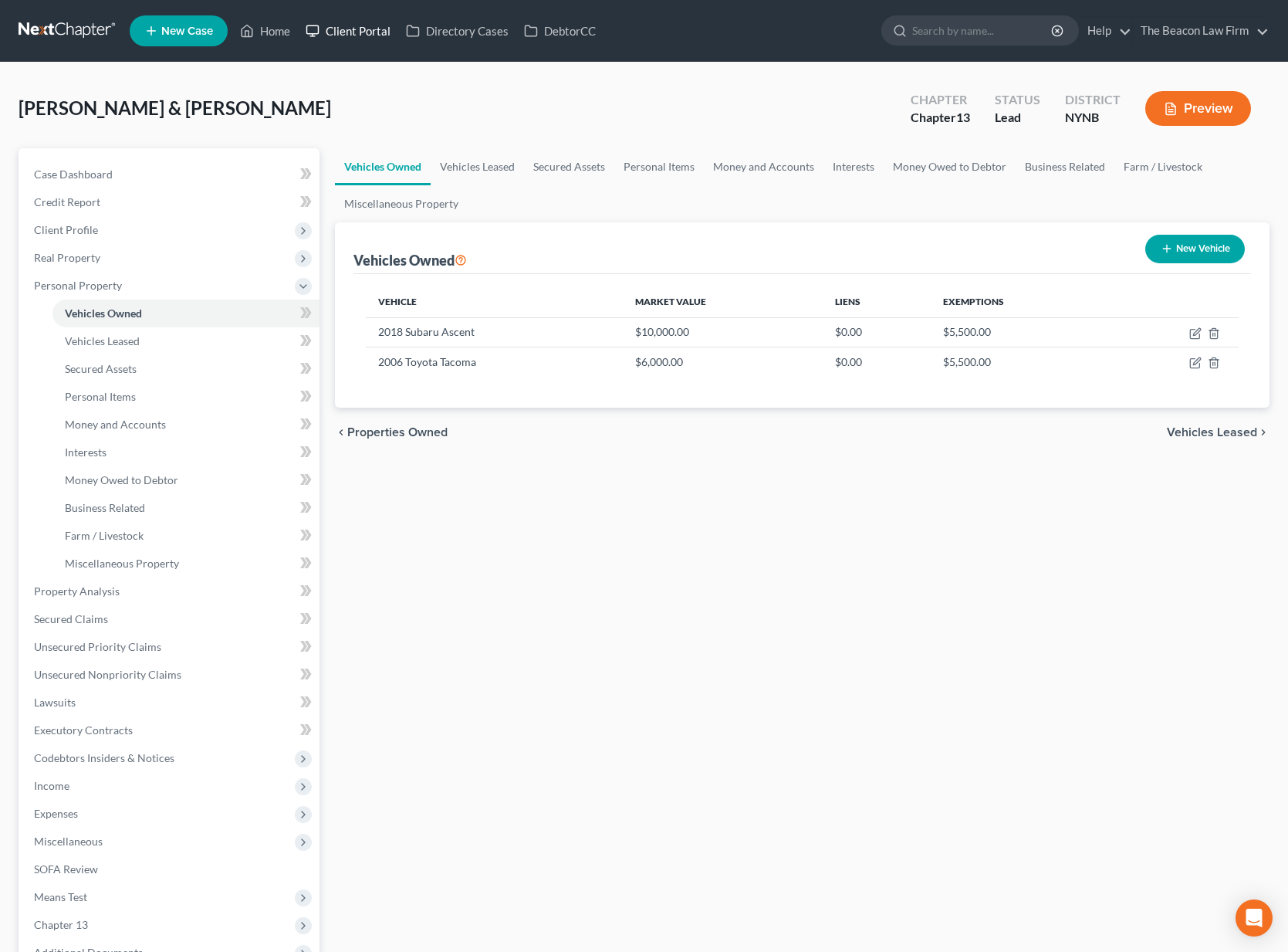
click at [354, 30] on link "Client Portal" at bounding box center [348, 31] width 100 height 28
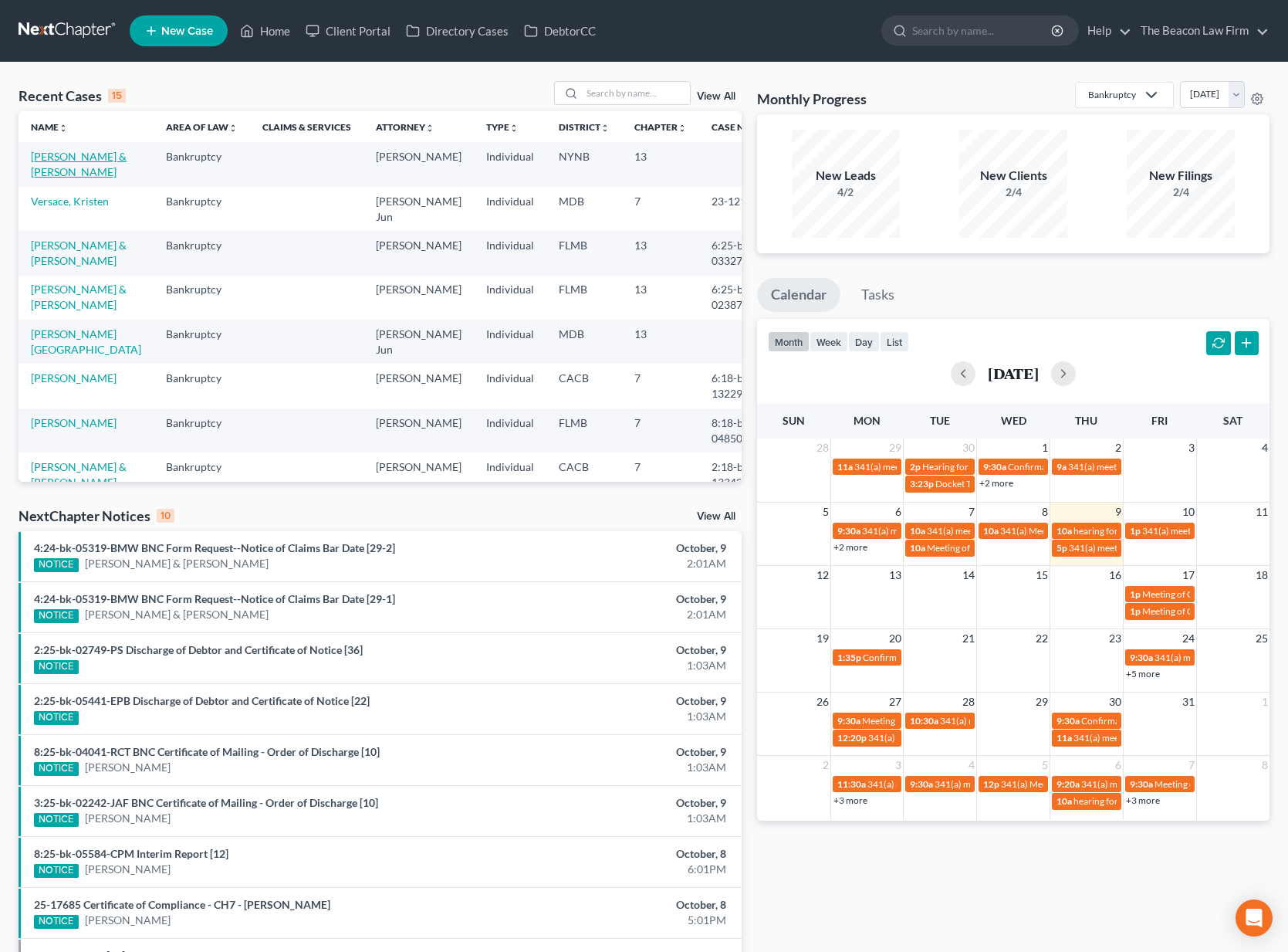
click at [99, 159] on link "[PERSON_NAME] & [PERSON_NAME]" at bounding box center [78, 164] width 96 height 28
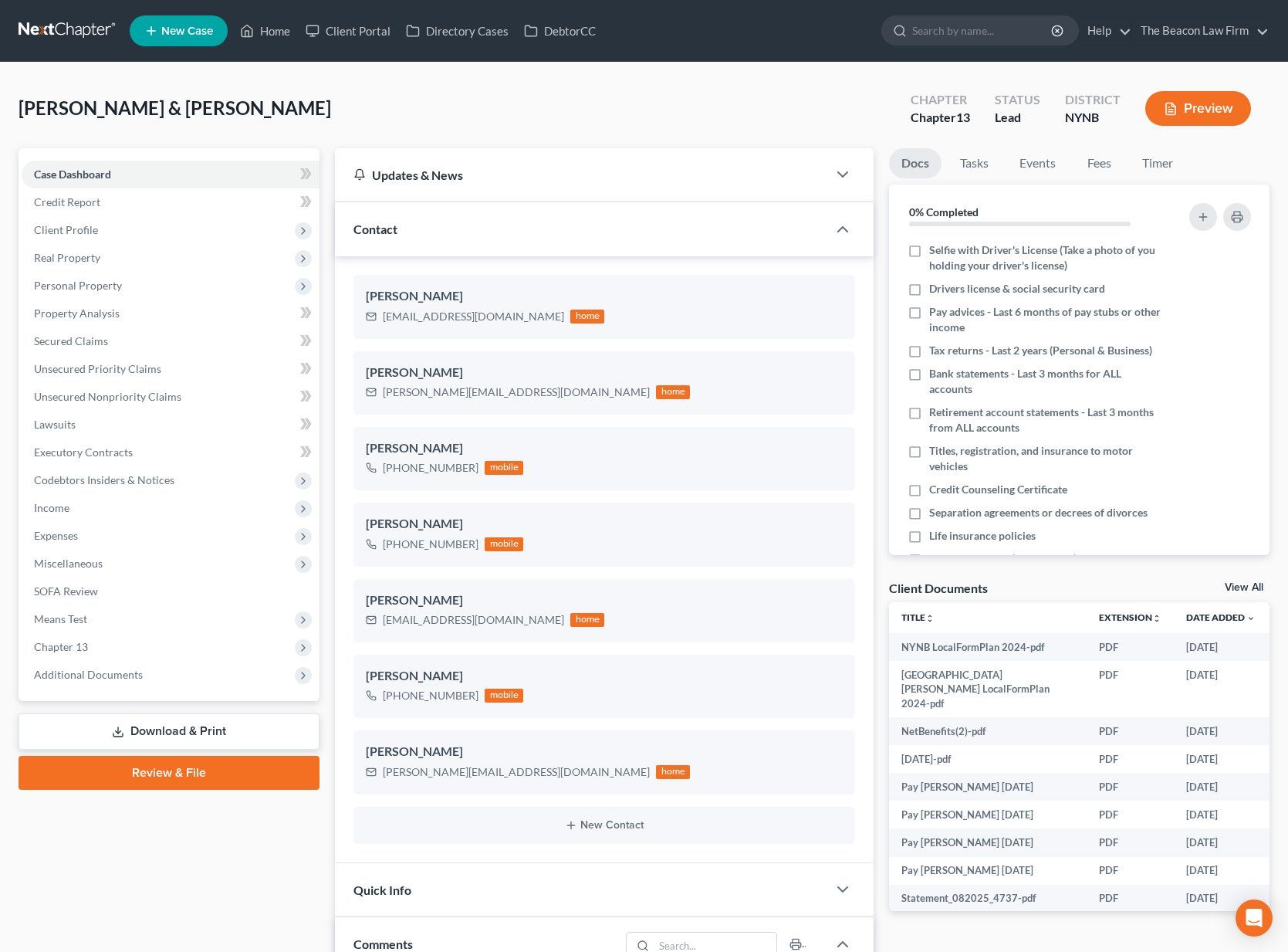
scroll to position [853, 0]
click at [104, 515] on span "Income" at bounding box center [171, 508] width 298 height 28
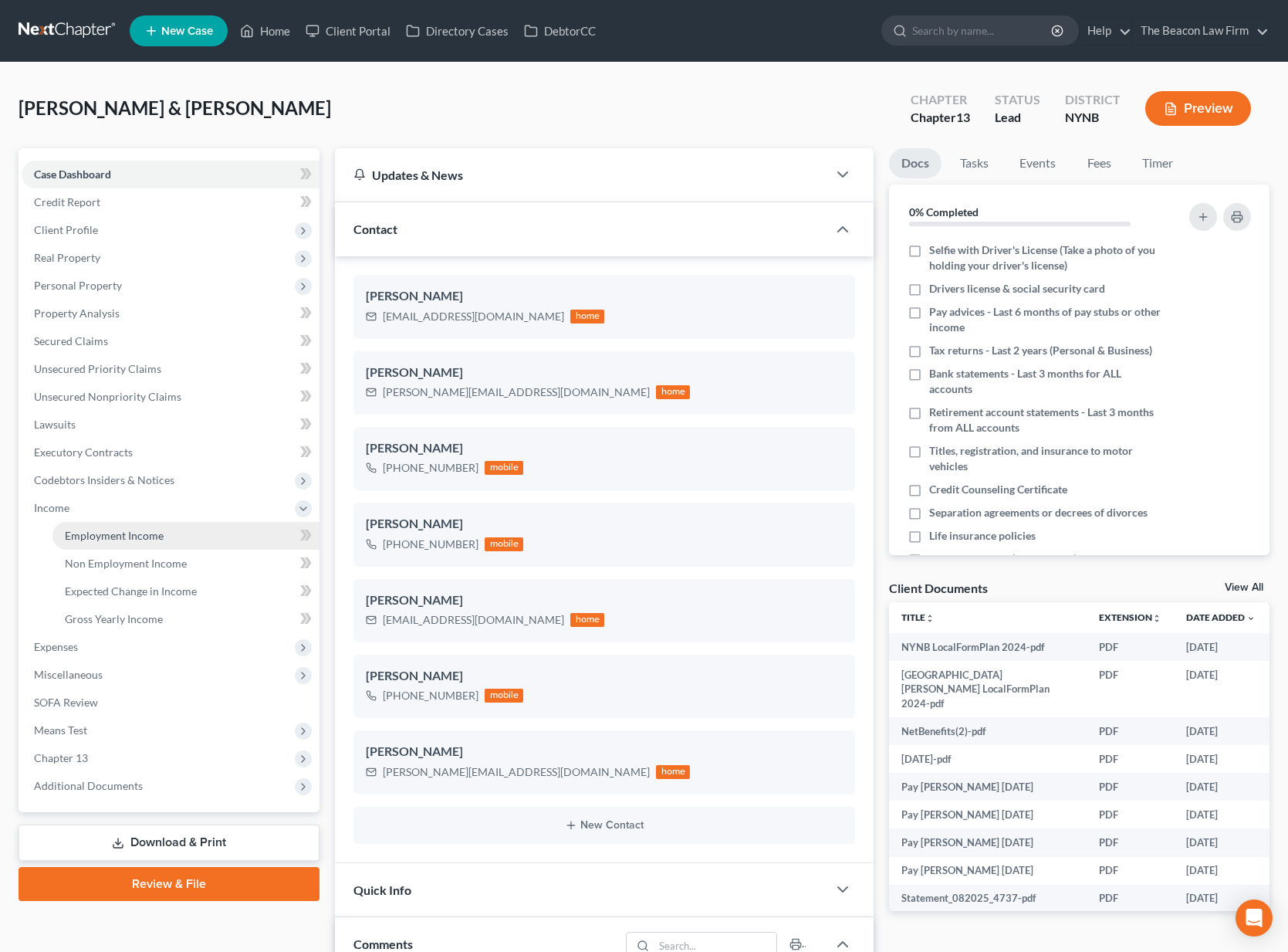
click at [115, 531] on span "Employment Income" at bounding box center [114, 535] width 99 height 13
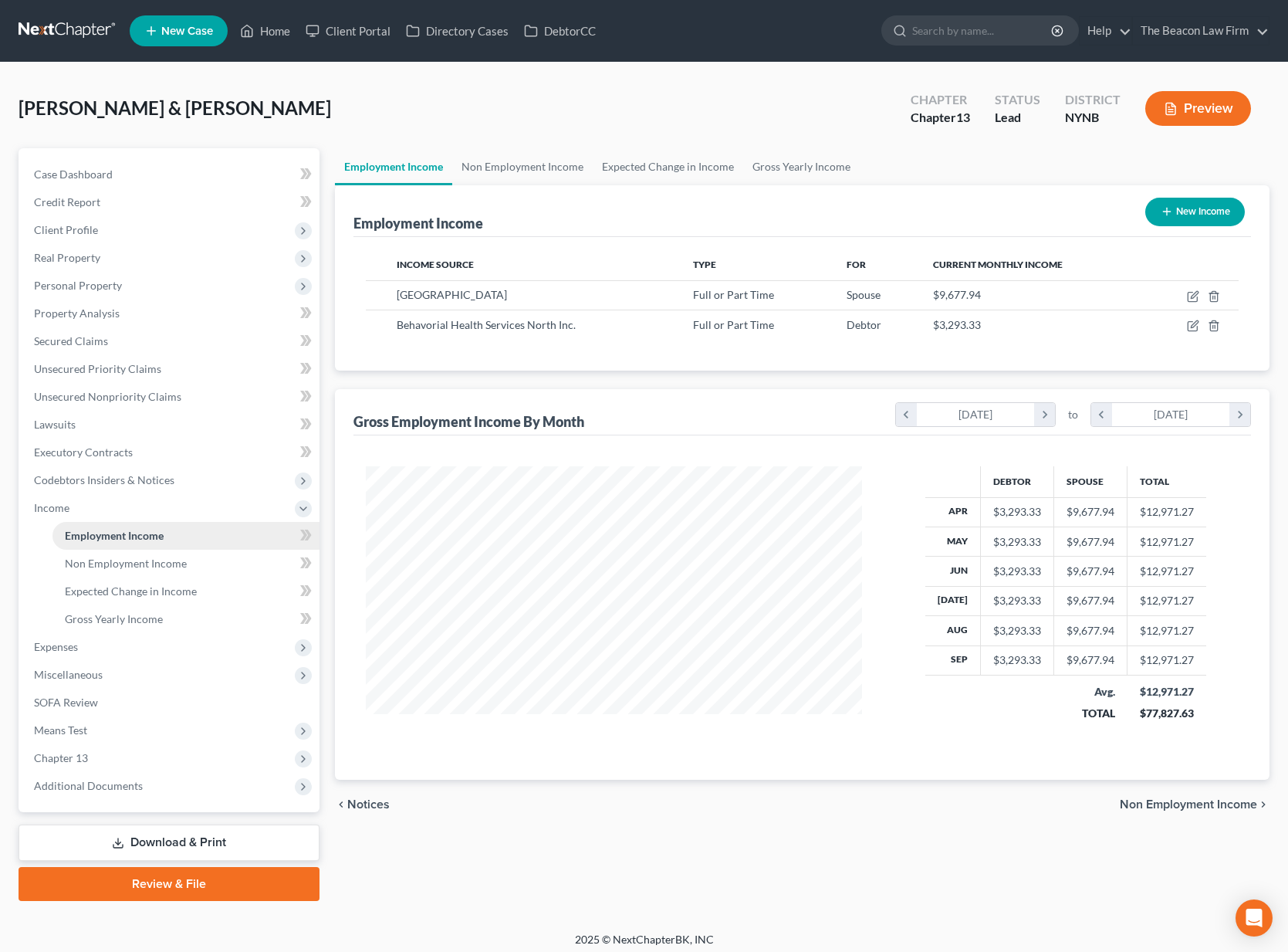
scroll to position [277, 528]
click at [126, 572] on link "Non Employment Income" at bounding box center [186, 564] width 267 height 28
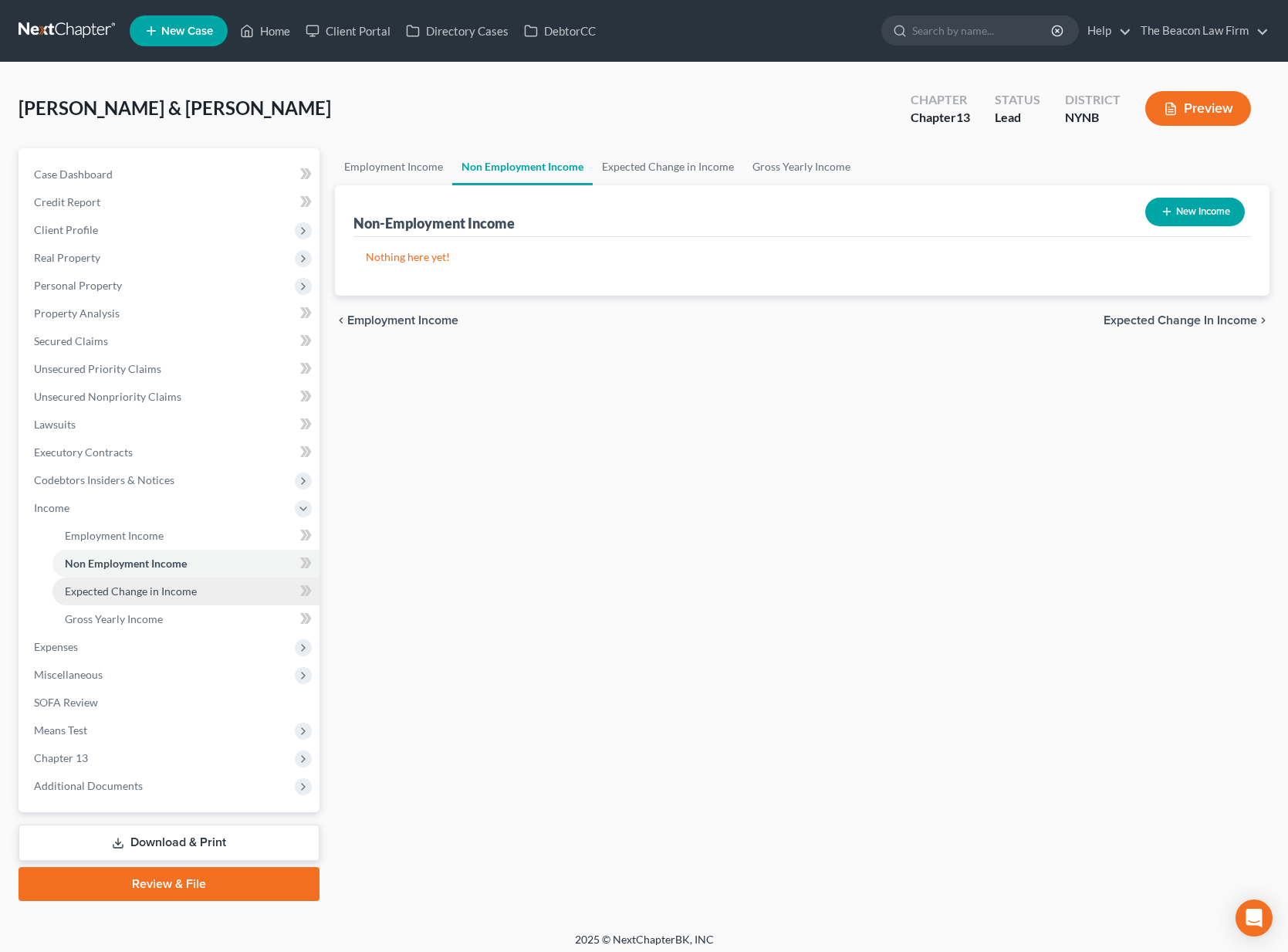
click at [133, 592] on span "Expected Change in Income" at bounding box center [130, 591] width 132 height 13
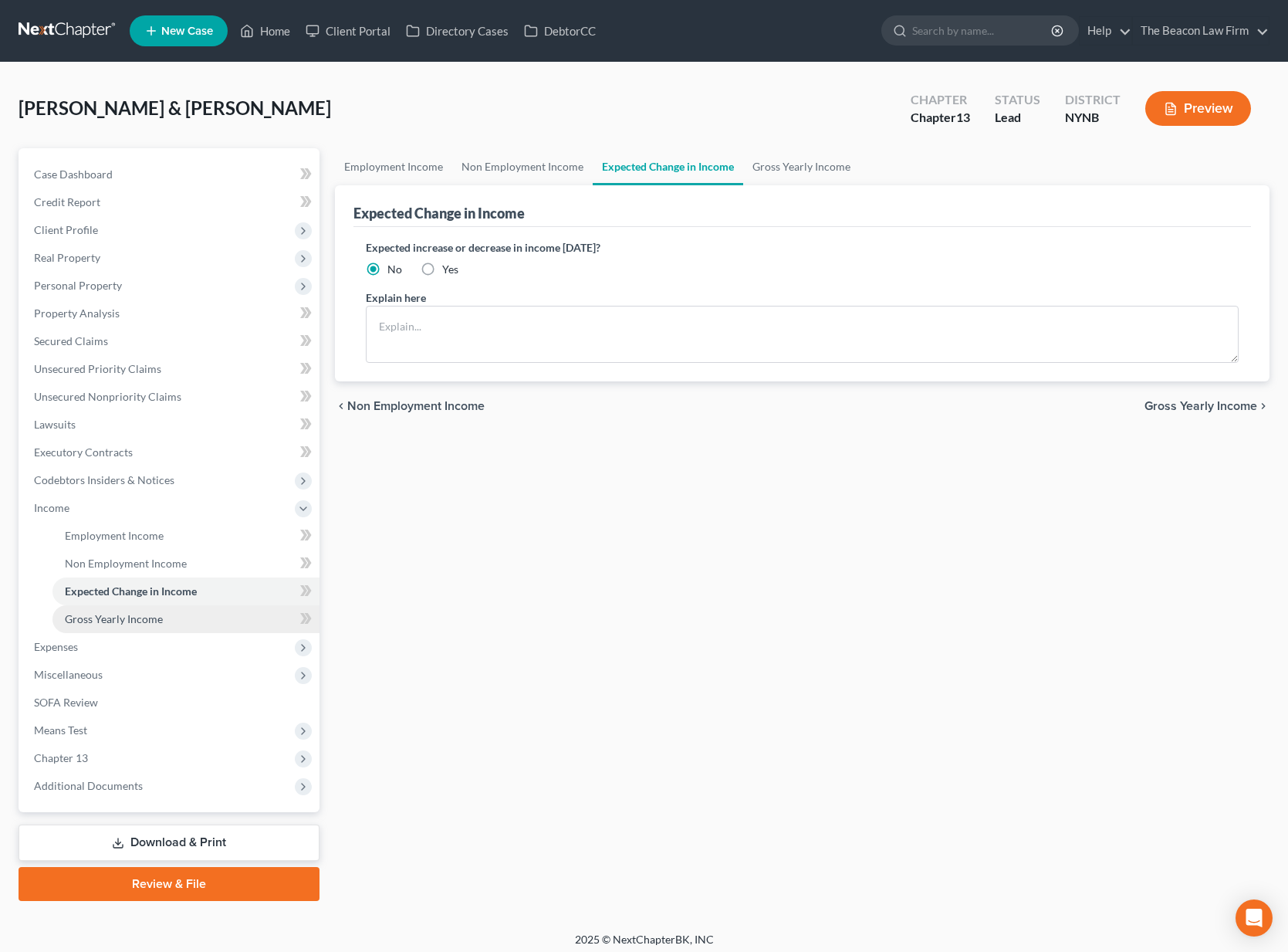
click at [136, 625] on link "Gross Yearly Income" at bounding box center [186, 619] width 267 height 28
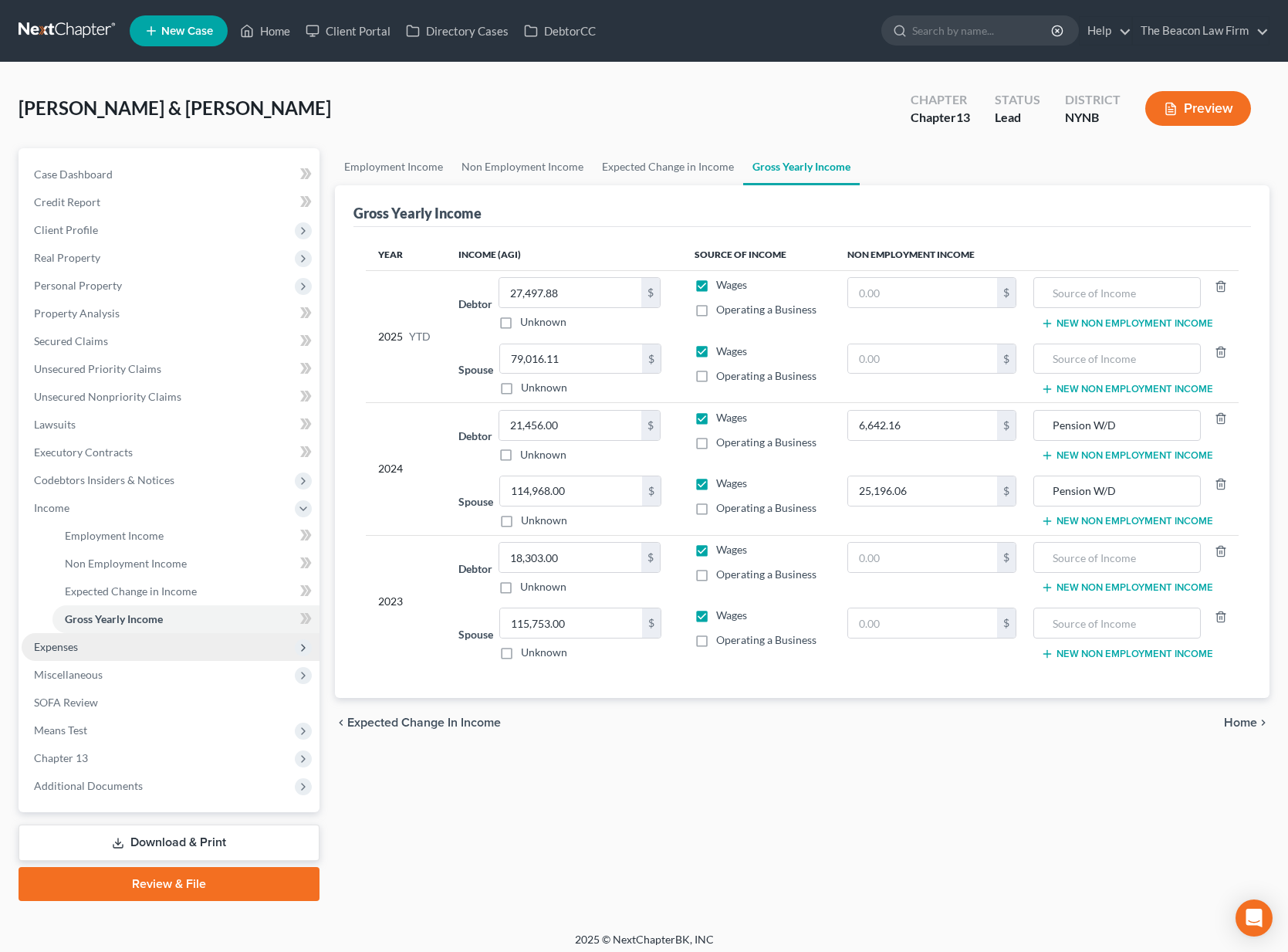
click at [86, 657] on span "Expenses" at bounding box center [171, 647] width 298 height 28
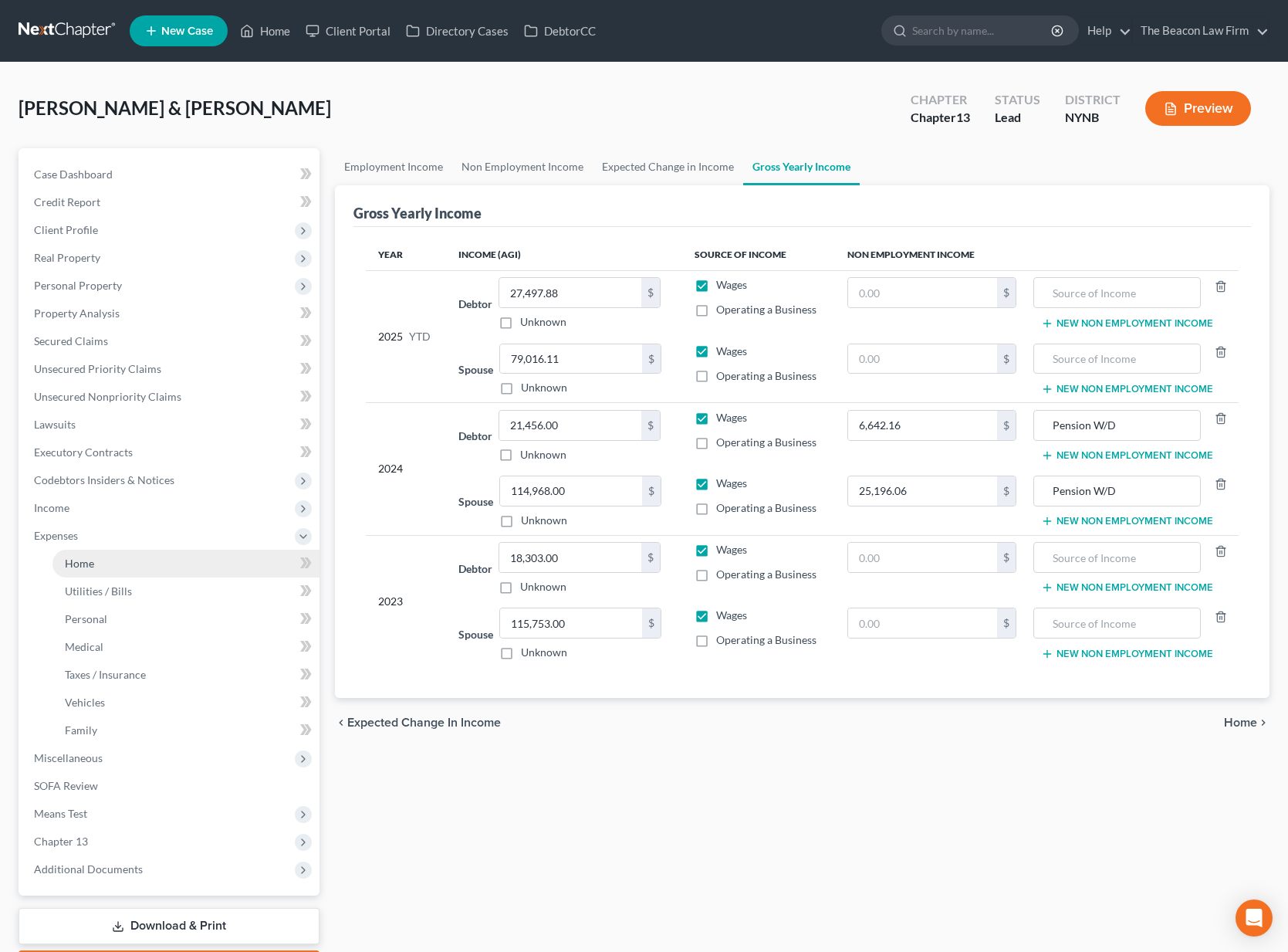
click at [107, 572] on link "Home" at bounding box center [186, 564] width 267 height 28
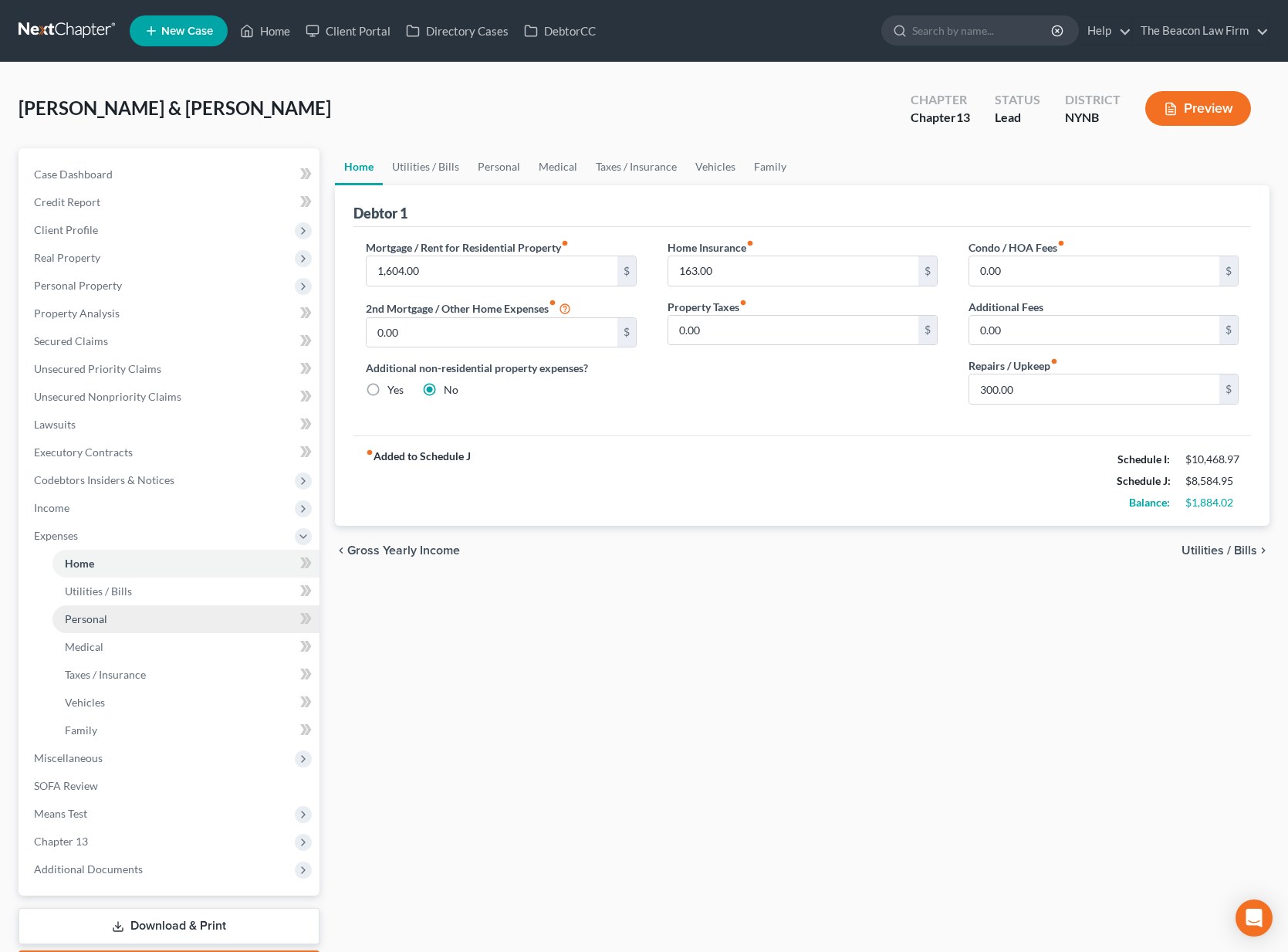
click at [100, 622] on span "Personal" at bounding box center [85, 618] width 42 height 13
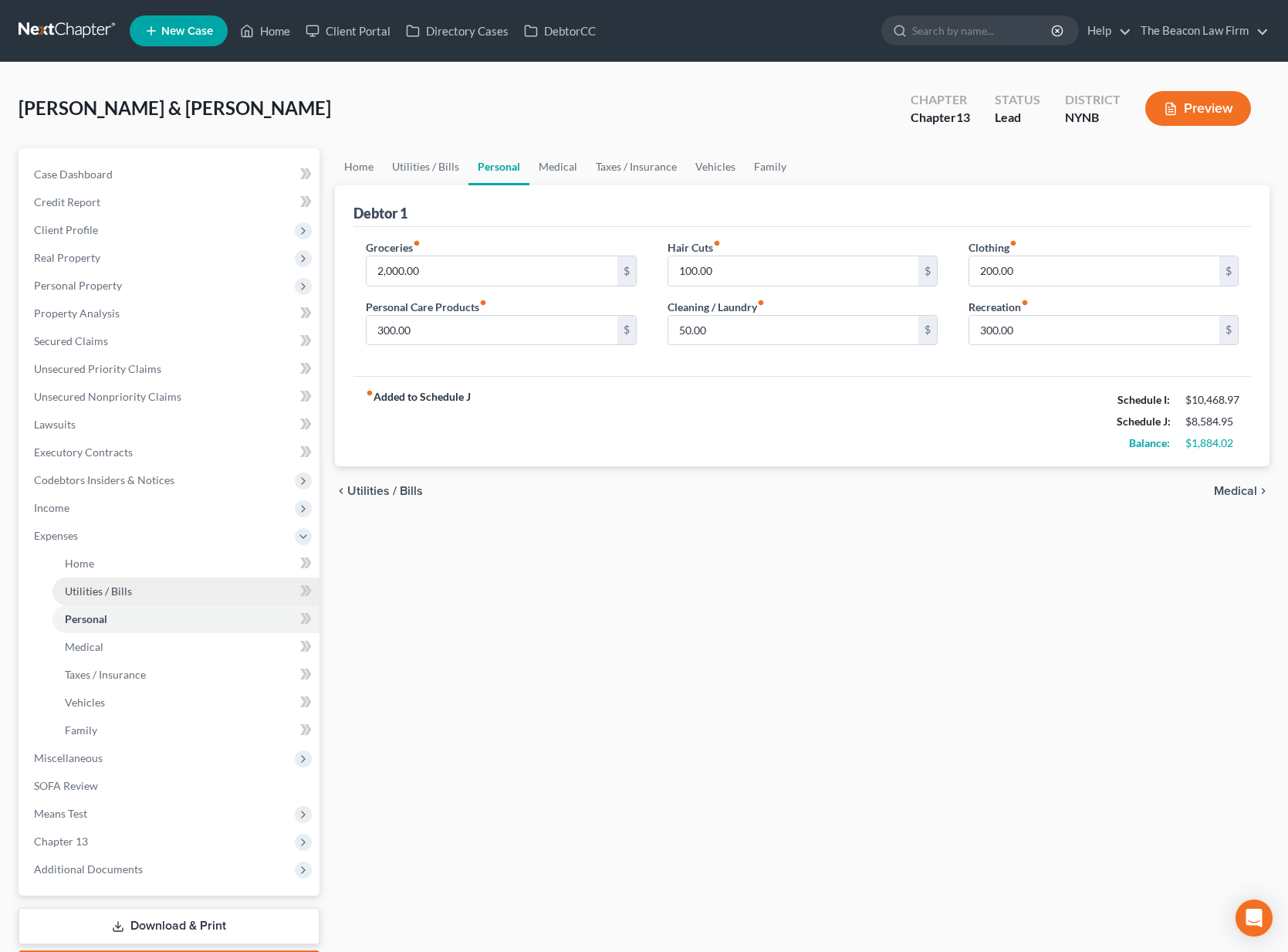
click at [115, 592] on span "Utilities / Bills" at bounding box center [98, 591] width 67 height 13
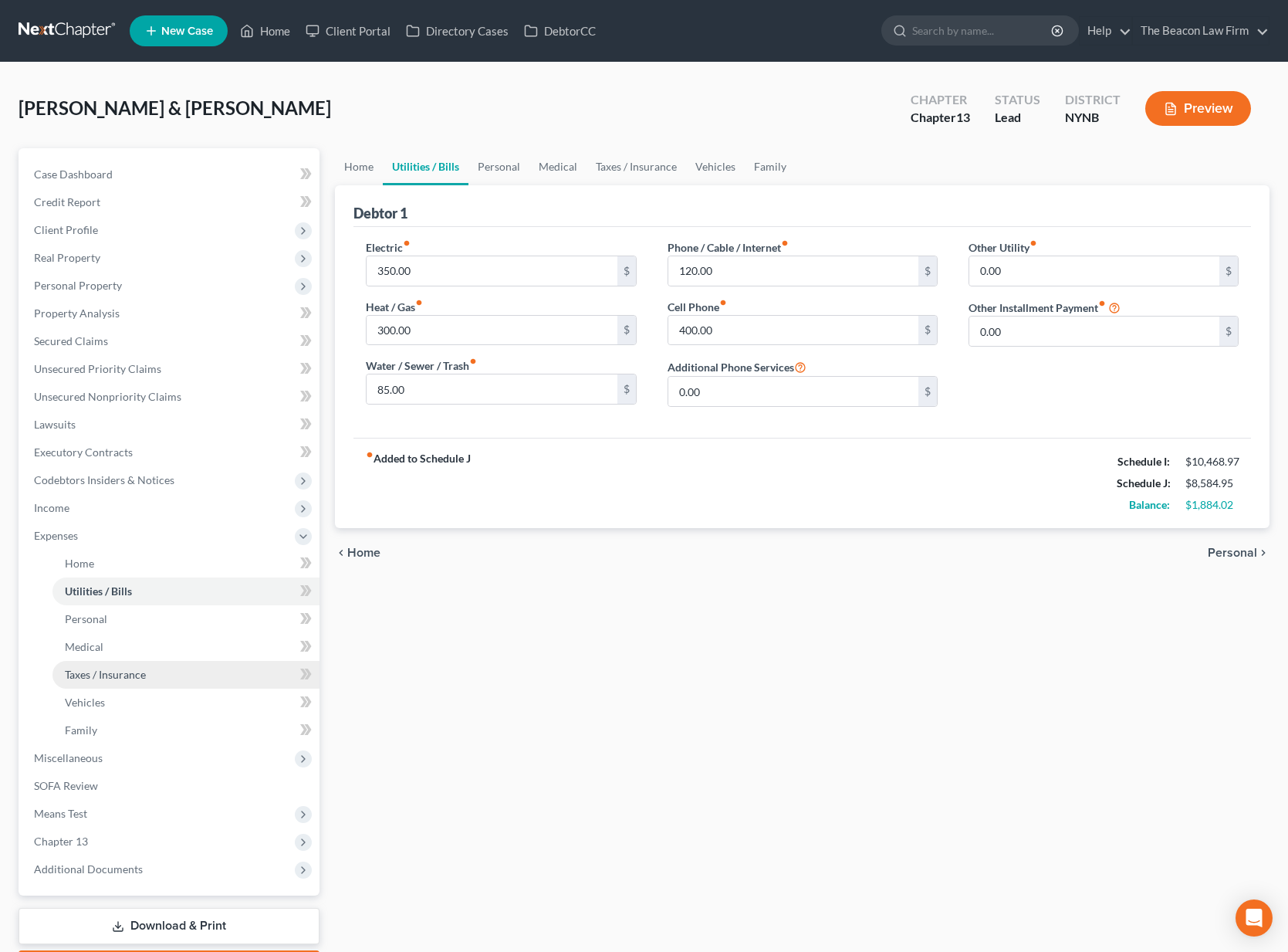
click at [90, 672] on span "Taxes / Insurance" at bounding box center [105, 674] width 81 height 13
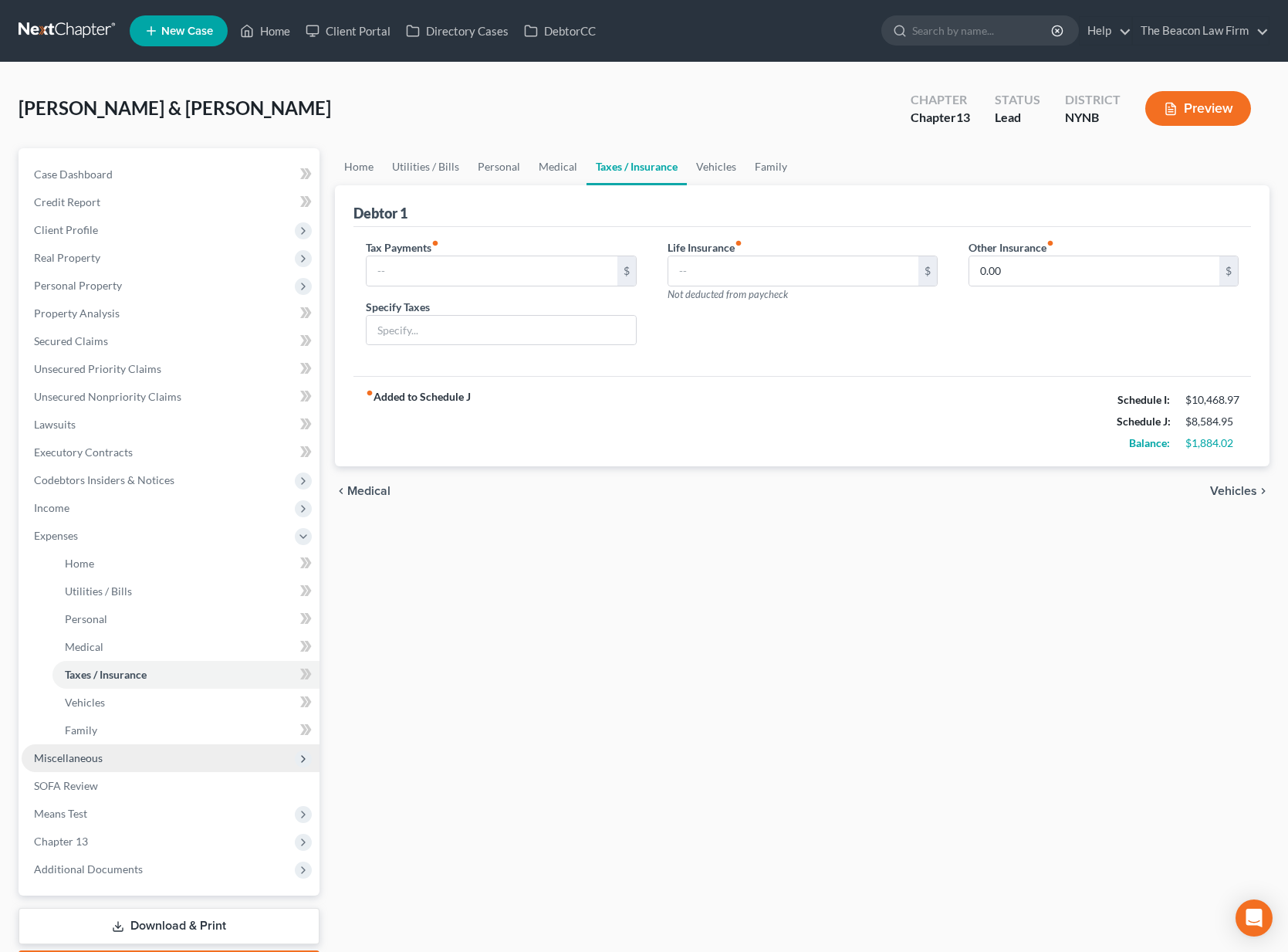
click at [92, 754] on span "Miscellaneous" at bounding box center [68, 757] width 69 height 13
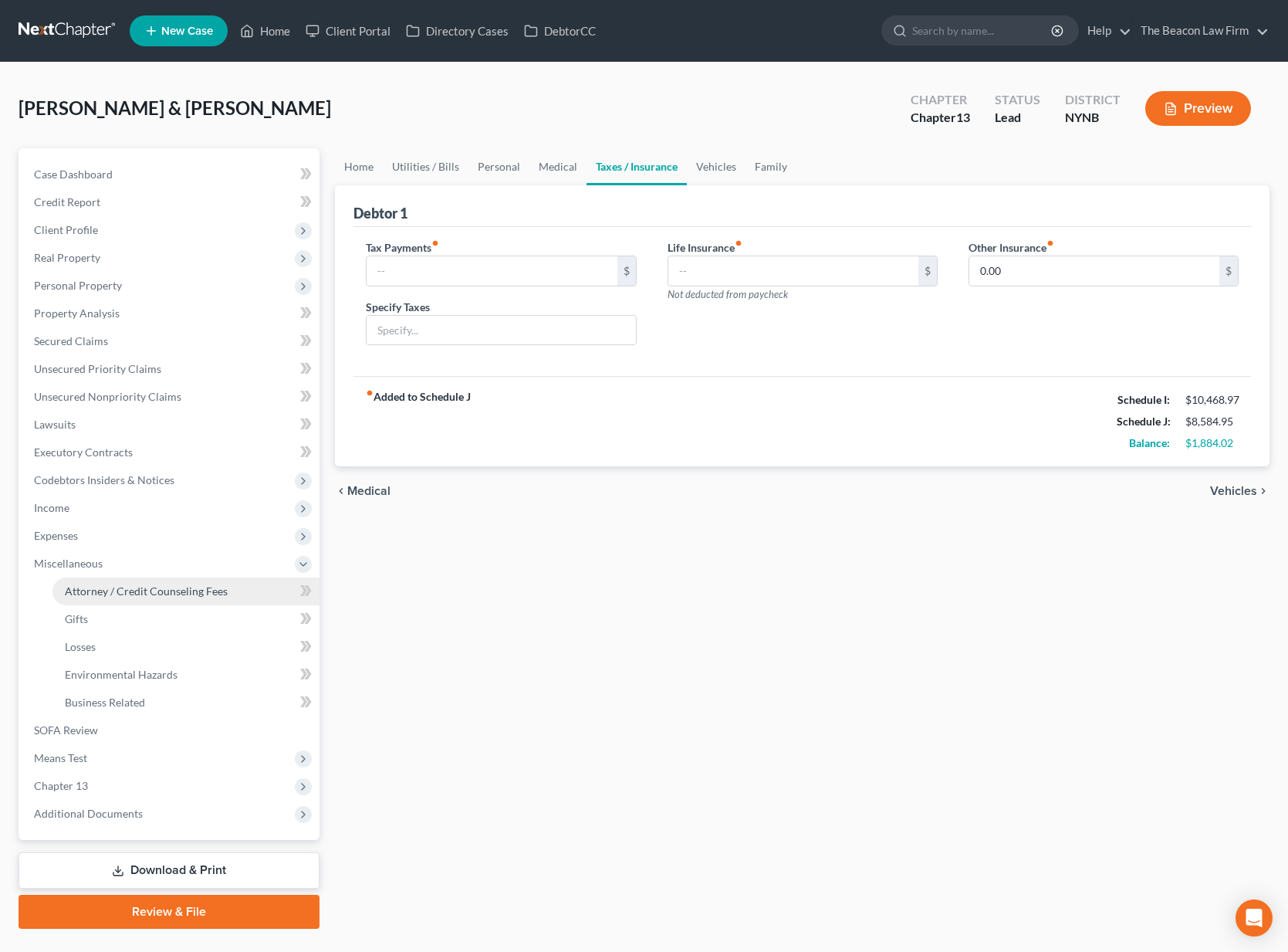
click at [135, 594] on span "Attorney / Credit Counseling Fees" at bounding box center [146, 591] width 163 height 13
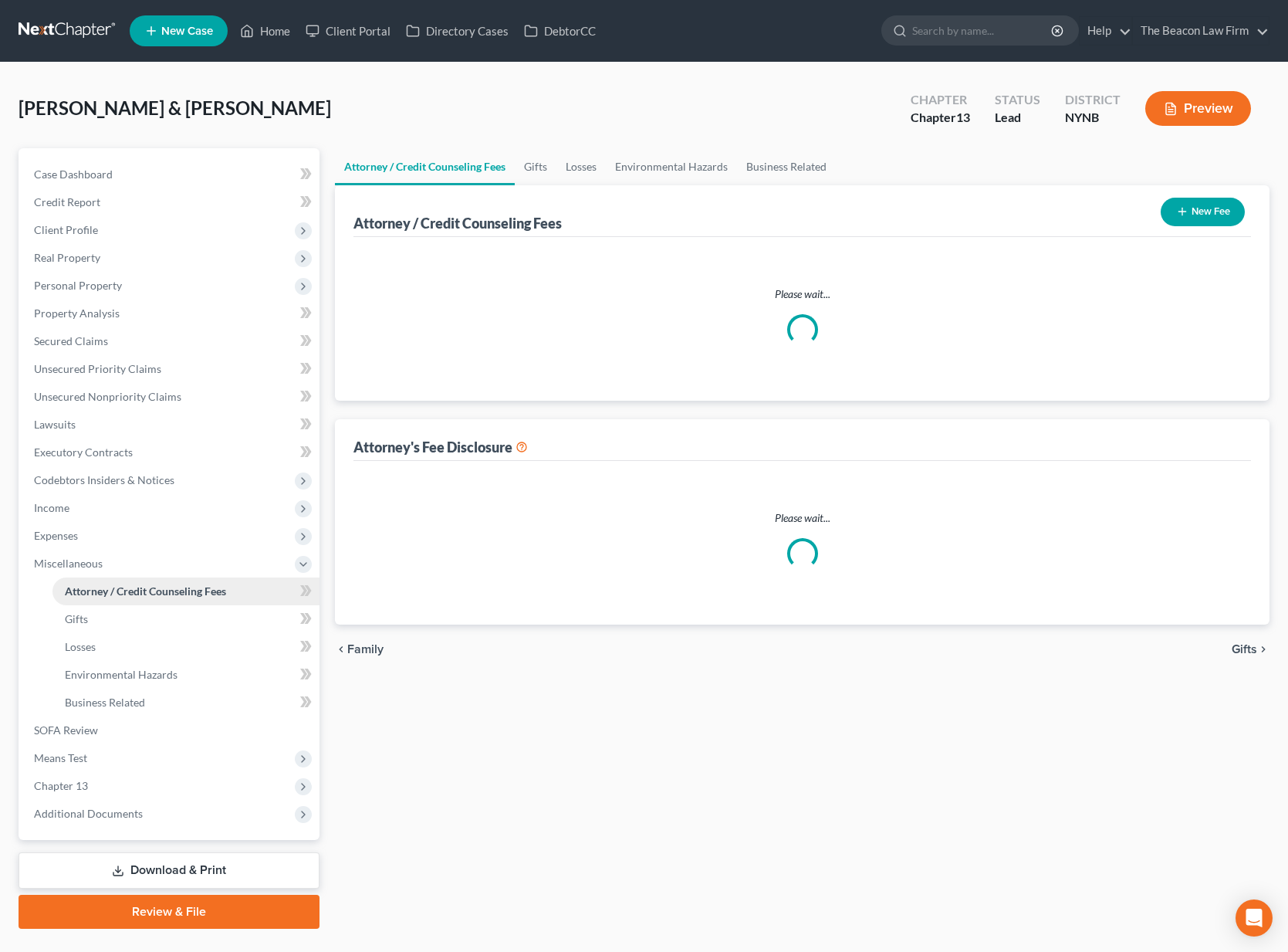
select select "28"
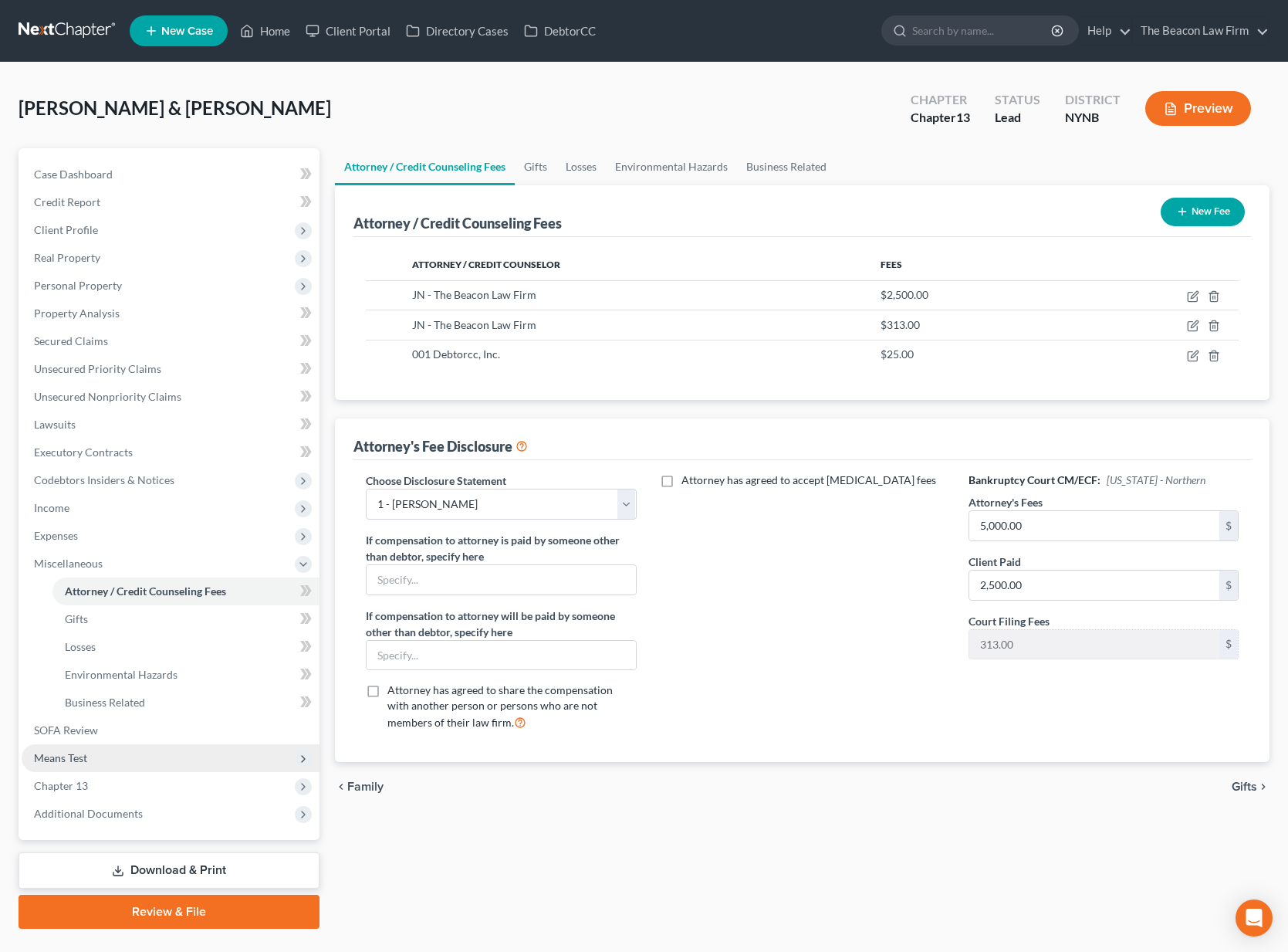
click at [109, 762] on span "Means Test" at bounding box center [171, 758] width 298 height 28
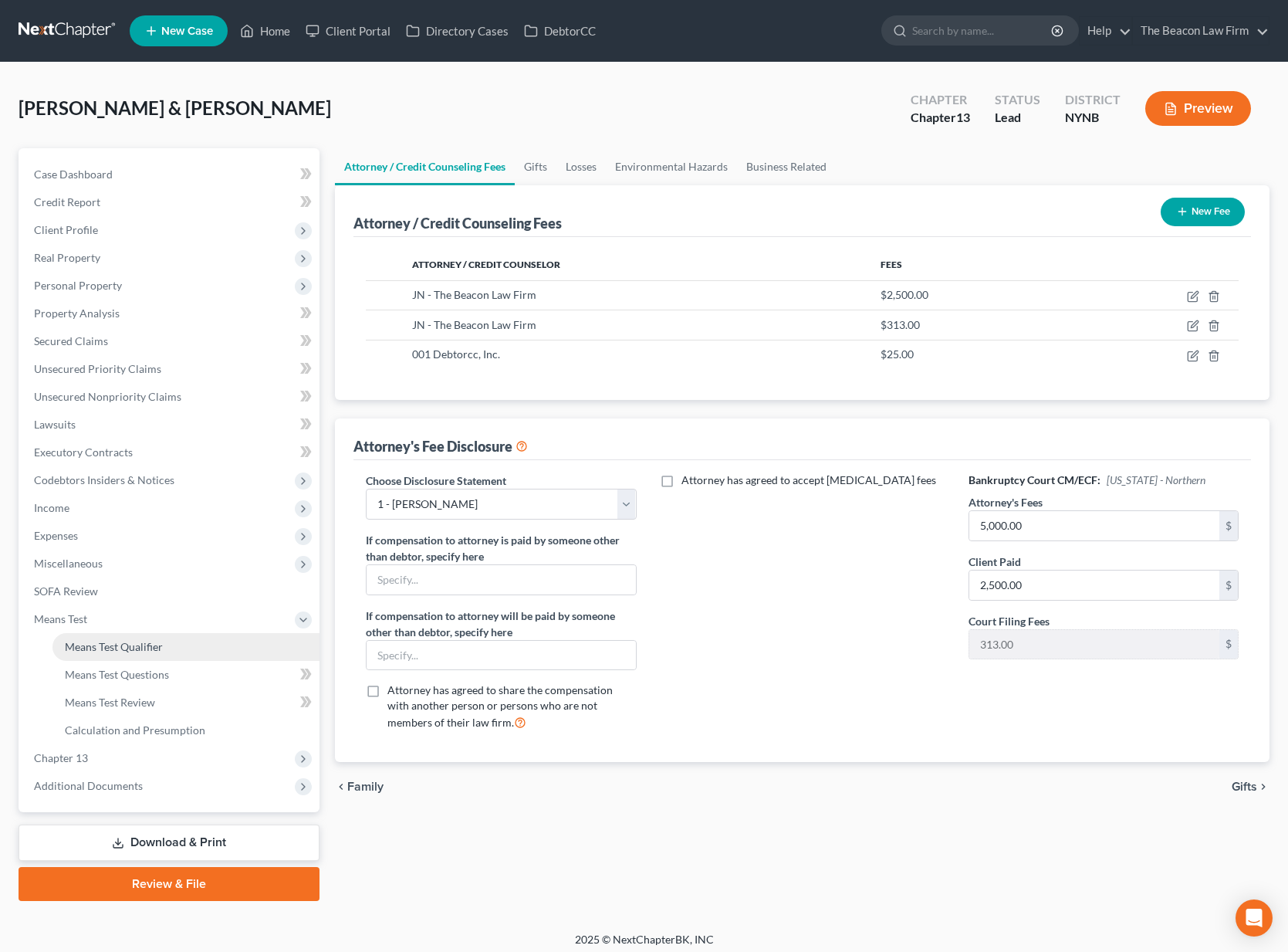
click at [134, 654] on link "Means Test Qualifier" at bounding box center [186, 647] width 267 height 28
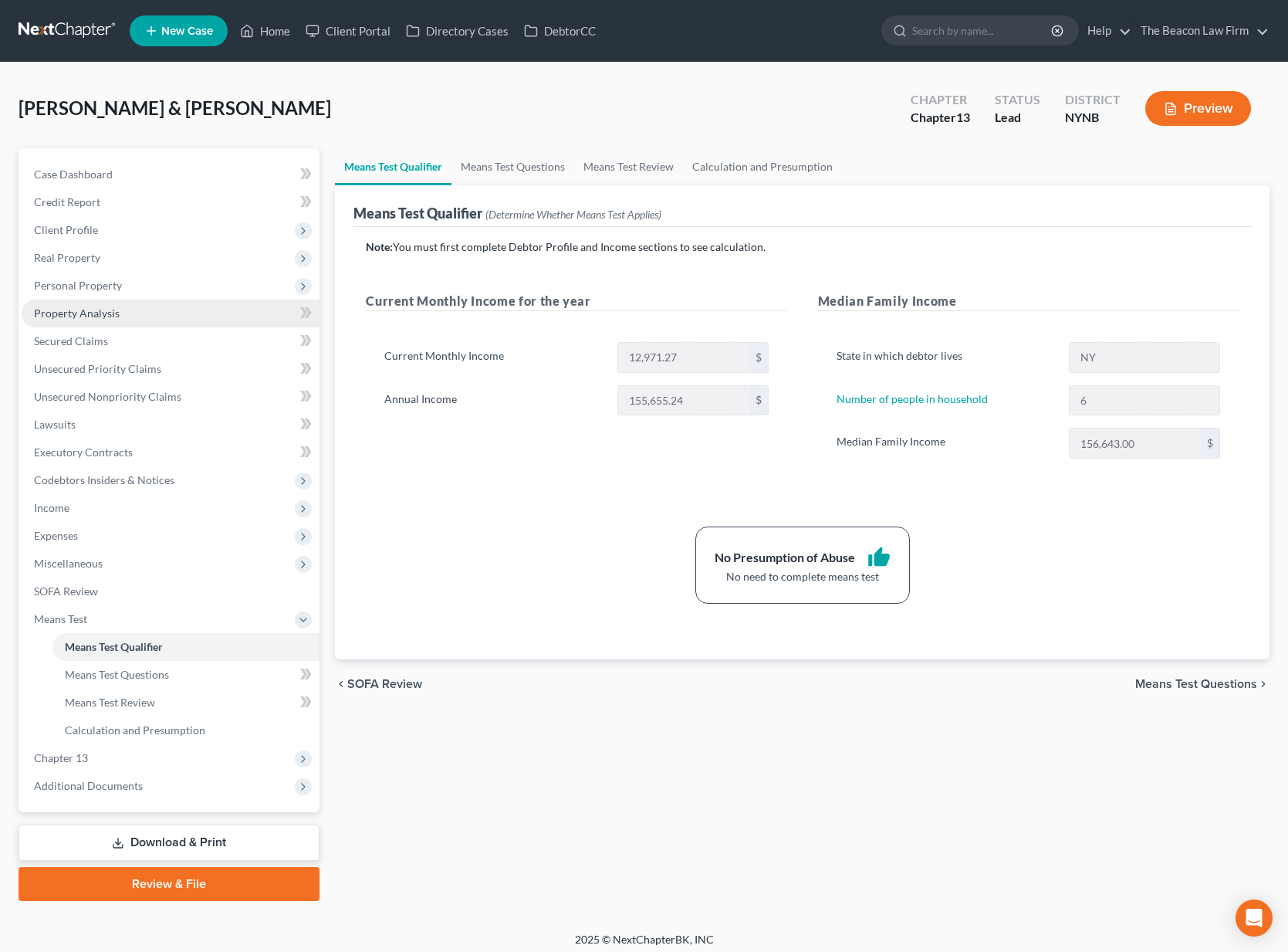
click at [84, 316] on span "Property Analysis" at bounding box center [76, 312] width 85 height 13
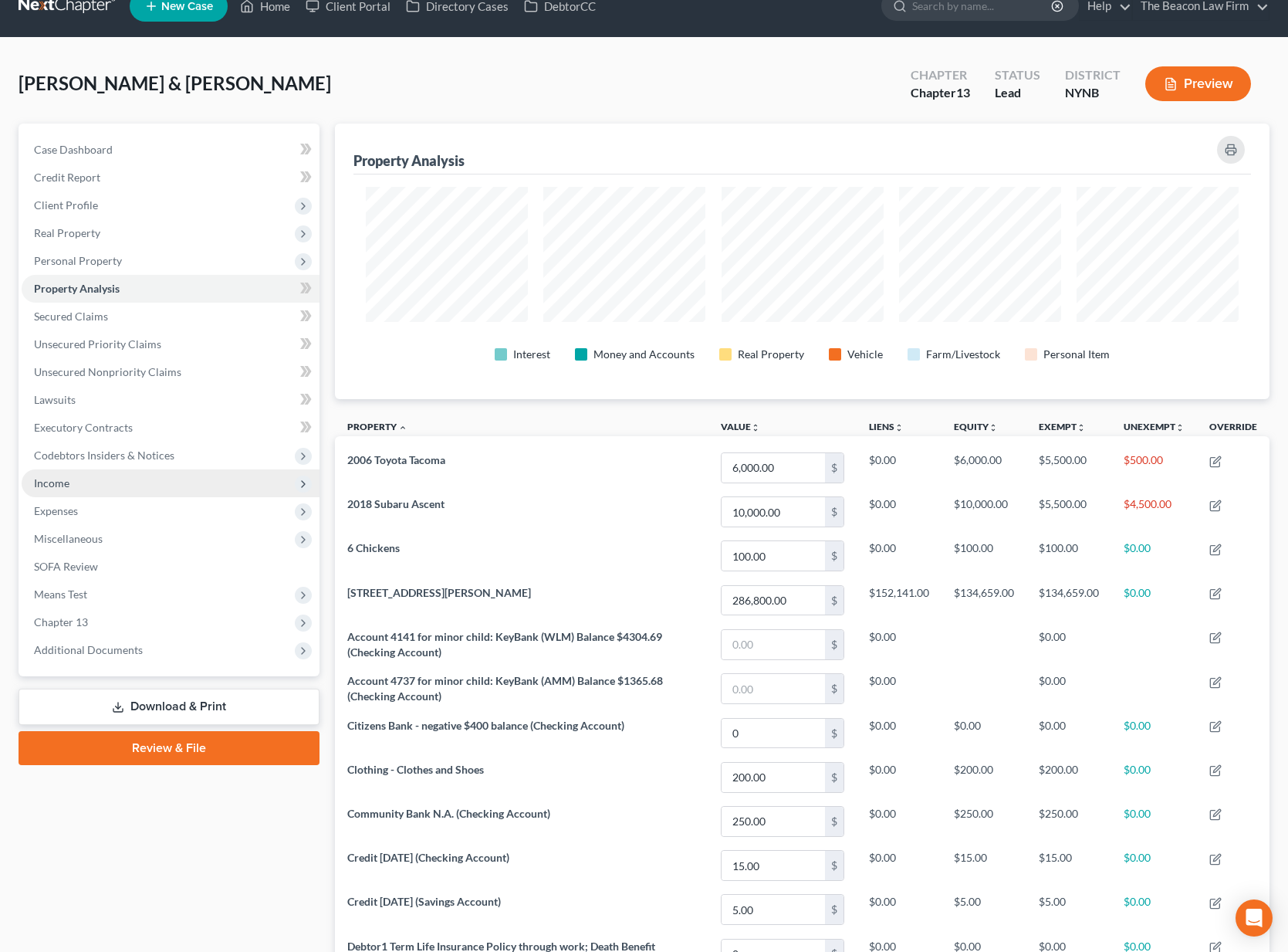
scroll to position [96, 0]
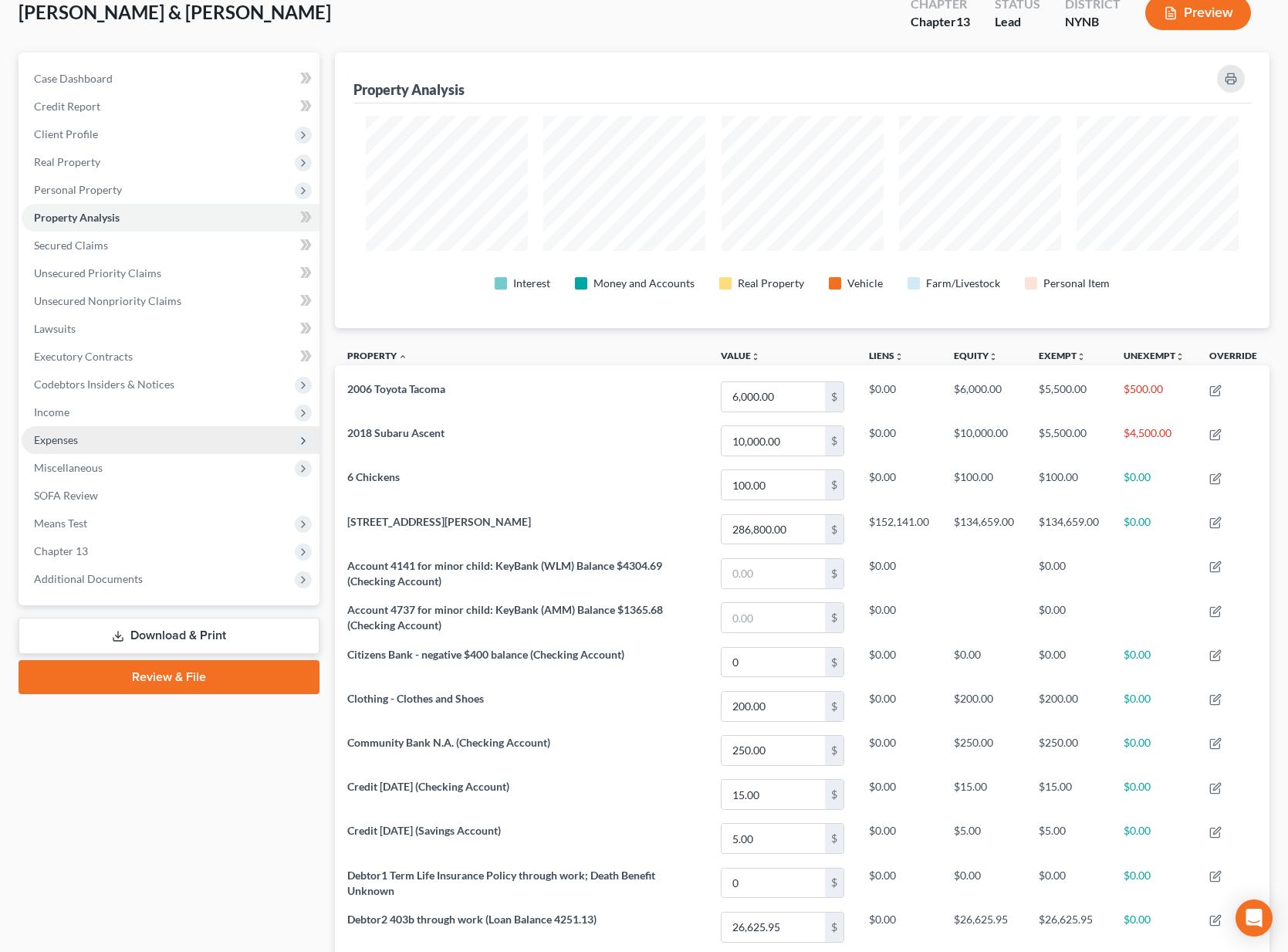
click at [217, 443] on span "Expenses" at bounding box center [171, 440] width 298 height 28
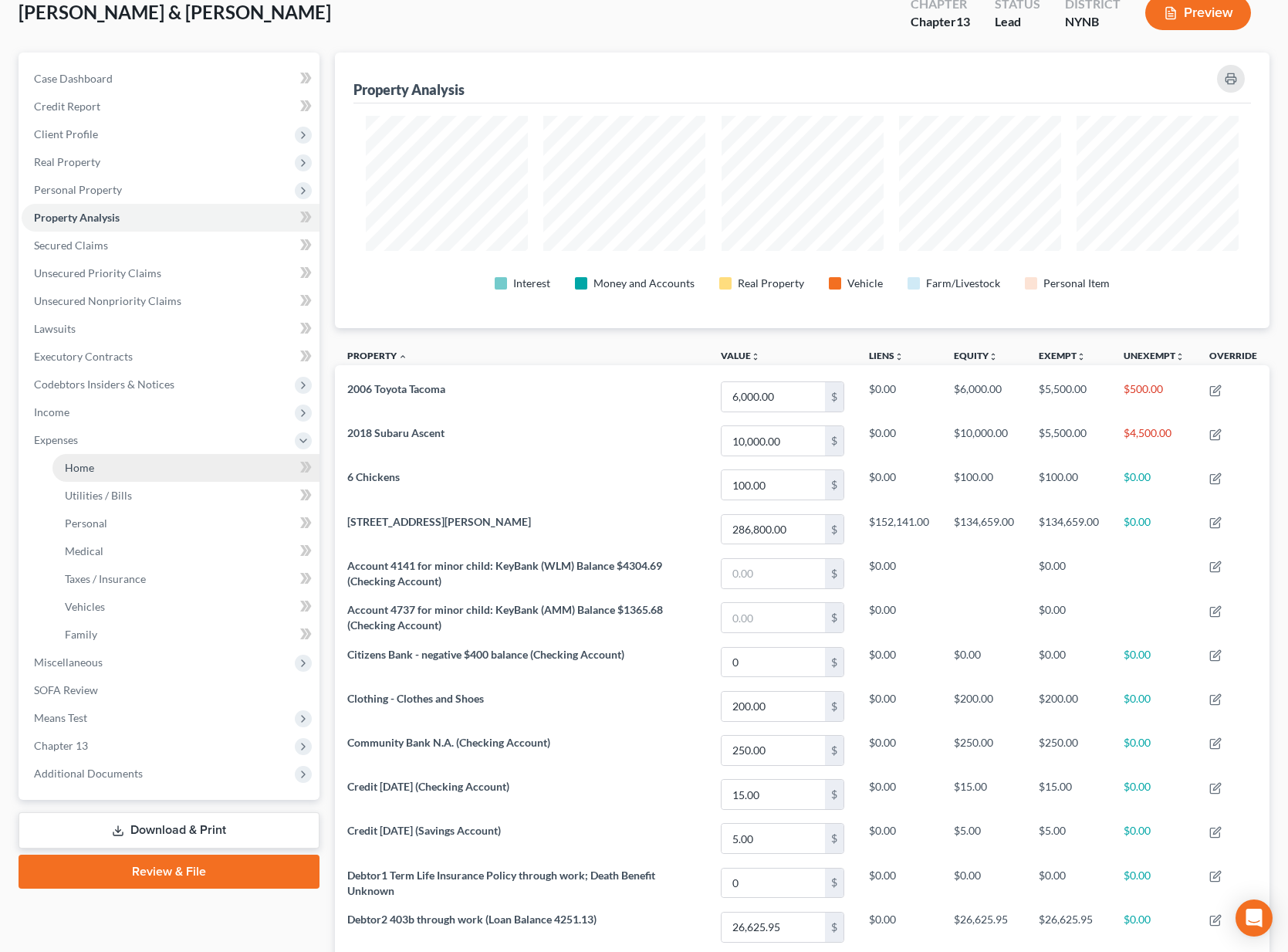
click at [253, 464] on link "Home" at bounding box center [186, 468] width 267 height 28
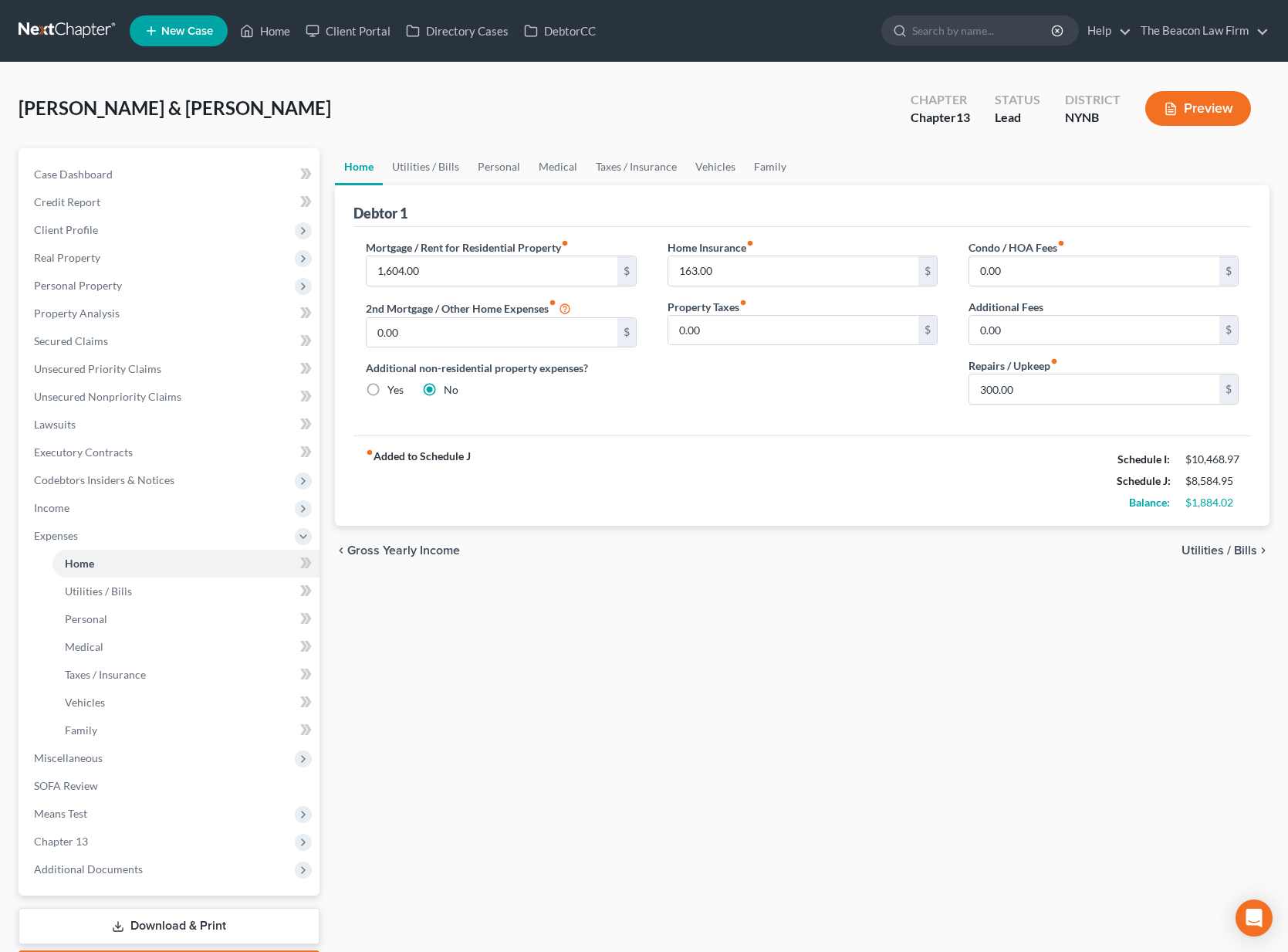
click at [1214, 107] on button "Preview" at bounding box center [1198, 109] width 106 height 34
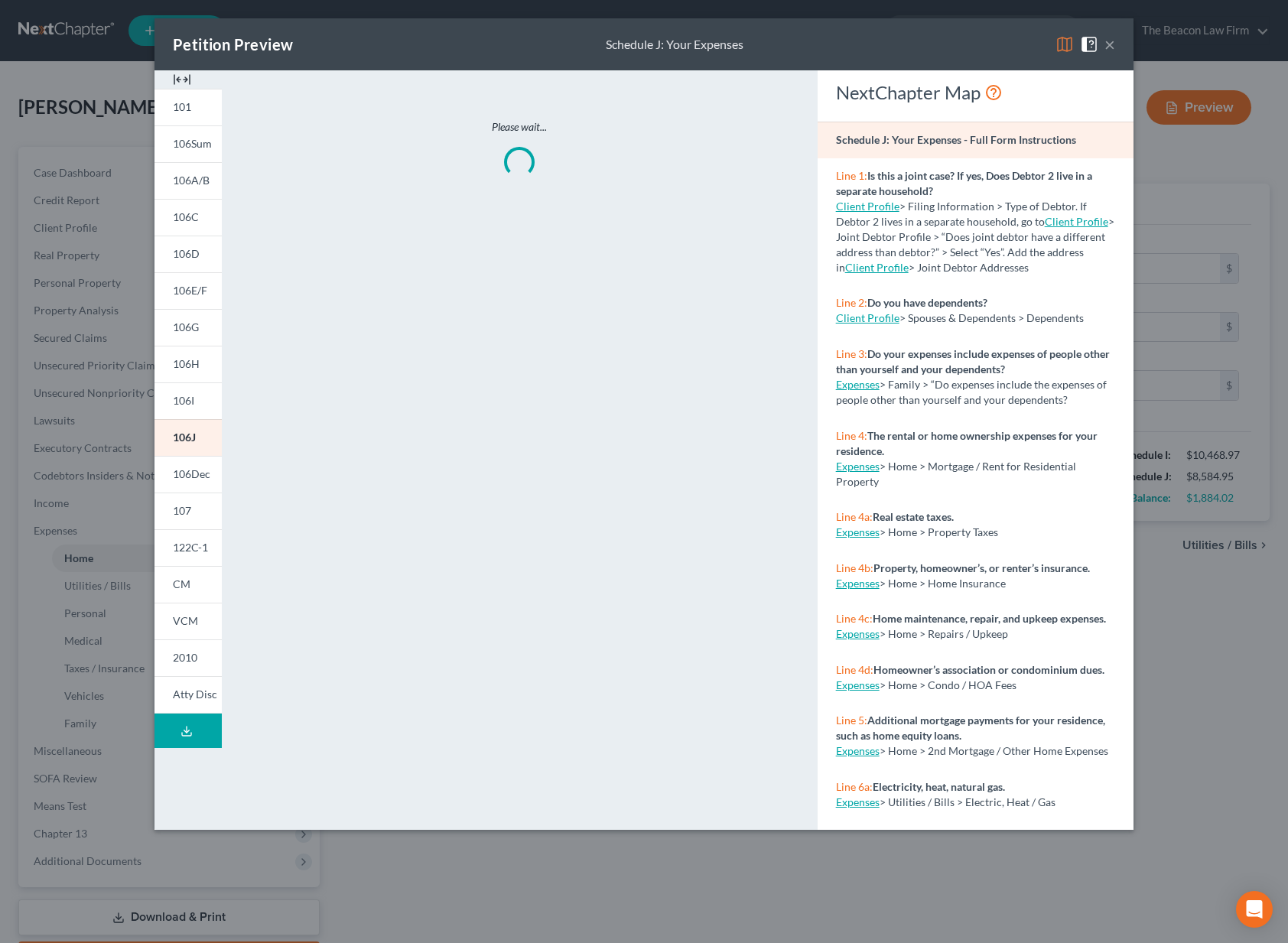
click at [1109, 49] on button "×" at bounding box center [1109, 44] width 11 height 18
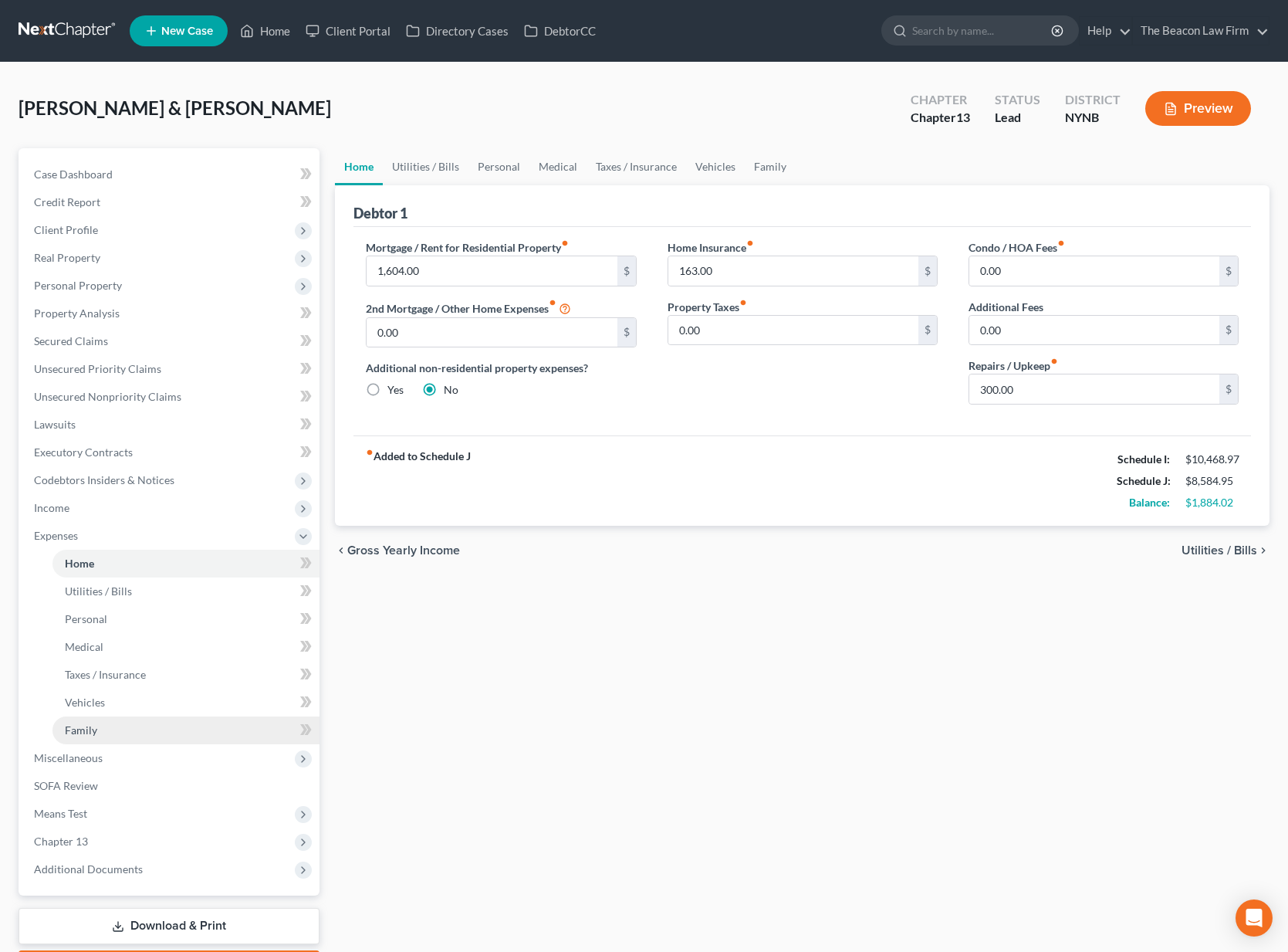
scroll to position [91, 0]
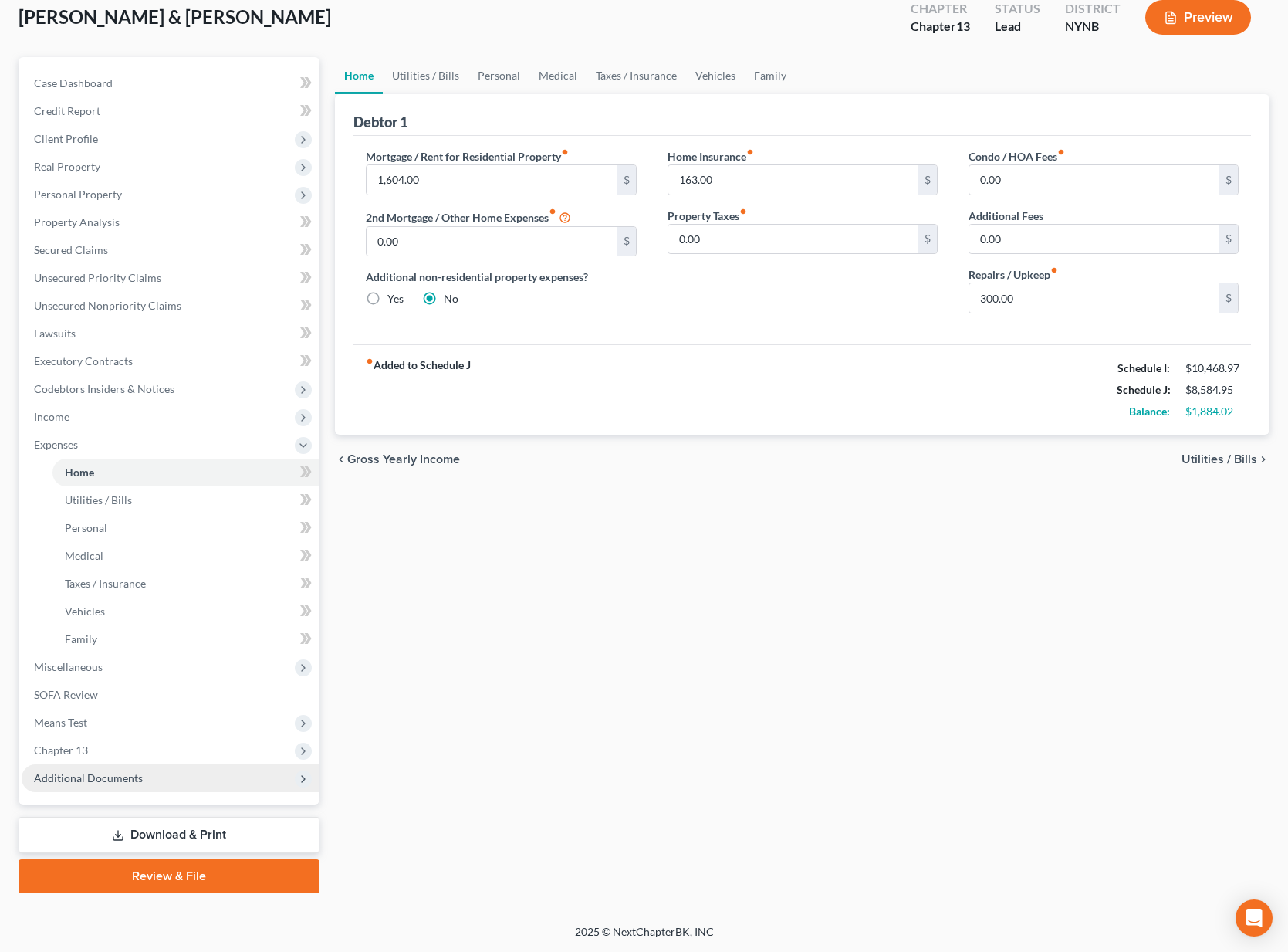
click at [137, 779] on span "Additional Documents" at bounding box center [88, 778] width 109 height 13
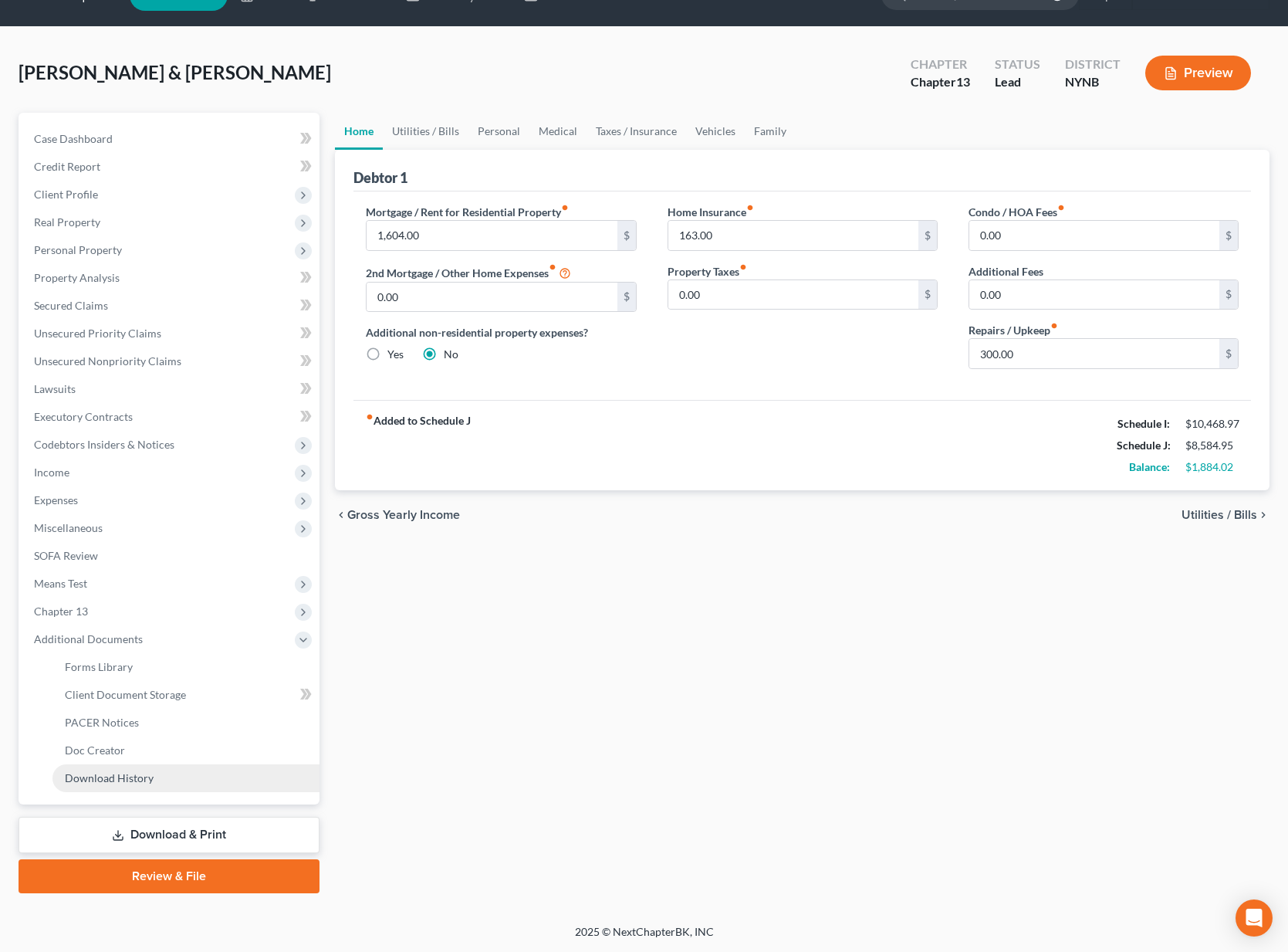
scroll to position [35, 0]
click at [151, 696] on span "Client Document Storage" at bounding box center [125, 694] width 122 height 13
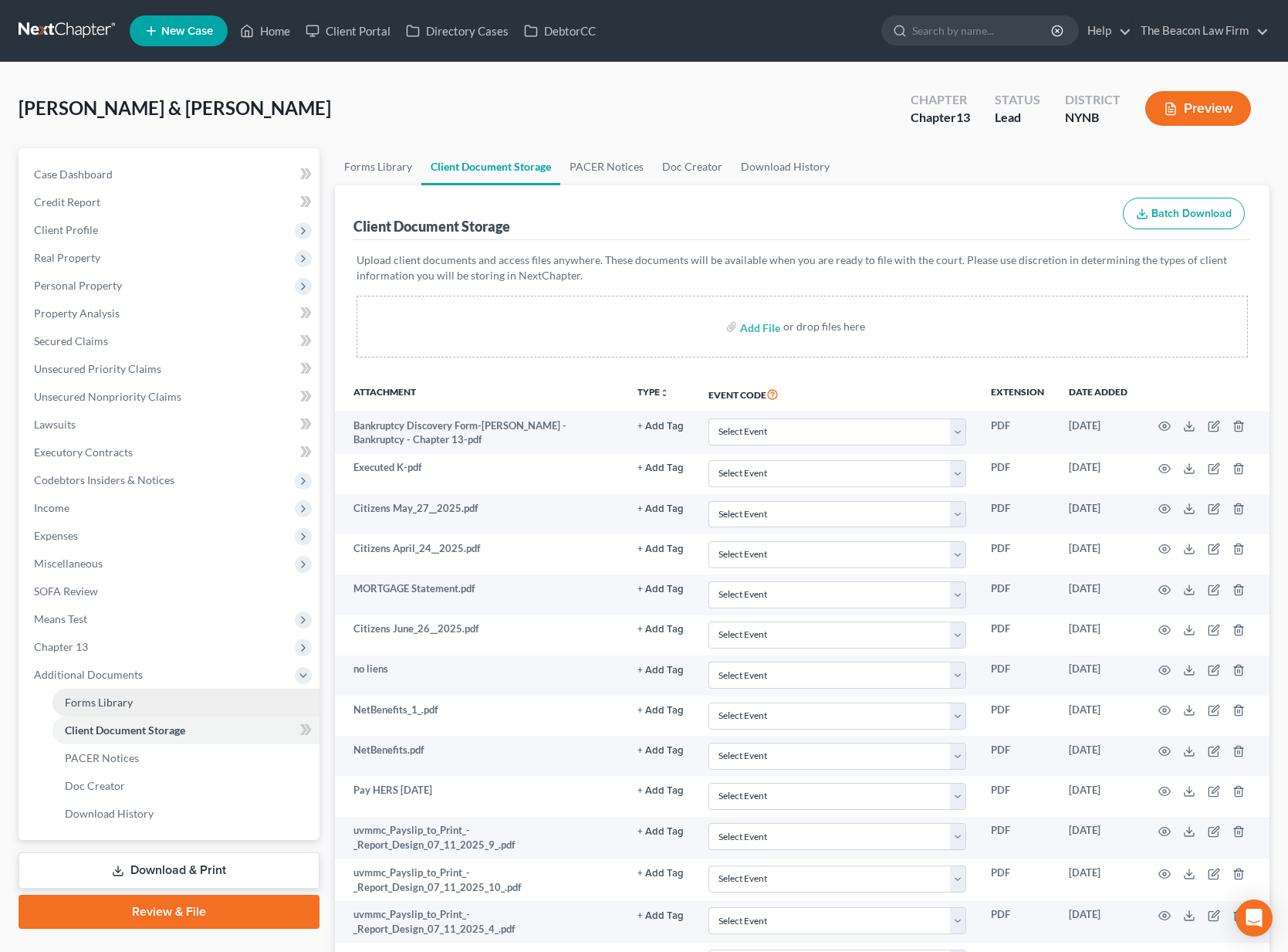
click at [193, 701] on link "Forms Library" at bounding box center [186, 703] width 267 height 28
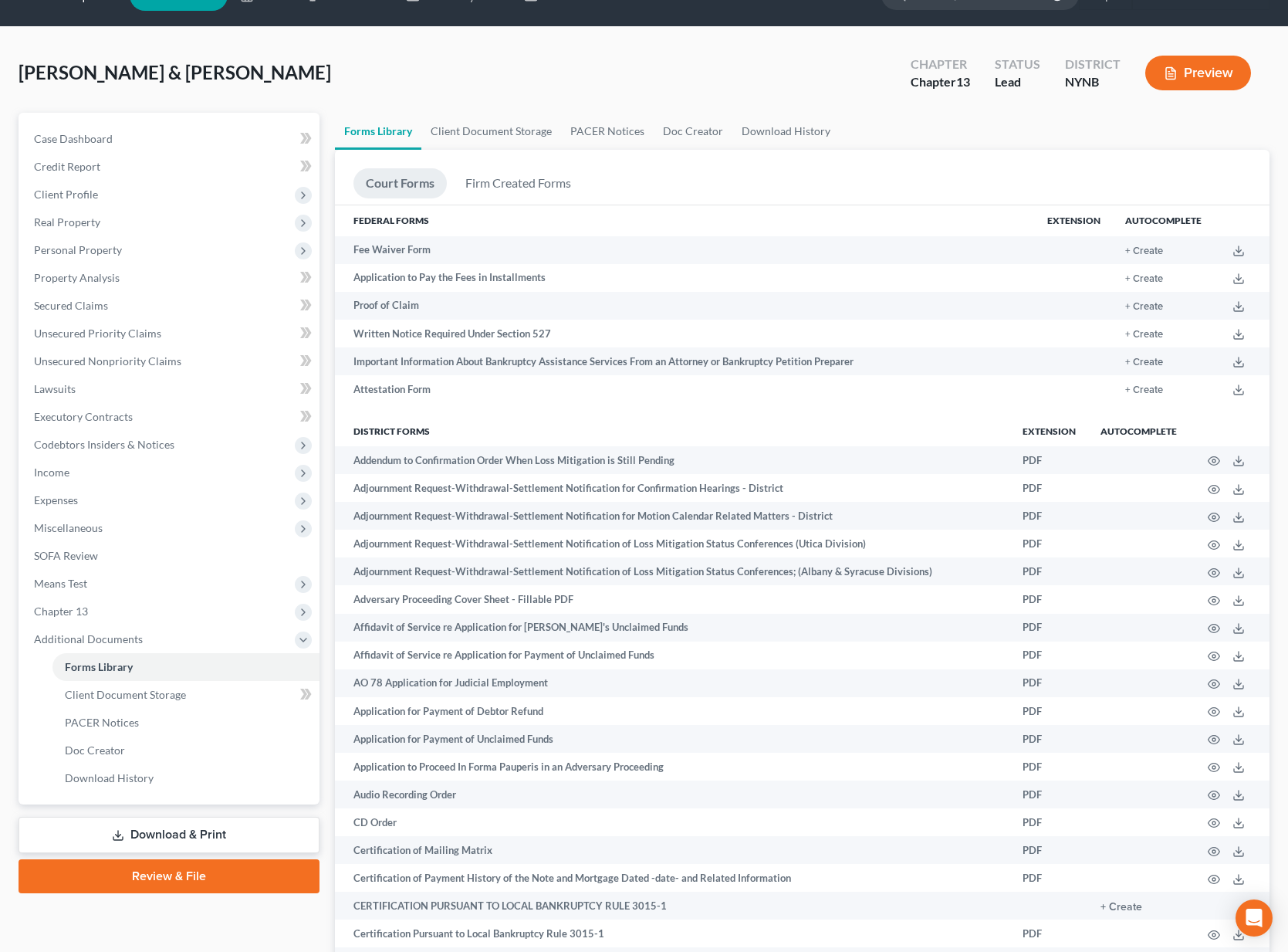
scroll to position [59, 0]
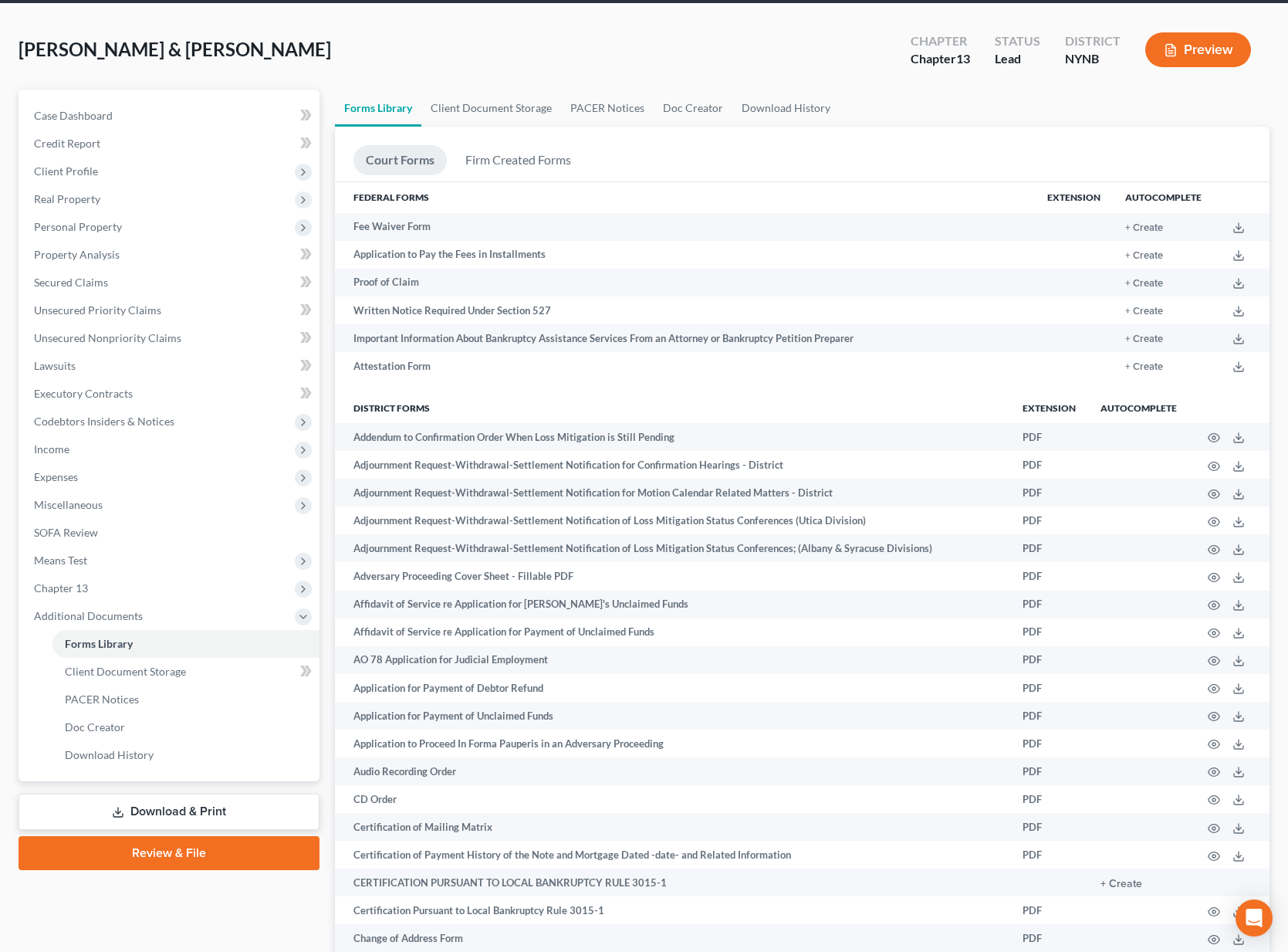
drag, startPoint x: 165, startPoint y: 816, endPoint x: 174, endPoint y: 821, distance: 10.3
click at [166, 816] on link "Download & Print" at bounding box center [168, 811] width 301 height 36
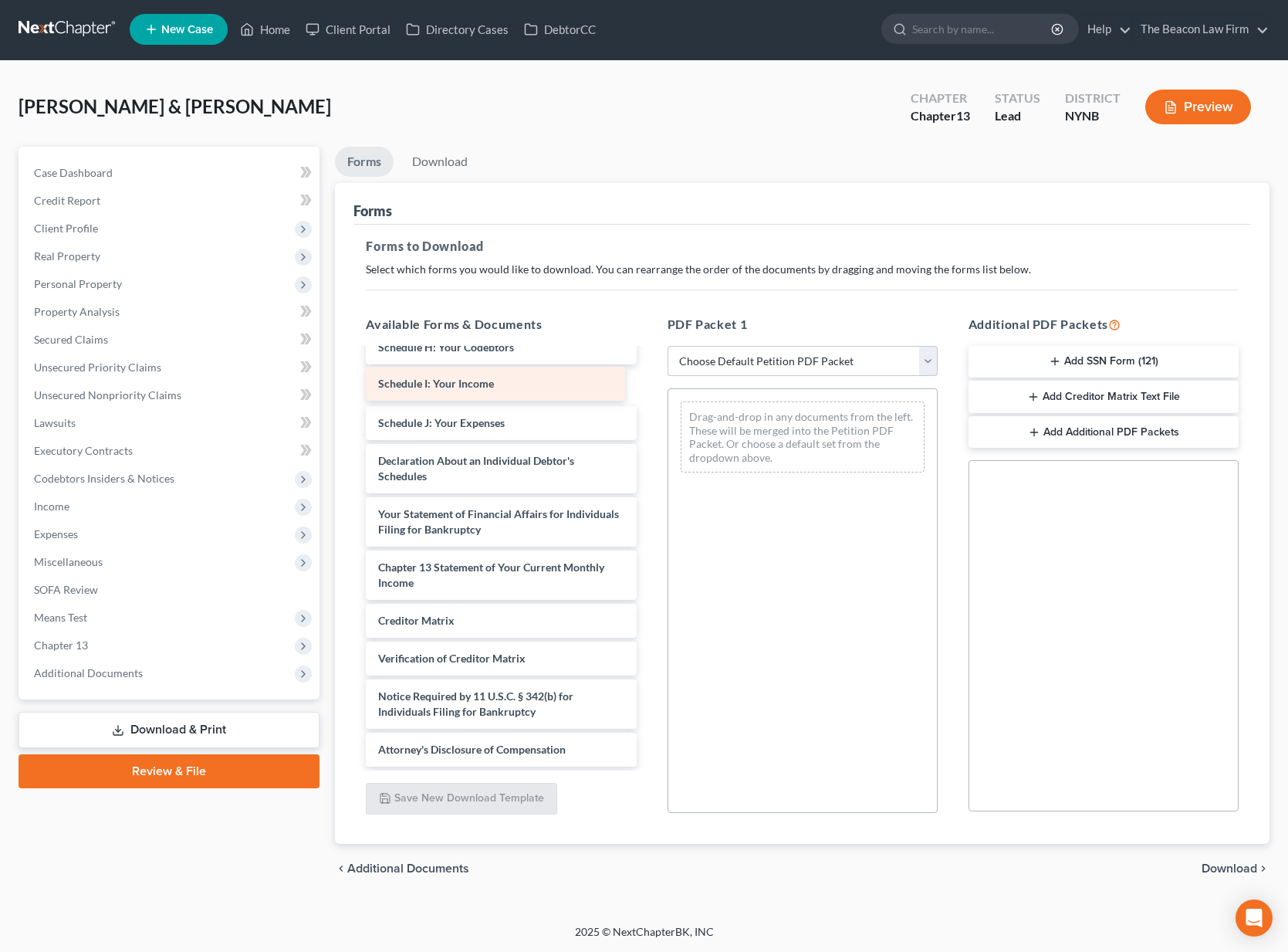
scroll to position [3156, 0]
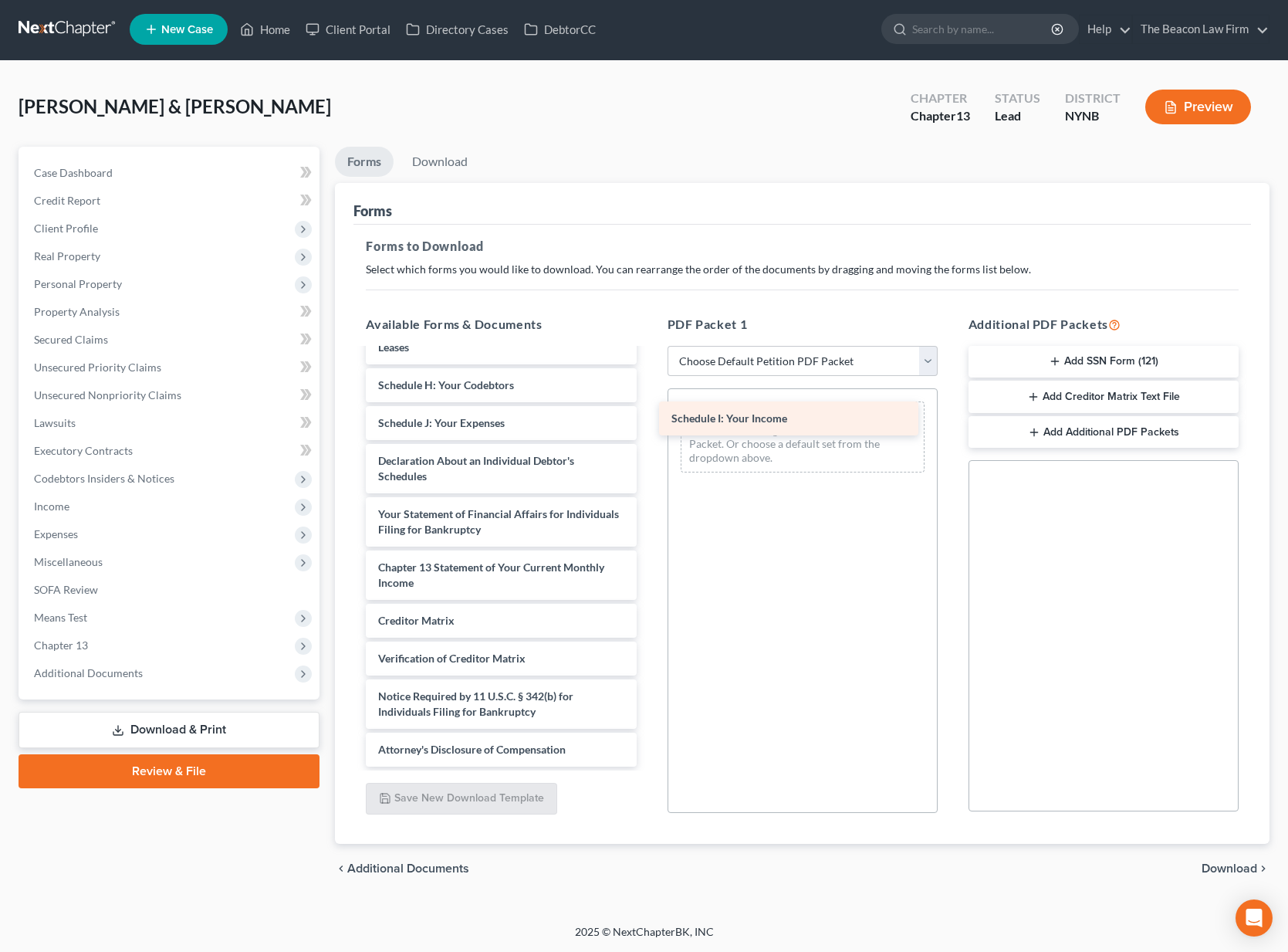
drag, startPoint x: 441, startPoint y: 380, endPoint x: 735, endPoint y: 416, distance: 296.2
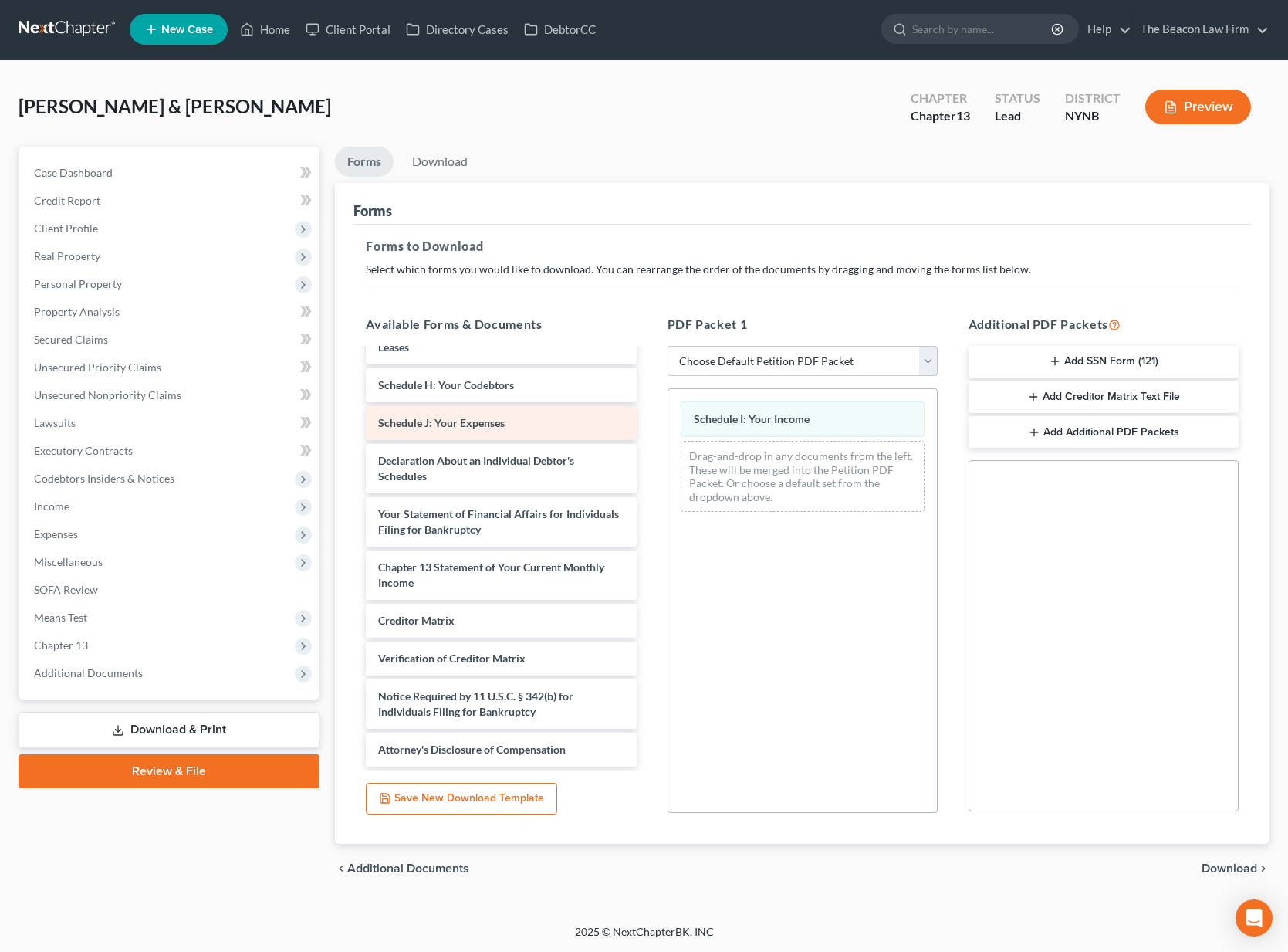
scroll to position [3118, 0]
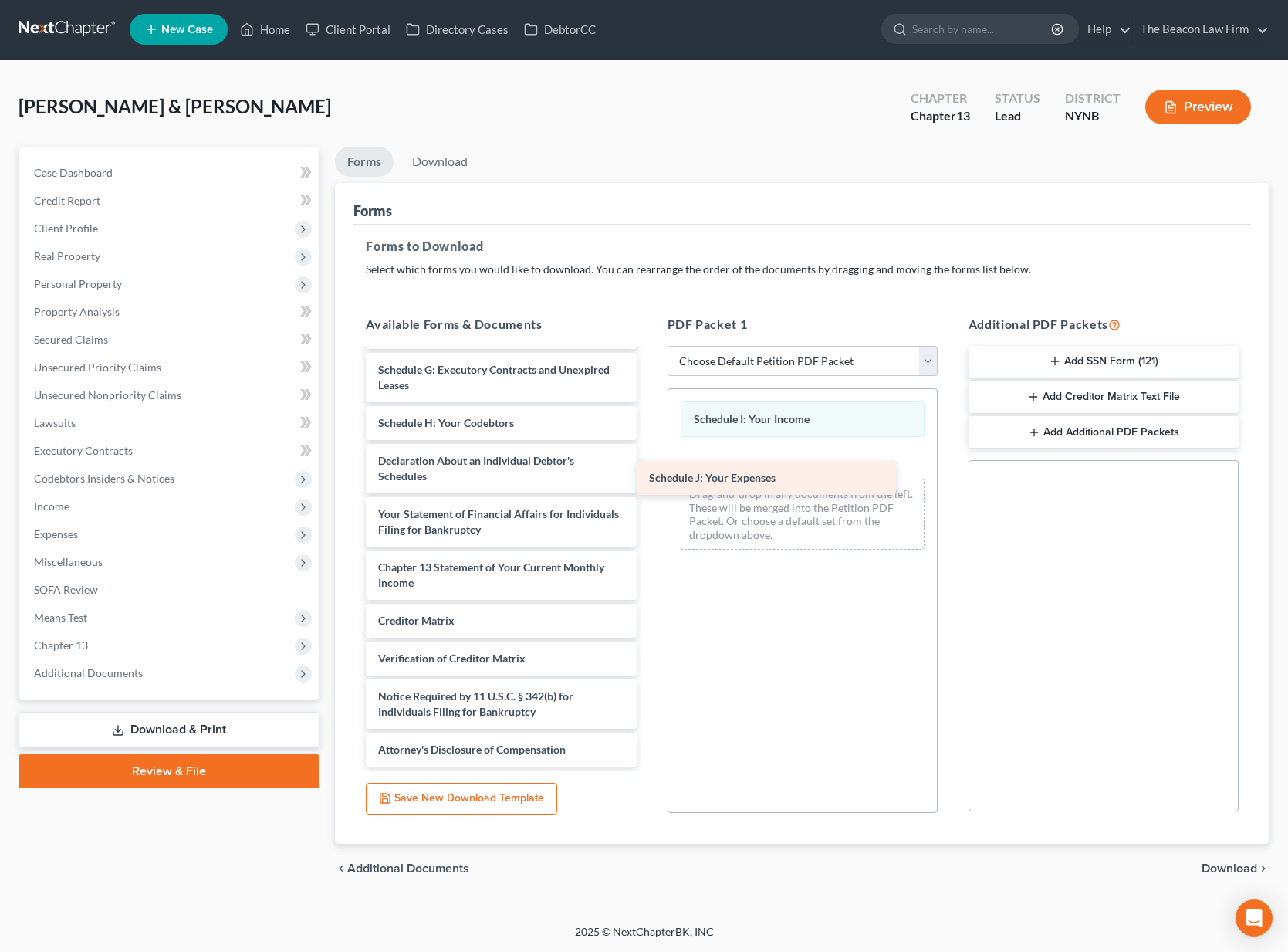
drag, startPoint x: 521, startPoint y: 418, endPoint x: 793, endPoint y: 475, distance: 277.9
click at [1226, 867] on span "Download" at bounding box center [1229, 868] width 55 height 12
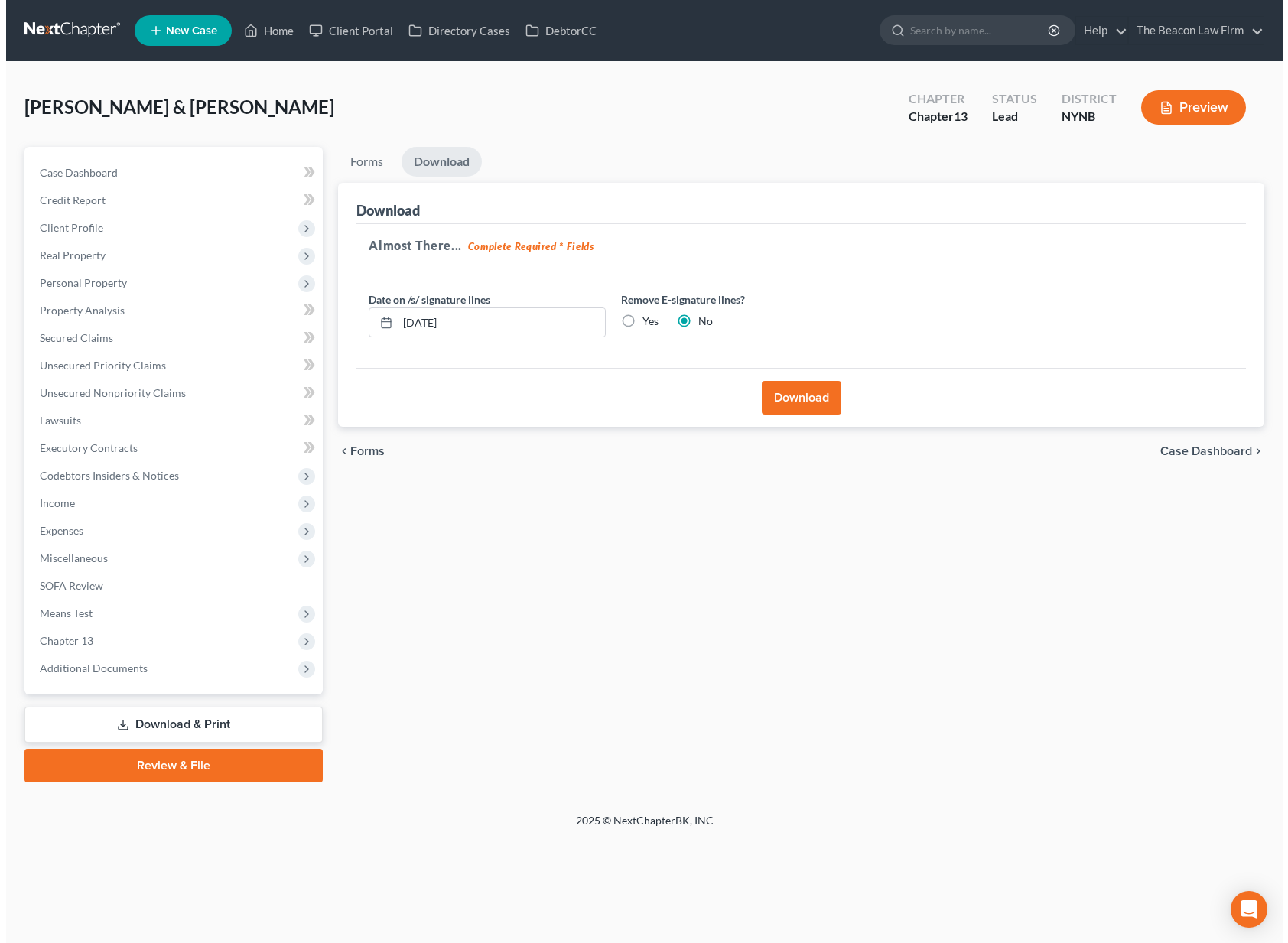
scroll to position [0, 0]
click at [805, 406] on button "Download" at bounding box center [802, 397] width 79 height 33
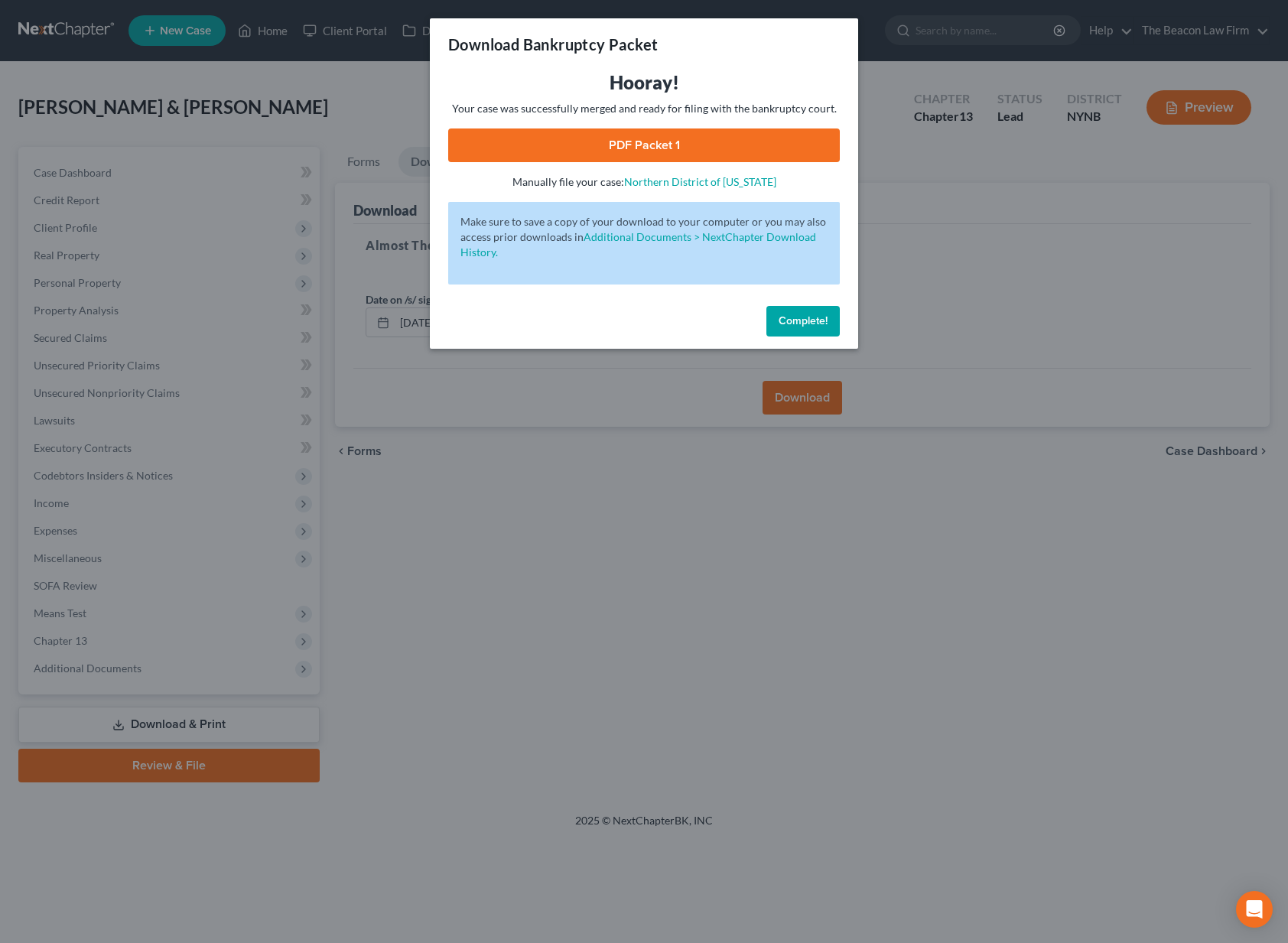
click at [747, 143] on link "PDF Packet 1" at bounding box center [644, 144] width 391 height 33
